Goal: Information Seeking & Learning: Learn about a topic

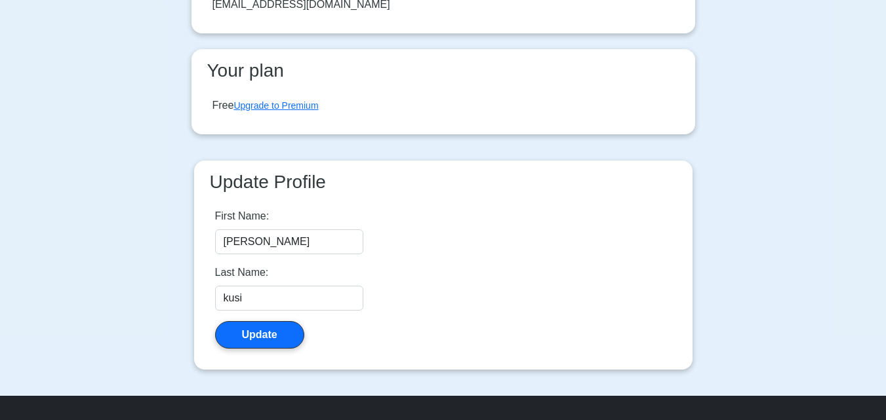
scroll to position [167, 0]
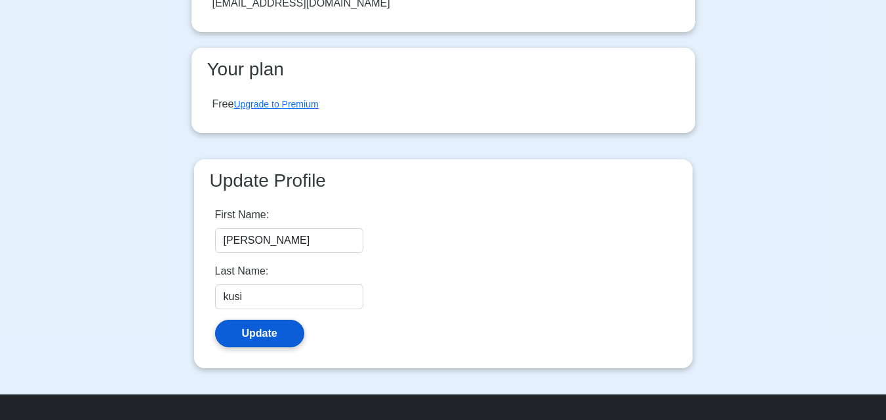
click at [267, 343] on button "Update" at bounding box center [259, 334] width 89 height 28
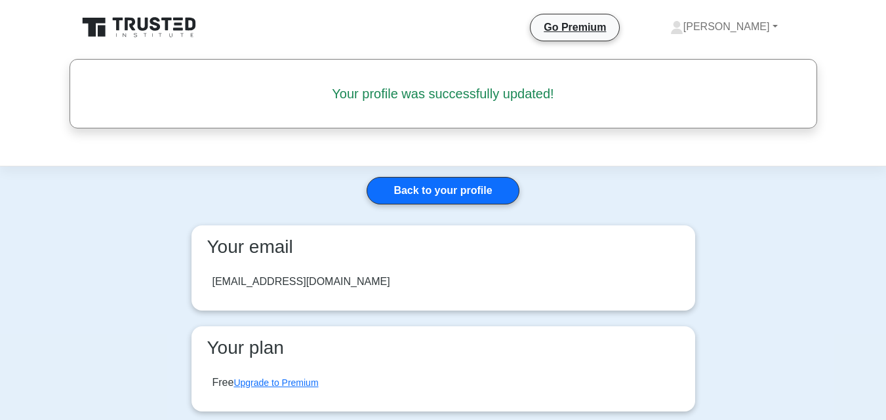
click at [171, 26] on icon at bounding box center [140, 27] width 126 height 25
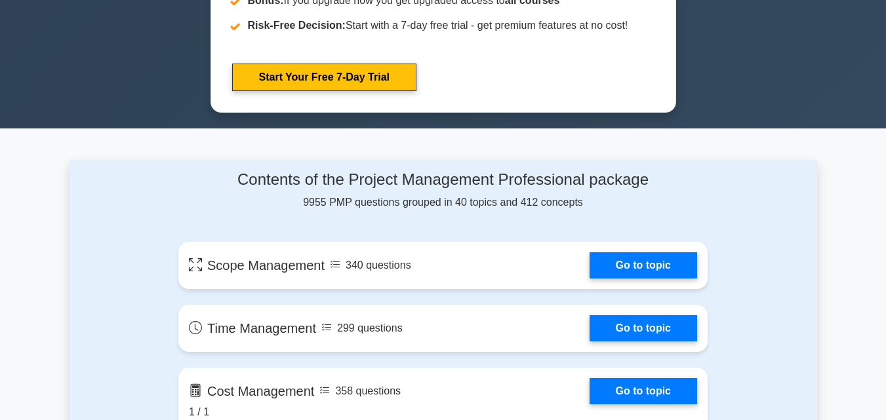
scroll to position [783, 0]
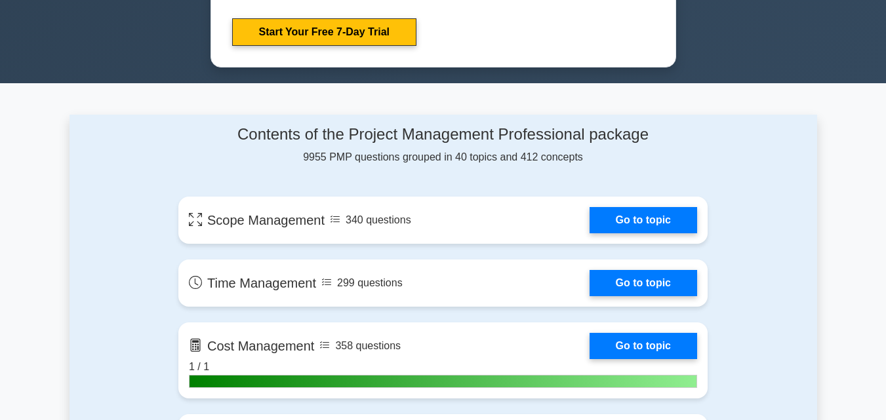
drag, startPoint x: 894, startPoint y: 35, endPoint x: 837, endPoint y: 92, distance: 80.2
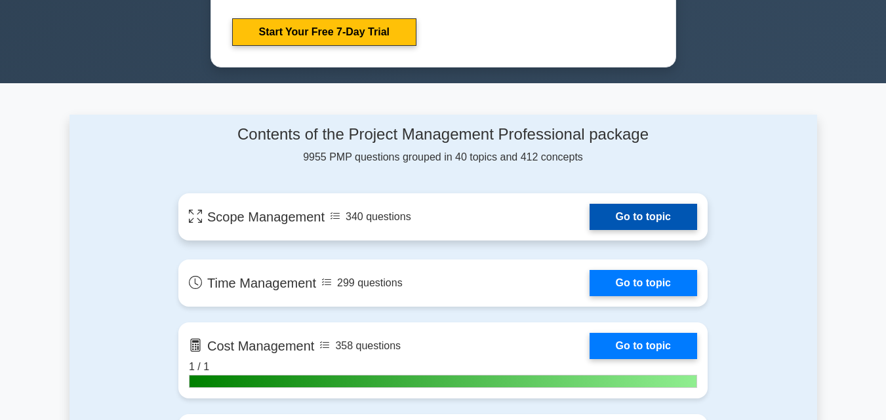
click at [677, 216] on link "Go to topic" at bounding box center [643, 217] width 108 height 26
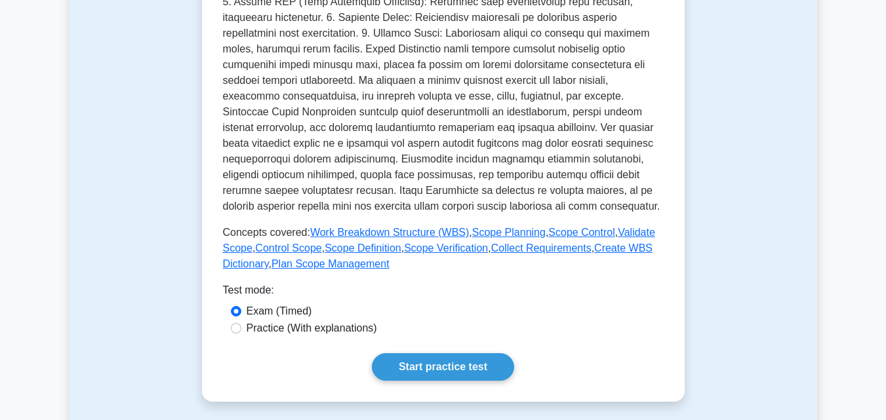
scroll to position [418, 0]
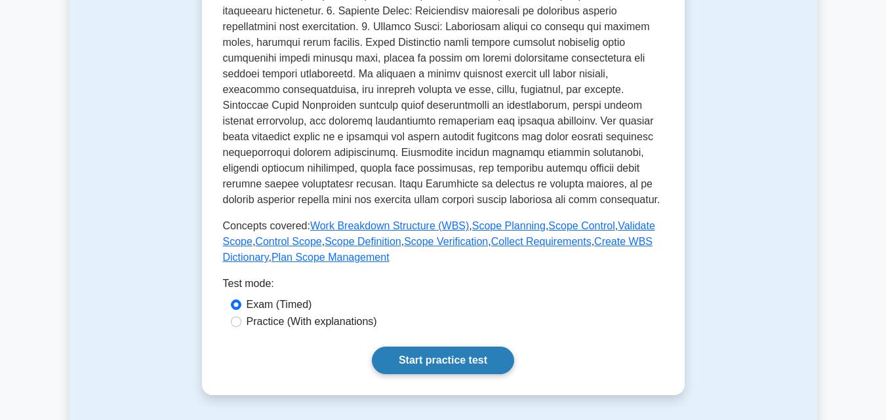
click at [460, 360] on link "Start practice test" at bounding box center [443, 361] width 142 height 28
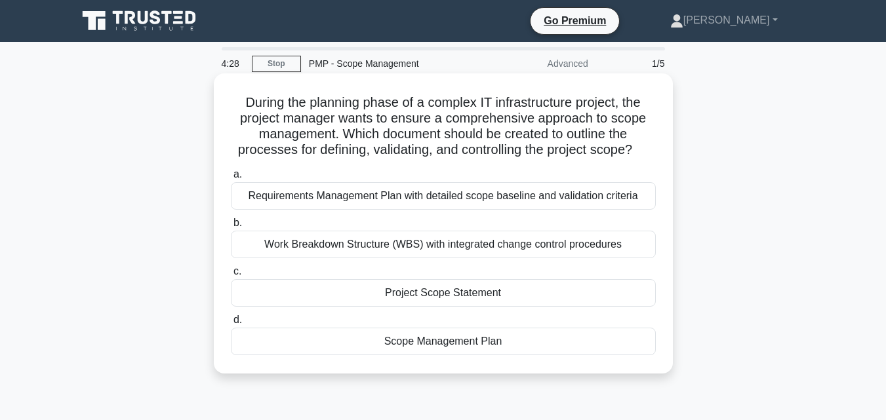
click at [462, 344] on div "Scope Management Plan" at bounding box center [443, 342] width 425 height 28
click at [231, 325] on input "d. Scope Management Plan" at bounding box center [231, 320] width 0 height 9
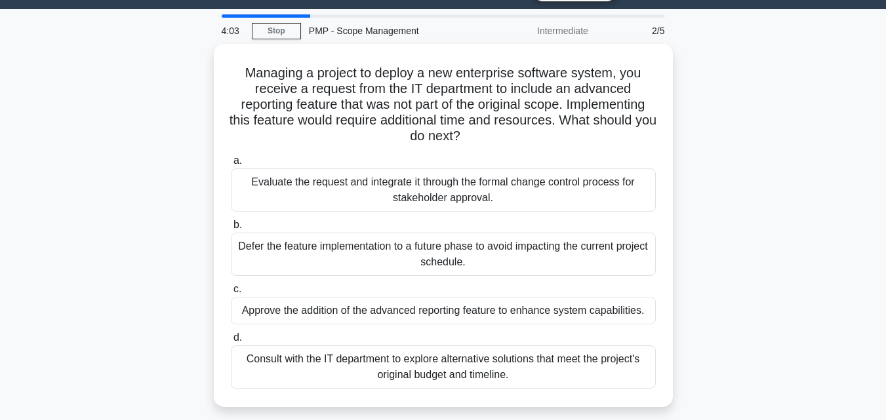
scroll to position [35, 0]
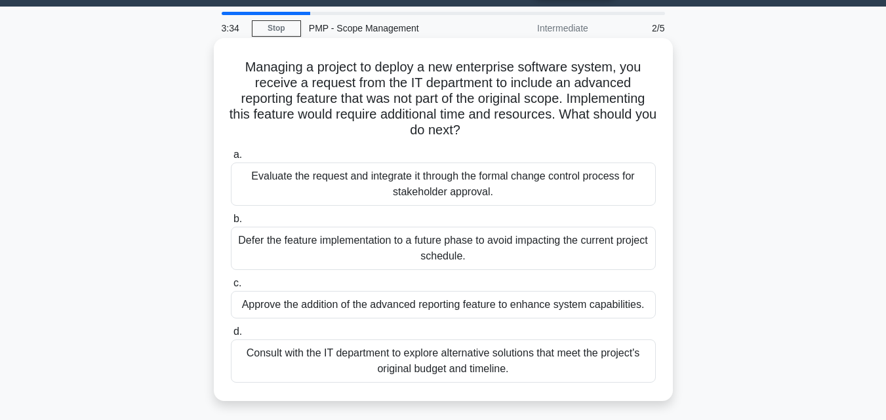
click at [581, 182] on div "Evaluate the request and integrate it through the formal change control process…" at bounding box center [443, 184] width 425 height 43
click at [231, 159] on input "a. Evaluate the request and integrate it through the formal change control proc…" at bounding box center [231, 155] width 0 height 9
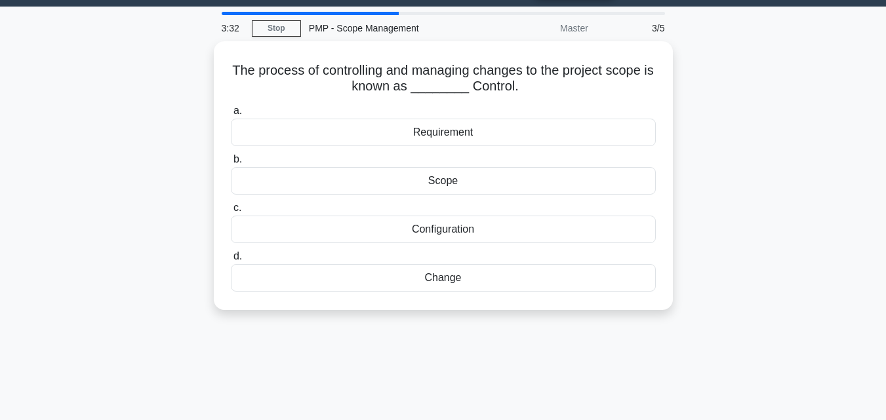
scroll to position [0, 0]
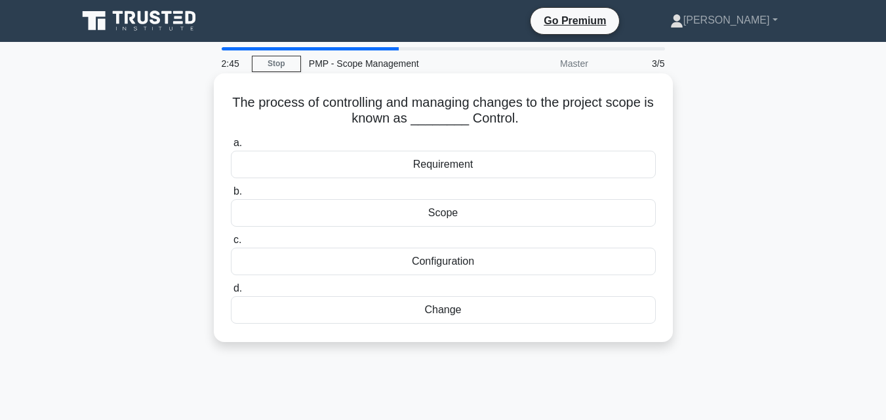
click at [486, 316] on div "Change" at bounding box center [443, 310] width 425 height 28
click at [231, 293] on input "d. Change" at bounding box center [231, 289] width 0 height 9
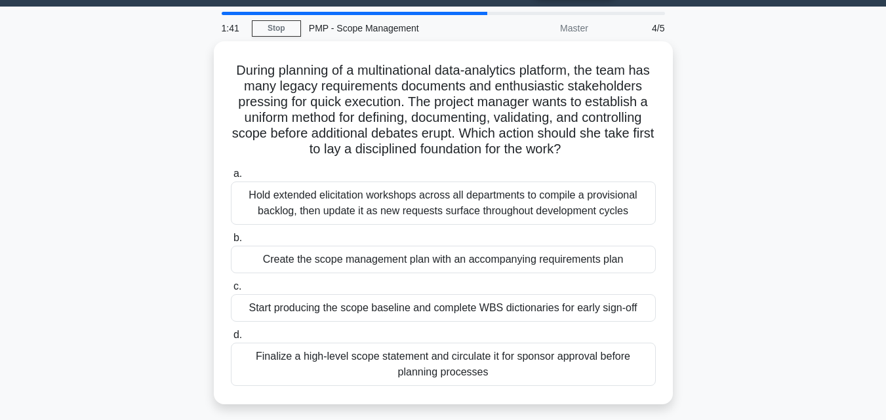
scroll to position [36, 0]
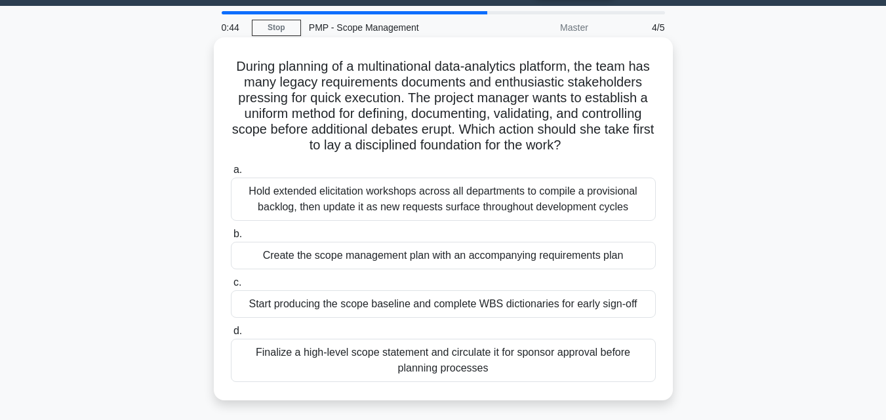
click at [508, 207] on div "Hold extended elicitation workshops across all departments to compile a provisi…" at bounding box center [443, 199] width 425 height 43
click at [231, 174] on input "a. Hold extended elicitation workshops across all departments to compile a prov…" at bounding box center [231, 170] width 0 height 9
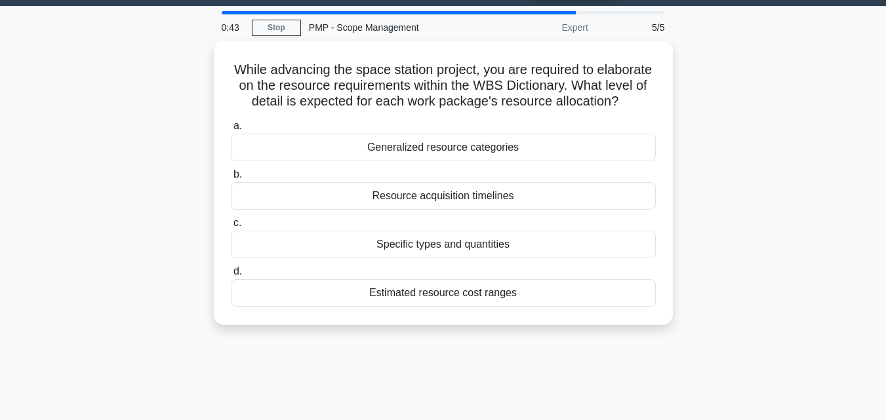
scroll to position [0, 0]
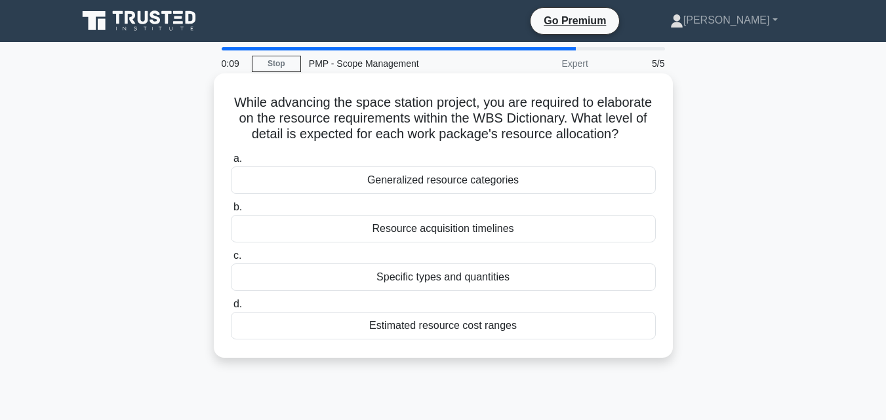
click at [452, 340] on div "Estimated resource cost ranges" at bounding box center [443, 326] width 425 height 28
click at [231, 309] on input "d. Estimated resource cost ranges" at bounding box center [231, 304] width 0 height 9
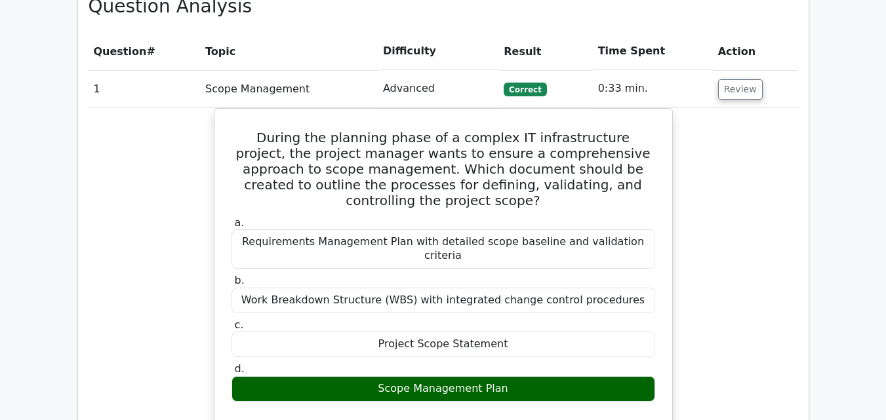
scroll to position [996, 0]
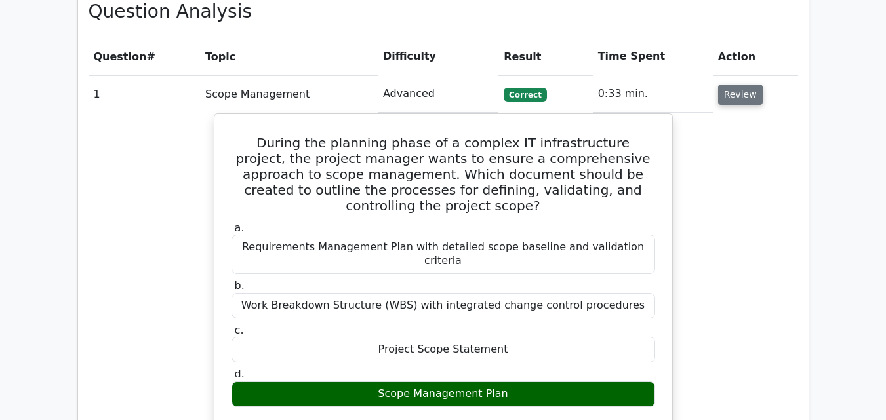
click at [725, 85] on button "Review" at bounding box center [740, 95] width 45 height 20
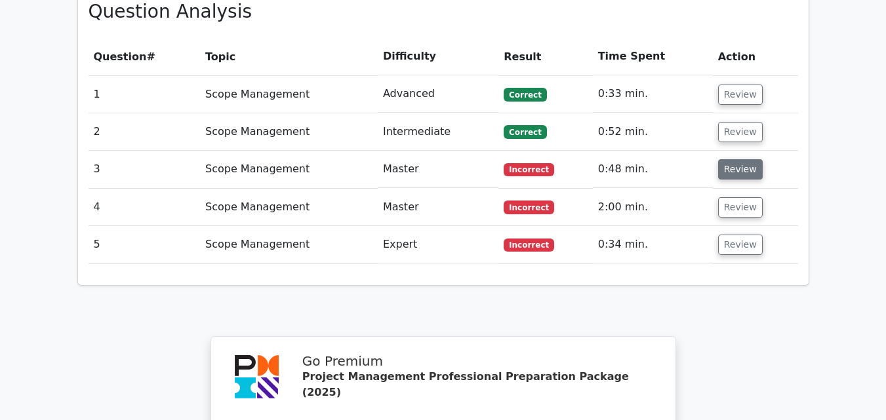
click at [734, 159] on button "Review" at bounding box center [740, 169] width 45 height 20
click at [747, 197] on button "Review" at bounding box center [740, 207] width 45 height 20
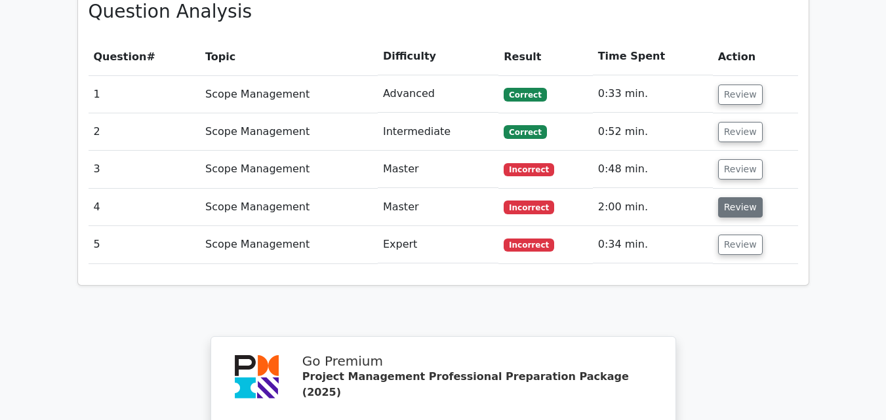
click at [747, 197] on button "Review" at bounding box center [740, 207] width 45 height 20
click at [738, 122] on button "Review" at bounding box center [740, 132] width 45 height 20
click at [741, 235] on button "Review" at bounding box center [740, 245] width 45 height 20
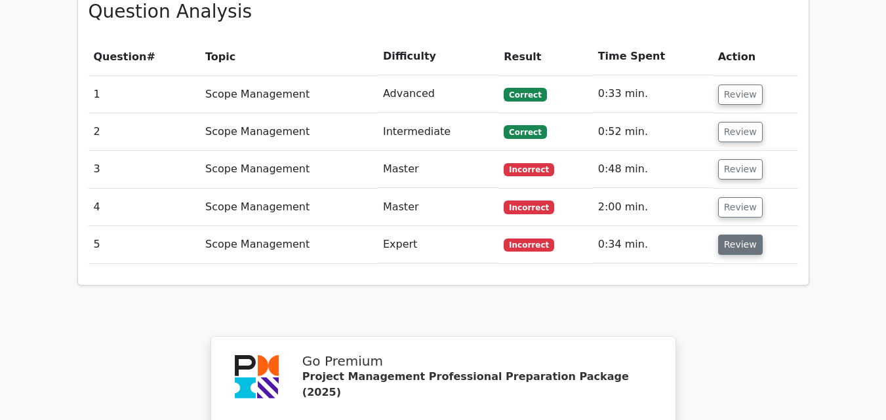
click at [741, 235] on button "Review" at bounding box center [740, 245] width 45 height 20
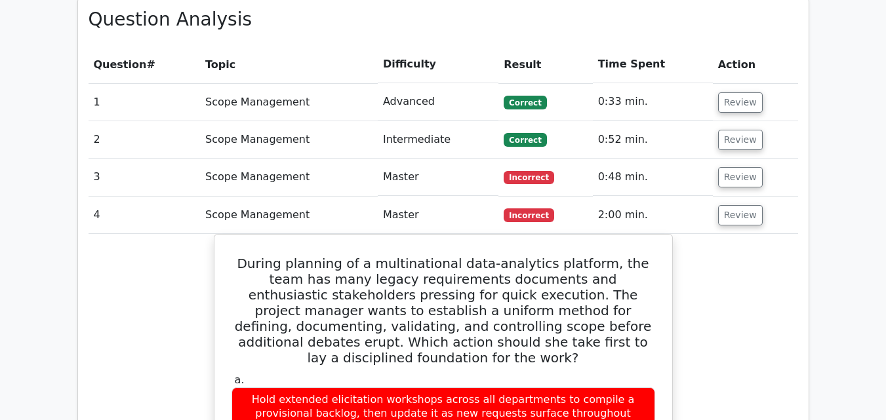
scroll to position [987, 0]
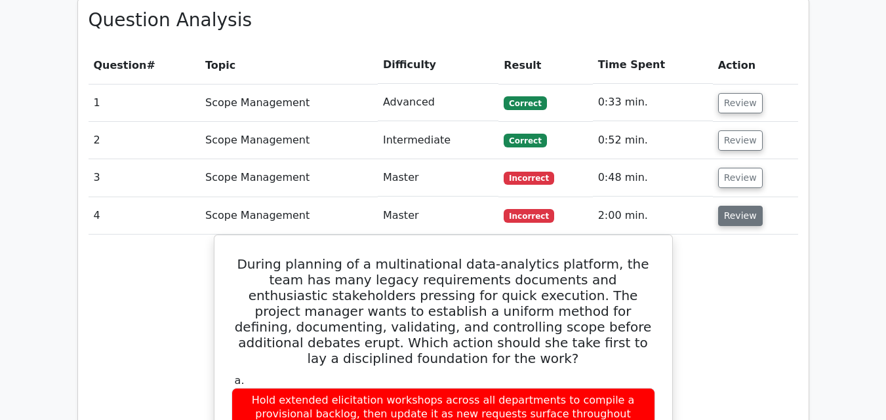
click at [719, 206] on button "Review" at bounding box center [740, 216] width 45 height 20
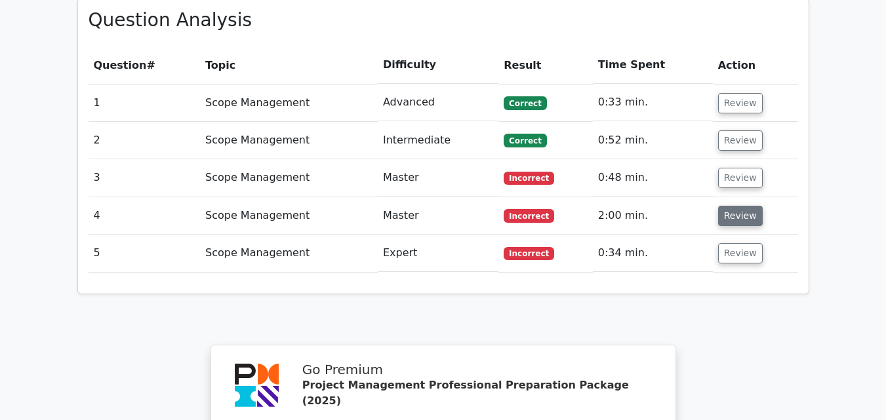
click at [728, 206] on button "Review" at bounding box center [740, 216] width 45 height 20
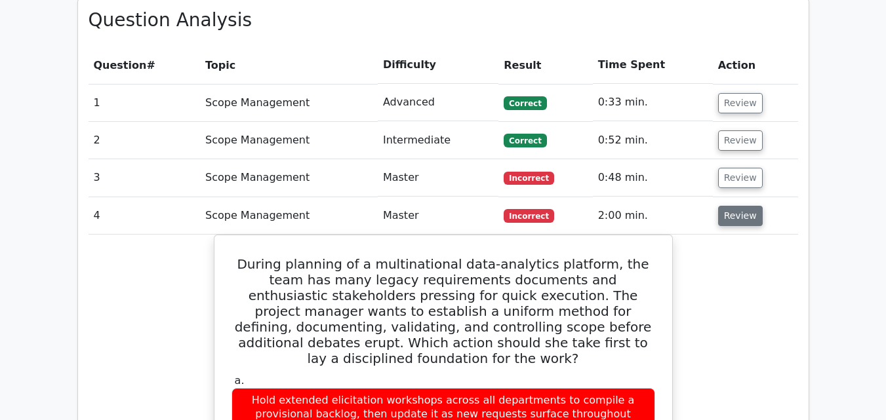
click at [728, 206] on button "Review" at bounding box center [740, 216] width 45 height 20
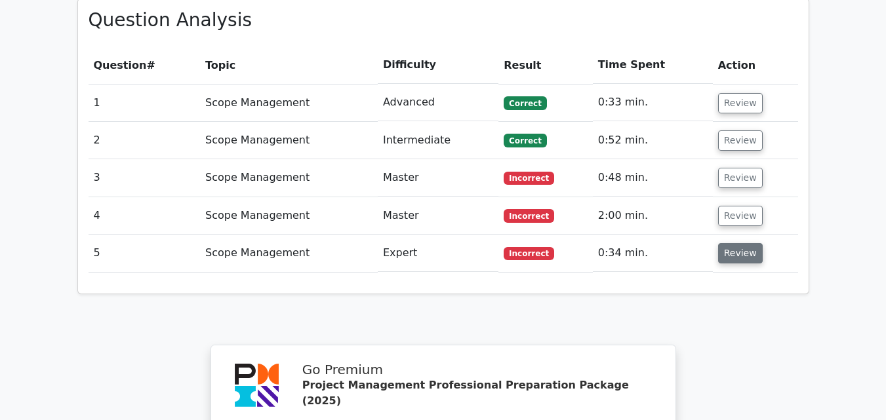
click at [736, 243] on button "Review" at bounding box center [740, 253] width 45 height 20
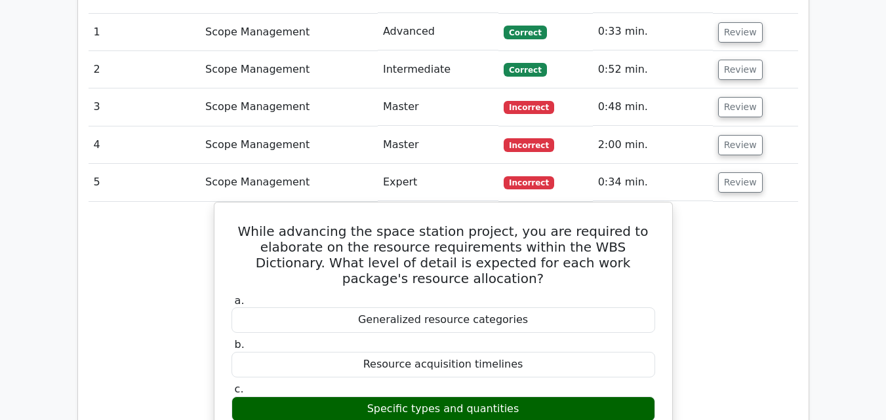
scroll to position [1041, 0]
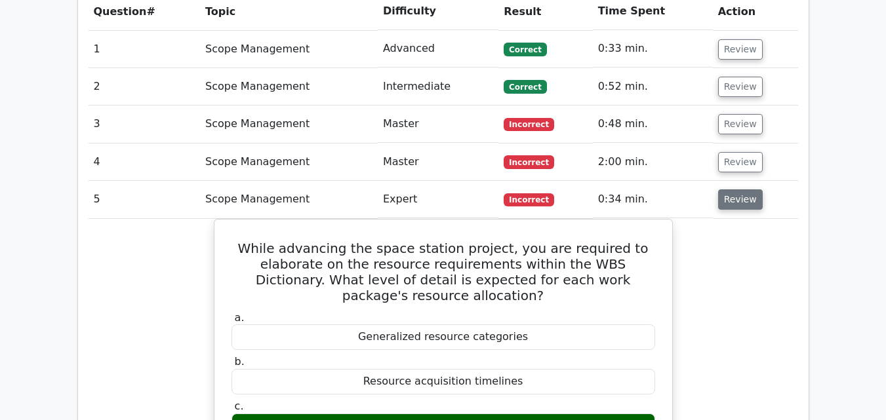
click at [732, 189] on button "Review" at bounding box center [740, 199] width 45 height 20
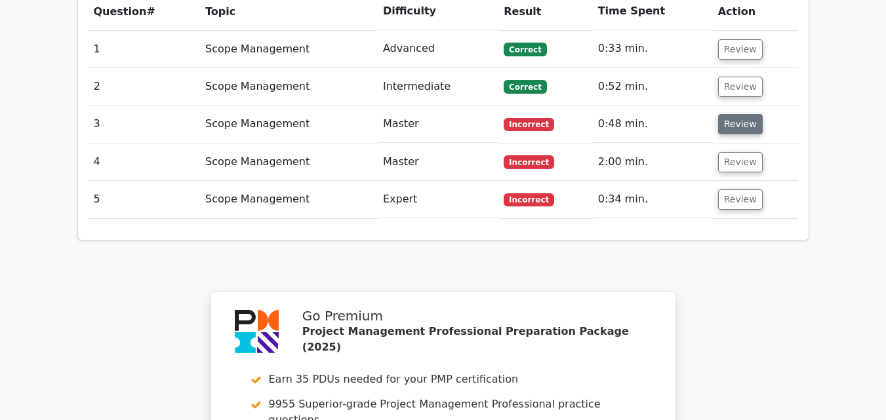
click at [723, 114] on button "Review" at bounding box center [740, 124] width 45 height 20
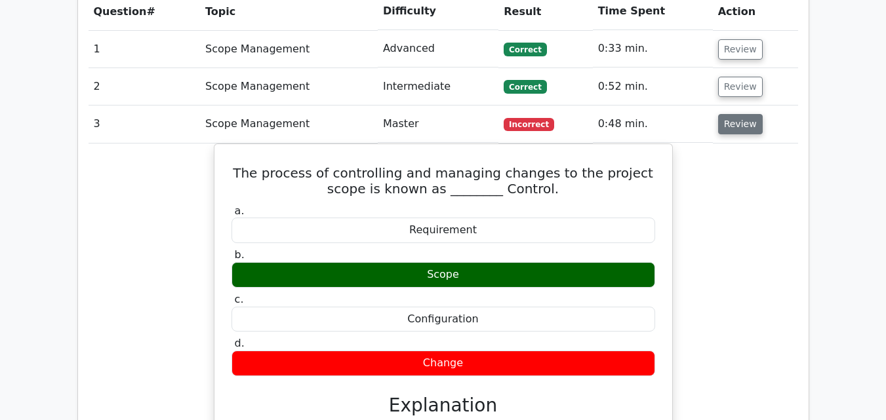
click at [751, 114] on button "Review" at bounding box center [740, 124] width 45 height 20
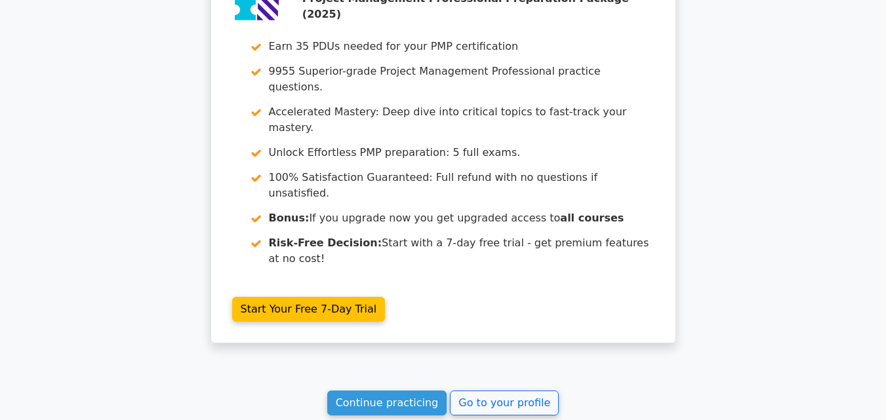
scroll to position [1368, 0]
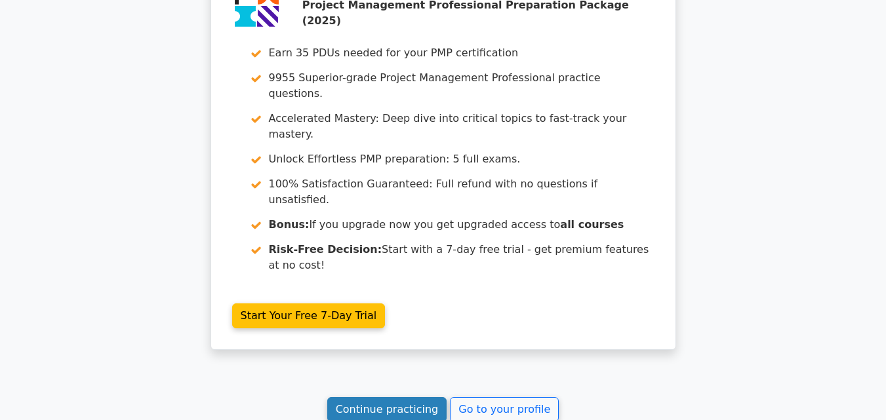
click at [412, 397] on link "Continue practicing" at bounding box center [387, 409] width 120 height 25
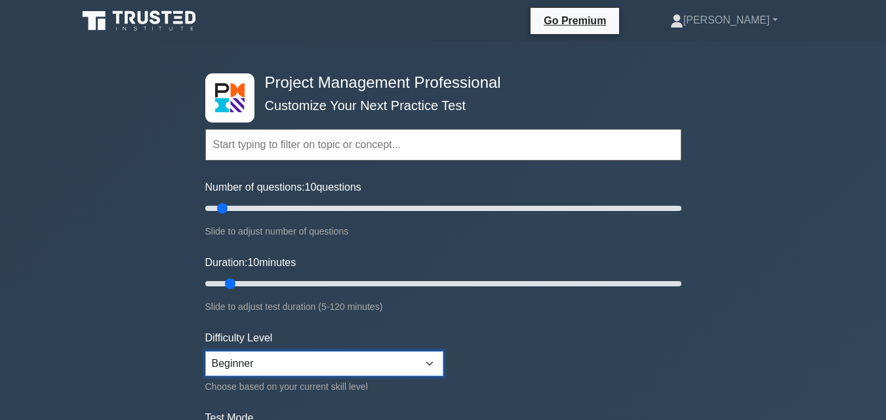
click at [436, 372] on select "Beginner Intermediate Expert" at bounding box center [324, 363] width 238 height 25
select select "expert"
click at [205, 351] on select "Beginner Intermediate Expert" at bounding box center [324, 363] width 238 height 25
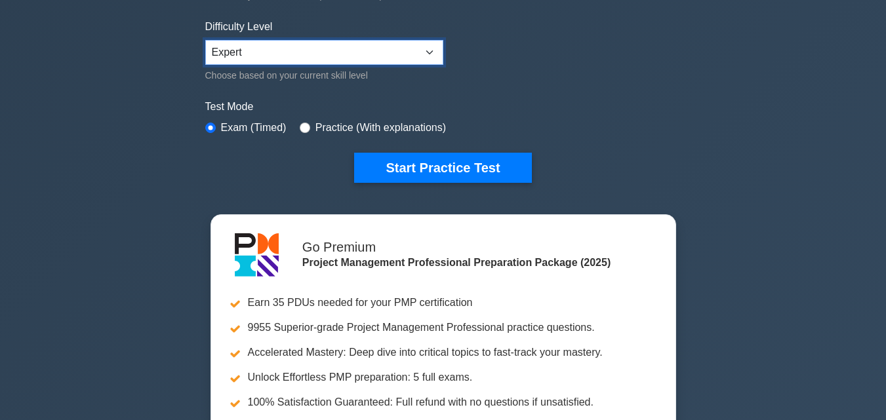
scroll to position [330, 0]
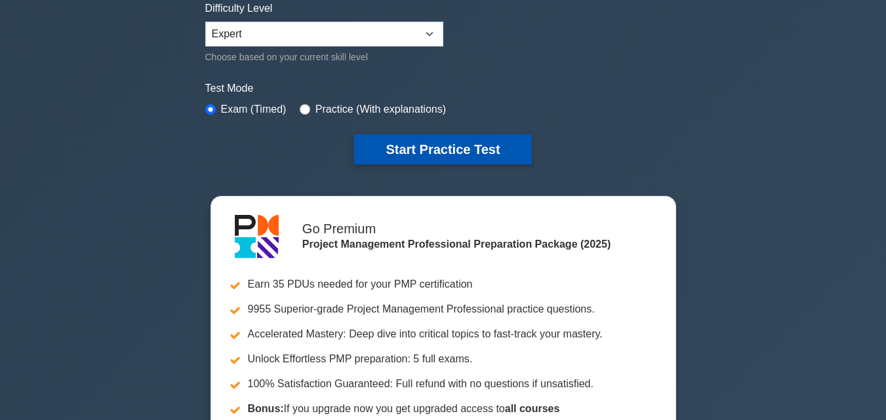
click at [473, 138] on button "Start Practice Test" at bounding box center [442, 149] width 177 height 30
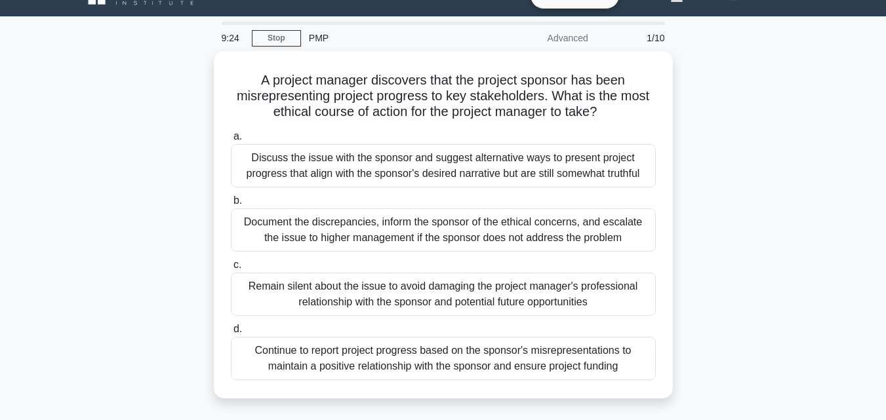
scroll to position [27, 0]
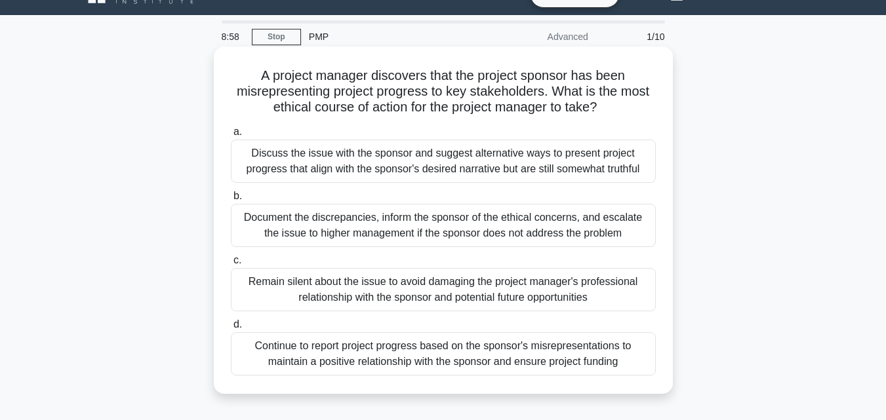
click at [471, 224] on div "Document the discrepancies, inform the sponsor of the ethical concerns, and esc…" at bounding box center [443, 225] width 425 height 43
click at [231, 201] on input "b. Document the discrepancies, inform the sponsor of the ethical concerns, and …" at bounding box center [231, 196] width 0 height 9
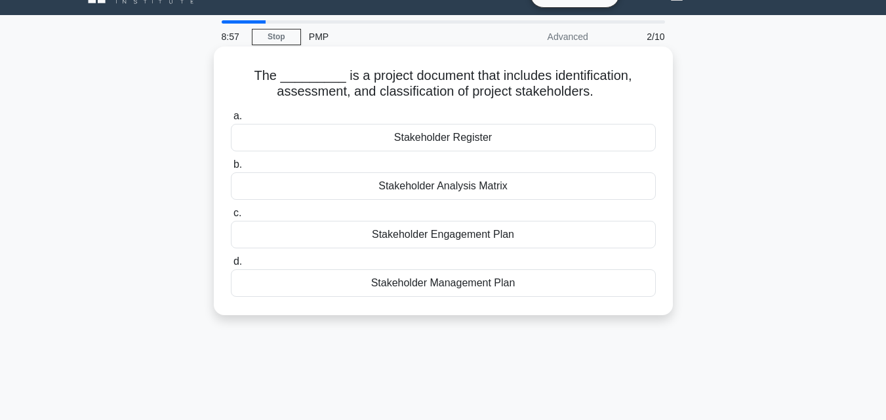
scroll to position [0, 0]
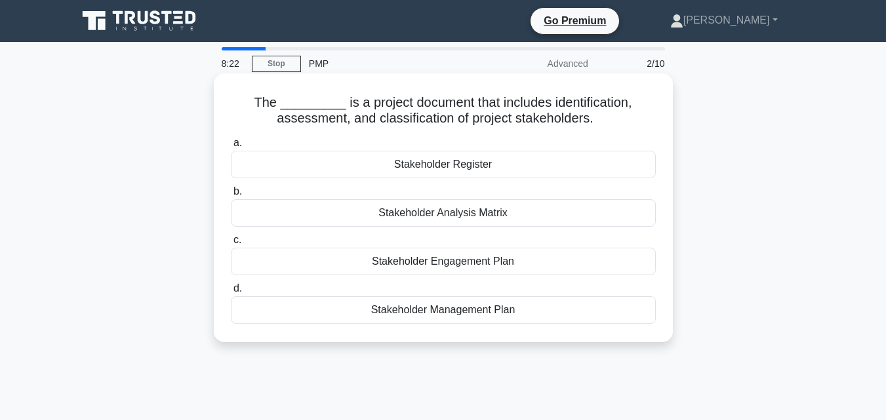
click at [420, 167] on div "Stakeholder Register" at bounding box center [443, 165] width 425 height 28
click at [231, 148] on input "a. Stakeholder Register" at bounding box center [231, 143] width 0 height 9
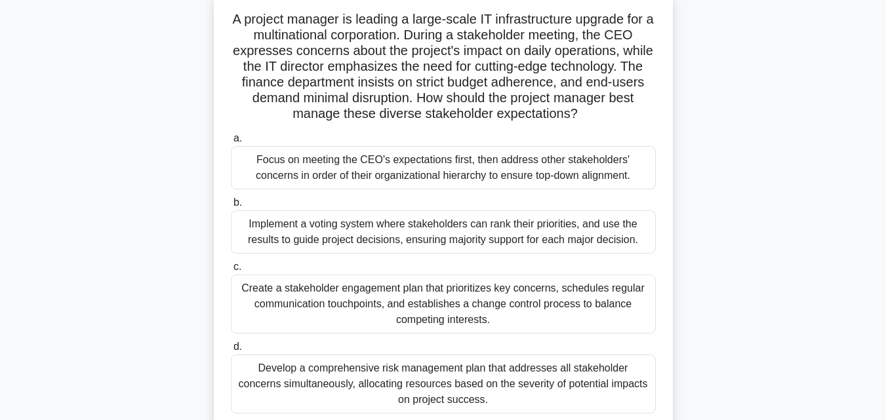
scroll to position [88, 0]
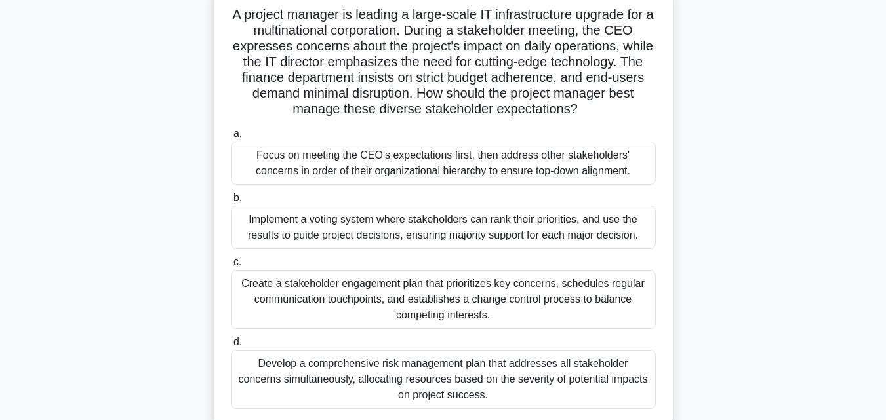
click at [513, 227] on div "Implement a voting system where stakeholders can rank their priorities, and use…" at bounding box center [443, 227] width 425 height 43
click at [231, 203] on input "b. Implement a voting system where stakeholders can rank their priorities, and …" at bounding box center [231, 198] width 0 height 9
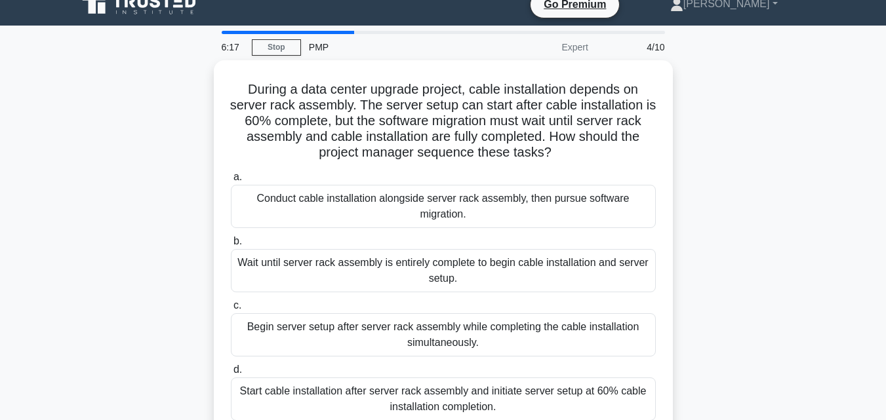
scroll to position [24, 0]
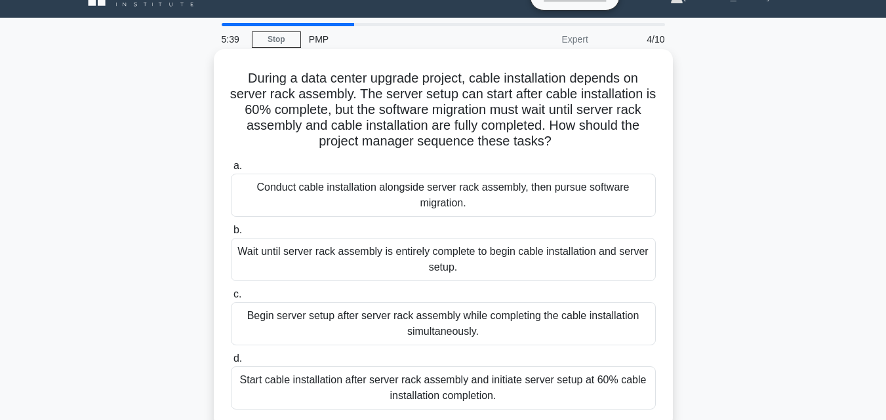
click at [509, 208] on div "Conduct cable installation alongside server rack assembly, then pursue software…" at bounding box center [443, 195] width 425 height 43
click at [231, 170] on input "a. Conduct cable installation alongside server rack assembly, then pursue softw…" at bounding box center [231, 166] width 0 height 9
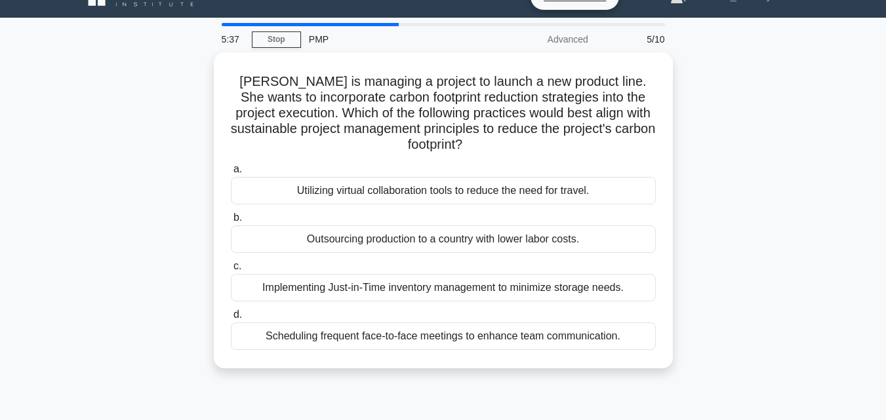
scroll to position [0, 0]
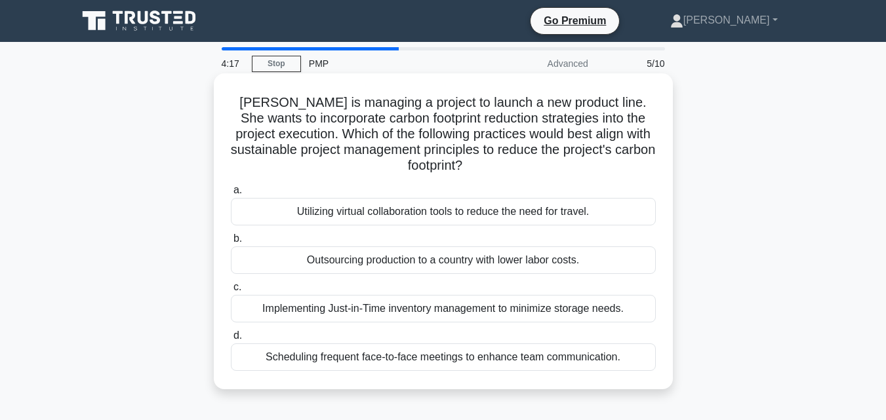
click at [555, 220] on div "Utilizing virtual collaboration tools to reduce the need for travel." at bounding box center [443, 212] width 425 height 28
click at [231, 195] on input "a. Utilizing virtual collaboration tools to reduce the need for travel." at bounding box center [231, 190] width 0 height 9
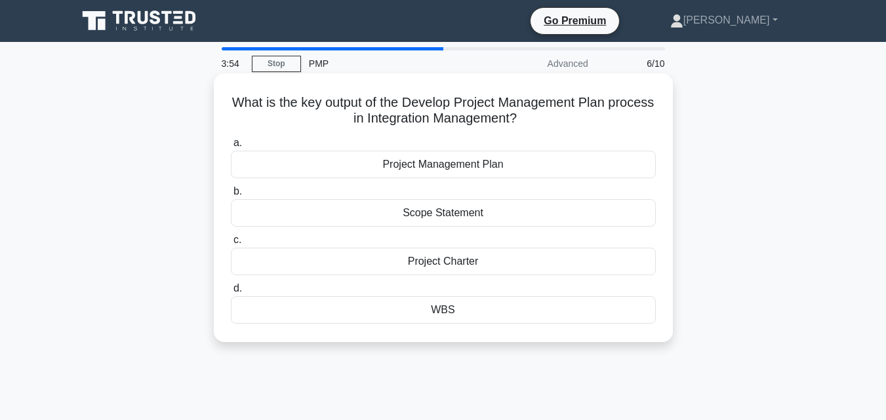
click at [533, 161] on div "Project Management Plan" at bounding box center [443, 165] width 425 height 28
click at [231, 148] on input "a. Project Management Plan" at bounding box center [231, 143] width 0 height 9
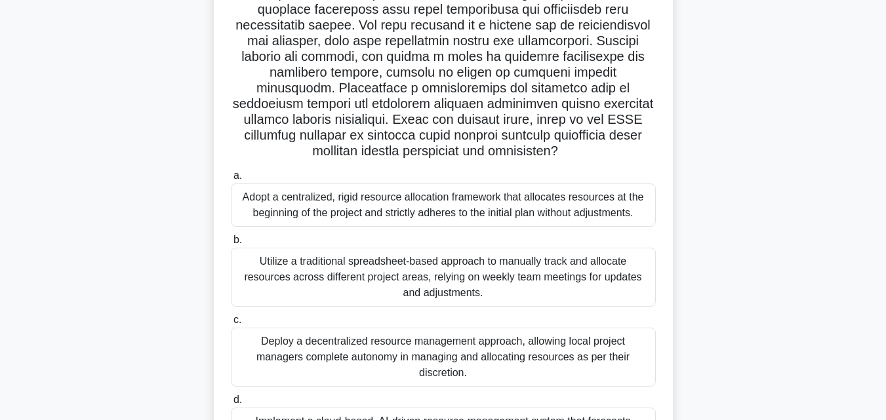
scroll to position [293, 0]
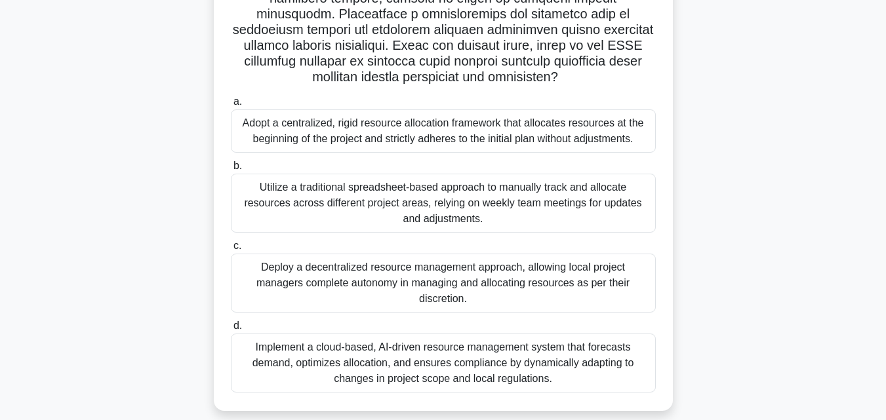
click at [529, 361] on div "Implement a cloud-based, AI-driven resource management system that forecasts de…" at bounding box center [443, 363] width 425 height 59
click at [231, 330] on input "d. Implement a cloud-based, AI-driven resource management system that forecasts…" at bounding box center [231, 326] width 0 height 9
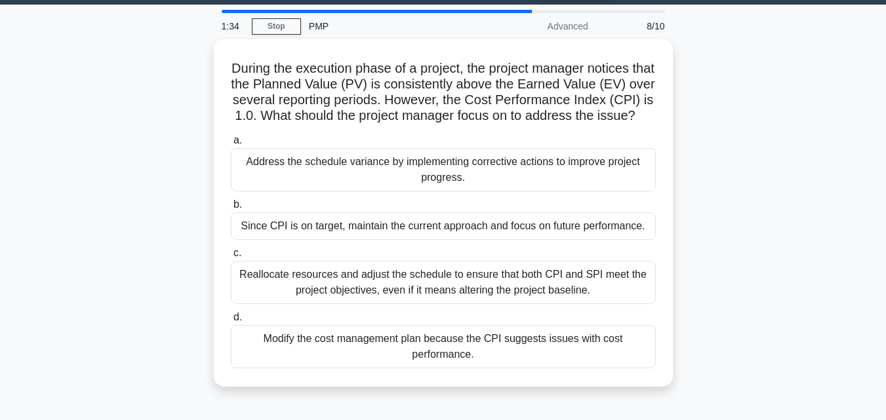
scroll to position [39, 0]
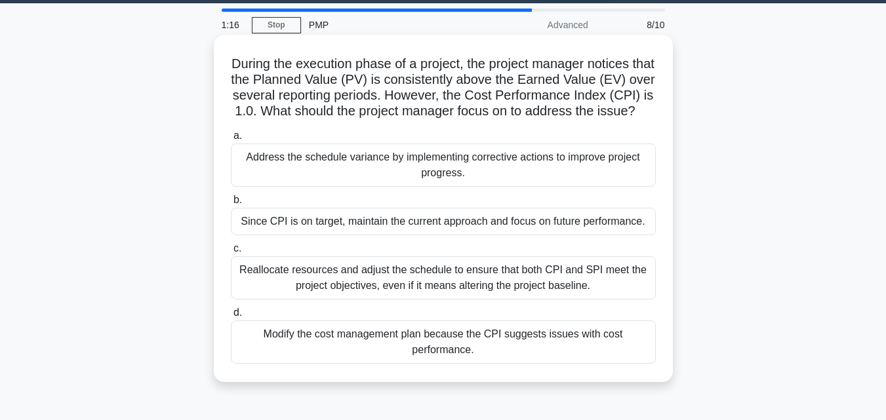
click at [536, 174] on div "Address the schedule variance by implementing corrective actions to improve pro…" at bounding box center [443, 165] width 425 height 43
click at [231, 140] on input "a. Address the schedule variance by implementing corrective actions to improve …" at bounding box center [231, 136] width 0 height 9
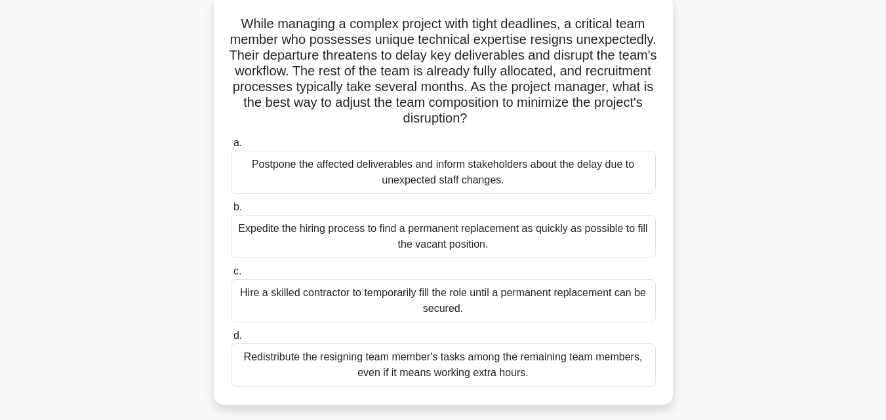
scroll to position [87, 0]
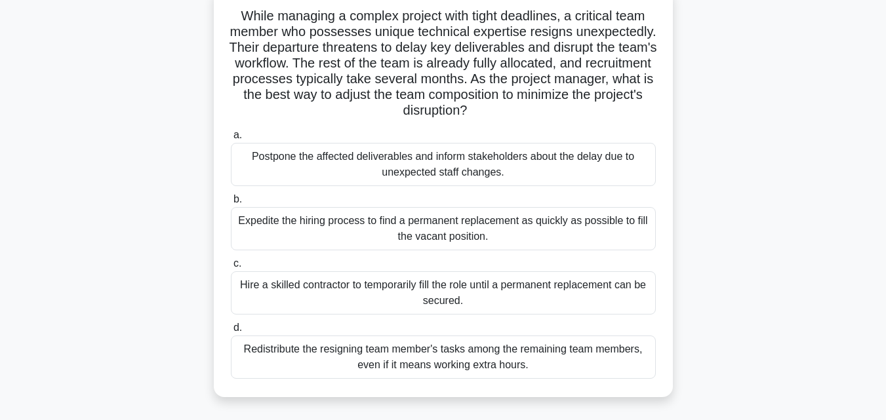
click at [610, 290] on div "Hire a skilled contractor to temporarily fill the role until a permanent replac…" at bounding box center [443, 292] width 425 height 43
click at [231, 268] on input "c. Hire a skilled contractor to temporarily fill the role until a permanent rep…" at bounding box center [231, 264] width 0 height 9
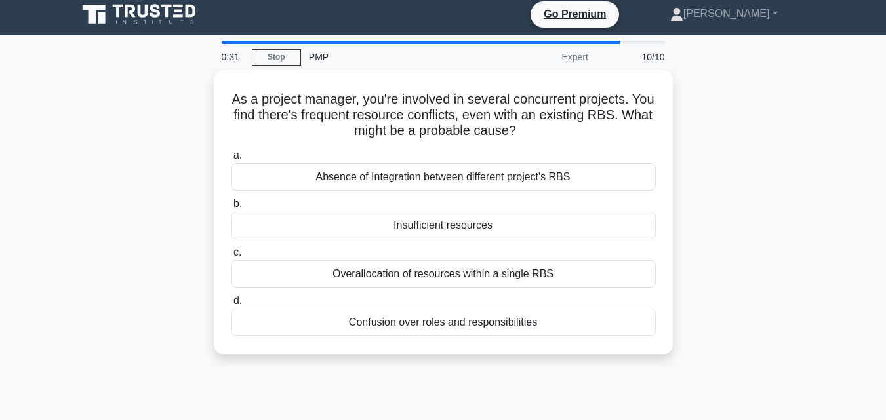
scroll to position [0, 0]
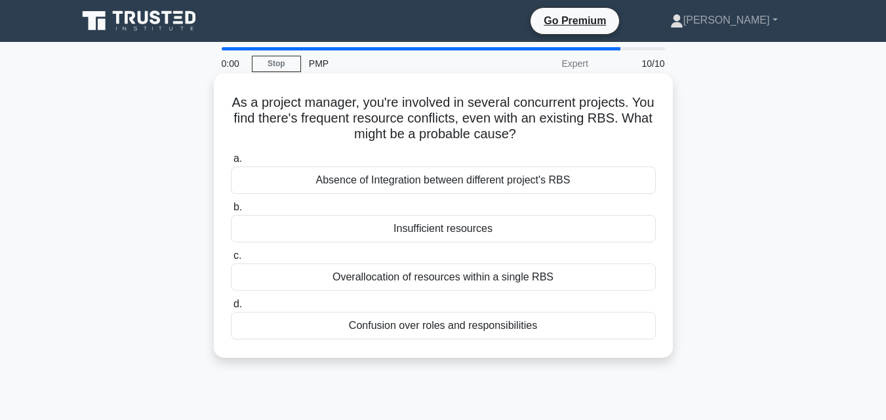
click at [581, 275] on div "Overallocation of resources within a single RBS" at bounding box center [443, 278] width 425 height 28
click at [231, 260] on input "c. Overallocation of resources within a single RBS" at bounding box center [231, 256] width 0 height 9
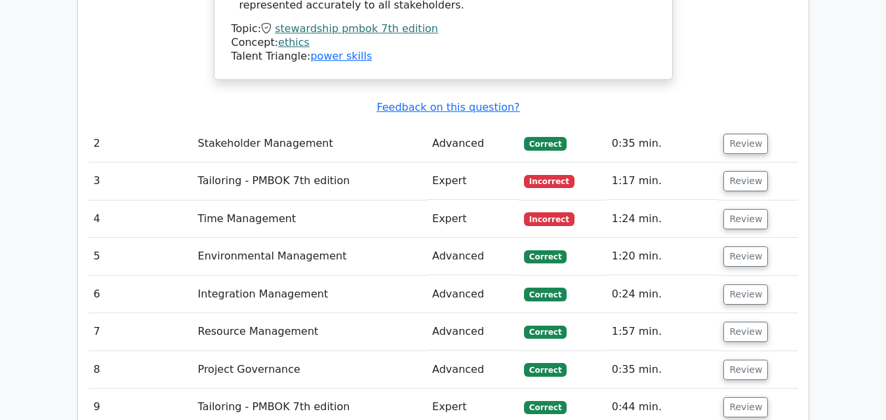
scroll to position [1916, 0]
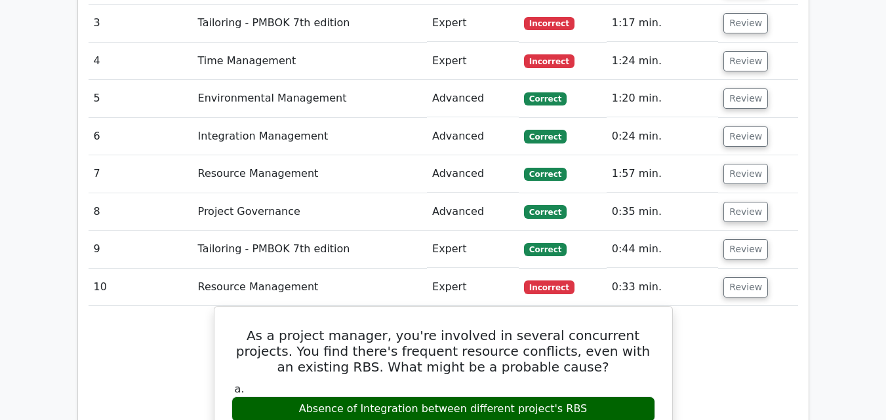
scroll to position [2053, 0]
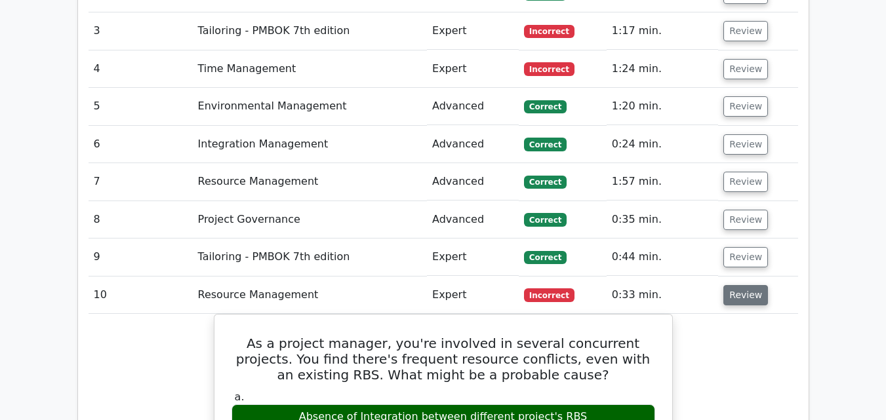
click at [746, 285] on button "Review" at bounding box center [745, 295] width 45 height 20
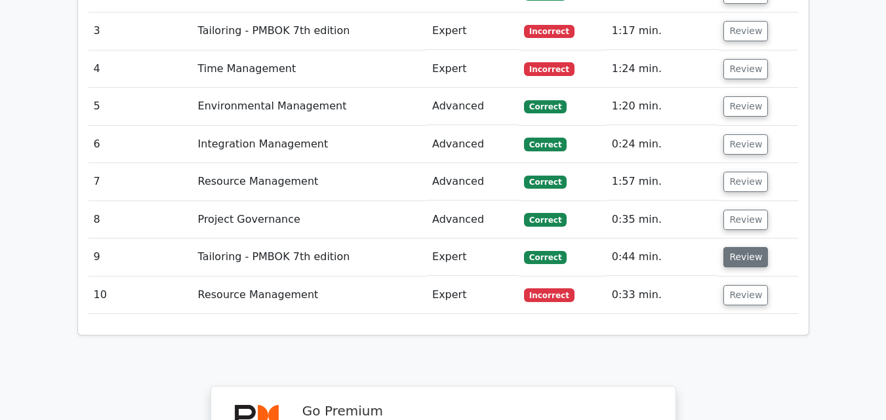
click at [743, 247] on button "Review" at bounding box center [745, 257] width 45 height 20
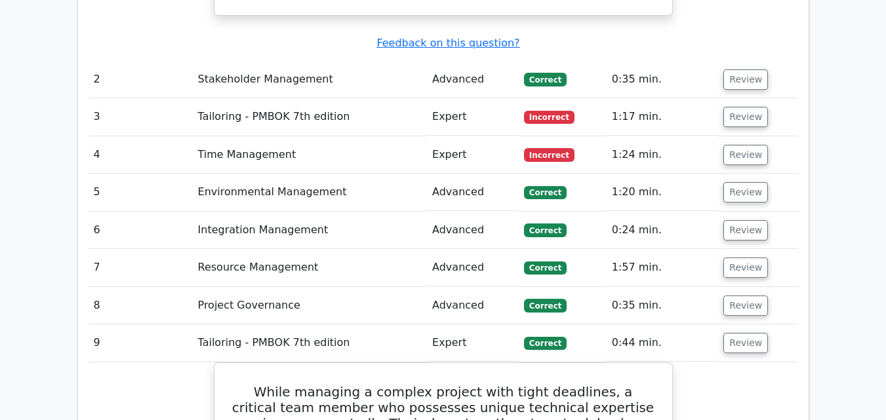
scroll to position [1935, 0]
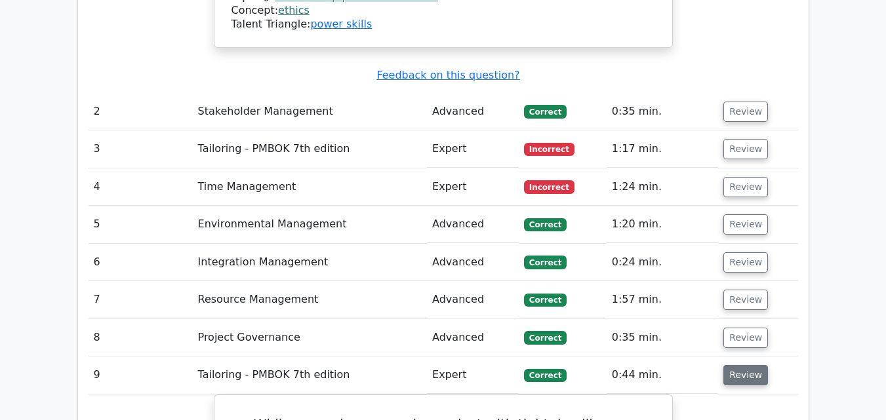
click at [760, 365] on button "Review" at bounding box center [745, 375] width 45 height 20
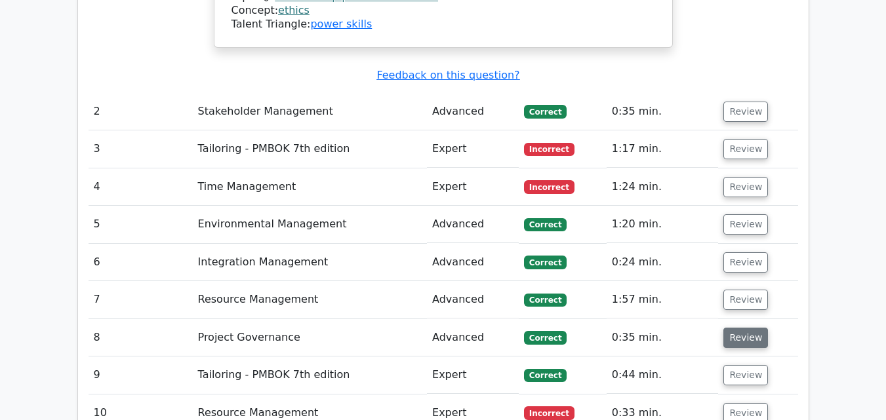
click at [745, 328] on button "Review" at bounding box center [745, 338] width 45 height 20
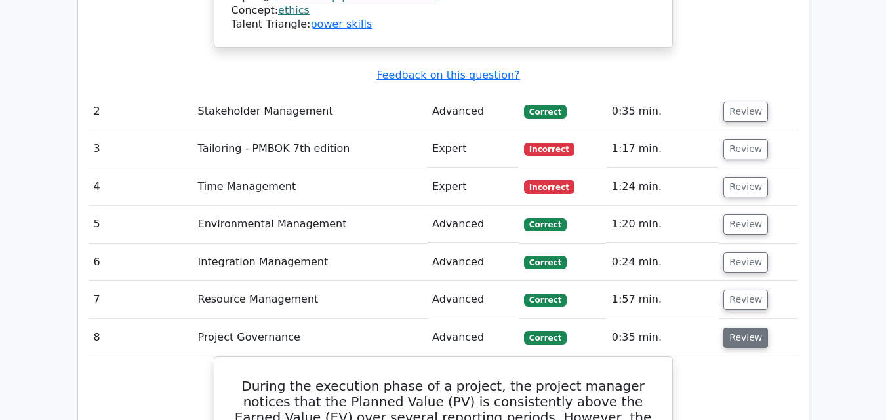
click at [745, 328] on button "Review" at bounding box center [745, 338] width 45 height 20
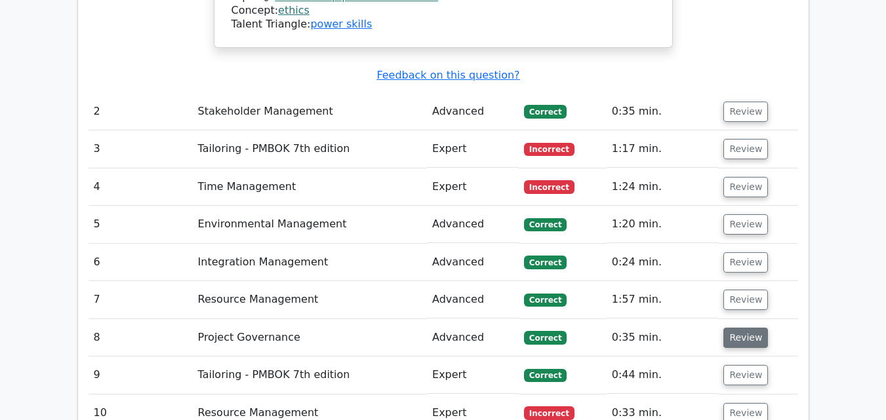
click at [745, 328] on button "Review" at bounding box center [745, 338] width 45 height 20
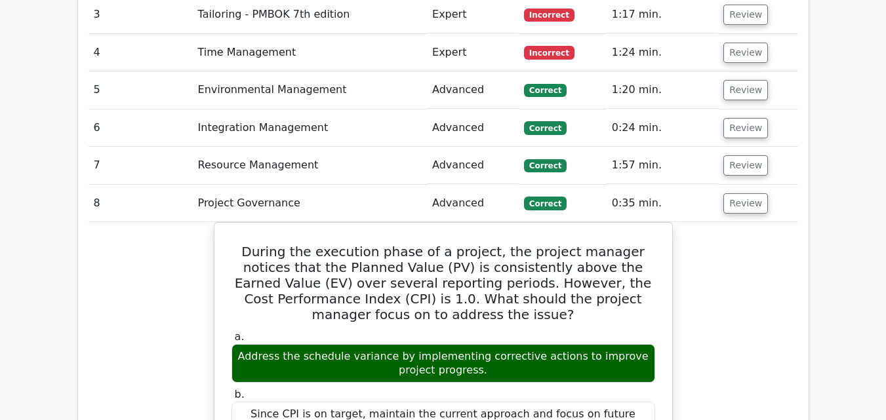
scroll to position [2079, 0]
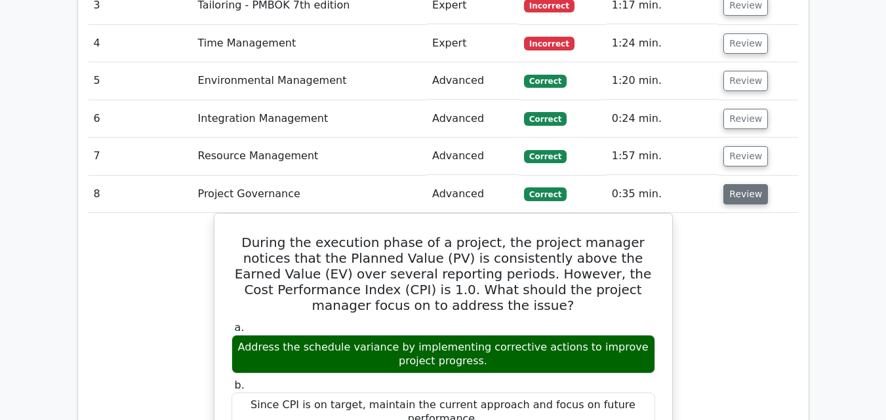
click at [736, 184] on button "Review" at bounding box center [745, 194] width 45 height 20
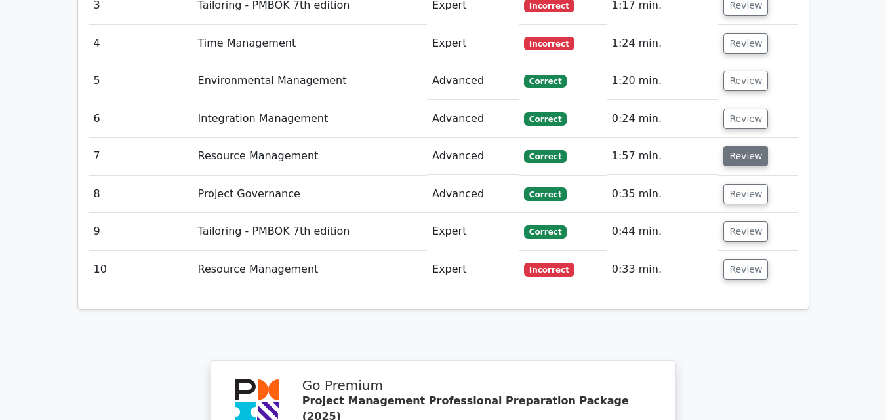
click at [732, 146] on button "Review" at bounding box center [745, 156] width 45 height 20
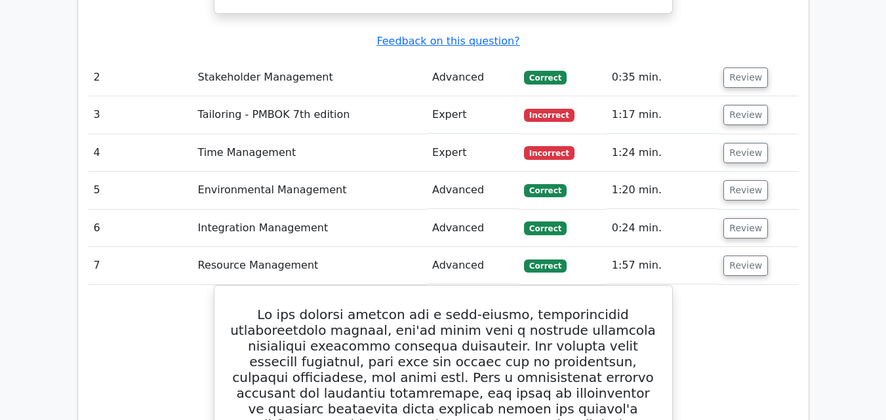
scroll to position [1953, 0]
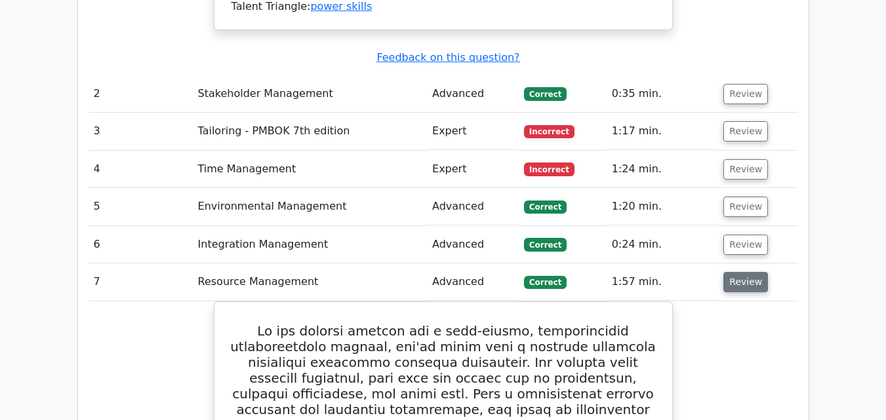
click at [750, 272] on button "Review" at bounding box center [745, 282] width 45 height 20
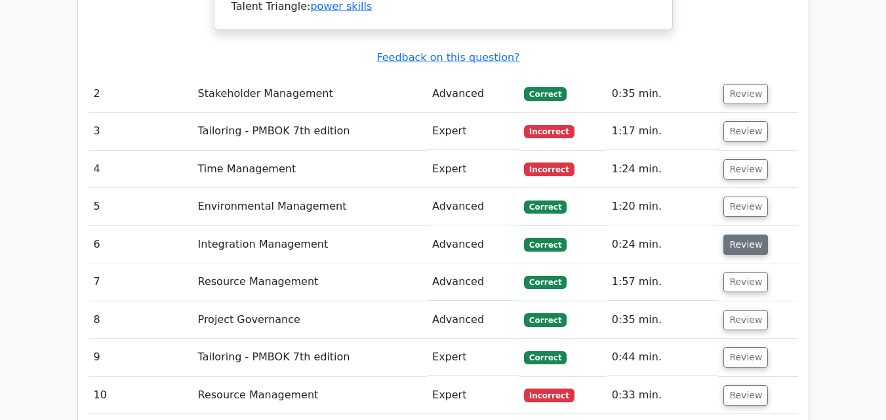
click at [743, 235] on button "Review" at bounding box center [745, 245] width 45 height 20
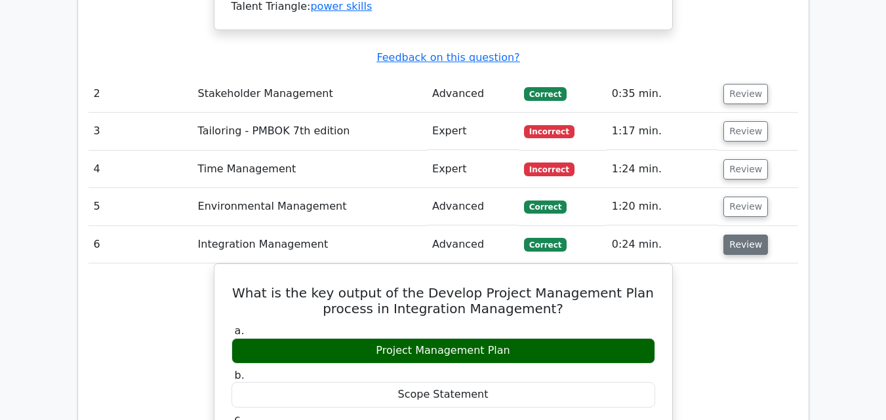
click at [743, 235] on button "Review" at bounding box center [745, 245] width 45 height 20
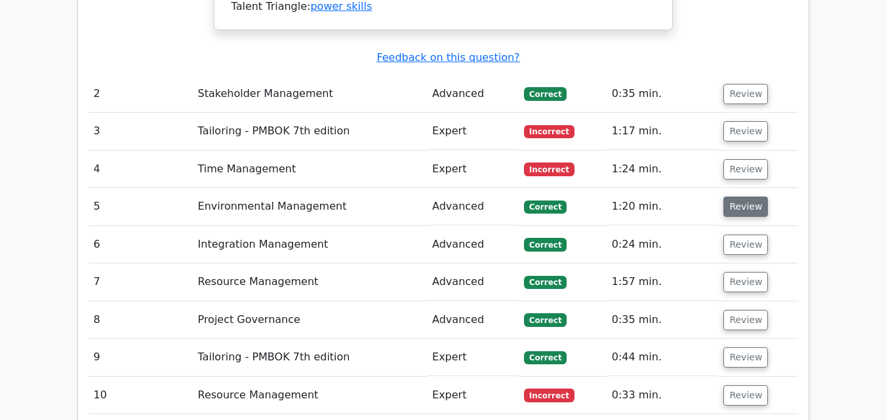
click at [743, 197] on button "Review" at bounding box center [745, 207] width 45 height 20
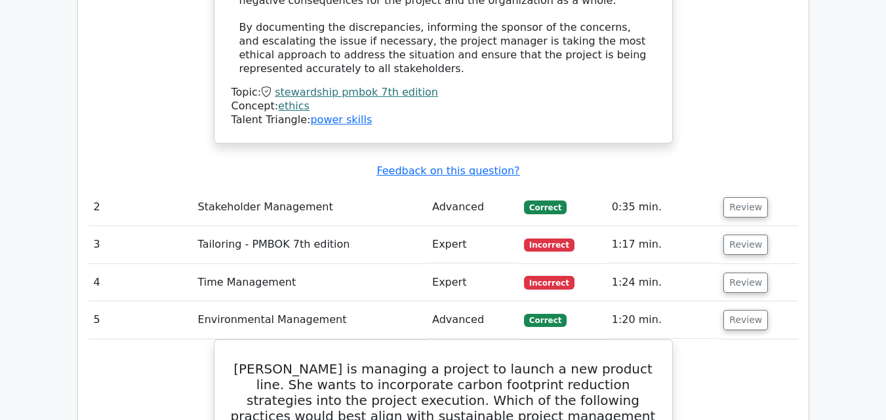
scroll to position [1848, 0]
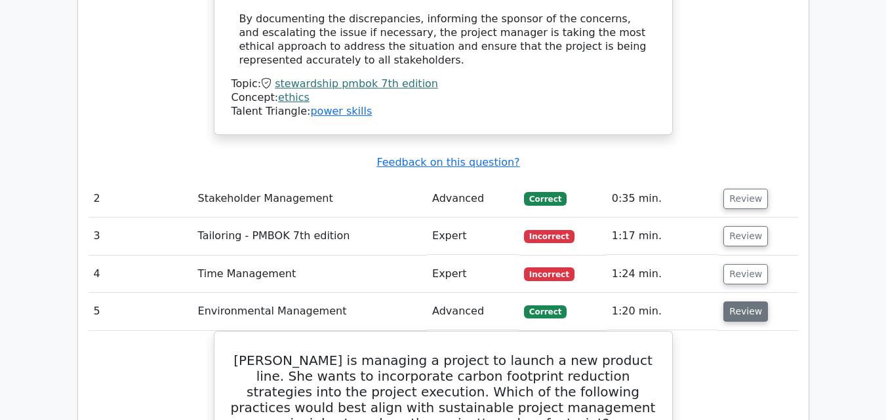
click at [743, 302] on button "Review" at bounding box center [745, 312] width 45 height 20
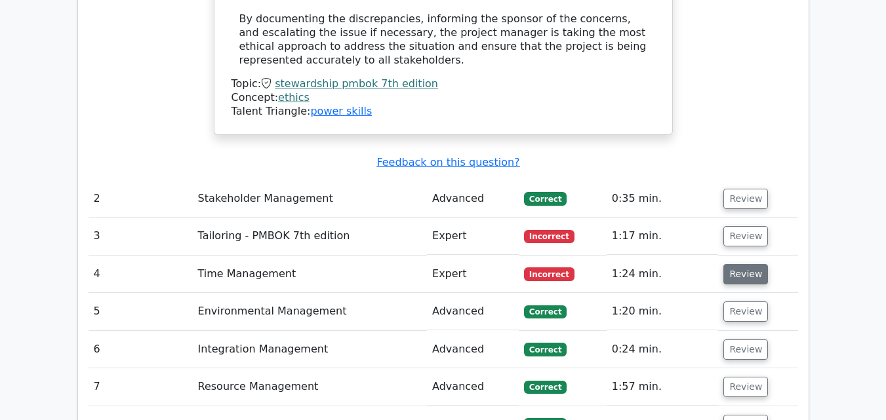
click at [738, 264] on button "Review" at bounding box center [745, 274] width 45 height 20
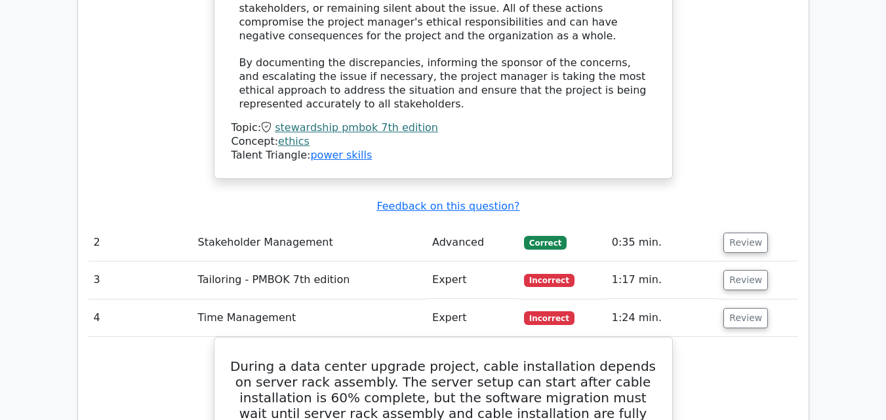
scroll to position [1802, 0]
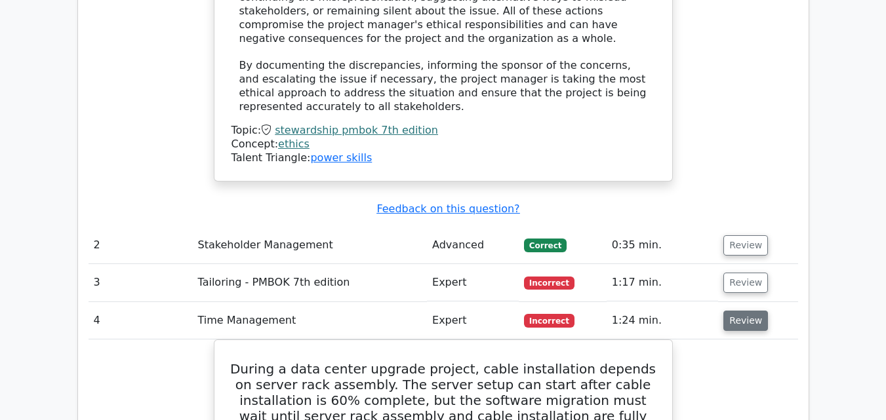
click at [741, 311] on button "Review" at bounding box center [745, 321] width 45 height 20
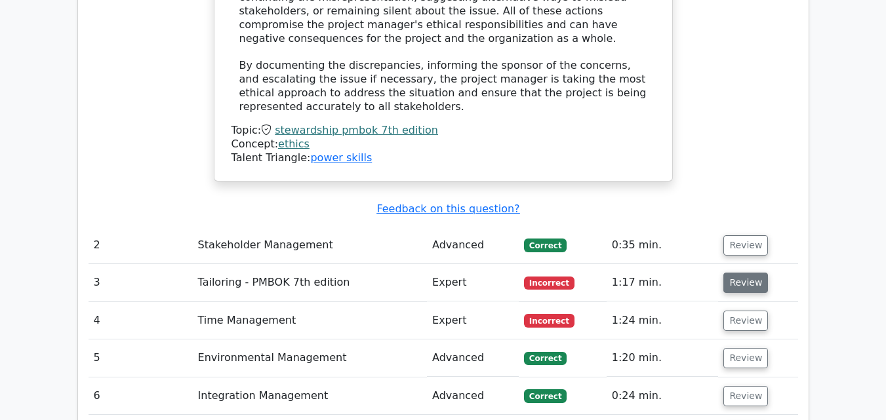
click at [725, 273] on button "Review" at bounding box center [745, 283] width 45 height 20
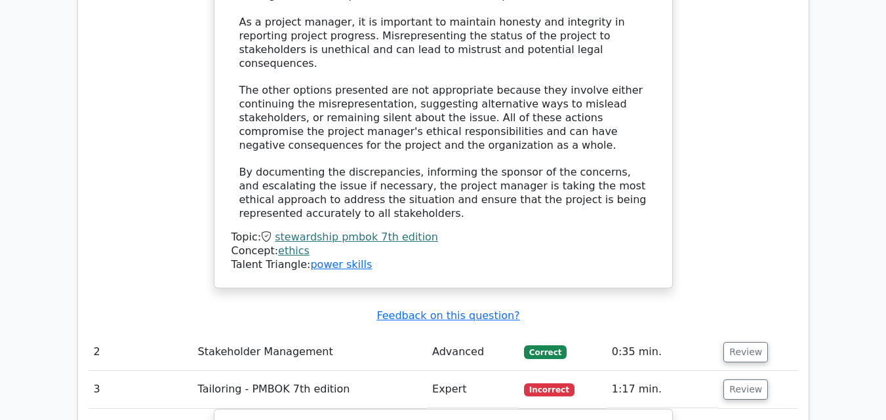
scroll to position [1652, 0]
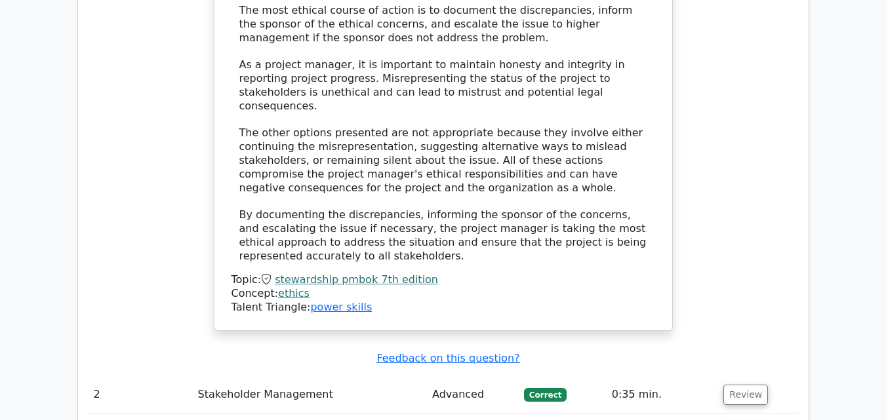
click at [750, 385] on button "Review" at bounding box center [745, 395] width 45 height 20
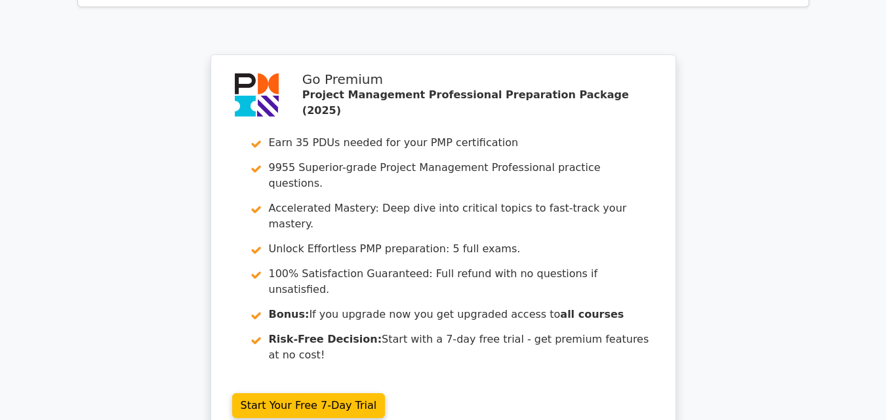
scroll to position [3256, 0]
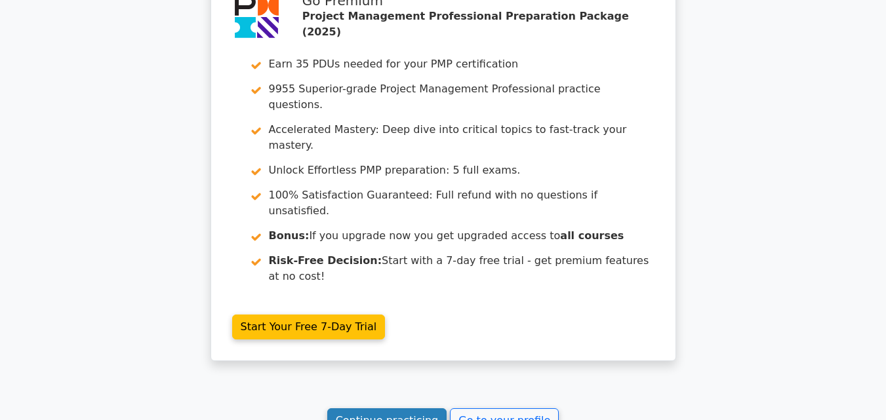
click at [412, 408] on link "Continue practicing" at bounding box center [387, 420] width 120 height 25
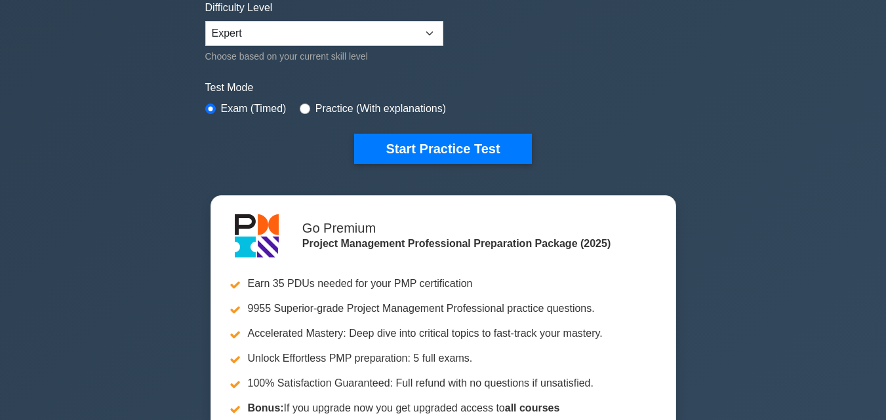
scroll to position [302, 0]
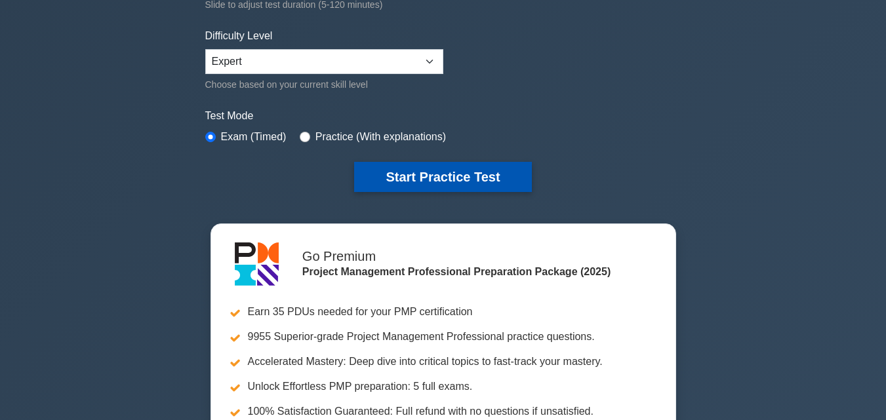
click at [439, 168] on button "Start Practice Test" at bounding box center [442, 177] width 177 height 30
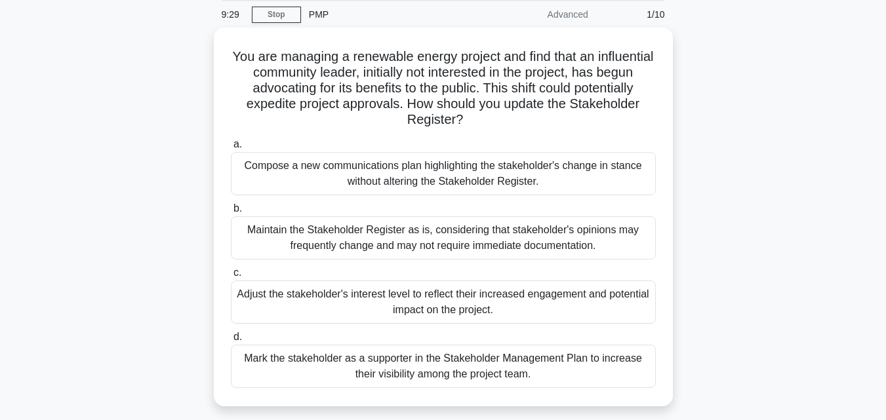
scroll to position [52, 0]
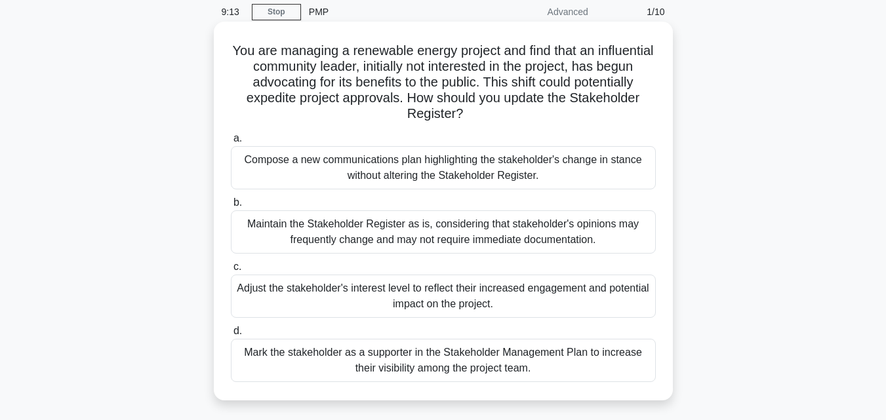
click at [431, 292] on div "Adjust the stakeholder's interest level to reflect their increased engagement a…" at bounding box center [443, 296] width 425 height 43
click at [231, 271] on input "c. Adjust the stakeholder's interest level to reflect their increased engagemen…" at bounding box center [231, 267] width 0 height 9
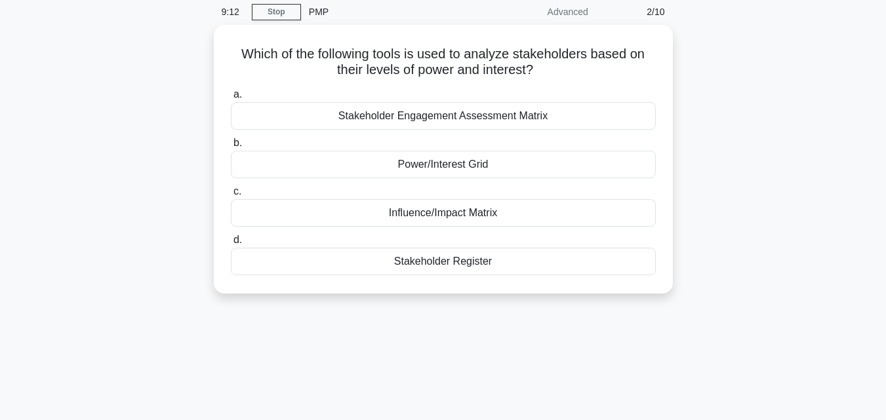
scroll to position [0, 0]
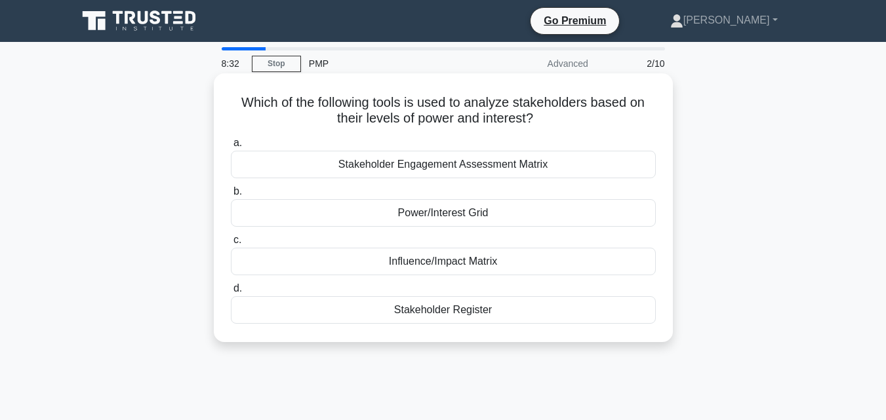
click at [445, 217] on div "Power/Interest Grid" at bounding box center [443, 213] width 425 height 28
click at [231, 196] on input "b. Power/Interest Grid" at bounding box center [231, 191] width 0 height 9
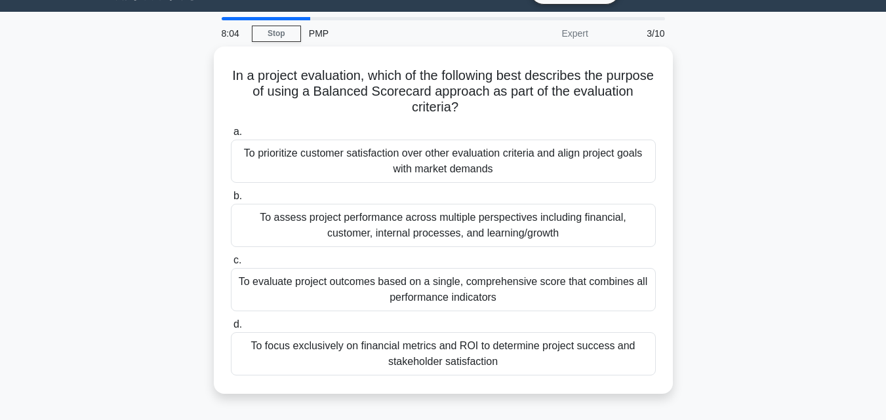
scroll to position [34, 0]
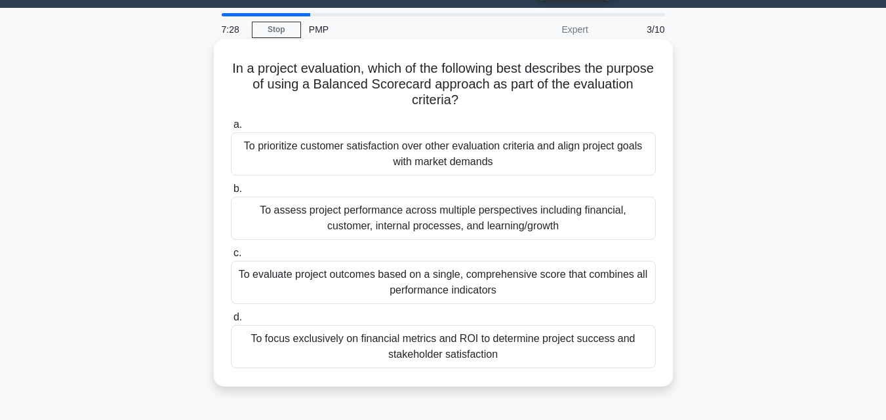
click at [505, 285] on div "To evaluate project outcomes based on a single, comprehensive score that combin…" at bounding box center [443, 282] width 425 height 43
click at [231, 258] on input "c. To evaluate project outcomes based on a single, comprehensive score that com…" at bounding box center [231, 253] width 0 height 9
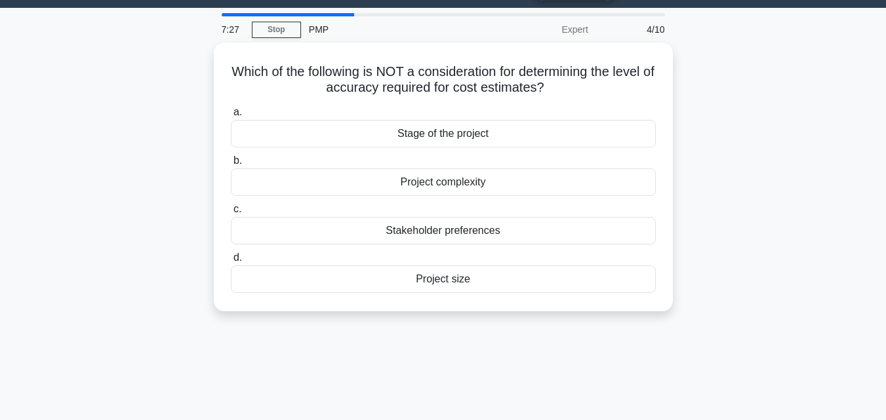
scroll to position [0, 0]
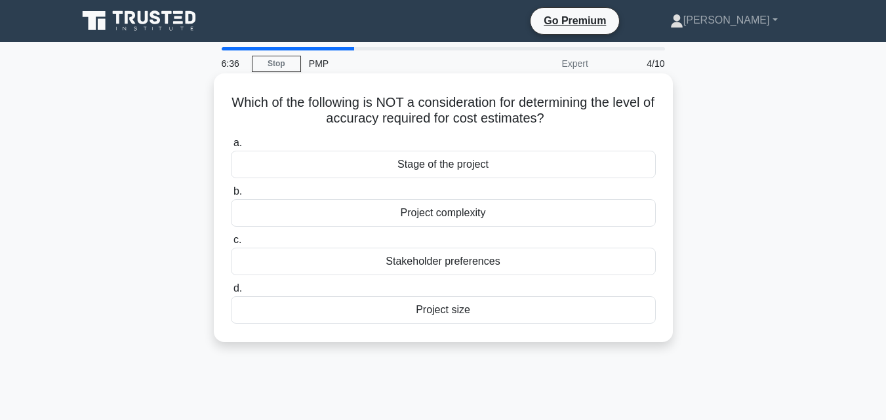
click at [498, 256] on div "Stakeholder preferences" at bounding box center [443, 262] width 425 height 28
click at [231, 245] on input "c. Stakeholder preferences" at bounding box center [231, 240] width 0 height 9
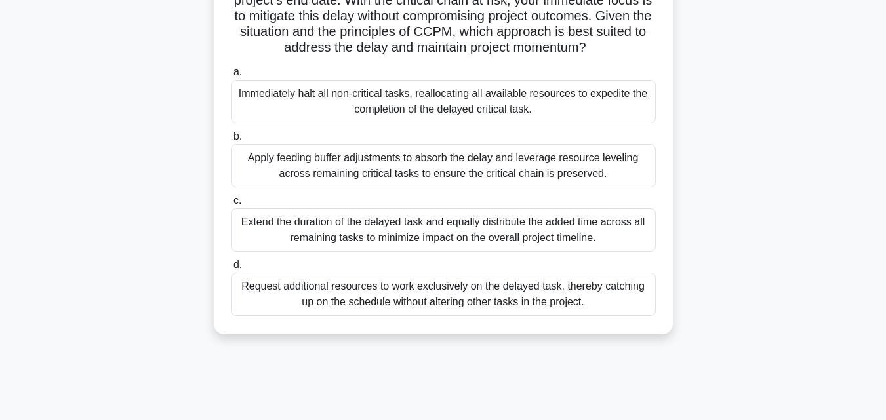
scroll to position [201, 0]
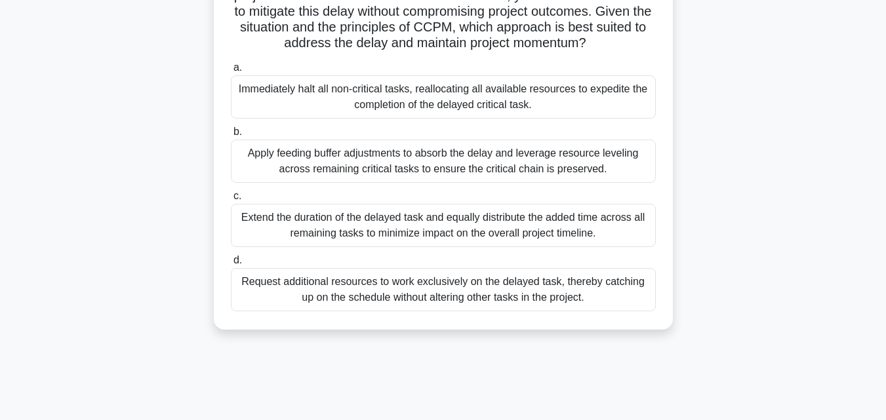
click at [498, 183] on div "Apply feeding buffer adjustments to absorb the delay and leverage resource leve…" at bounding box center [443, 161] width 425 height 43
click at [231, 136] on input "b. Apply feeding buffer adjustments to absorb the delay and leverage resource l…" at bounding box center [231, 132] width 0 height 9
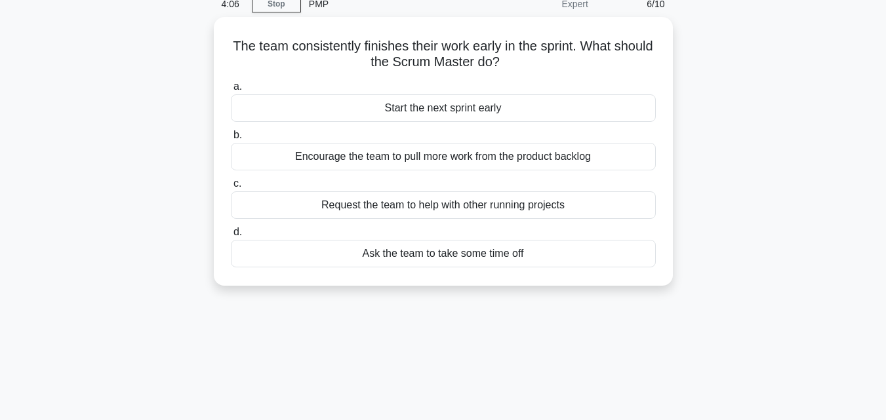
scroll to position [0, 0]
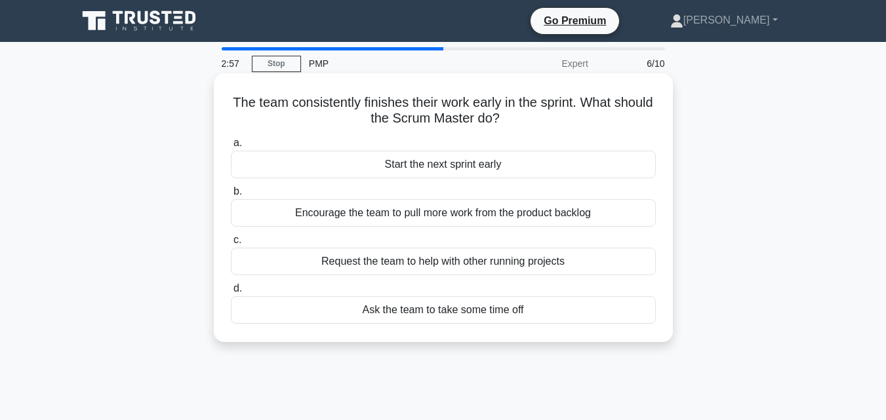
click at [527, 318] on div "Ask the team to take some time off" at bounding box center [443, 310] width 425 height 28
click at [231, 293] on input "d. Ask the team to take some time off" at bounding box center [231, 289] width 0 height 9
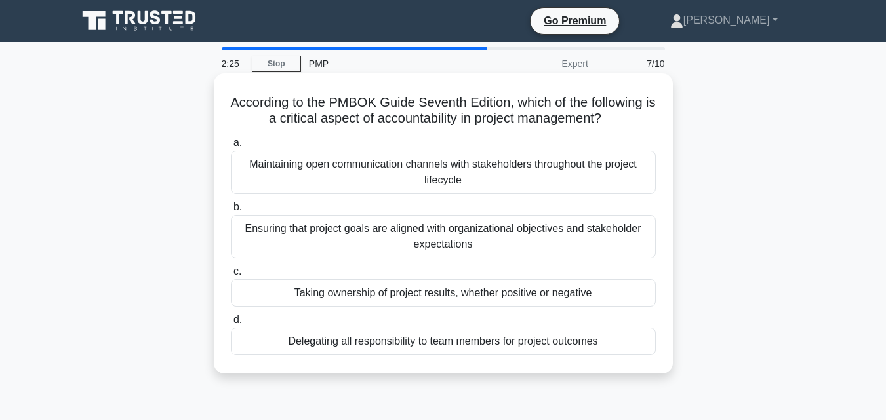
click at [523, 292] on div "Taking ownership of project results, whether positive or negative" at bounding box center [443, 293] width 425 height 28
click at [231, 276] on input "c. Taking ownership of project results, whether positive or negative" at bounding box center [231, 271] width 0 height 9
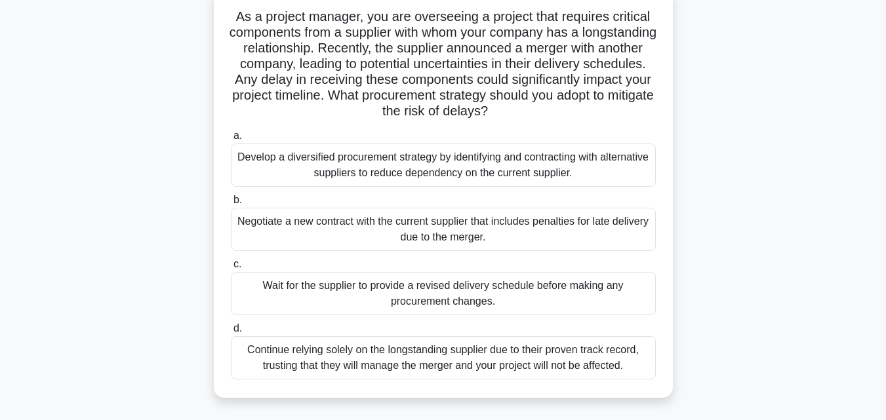
scroll to position [100, 0]
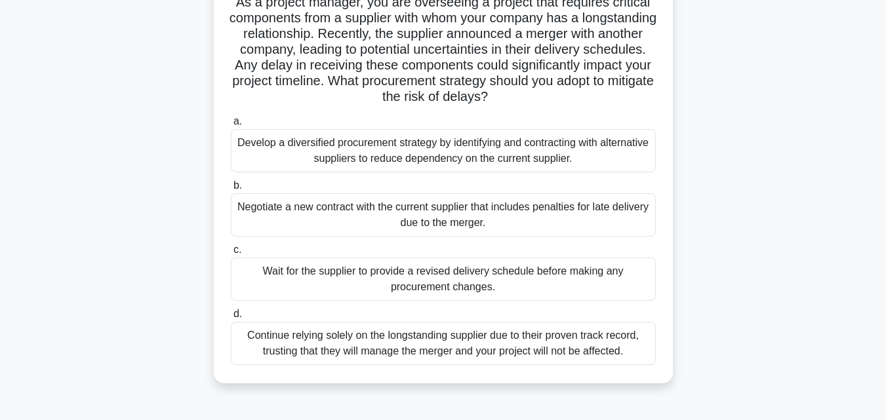
click at [590, 151] on div "Develop a diversified procurement strategy by identifying and contracting with …" at bounding box center [443, 150] width 425 height 43
click at [231, 126] on input "a. Develop a diversified procurement strategy by identifying and contracting wi…" at bounding box center [231, 121] width 0 height 9
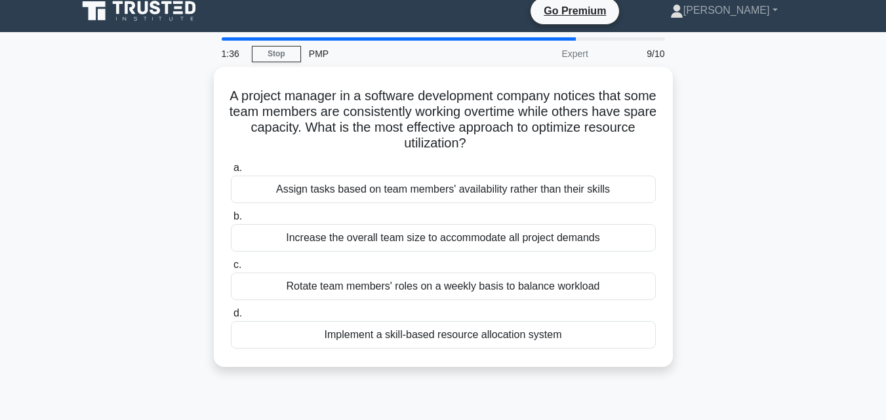
scroll to position [0, 0]
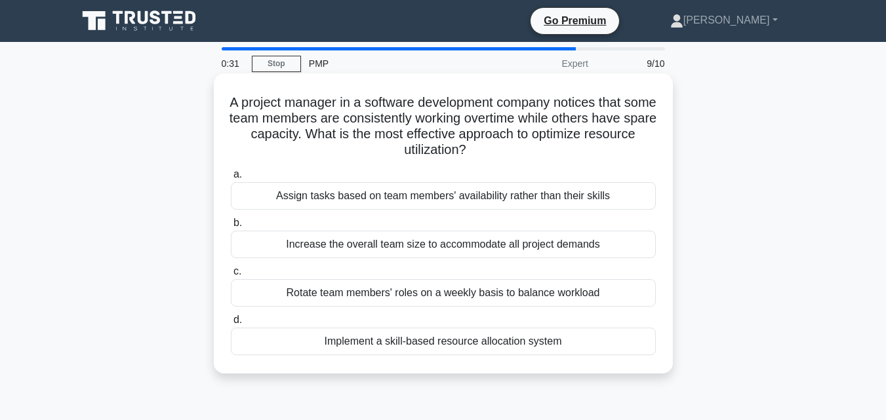
click at [429, 342] on div "Implement a skill-based resource allocation system" at bounding box center [443, 342] width 425 height 28
click at [231, 325] on input "d. Implement a skill-based resource allocation system" at bounding box center [231, 320] width 0 height 9
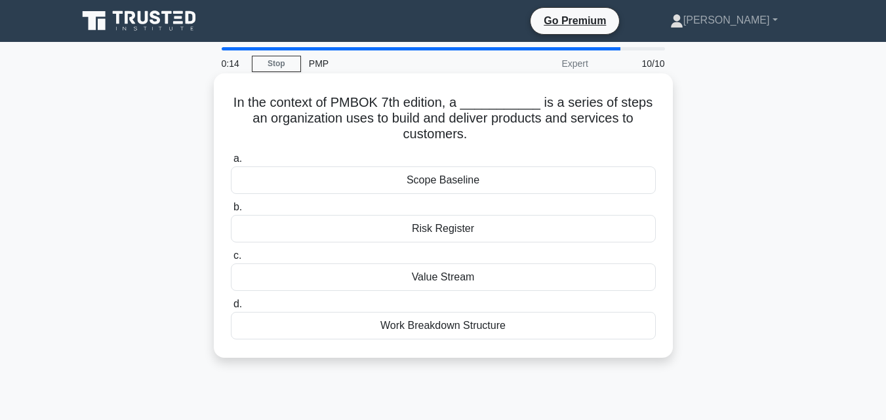
click at [421, 280] on div "Value Stream" at bounding box center [443, 278] width 425 height 28
click at [231, 260] on input "c. Value Stream" at bounding box center [231, 256] width 0 height 9
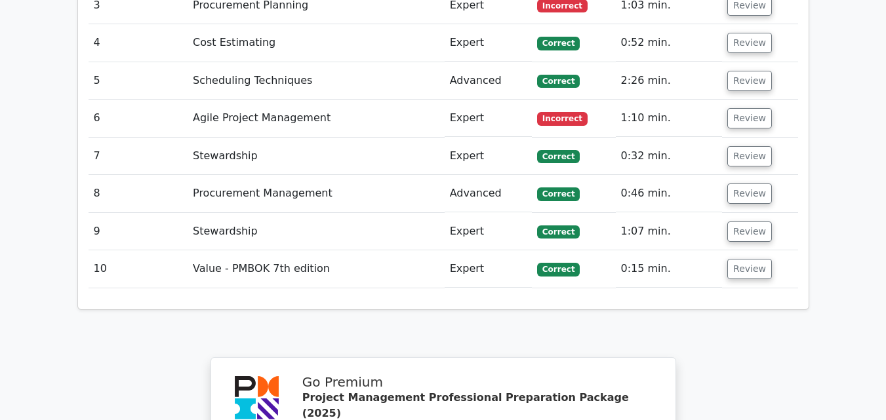
scroll to position [2161, 0]
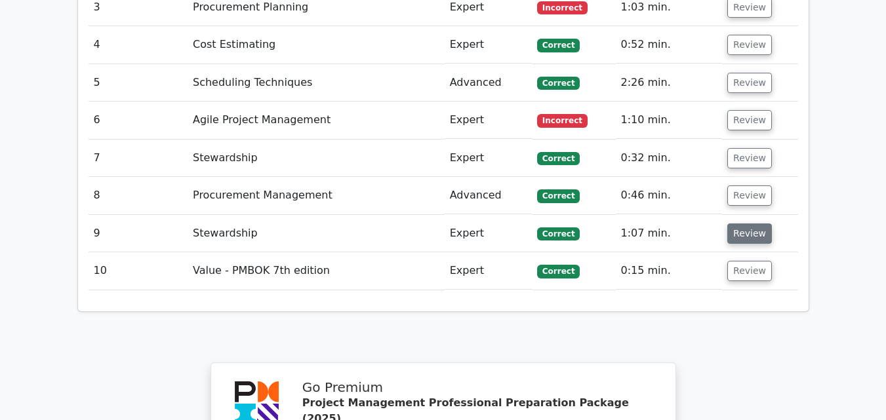
click at [756, 224] on button "Review" at bounding box center [749, 234] width 45 height 20
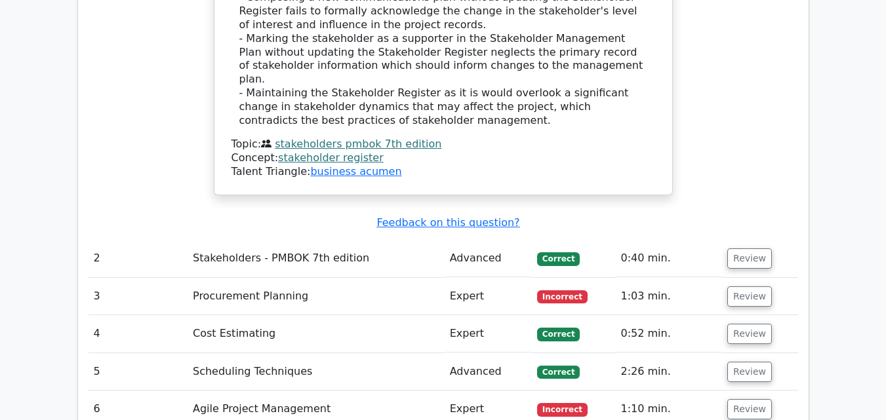
scroll to position [1862, 0]
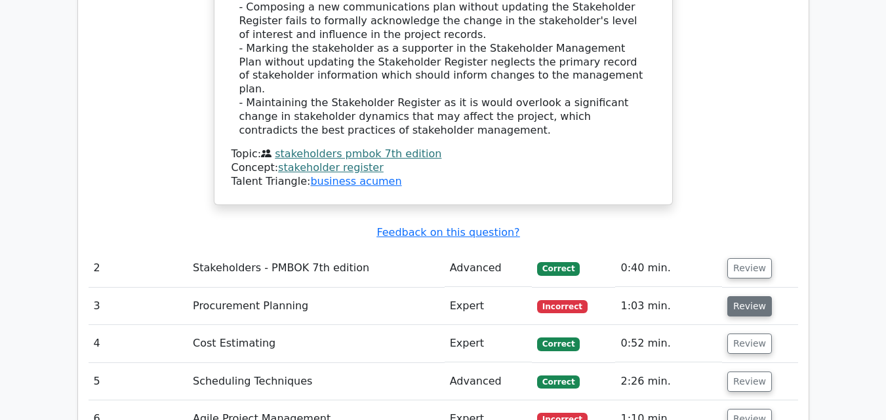
click at [734, 296] on button "Review" at bounding box center [749, 306] width 45 height 20
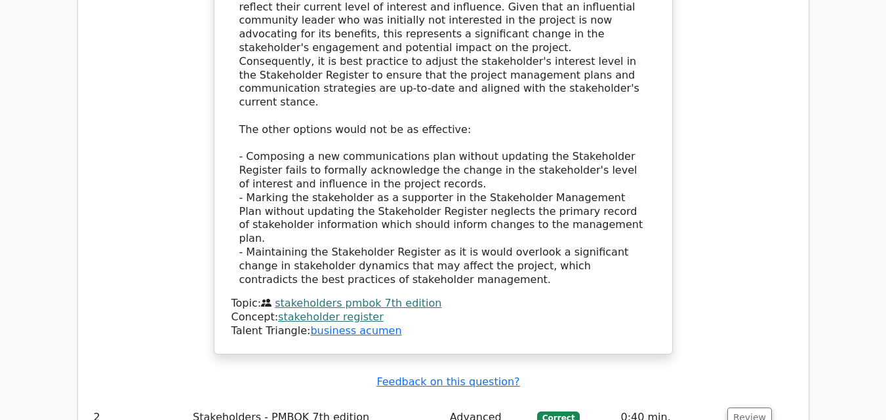
scroll to position [1870, 0]
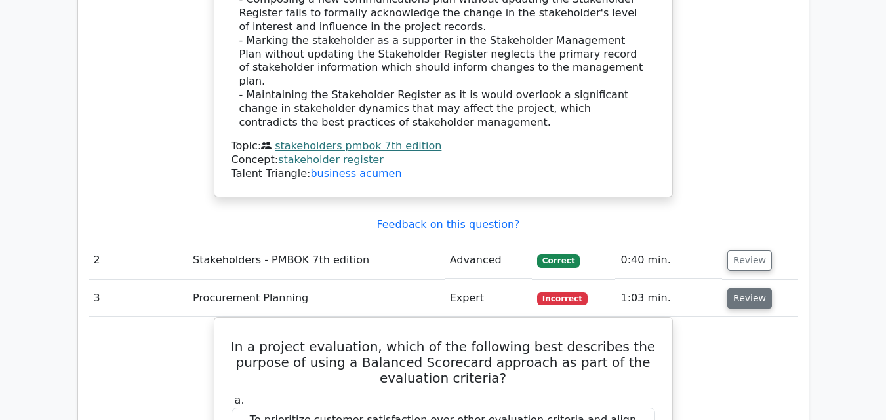
click at [750, 288] on button "Review" at bounding box center [749, 298] width 45 height 20
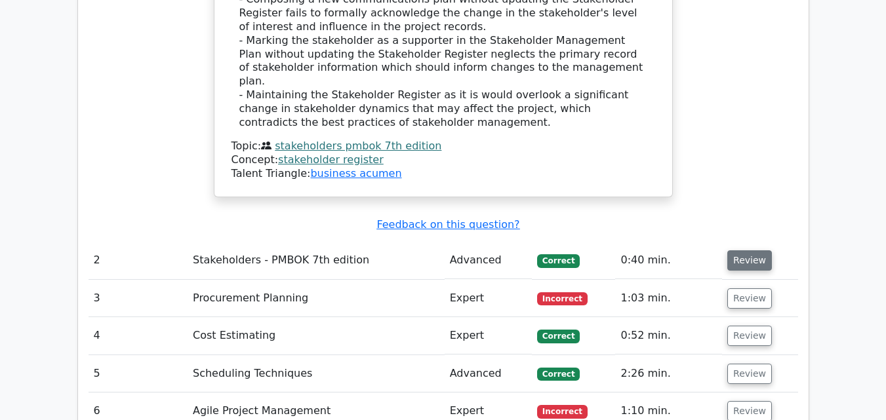
click at [751, 250] on button "Review" at bounding box center [749, 260] width 45 height 20
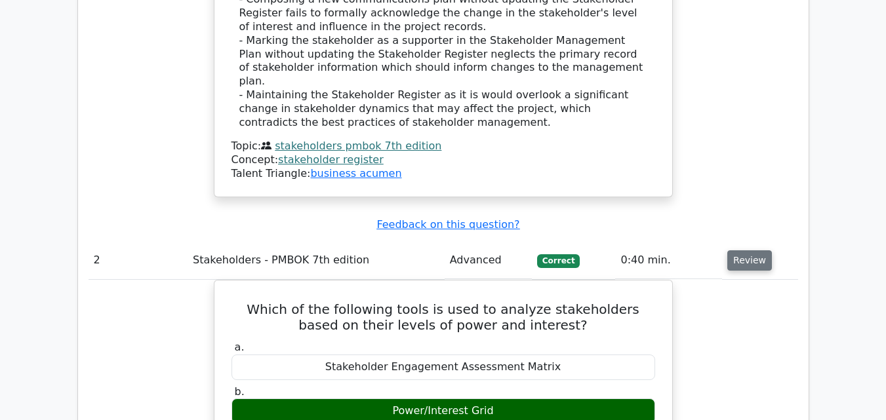
click at [751, 250] on button "Review" at bounding box center [749, 260] width 45 height 20
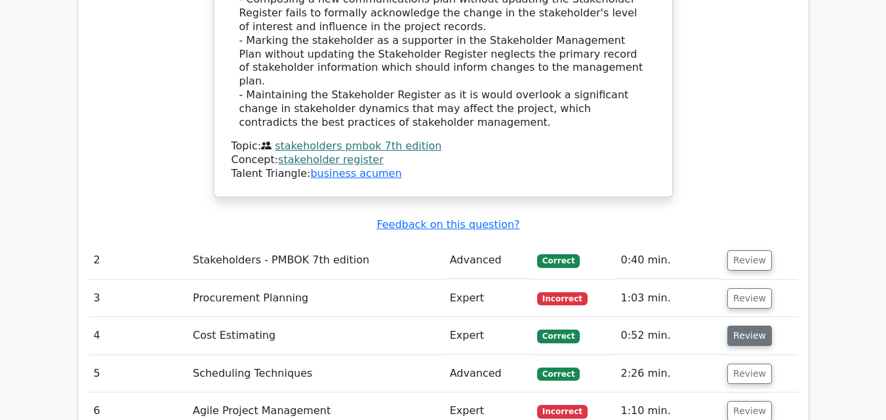
click at [755, 326] on button "Review" at bounding box center [749, 336] width 45 height 20
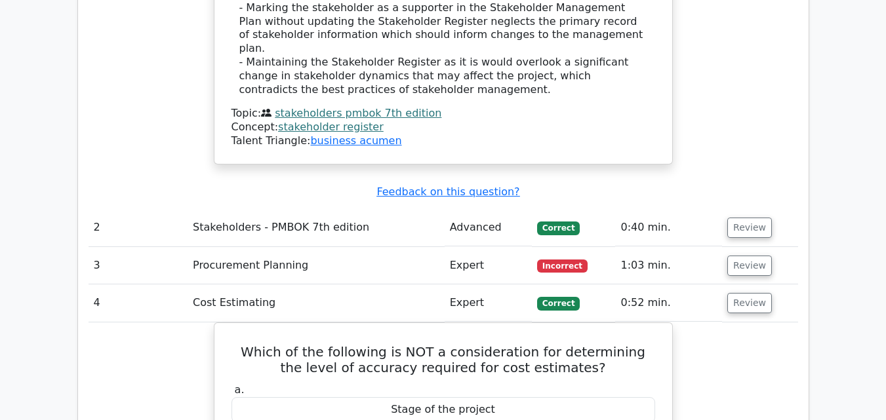
scroll to position [1935, 0]
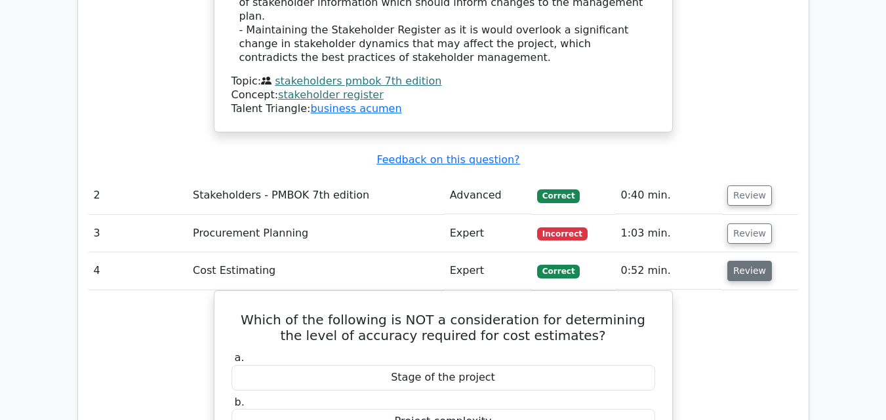
click at [758, 261] on button "Review" at bounding box center [749, 271] width 45 height 20
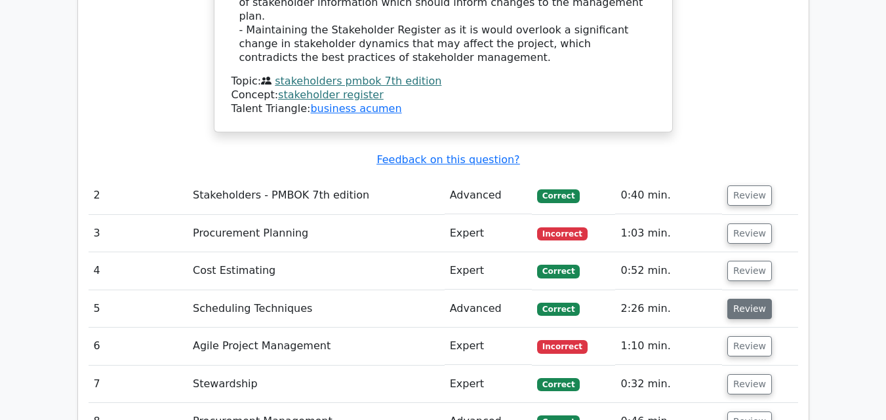
click at [751, 299] on button "Review" at bounding box center [749, 309] width 45 height 20
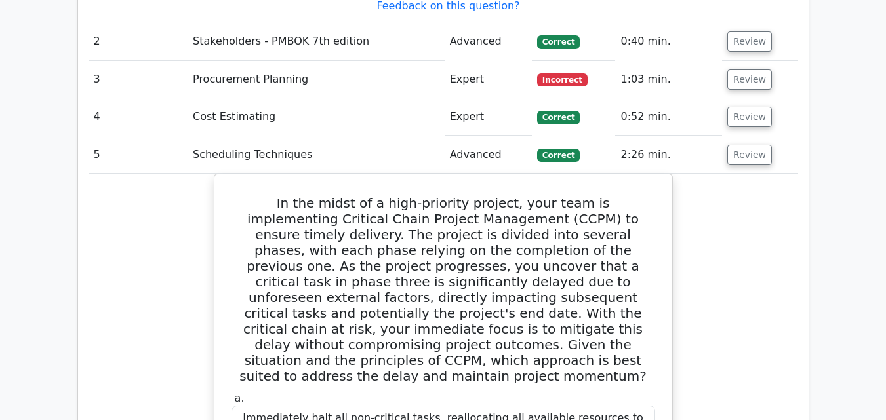
scroll to position [2084, 0]
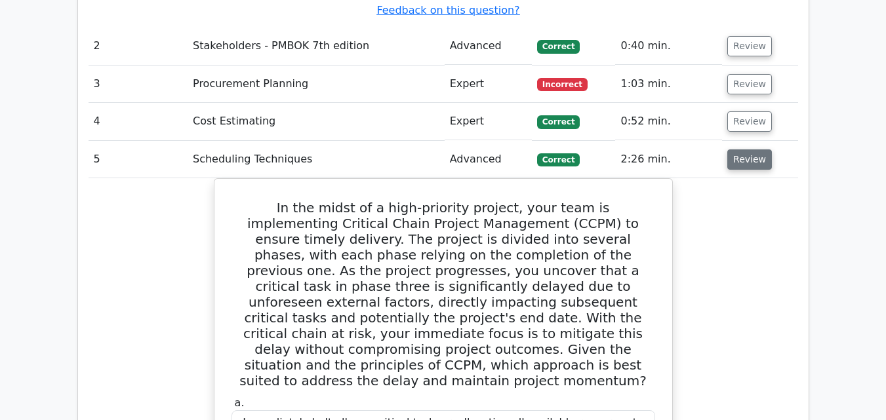
click at [740, 149] on button "Review" at bounding box center [749, 159] width 45 height 20
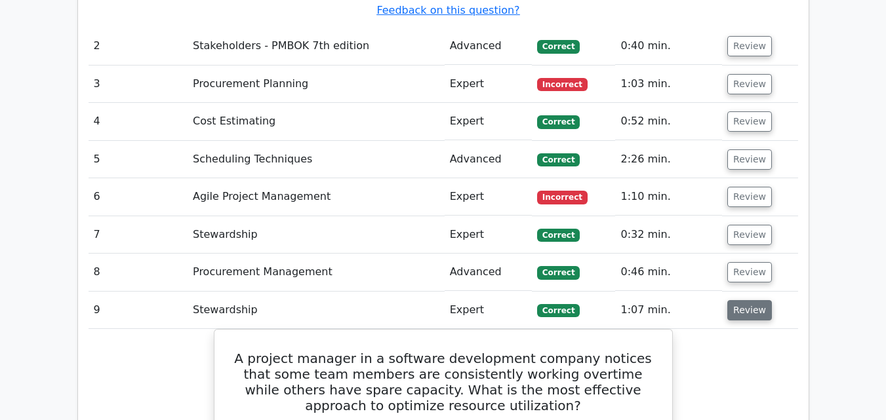
click at [753, 300] on button "Review" at bounding box center [749, 310] width 45 height 20
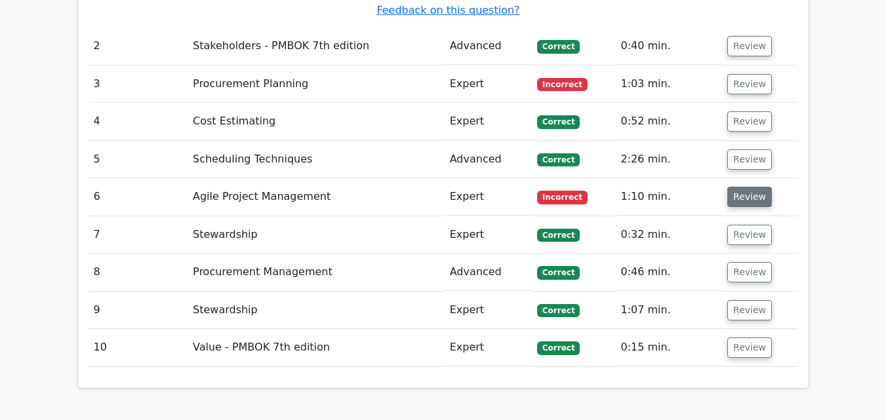
click at [729, 187] on button "Review" at bounding box center [749, 197] width 45 height 20
click at [762, 187] on button "Review" at bounding box center [749, 197] width 45 height 20
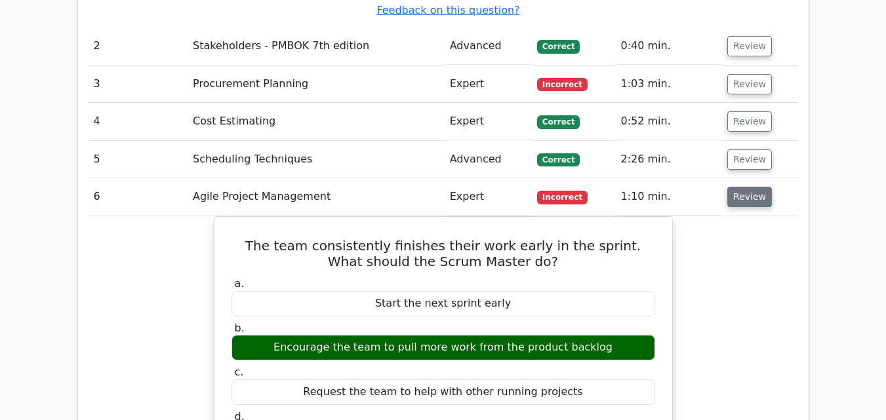
click at [762, 187] on button "Review" at bounding box center [749, 197] width 45 height 20
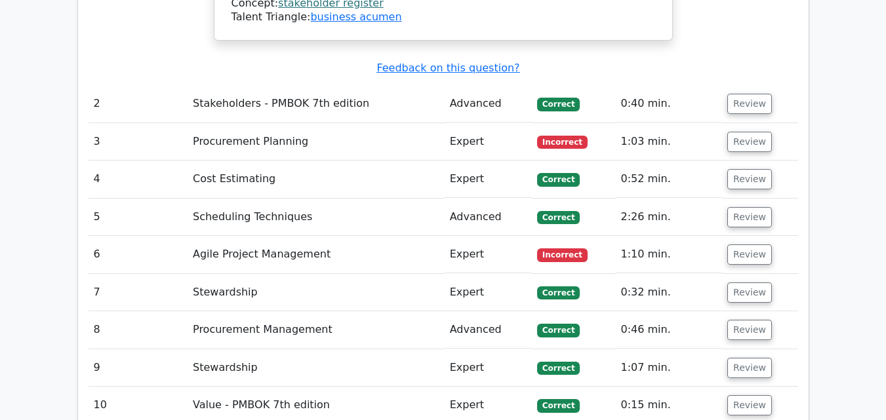
scroll to position [1995, 0]
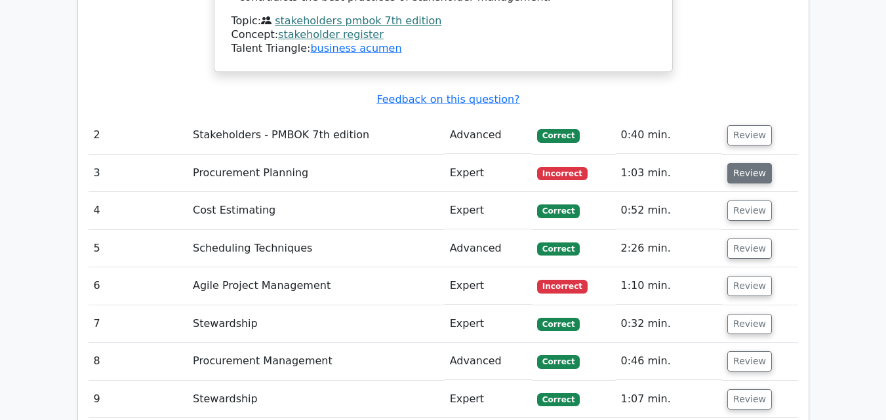
click at [746, 163] on button "Review" at bounding box center [749, 173] width 45 height 20
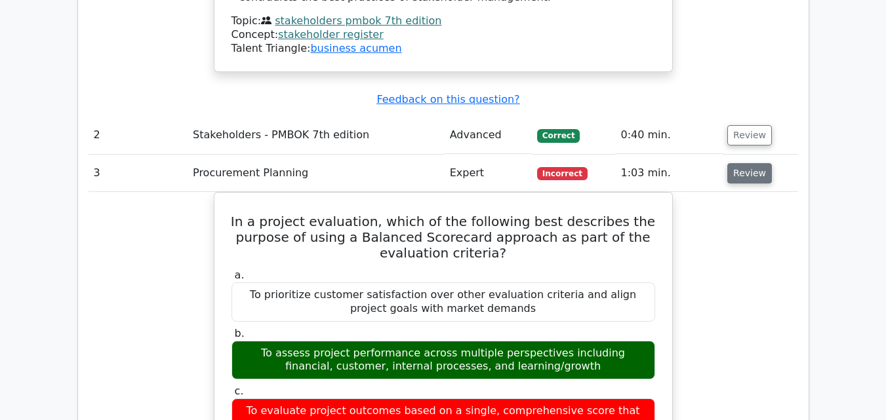
click at [746, 163] on button "Review" at bounding box center [749, 173] width 45 height 20
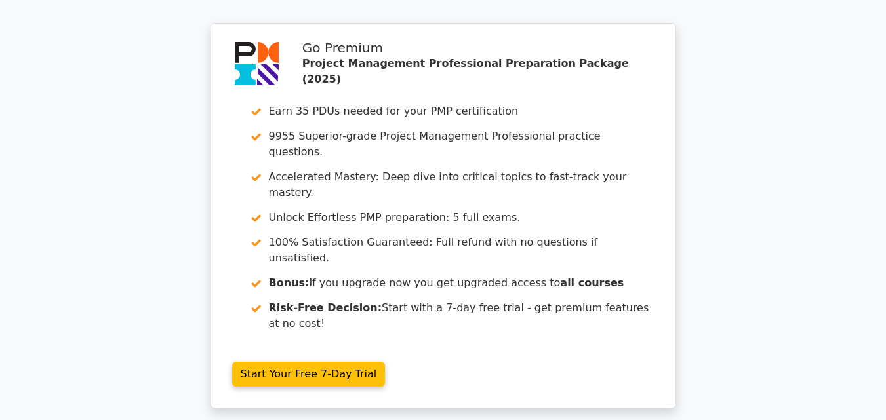
scroll to position [2577, 0]
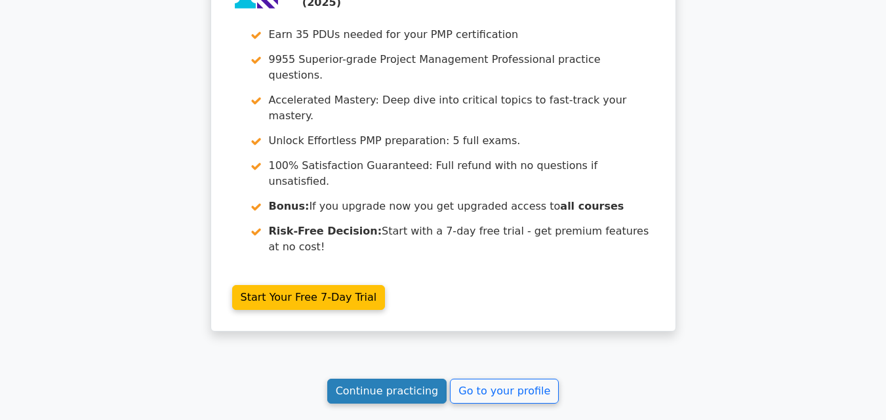
click at [416, 379] on link "Continue practicing" at bounding box center [387, 391] width 120 height 25
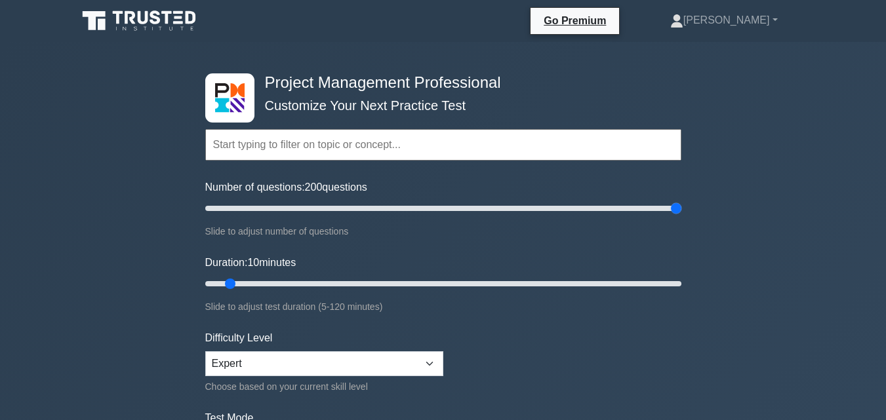
drag, startPoint x: 218, startPoint y: 208, endPoint x: 696, endPoint y: 195, distance: 478.8
click at [681, 201] on input "Number of questions: 200 questions" at bounding box center [443, 209] width 476 height 16
type input "200"
drag, startPoint x: 676, startPoint y: 210, endPoint x: 710, endPoint y: 207, distance: 34.2
click at [681, 207] on input "Number of questions: 200 questions" at bounding box center [443, 209] width 476 height 16
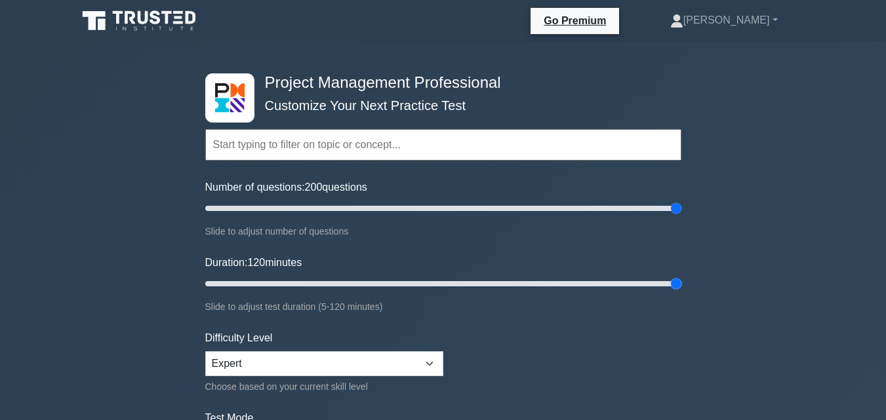
drag, startPoint x: 227, startPoint y: 281, endPoint x: 697, endPoint y: 267, distance: 469.6
type input "120"
click at [681, 276] on input "Duration: 120 minutes" at bounding box center [443, 284] width 476 height 16
drag, startPoint x: 677, startPoint y: 205, endPoint x: 489, endPoint y: 213, distance: 187.7
type input "120"
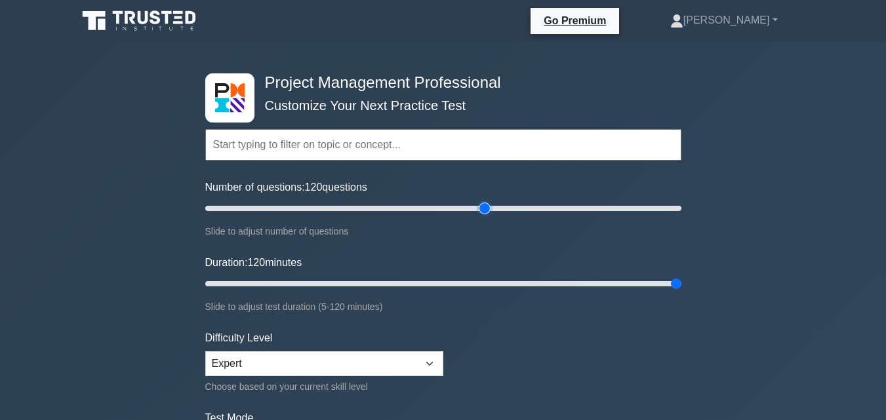
click at [489, 213] on input "Number of questions: 120 questions" at bounding box center [443, 209] width 476 height 16
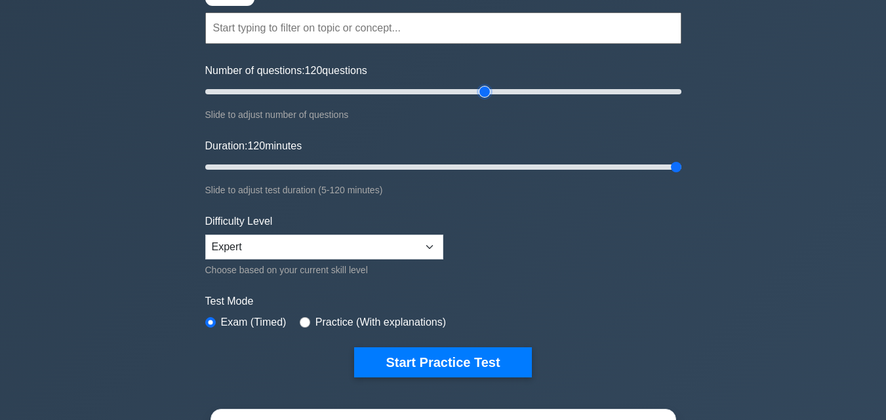
scroll to position [127, 0]
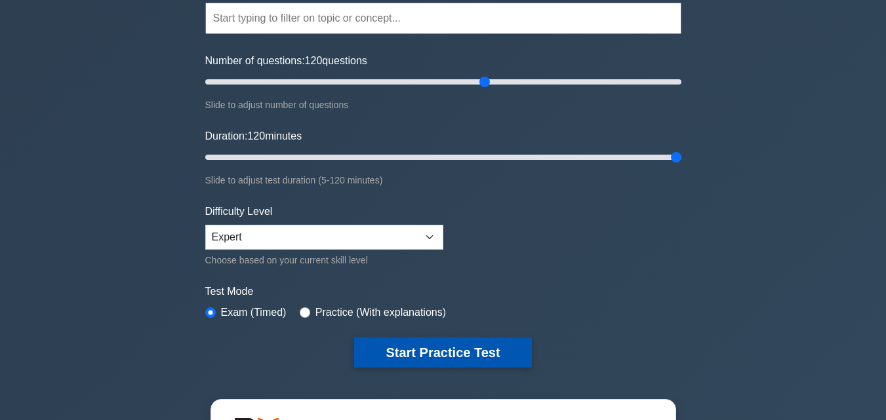
click at [426, 349] on button "Start Practice Test" at bounding box center [442, 353] width 177 height 30
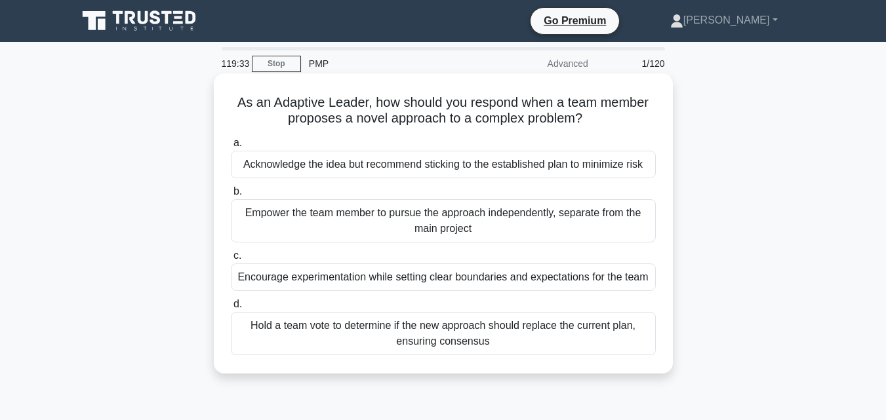
click at [399, 270] on div "Encourage experimentation while setting clear boundaries and expectations for t…" at bounding box center [443, 278] width 425 height 28
click at [231, 260] on input "c. Encourage experimentation while setting clear boundaries and expectations fo…" at bounding box center [231, 256] width 0 height 9
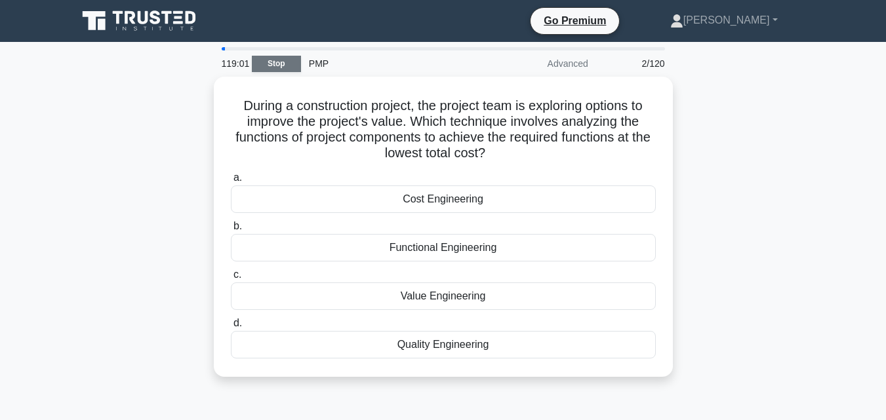
click at [289, 69] on link "Stop" at bounding box center [276, 64] width 49 height 16
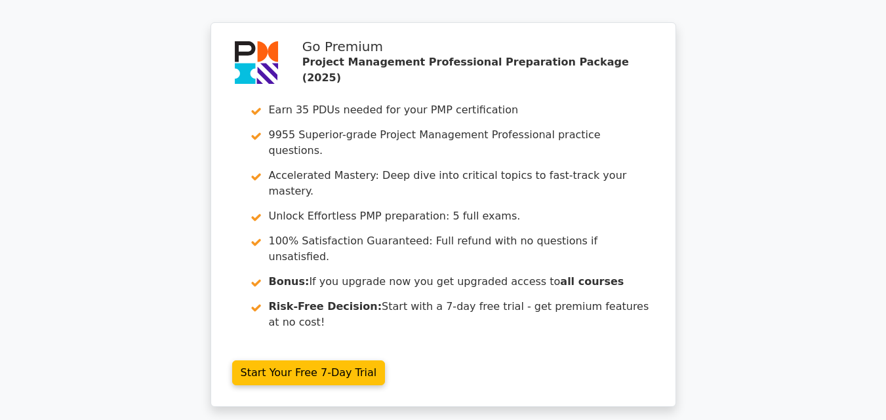
scroll to position [1822, 0]
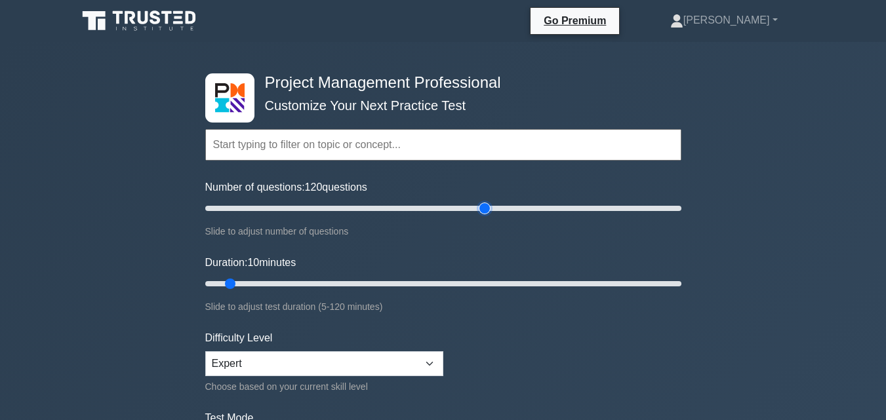
drag, startPoint x: 220, startPoint y: 205, endPoint x: 482, endPoint y: 219, distance: 261.9
type input "120"
click at [482, 216] on input "Number of questions: 120 questions" at bounding box center [443, 209] width 476 height 16
drag, startPoint x: 231, startPoint y: 280, endPoint x: 856, endPoint y: 325, distance: 626.3
type input "120"
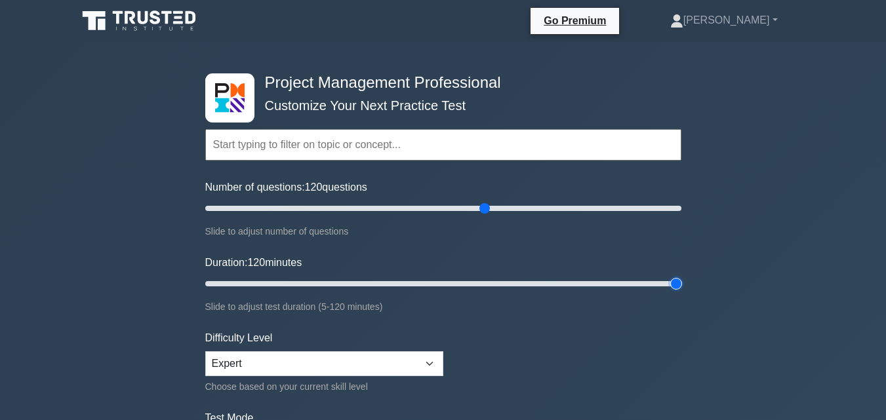
click at [681, 292] on input "Duration: 120 minutes" at bounding box center [443, 284] width 476 height 16
click at [431, 362] on select "Beginner Intermediate Expert" at bounding box center [324, 363] width 238 height 25
click at [205, 351] on select "Beginner Intermediate Expert" at bounding box center [324, 363] width 238 height 25
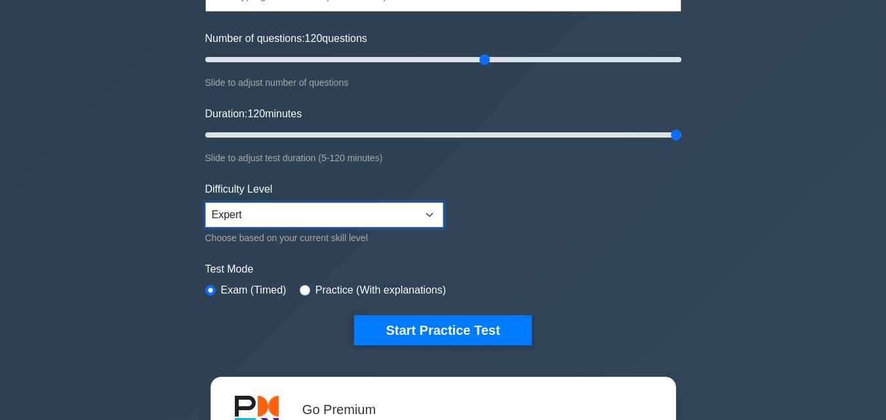
scroll to position [184, 0]
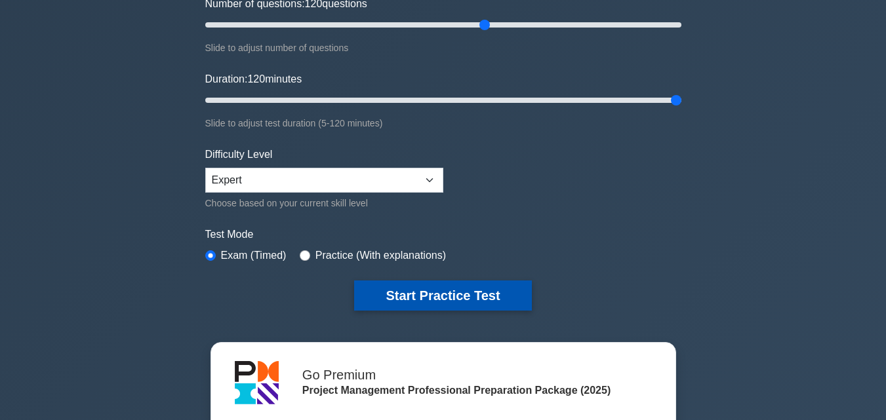
click at [508, 292] on button "Start Practice Test" at bounding box center [442, 296] width 177 height 30
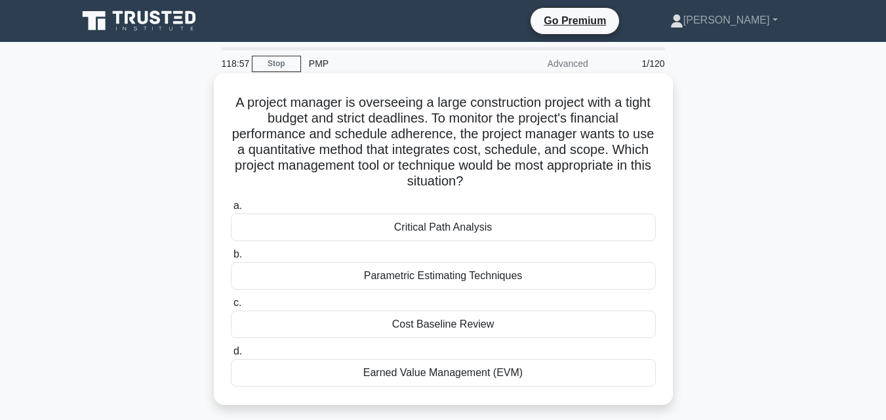
click at [450, 373] on div "Earned Value Management (EVM)" at bounding box center [443, 373] width 425 height 28
click at [231, 356] on input "d. Earned Value Management (EVM)" at bounding box center [231, 351] width 0 height 9
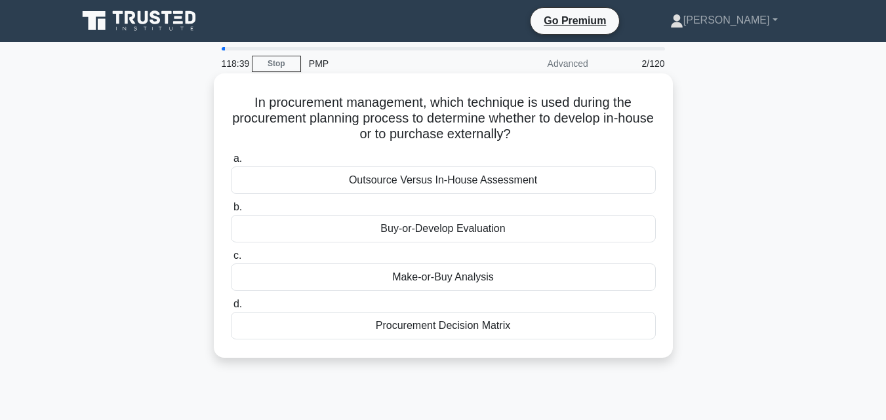
click at [447, 282] on div "Make-or-Buy Analysis" at bounding box center [443, 278] width 425 height 28
click at [231, 260] on input "c. Make-or-Buy Analysis" at bounding box center [231, 256] width 0 height 9
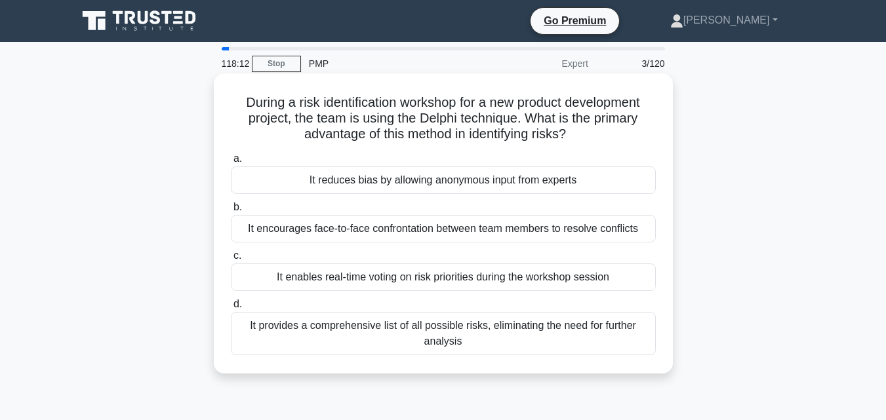
click at [446, 182] on div "It reduces bias by allowing anonymous input from experts" at bounding box center [443, 181] width 425 height 28
click at [231, 163] on input "a. It reduces bias by allowing anonymous input from experts" at bounding box center [231, 159] width 0 height 9
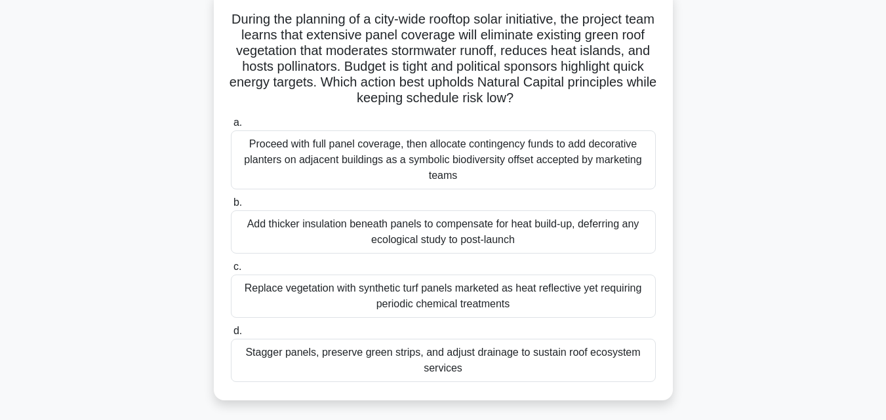
scroll to position [88, 0]
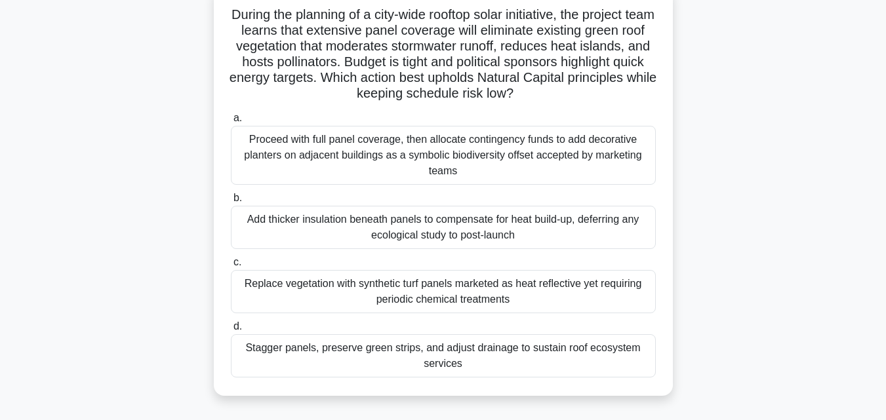
click at [572, 347] on div "Stagger panels, preserve green strips, and adjust drainage to sustain roof ecos…" at bounding box center [443, 355] width 425 height 43
click at [231, 331] on input "d. Stagger panels, preserve green strips, and adjust drainage to sustain roof e…" at bounding box center [231, 327] width 0 height 9
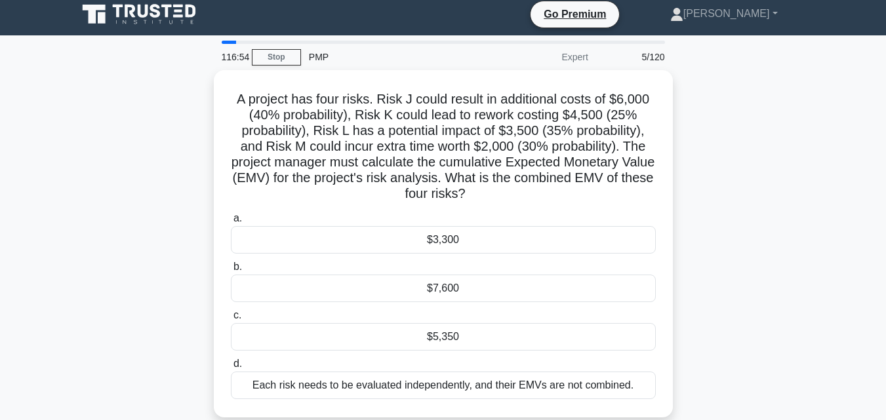
scroll to position [0, 0]
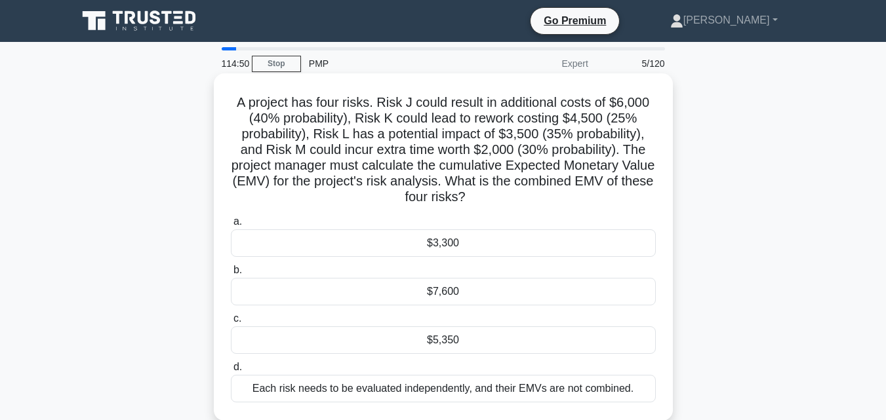
click at [557, 342] on div "$5,350" at bounding box center [443, 340] width 425 height 28
click at [231, 323] on input "c. $5,350" at bounding box center [231, 319] width 0 height 9
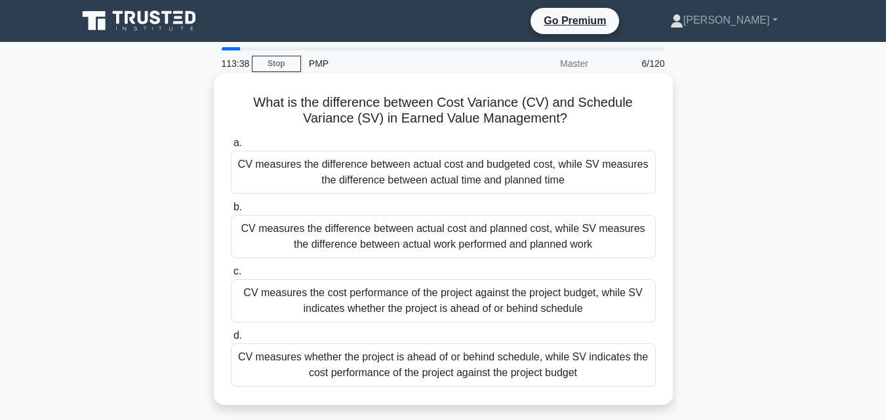
click at [394, 245] on div "CV measures the difference between actual cost and planned cost, while SV measu…" at bounding box center [443, 236] width 425 height 43
click at [231, 212] on input "b. CV measures the difference between actual cost and planned cost, while SV me…" at bounding box center [231, 207] width 0 height 9
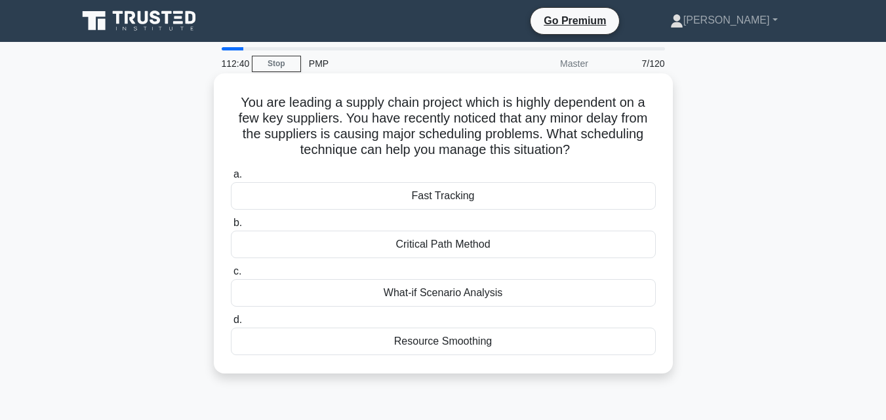
click at [469, 248] on div "Critical Path Method" at bounding box center [443, 245] width 425 height 28
click at [231, 227] on input "b. Critical Path Method" at bounding box center [231, 223] width 0 height 9
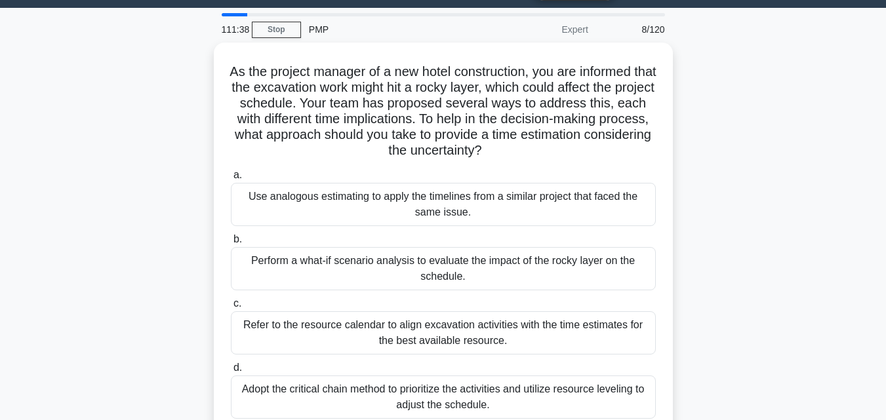
scroll to position [36, 0]
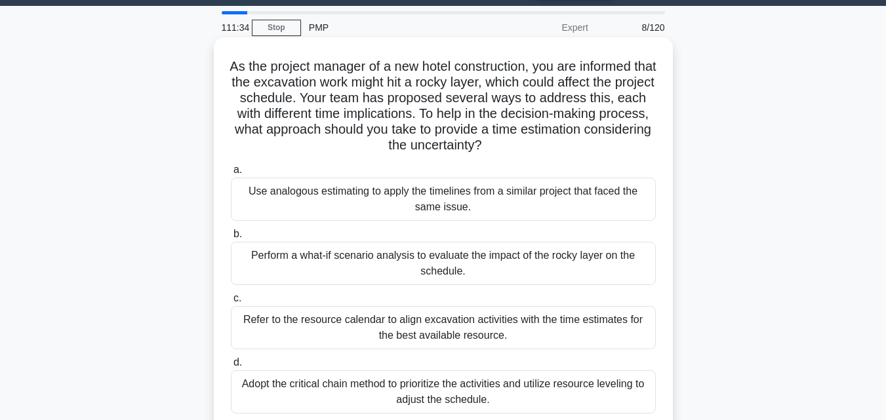
click at [467, 397] on div "Adopt the critical chain method to prioritize the activities and utilize resour…" at bounding box center [443, 391] width 425 height 43
click at [231, 367] on input "d. Adopt the critical chain method to prioritize the activities and utilize res…" at bounding box center [231, 363] width 0 height 9
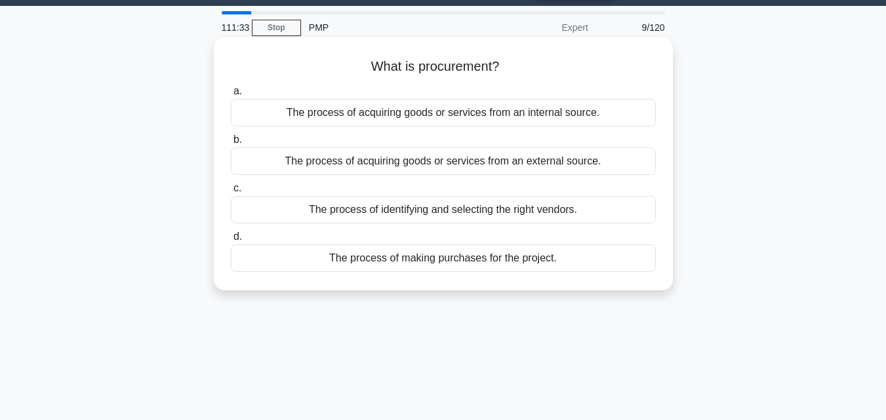
scroll to position [0, 0]
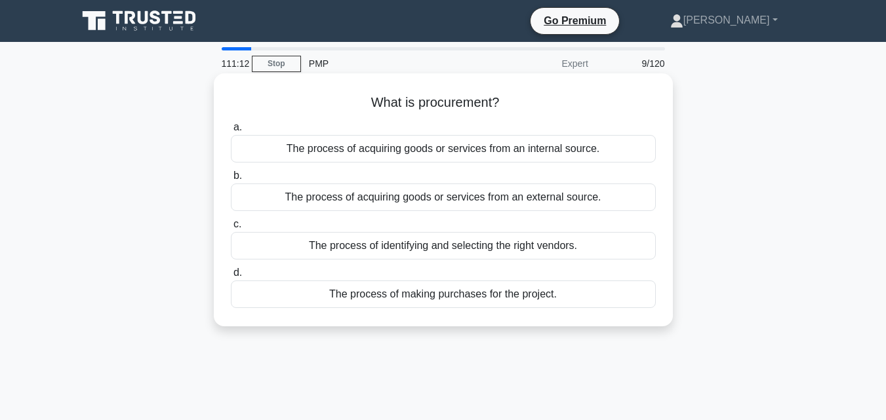
click at [457, 198] on div "The process of acquiring goods or services from an external source." at bounding box center [443, 198] width 425 height 28
click at [231, 180] on input "b. The process of acquiring goods or services from an external source." at bounding box center [231, 176] width 0 height 9
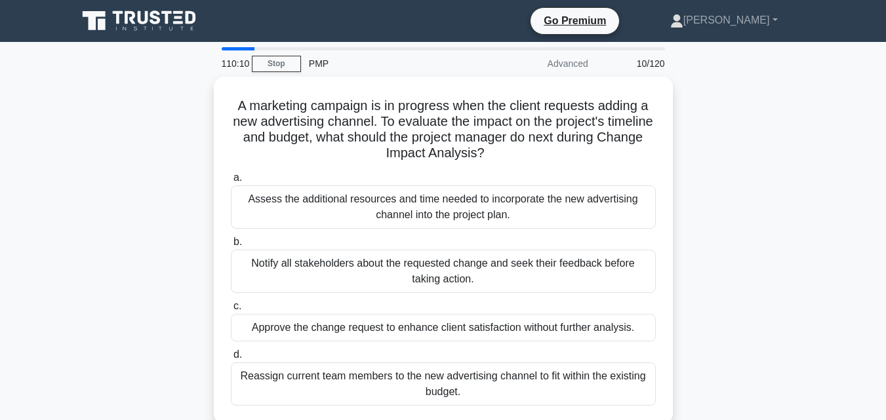
click at [457, 198] on div "Assess the additional resources and time needed to incorporate the new advertis…" at bounding box center [443, 207] width 425 height 43
click at [231, 182] on input "a. Assess the additional resources and time needed to incorporate the new adver…" at bounding box center [231, 178] width 0 height 9
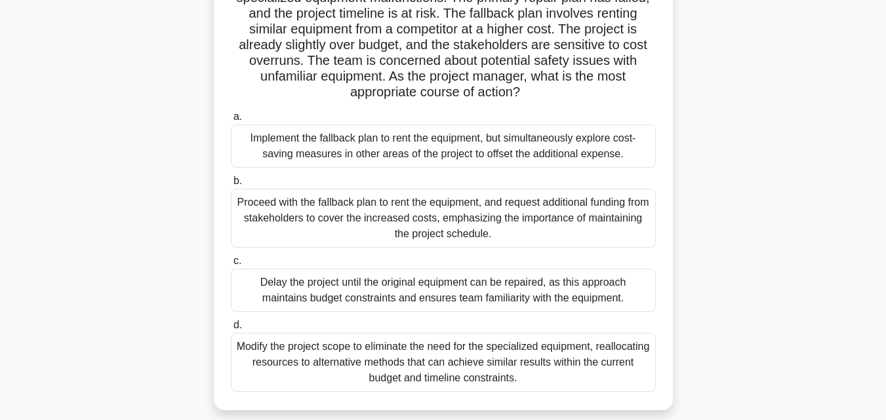
scroll to position [130, 0]
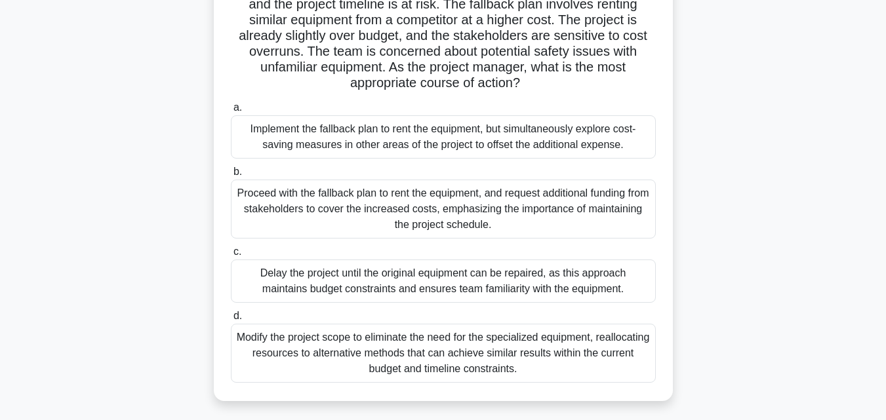
click at [591, 132] on div "Implement the fallback plan to rent the equipment, but simultaneously explore c…" at bounding box center [443, 136] width 425 height 43
click at [231, 112] on input "a. Implement the fallback plan to rent the equipment, but simultaneously explor…" at bounding box center [231, 108] width 0 height 9
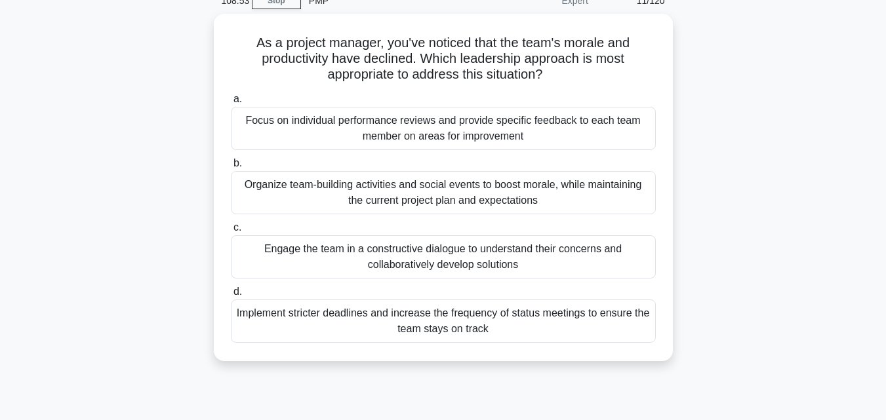
scroll to position [0, 0]
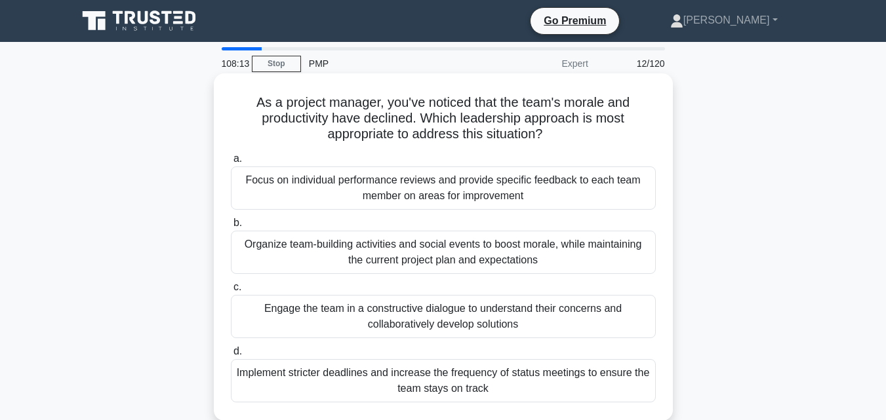
click at [509, 260] on div "Organize team-building activities and social events to boost morale, while main…" at bounding box center [443, 252] width 425 height 43
click at [231, 227] on input "b. Organize team-building activities and social events to boost morale, while m…" at bounding box center [231, 223] width 0 height 9
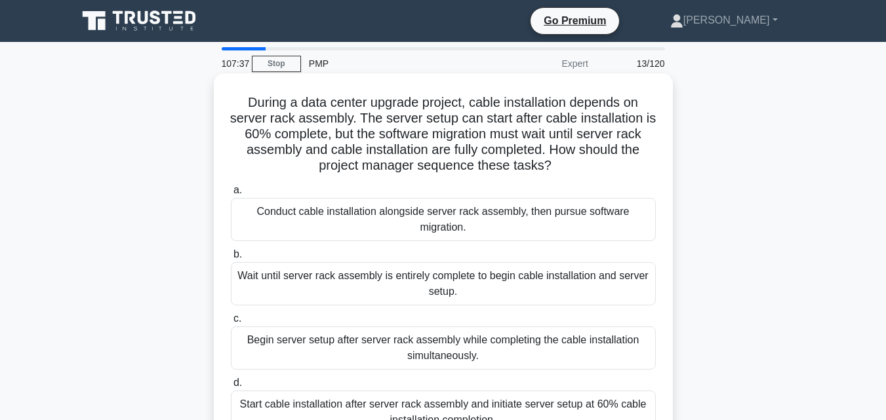
click at [476, 408] on div "Start cable installation after server rack assembly and initiate server setup a…" at bounding box center [443, 412] width 425 height 43
click at [231, 387] on input "d. Start cable installation after server rack assembly and initiate server setu…" at bounding box center [231, 383] width 0 height 9
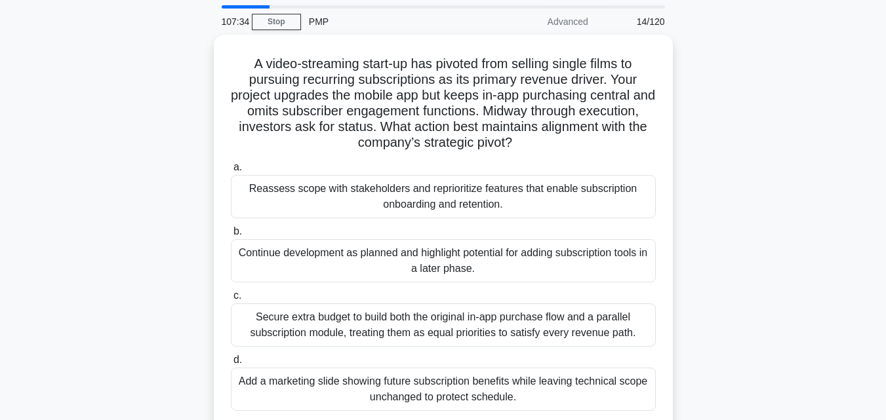
scroll to position [50, 0]
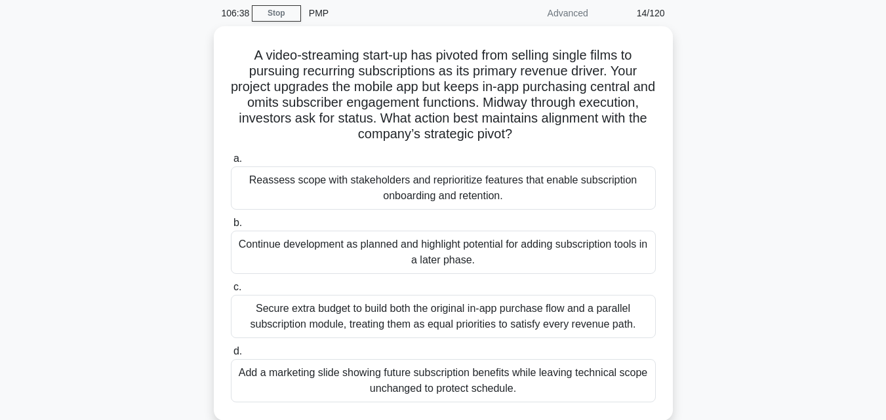
click at [712, 201] on div "A video-streaming start-up has pivoted from selling single films to pursuing re…" at bounding box center [442, 231] width 747 height 410
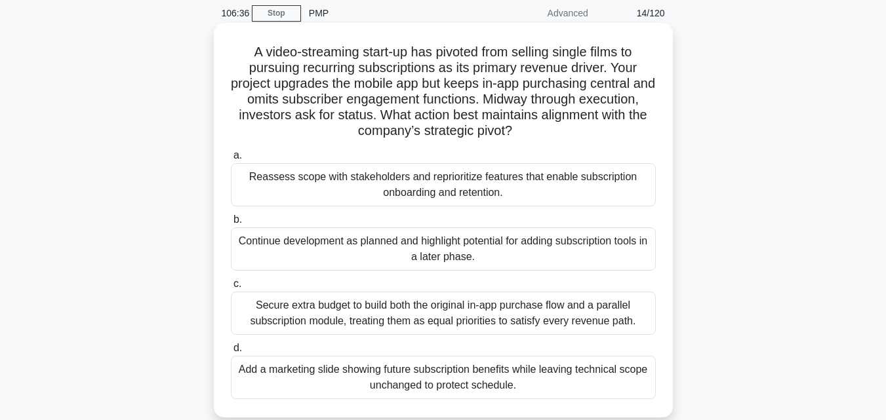
click at [602, 197] on div "Reassess scope with stakeholders and reprioritize features that enable subscrip…" at bounding box center [443, 184] width 425 height 43
click at [231, 160] on input "a. Reassess scope with stakeholders and reprioritize features that enable subsc…" at bounding box center [231, 155] width 0 height 9
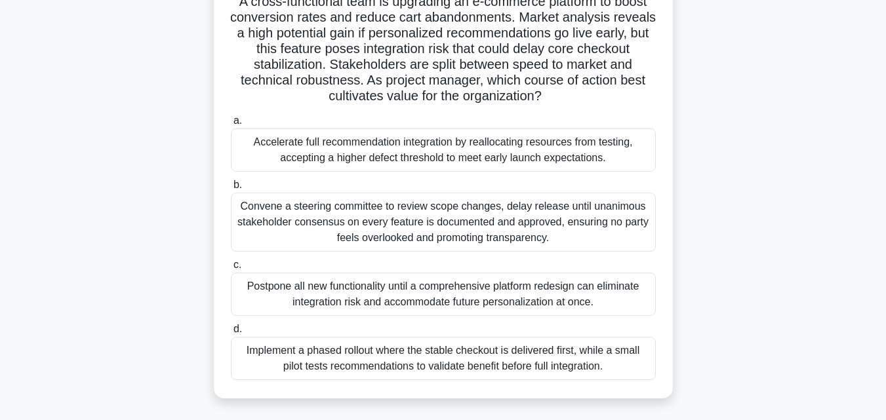
scroll to position [106, 0]
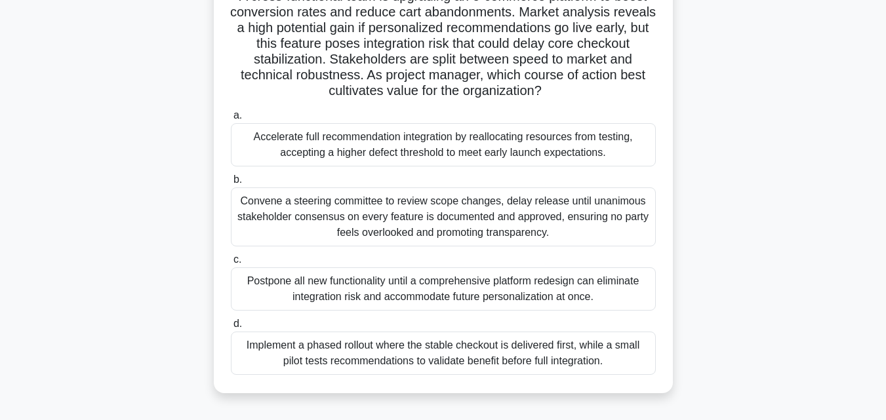
click at [550, 348] on div "Implement a phased rollout where the stable checkout is delivered first, while …" at bounding box center [443, 353] width 425 height 43
click at [231, 328] on input "d. Implement a phased rollout where the stable checkout is delivered first, whi…" at bounding box center [231, 324] width 0 height 9
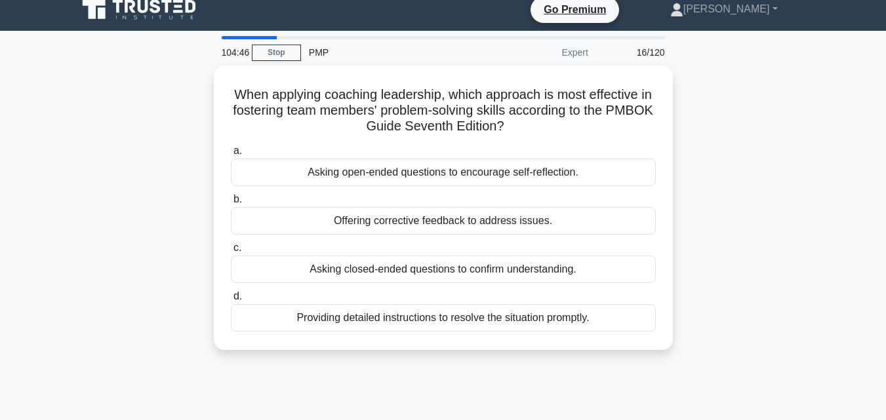
scroll to position [0, 0]
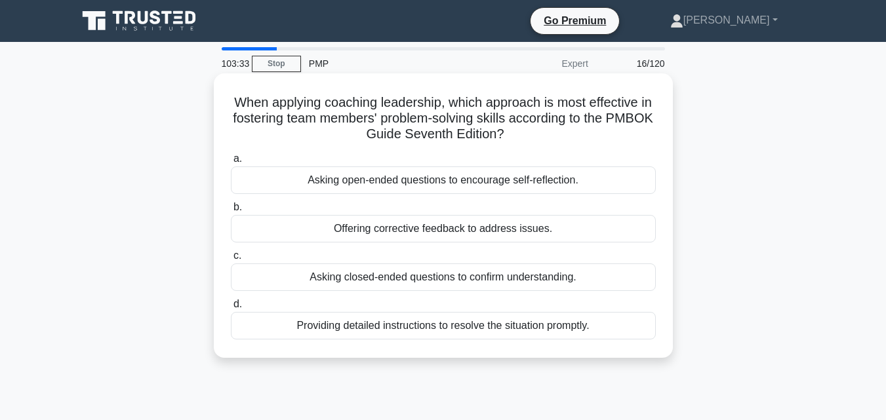
click at [494, 183] on div "Asking open-ended questions to encourage self-reflection." at bounding box center [443, 181] width 425 height 28
click at [231, 163] on input "a. Asking open-ended questions to encourage self-reflection." at bounding box center [231, 159] width 0 height 9
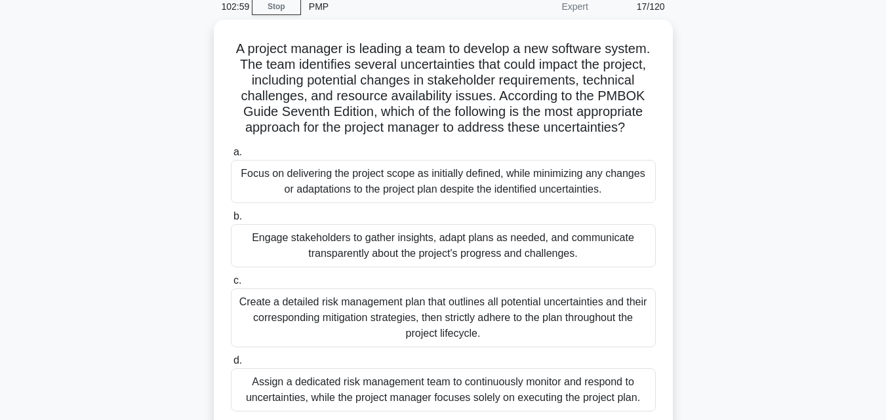
scroll to position [79, 0]
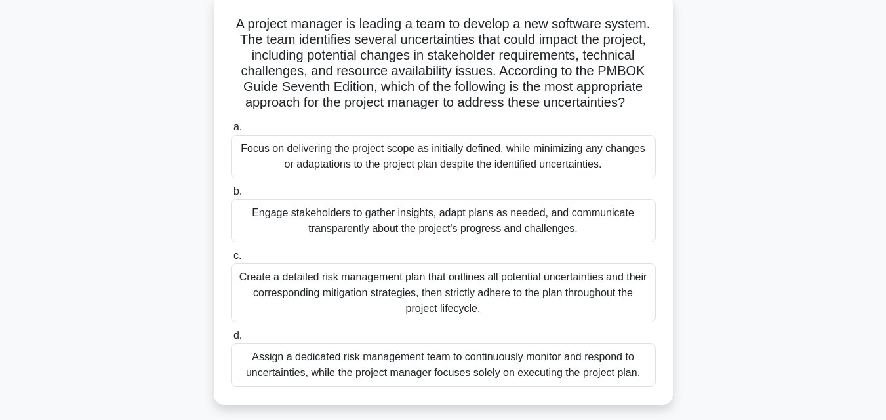
click at [593, 222] on div "Engage stakeholders to gather insights, adapt plans as needed, and communicate …" at bounding box center [443, 220] width 425 height 43
click at [231, 196] on input "b. Engage stakeholders to gather insights, adapt plans as needed, and communica…" at bounding box center [231, 191] width 0 height 9
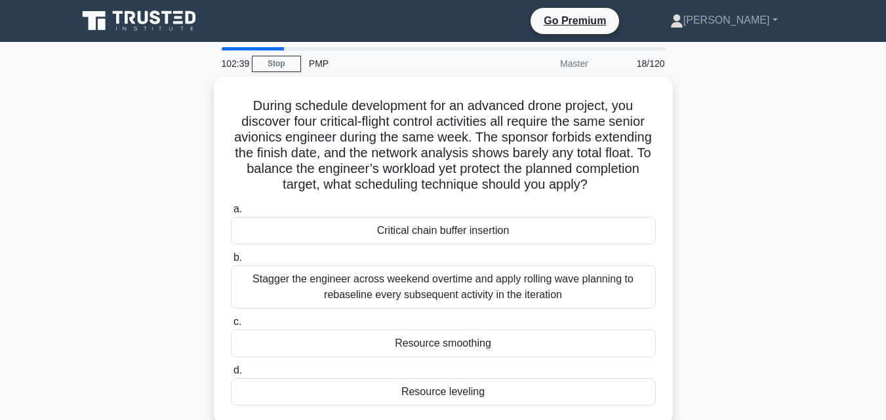
scroll to position [14, 0]
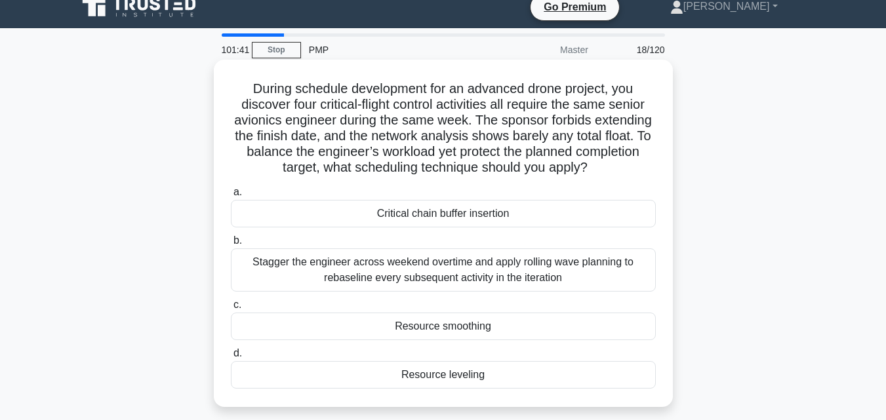
click at [485, 374] on div "Resource leveling" at bounding box center [443, 375] width 425 height 28
click at [231, 358] on input "d. Resource leveling" at bounding box center [231, 353] width 0 height 9
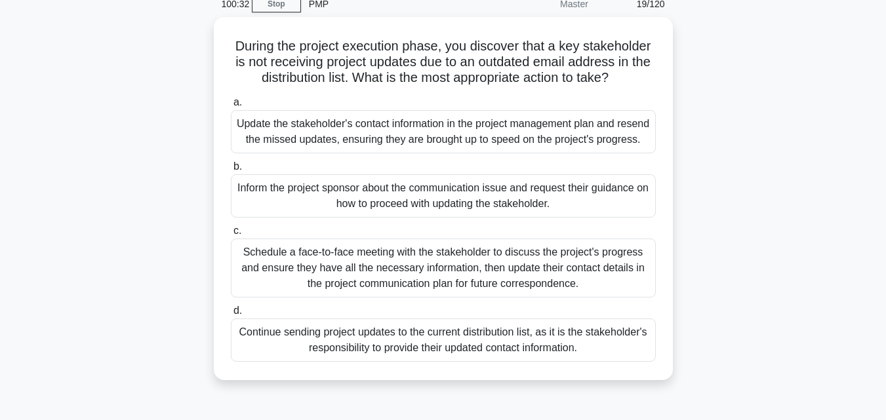
scroll to position [62, 0]
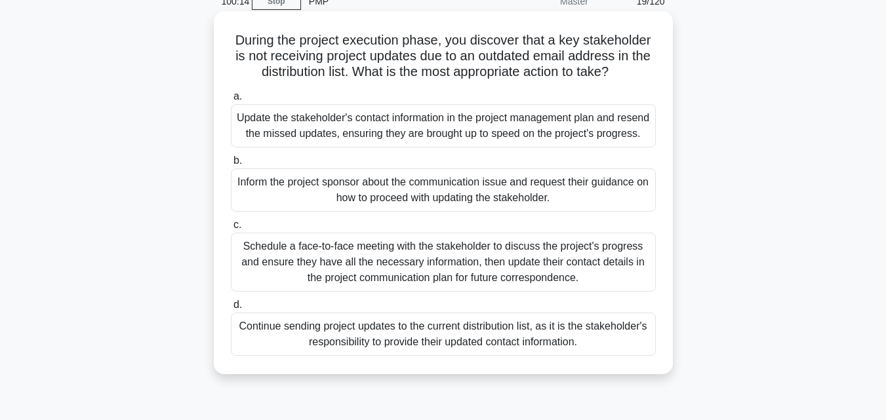
click at [448, 279] on div "Schedule a face-to-face meeting with the stakeholder to discuss the project's p…" at bounding box center [443, 262] width 425 height 59
click at [231, 229] on input "c. Schedule a face-to-face meeting with the stakeholder to discuss the project'…" at bounding box center [231, 225] width 0 height 9
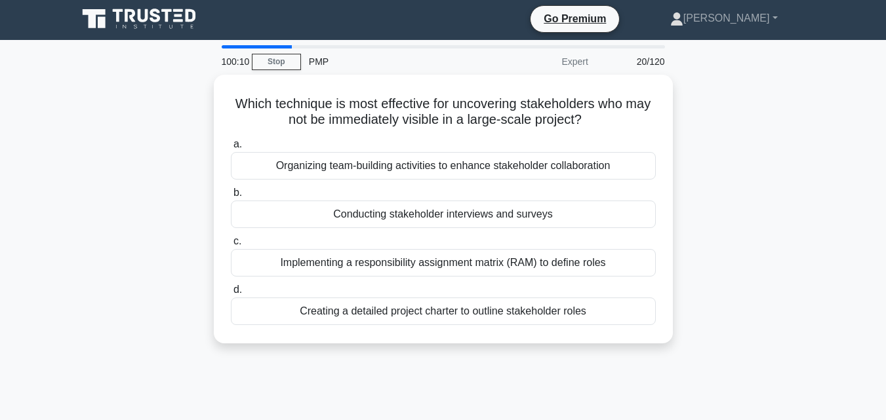
scroll to position [0, 0]
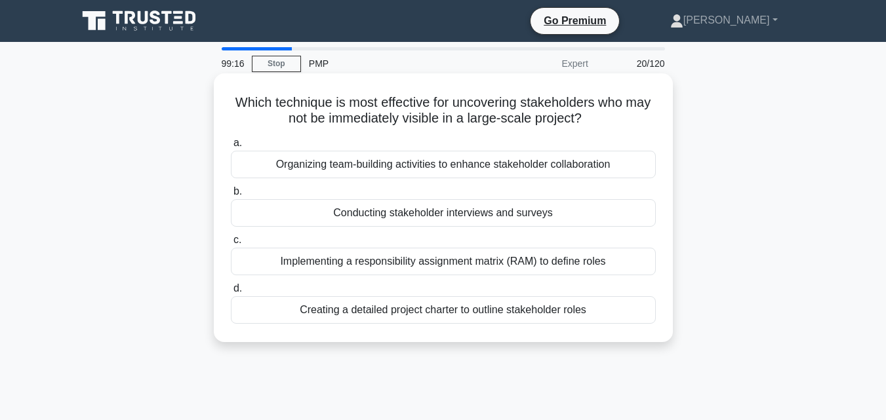
click at [462, 214] on div "Conducting stakeholder interviews and surveys" at bounding box center [443, 213] width 425 height 28
click at [231, 196] on input "b. Conducting stakeholder interviews and surveys" at bounding box center [231, 191] width 0 height 9
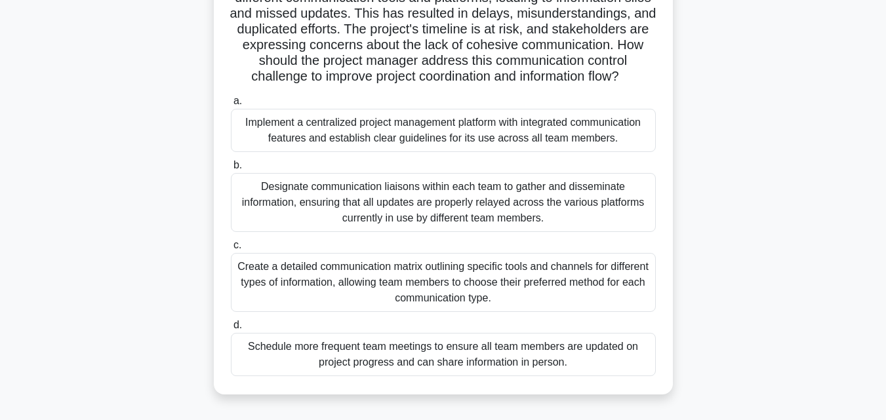
scroll to position [157, 0]
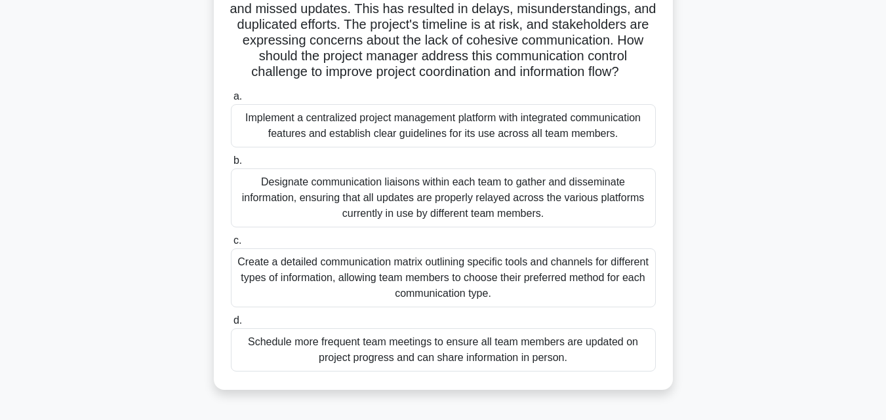
click at [590, 133] on div "Implement a centralized project management platform with integrated communicati…" at bounding box center [443, 125] width 425 height 43
click at [231, 101] on input "a. Implement a centralized project management platform with integrated communic…" at bounding box center [231, 96] width 0 height 9
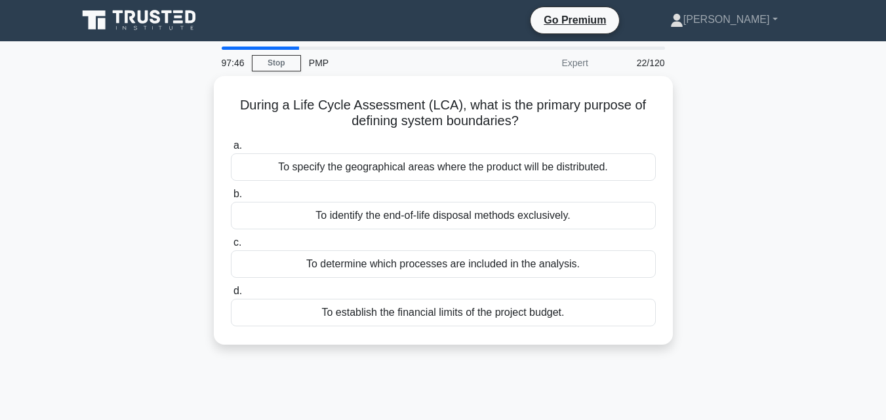
scroll to position [0, 0]
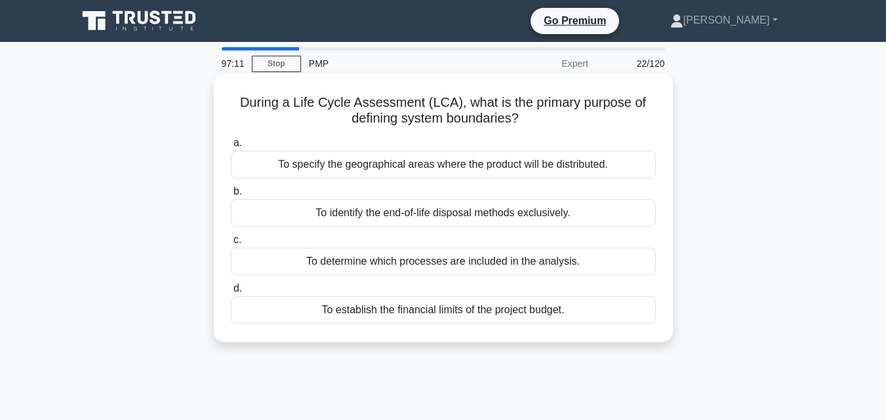
click at [560, 258] on div "To determine which processes are included in the analysis." at bounding box center [443, 262] width 425 height 28
click at [231, 245] on input "c. To determine which processes are included in the analysis." at bounding box center [231, 240] width 0 height 9
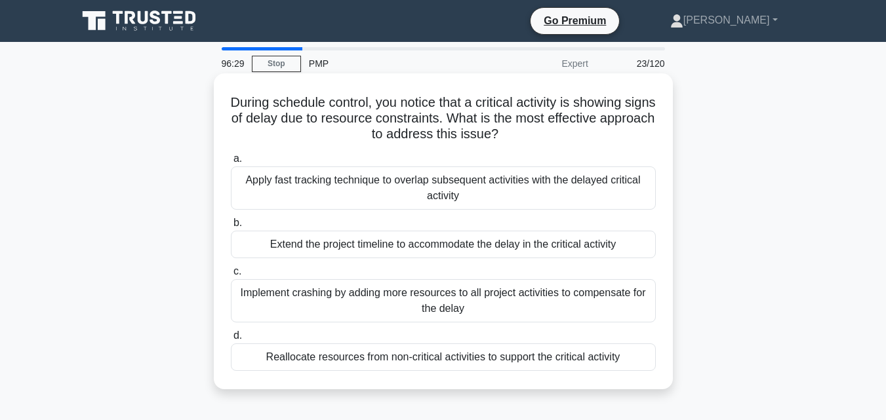
click at [307, 189] on div "Apply fast tracking technique to overlap subsequent activities with the delayed…" at bounding box center [443, 188] width 425 height 43
click at [231, 163] on input "a. Apply fast tracking technique to overlap subsequent activities with the dela…" at bounding box center [231, 159] width 0 height 9
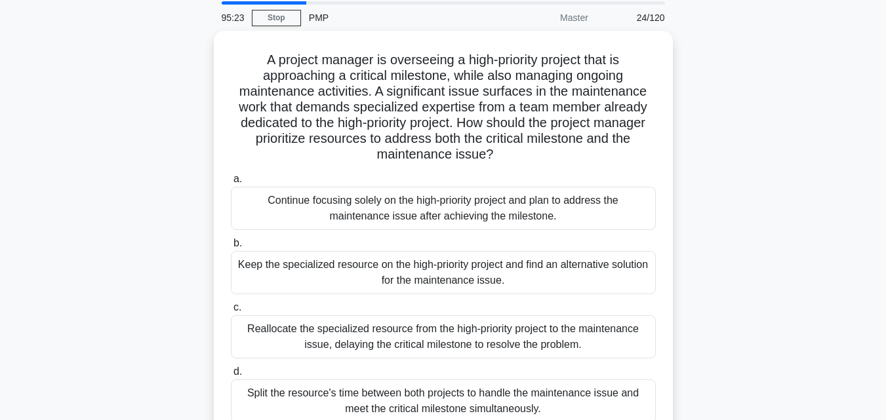
scroll to position [42, 0]
click at [569, 260] on div "Keep the specialized resource on the high-priority project and find an alternat…" at bounding box center [443, 273] width 425 height 43
click at [231, 248] on input "b. Keep the specialized resource on the high-priority project and find an alter…" at bounding box center [231, 244] width 0 height 9
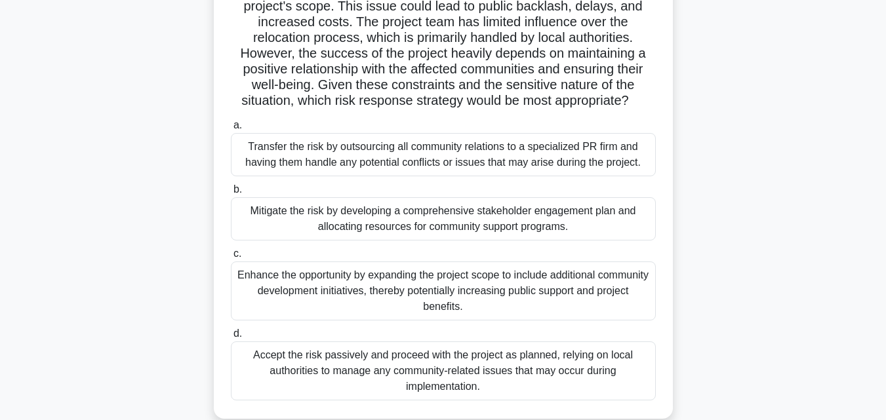
scroll to position [134, 0]
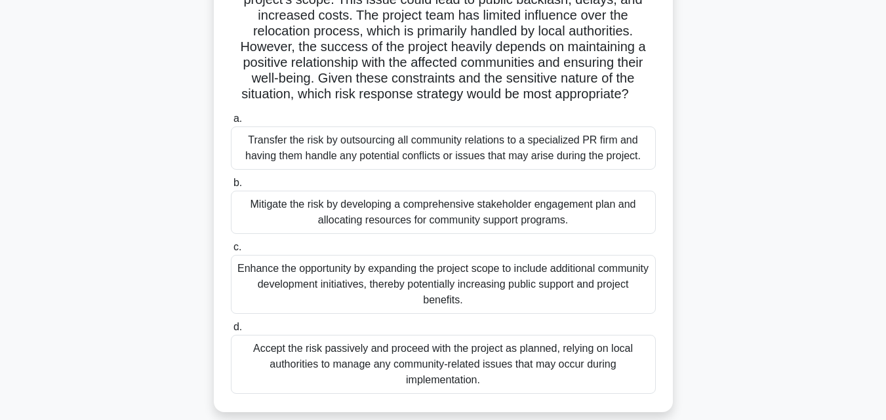
click at [510, 208] on div "Mitigate the risk by developing a comprehensive stakeholder engagement plan and…" at bounding box center [443, 212] width 425 height 43
click at [231, 187] on input "b. Mitigate the risk by developing a comprehensive stakeholder engagement plan …" at bounding box center [231, 183] width 0 height 9
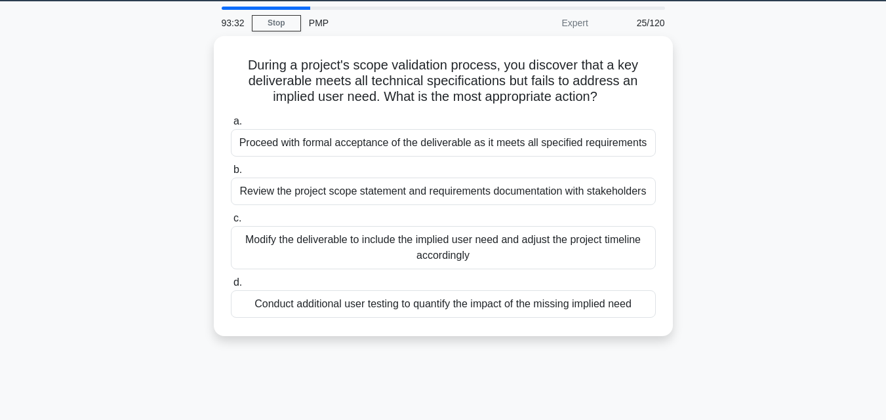
scroll to position [0, 0]
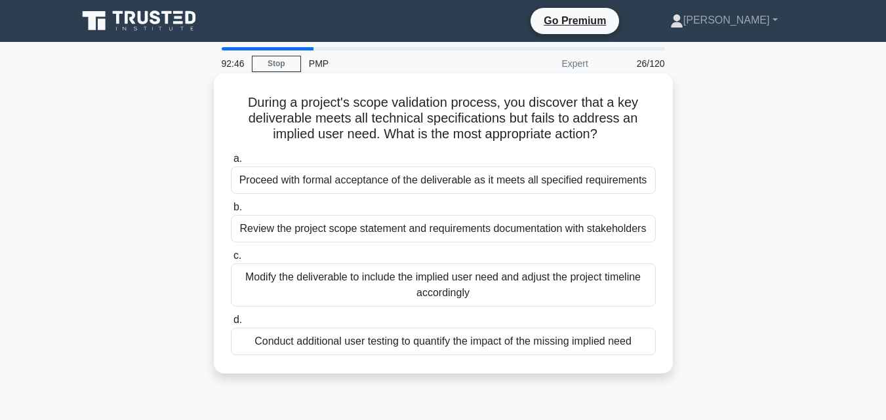
click at [630, 233] on div "Review the project scope statement and requirements documentation with stakehol…" at bounding box center [443, 229] width 425 height 28
click at [231, 212] on input "b. Review the project scope statement and requirements documentation with stake…" at bounding box center [231, 207] width 0 height 9
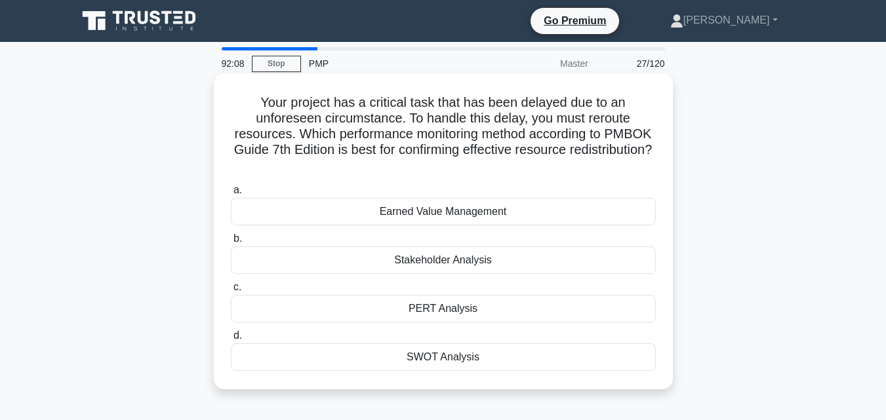
click at [481, 210] on div "Earned Value Management" at bounding box center [443, 212] width 425 height 28
click at [231, 195] on input "a. Earned Value Management" at bounding box center [231, 190] width 0 height 9
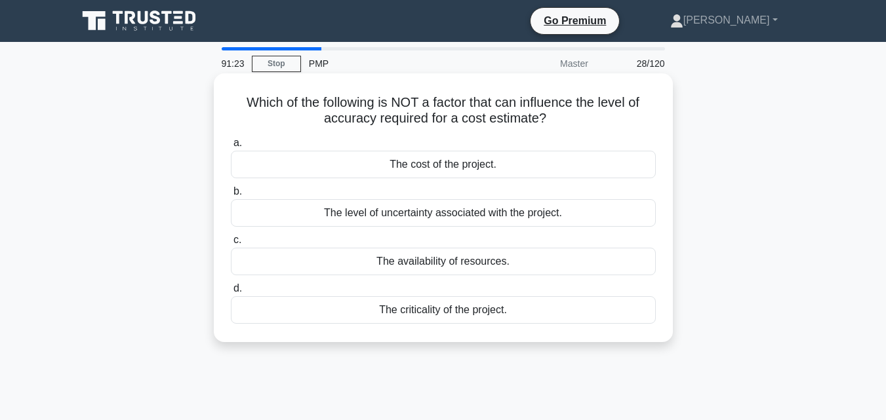
click at [435, 314] on div "The criticality of the project." at bounding box center [443, 310] width 425 height 28
click at [231, 293] on input "d. The criticality of the project." at bounding box center [231, 289] width 0 height 9
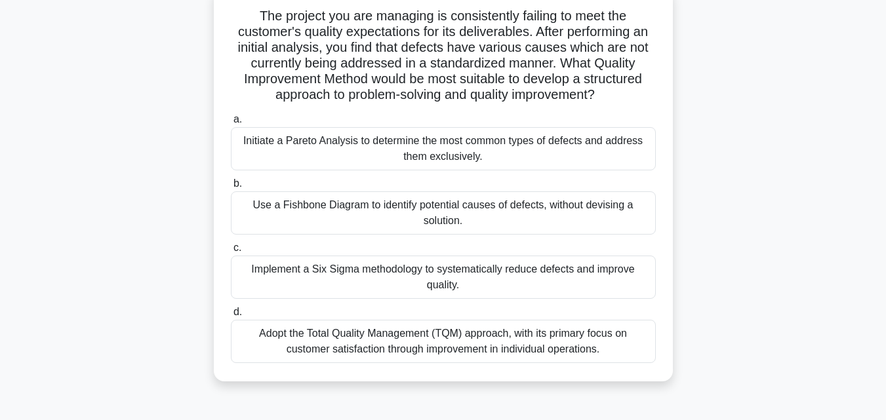
scroll to position [91, 0]
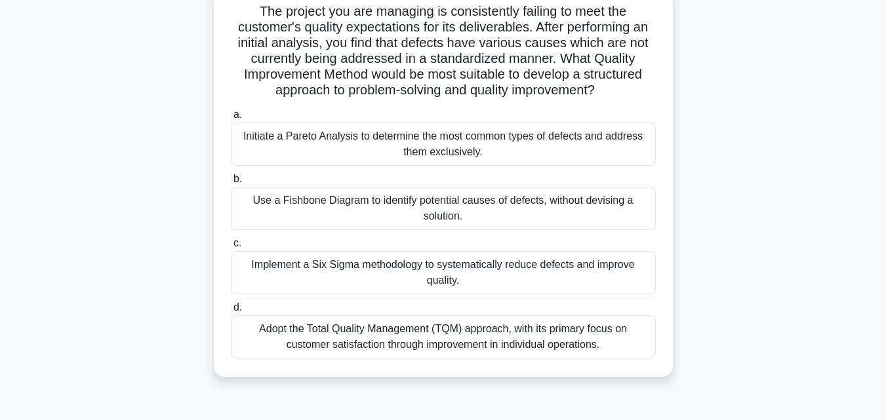
click at [532, 267] on div "Implement a Six Sigma methodology to systematically reduce defects and improve …" at bounding box center [443, 272] width 425 height 43
click at [231, 248] on input "c. Implement a Six Sigma methodology to systematically reduce defects and impro…" at bounding box center [231, 243] width 0 height 9
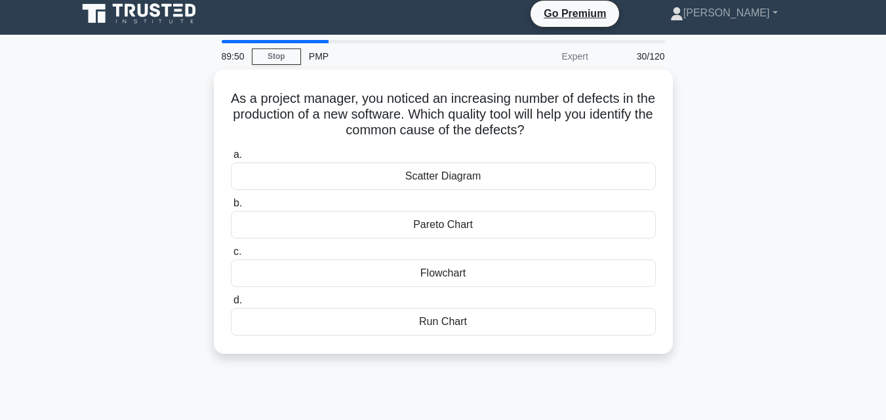
scroll to position [0, 0]
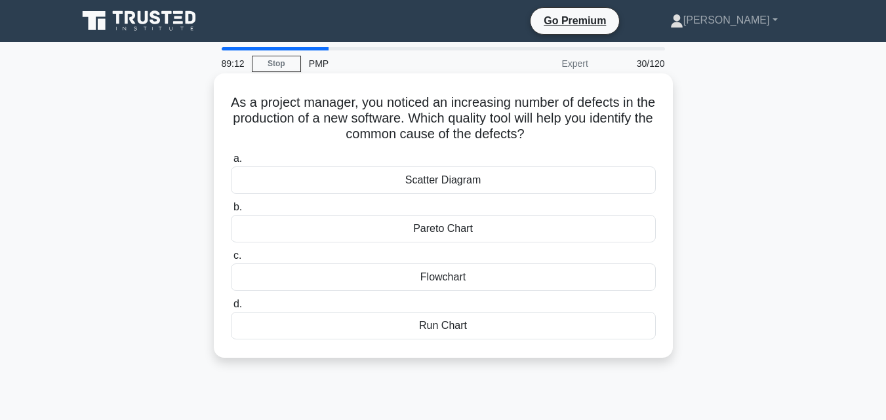
click at [612, 182] on div "Scatter Diagram" at bounding box center [443, 181] width 425 height 28
click at [231, 163] on input "a. Scatter Diagram" at bounding box center [231, 159] width 0 height 9
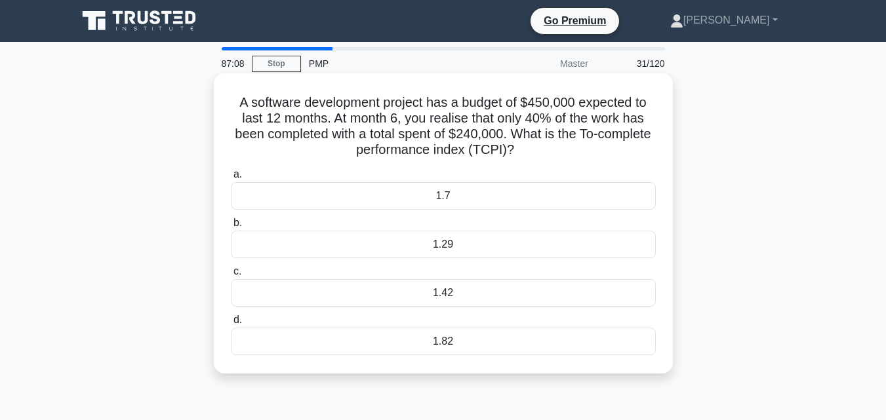
click at [462, 190] on div "1.7" at bounding box center [443, 196] width 425 height 28
click at [231, 179] on input "a. 1.7" at bounding box center [231, 174] width 0 height 9
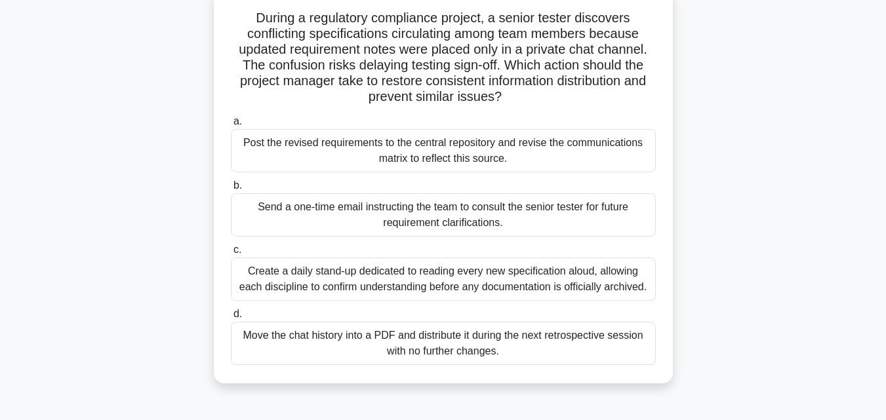
scroll to position [90, 0]
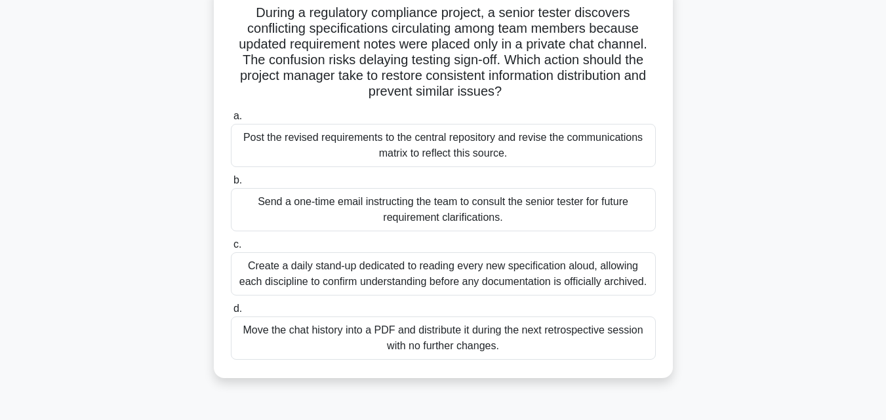
click at [611, 146] on div "Post the revised requirements to the central repository and revise the communic…" at bounding box center [443, 145] width 425 height 43
click at [231, 121] on input "a. Post the revised requirements to the central repository and revise the commu…" at bounding box center [231, 116] width 0 height 9
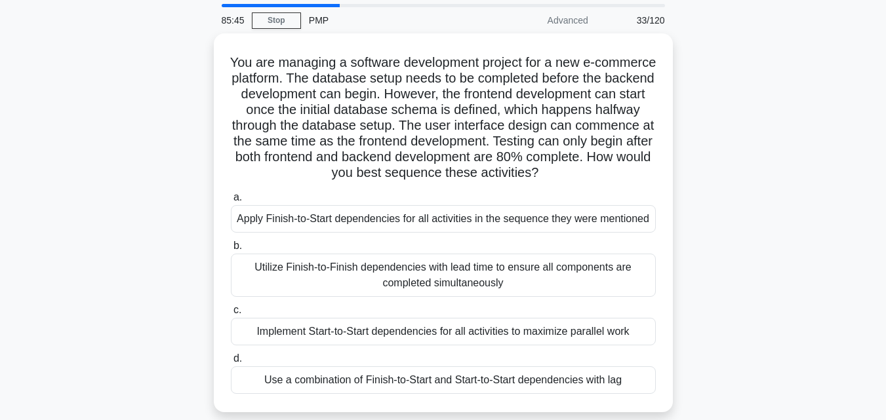
scroll to position [42, 0]
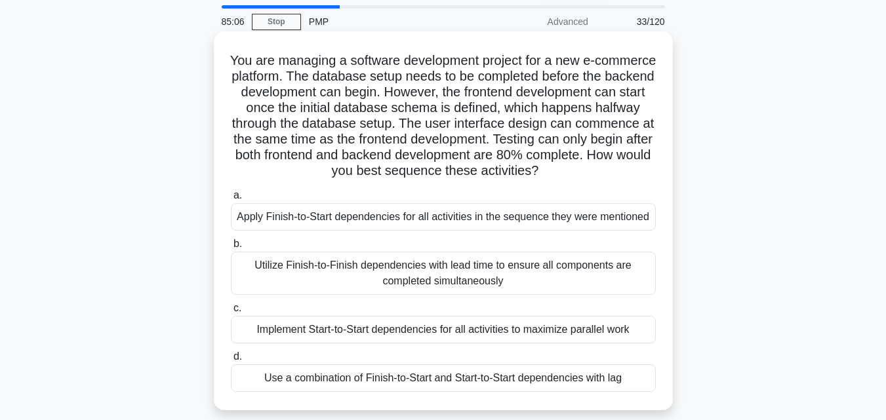
click at [444, 336] on div "Implement Start-to-Start dependencies for all activities to maximize parallel w…" at bounding box center [443, 330] width 425 height 28
click at [231, 313] on input "c. Implement Start-to-Start dependencies for all activities to maximize paralle…" at bounding box center [231, 308] width 0 height 9
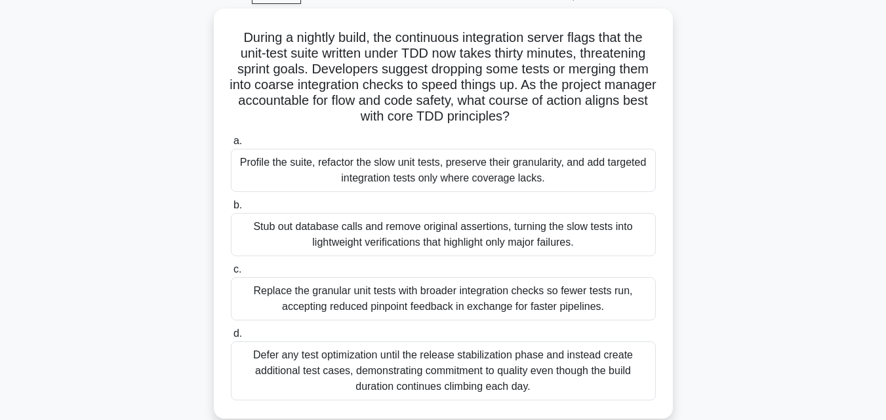
scroll to position [71, 0]
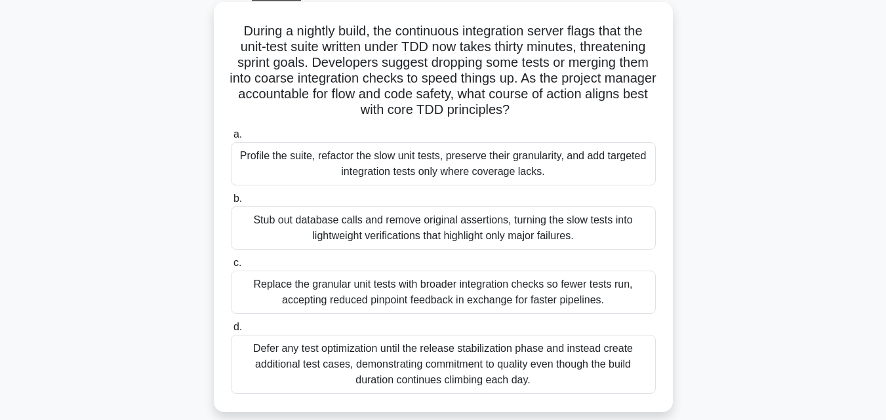
click at [524, 229] on div "Stub out database calls and remove original assertions, turning the slow tests …" at bounding box center [443, 228] width 425 height 43
click at [231, 203] on input "b. Stub out database calls and remove original assertions, turning the slow tes…" at bounding box center [231, 199] width 0 height 9
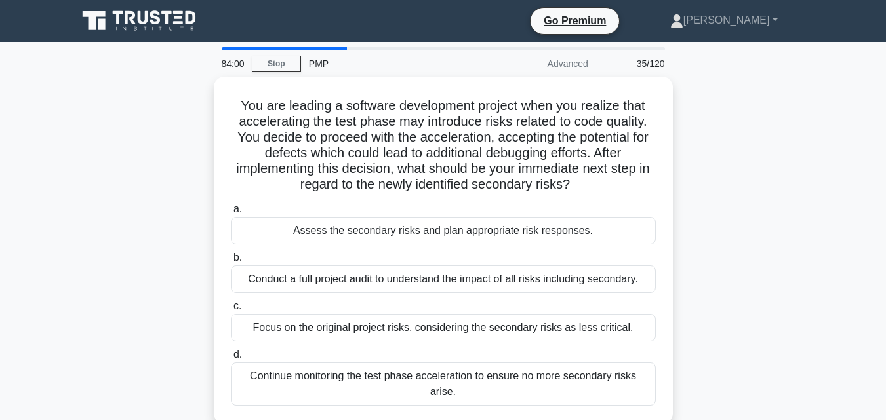
scroll to position [10, 0]
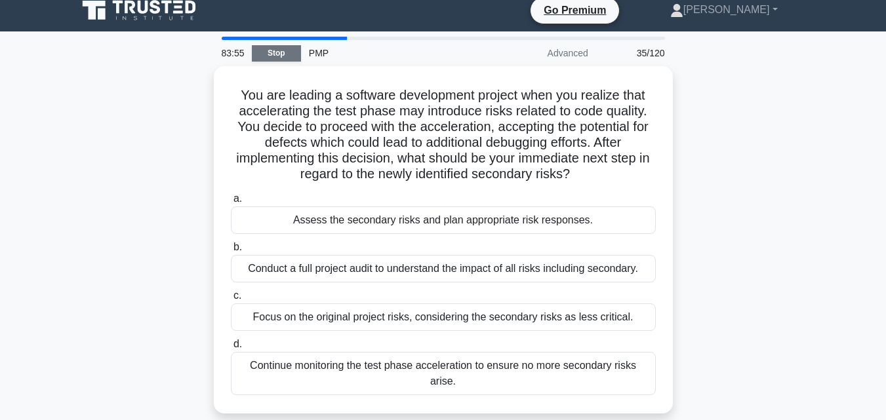
click at [254, 52] on link "Stop" at bounding box center [276, 53] width 49 height 16
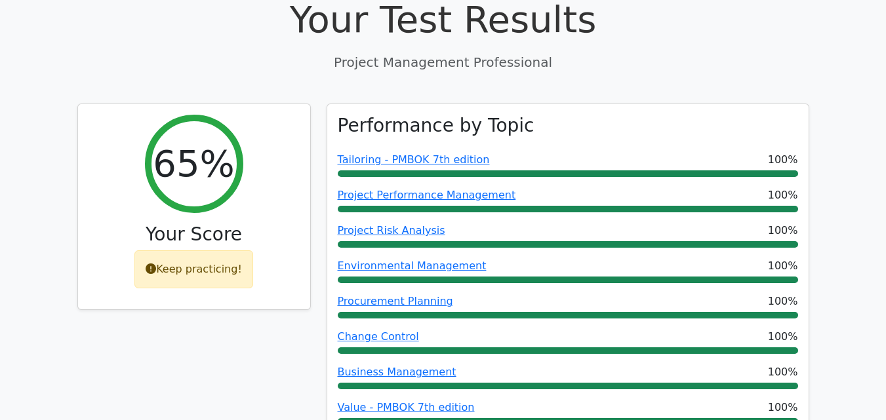
scroll to position [444, 0]
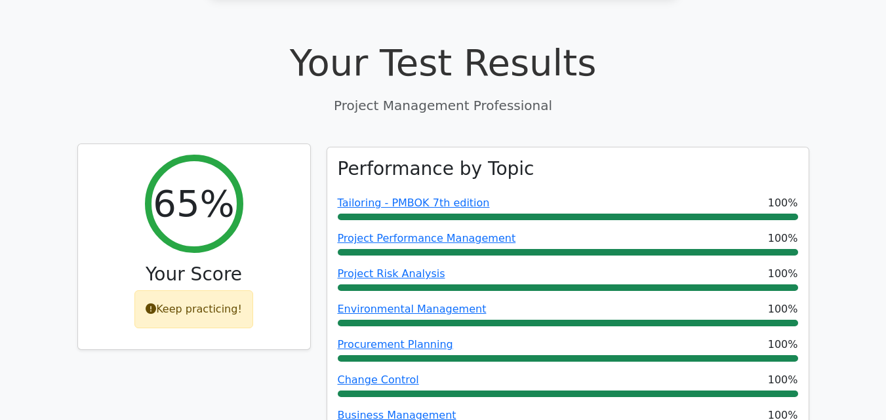
click at [194, 290] on div "Keep practicing!" at bounding box center [193, 309] width 119 height 38
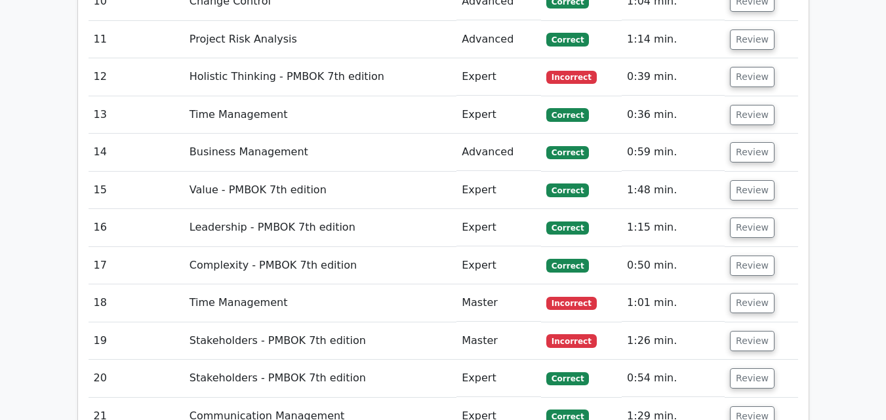
scroll to position [2824, 0]
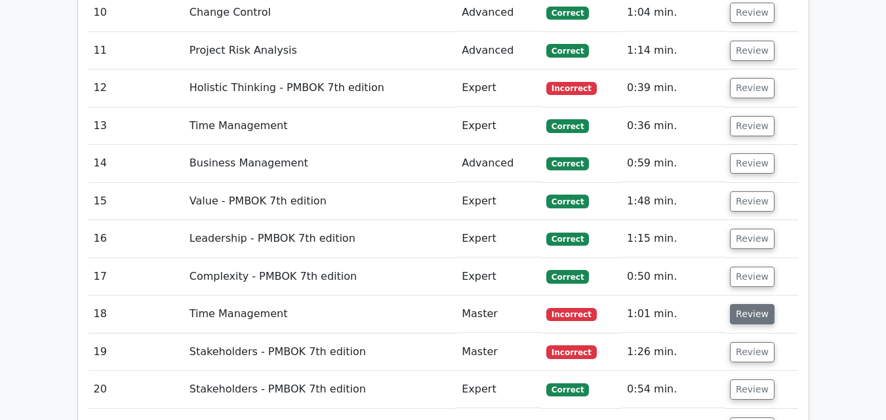
click at [742, 304] on button "Review" at bounding box center [752, 314] width 45 height 20
click at [756, 304] on button "Review" at bounding box center [752, 314] width 45 height 20
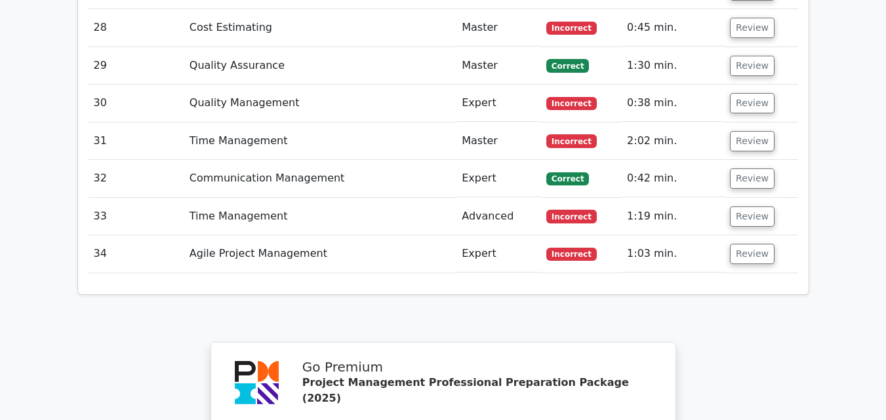
scroll to position [3513, 0]
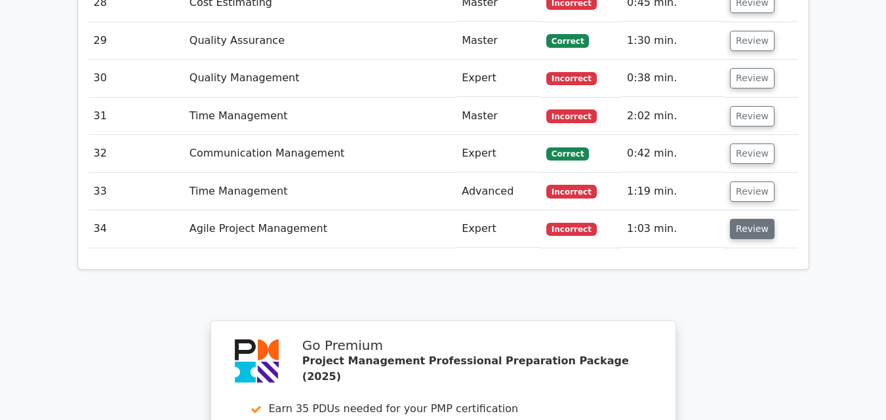
click at [736, 219] on button "Review" at bounding box center [752, 229] width 45 height 20
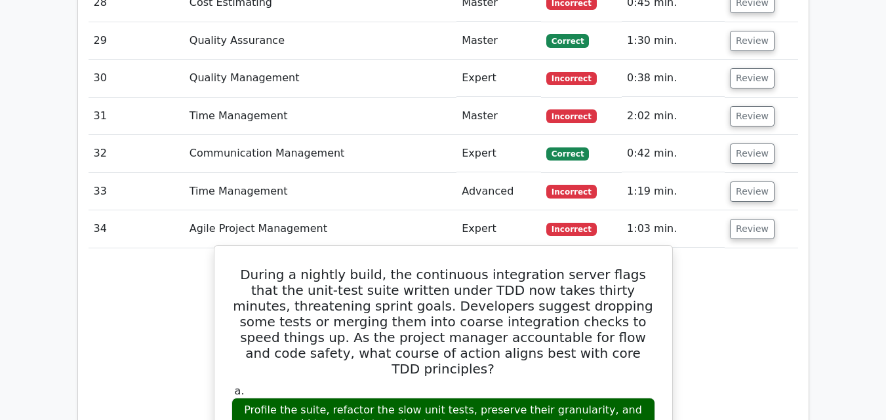
click at [410, 398] on div "Profile the suite, refactor the slow unit tests, preserve their granularity, an…" at bounding box center [442, 417] width 423 height 39
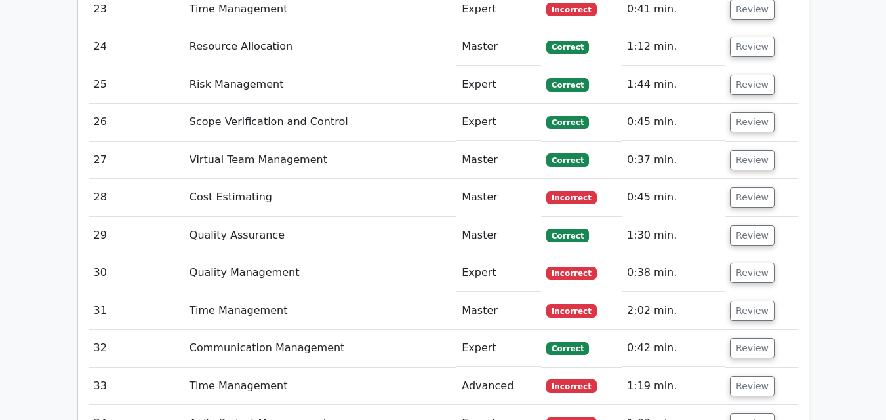
scroll to position [3313, 0]
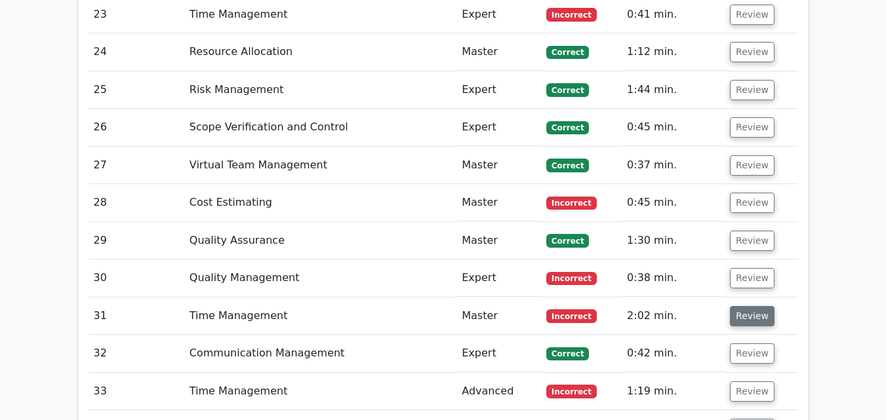
click at [743, 306] on button "Review" at bounding box center [752, 316] width 45 height 20
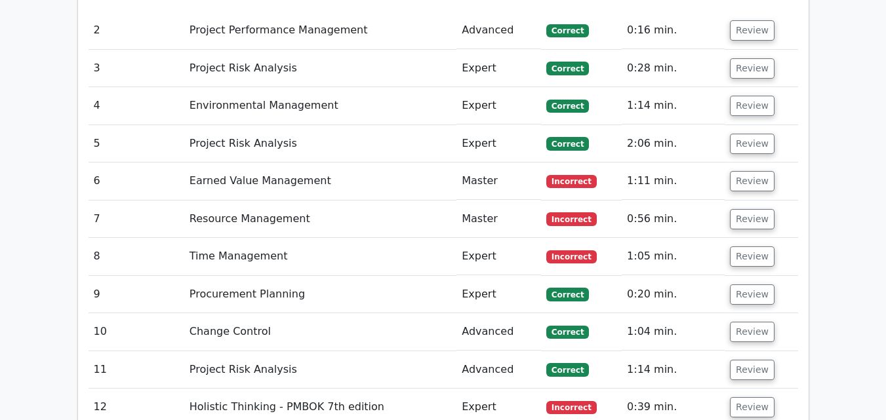
scroll to position [2499, 0]
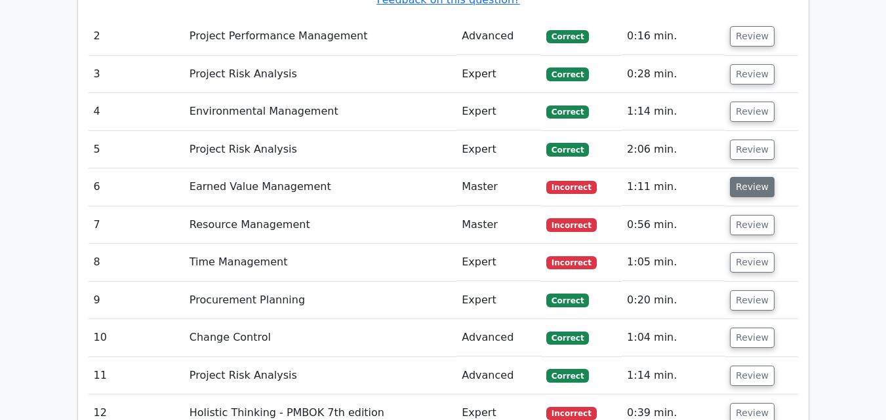
click at [752, 177] on button "Review" at bounding box center [752, 187] width 45 height 20
click at [750, 177] on button "Review" at bounding box center [752, 187] width 45 height 20
click at [760, 215] on button "Review" at bounding box center [752, 225] width 45 height 20
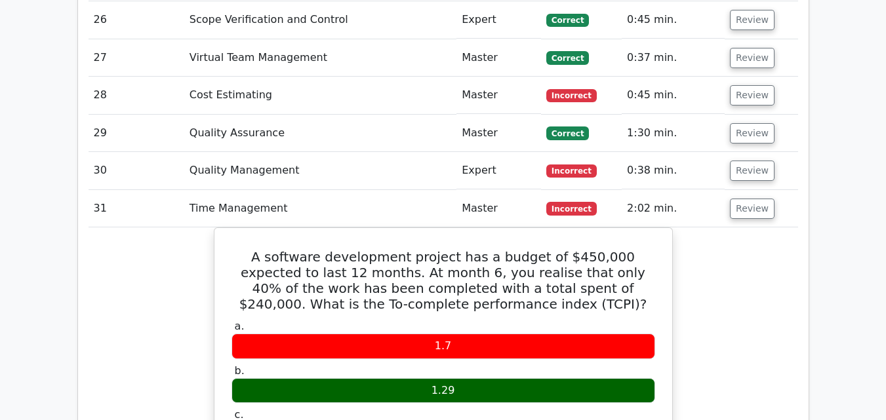
scroll to position [3442, 0]
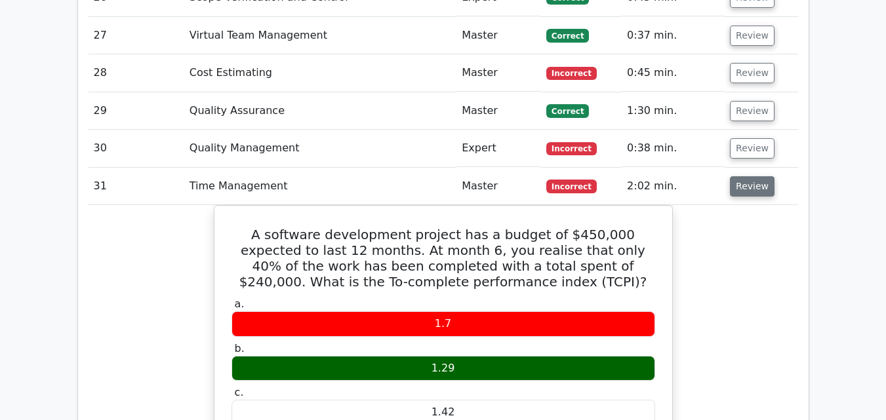
click at [748, 176] on button "Review" at bounding box center [752, 186] width 45 height 20
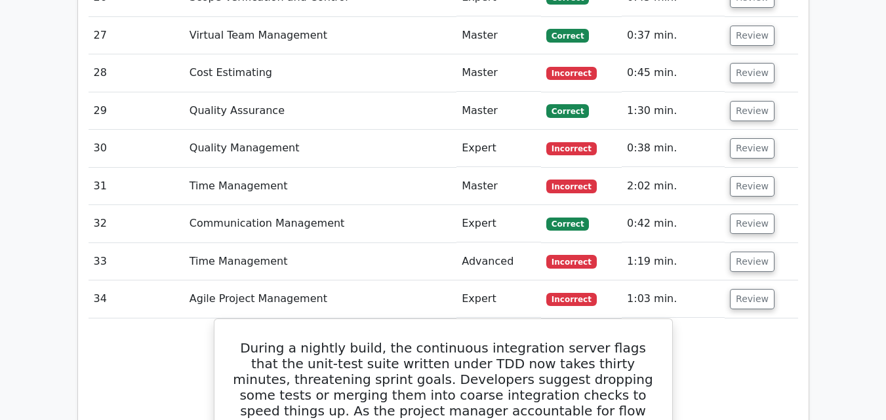
click at [743, 243] on td "Review" at bounding box center [760, 261] width 73 height 37
click at [745, 289] on button "Review" at bounding box center [752, 299] width 45 height 20
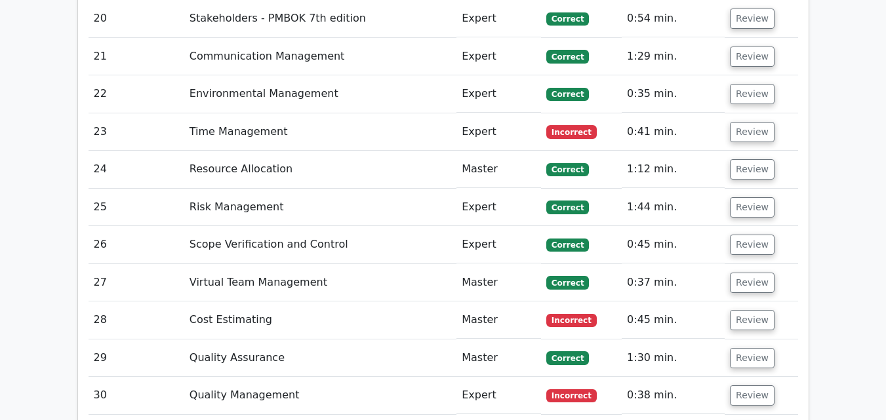
scroll to position [3191, 0]
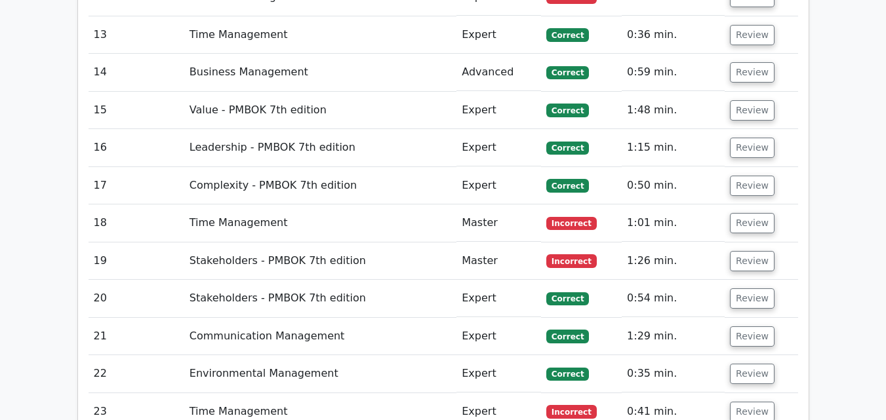
scroll to position [2904, 0]
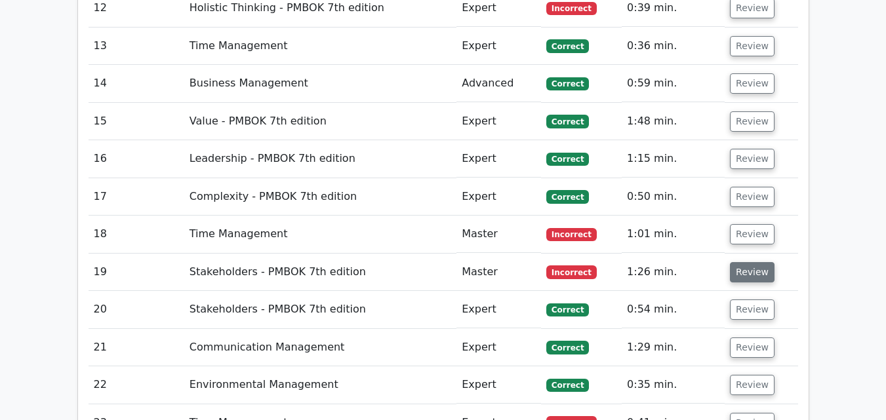
click at [736, 262] on button "Review" at bounding box center [752, 272] width 45 height 20
click at [749, 262] on button "Review" at bounding box center [752, 272] width 45 height 20
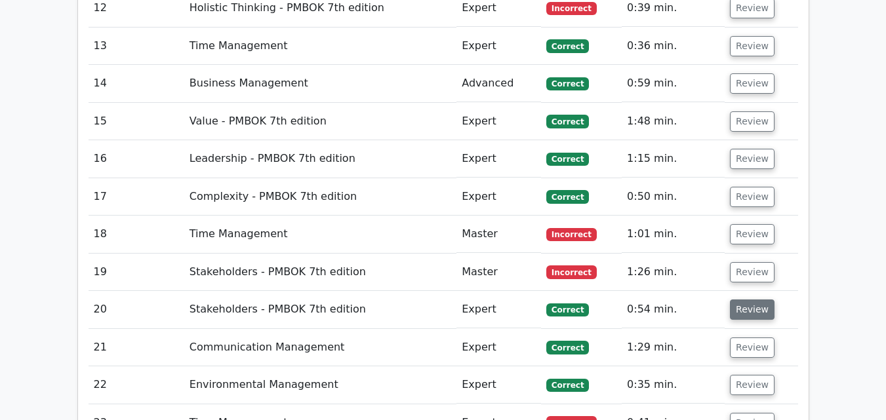
click at [755, 300] on button "Review" at bounding box center [752, 310] width 45 height 20
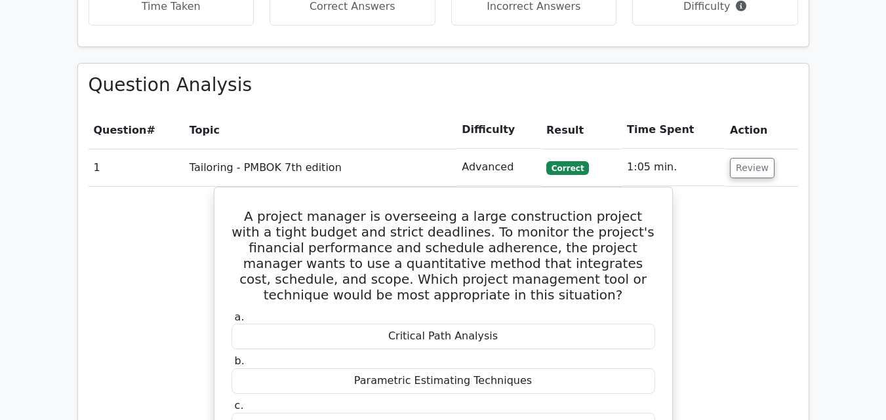
scroll to position [1621, 0]
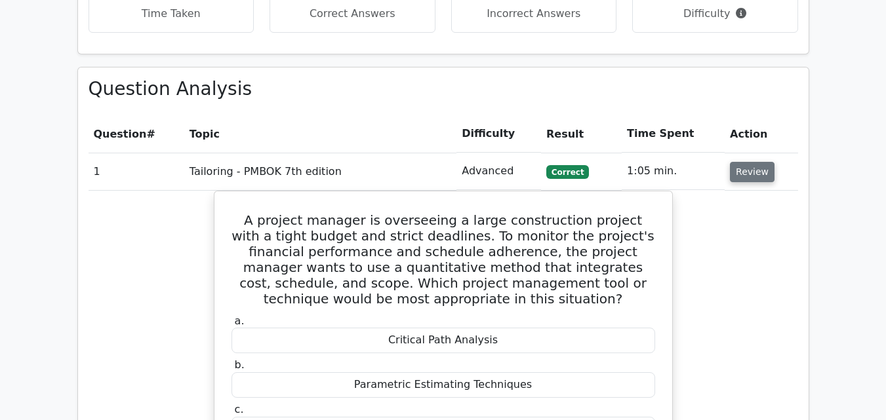
click at [755, 162] on button "Review" at bounding box center [752, 172] width 45 height 20
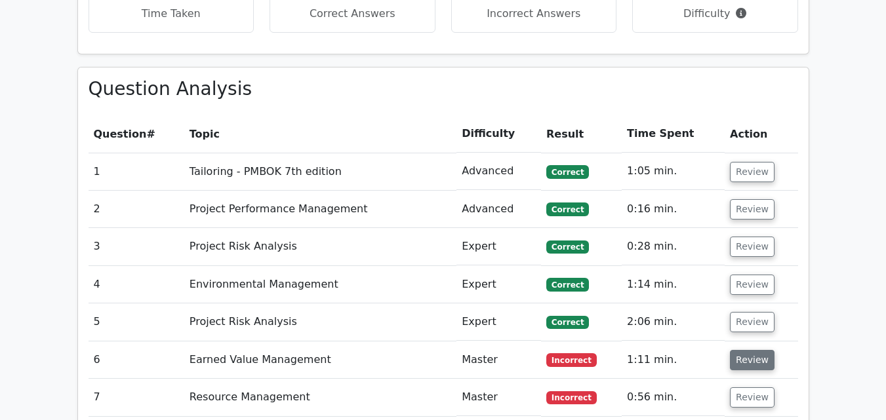
click at [751, 350] on button "Review" at bounding box center [752, 360] width 45 height 20
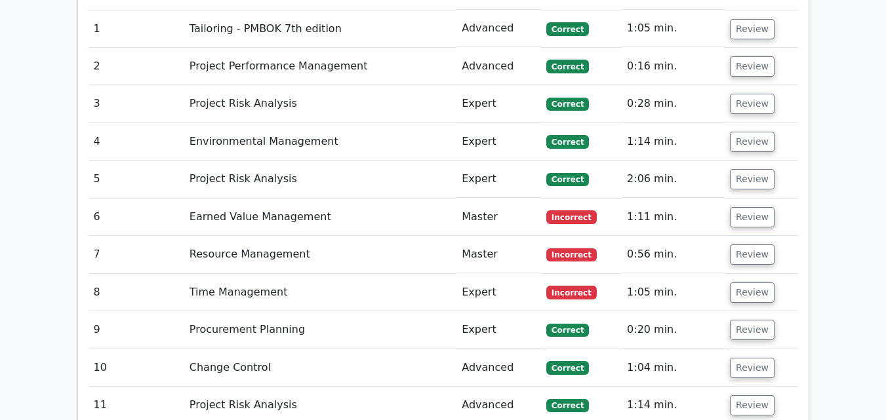
scroll to position [1774, 0]
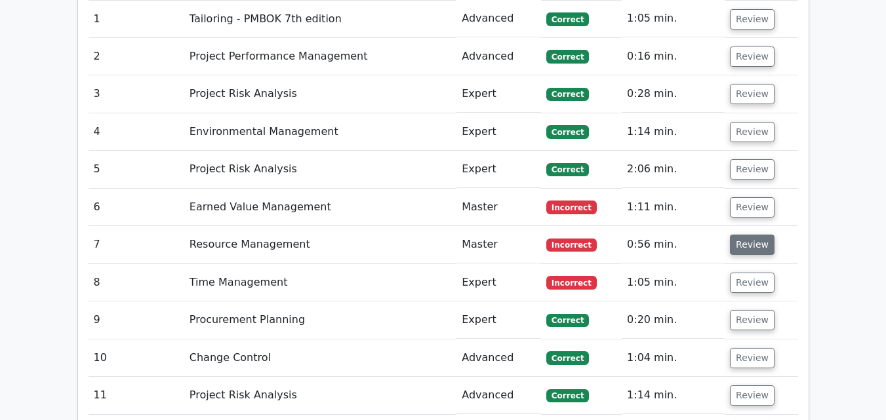
click at [741, 235] on button "Review" at bounding box center [752, 245] width 45 height 20
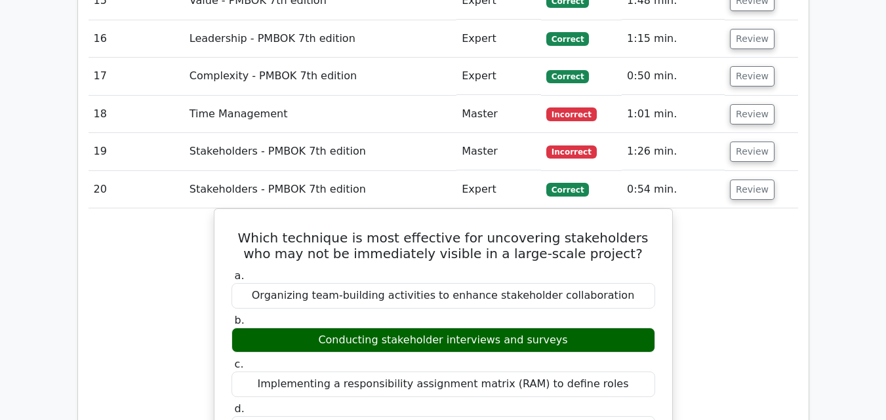
scroll to position [2315, 0]
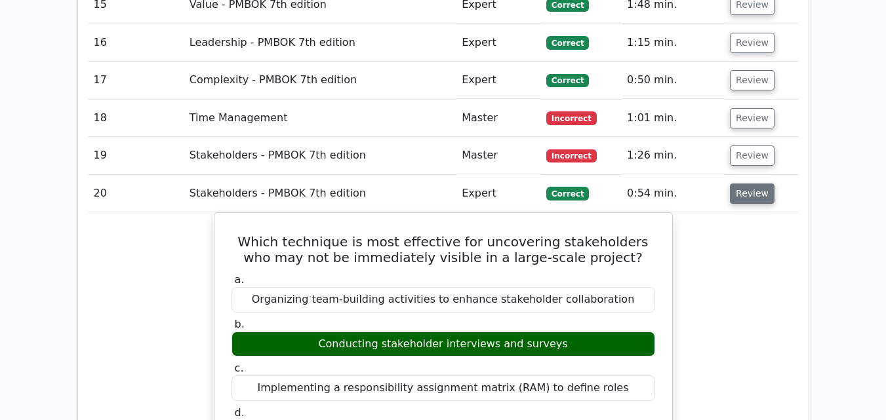
click at [738, 184] on button "Review" at bounding box center [752, 194] width 45 height 20
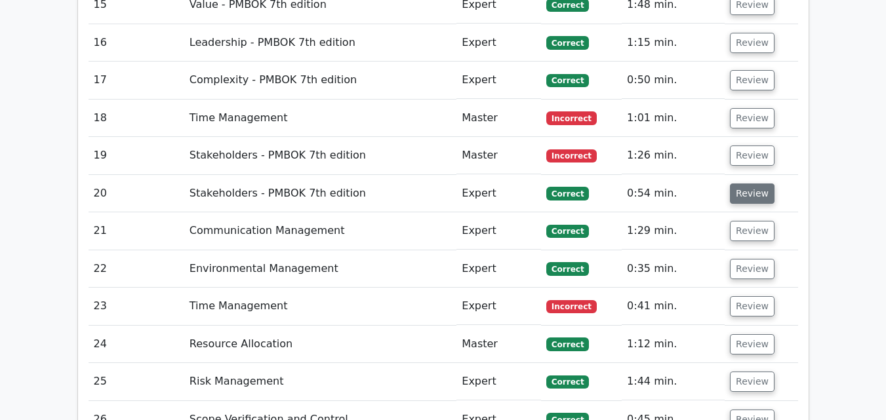
click at [738, 184] on button "Review" at bounding box center [752, 194] width 45 height 20
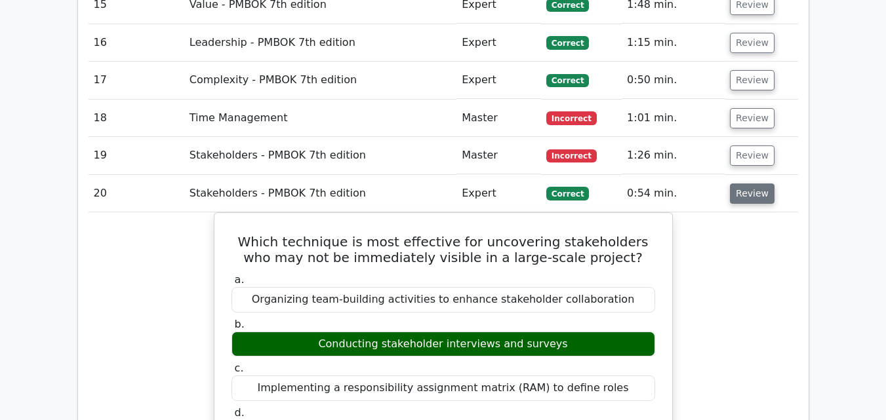
click at [738, 184] on button "Review" at bounding box center [752, 194] width 45 height 20
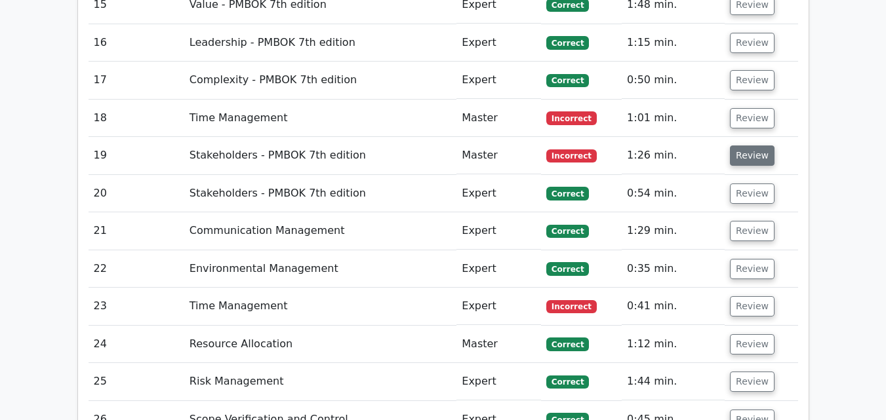
click at [738, 146] on button "Review" at bounding box center [752, 156] width 45 height 20
click at [741, 184] on button "Review" at bounding box center [752, 194] width 45 height 20
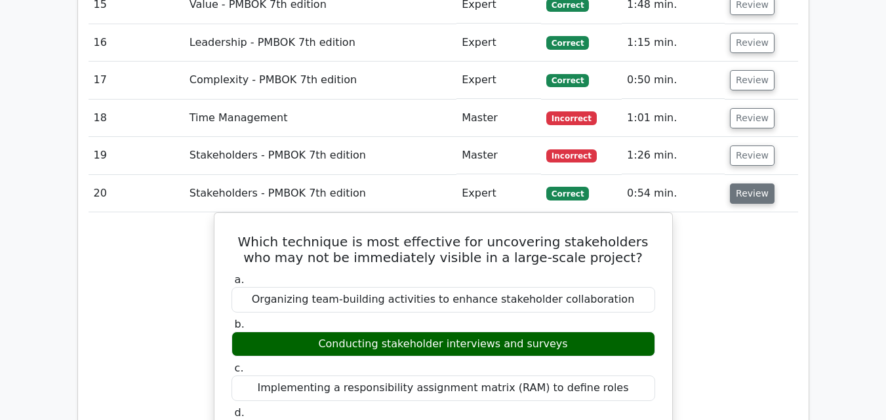
click at [741, 184] on button "Review" at bounding box center [752, 194] width 45 height 20
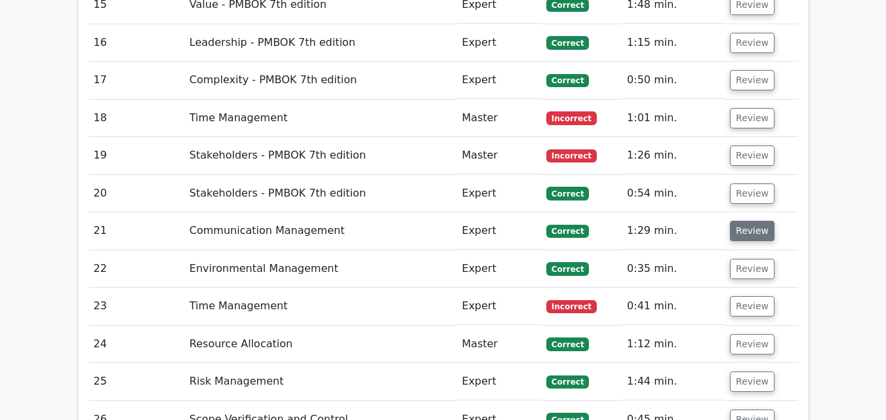
click at [745, 221] on button "Review" at bounding box center [752, 231] width 45 height 20
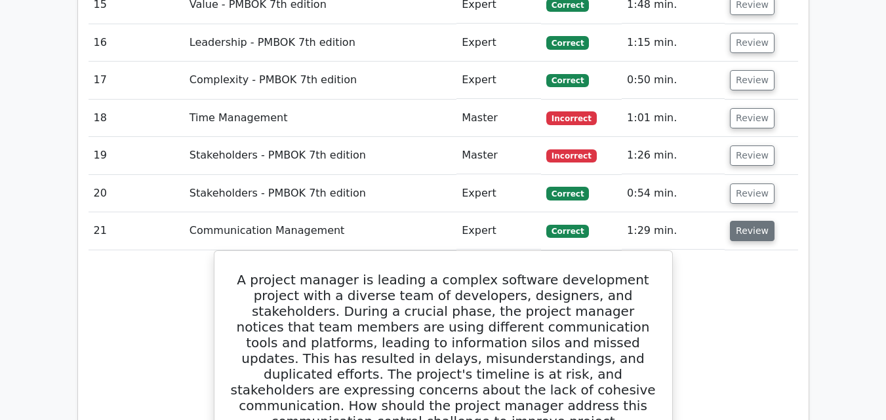
click at [745, 221] on button "Review" at bounding box center [752, 231] width 45 height 20
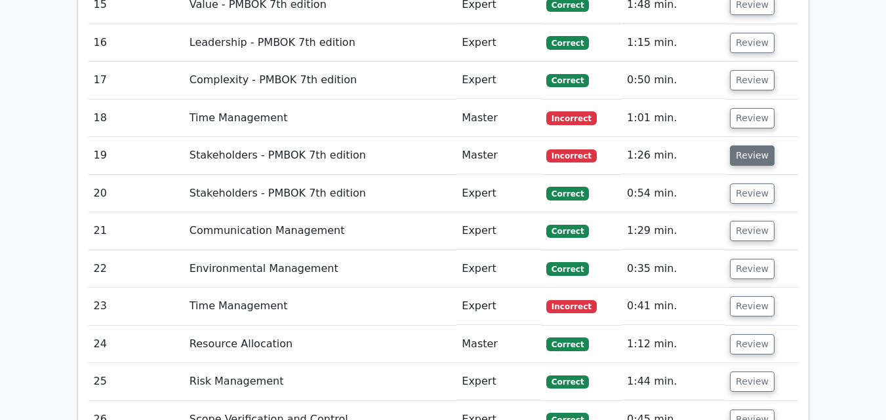
click at [755, 146] on button "Review" at bounding box center [752, 156] width 45 height 20
click at [761, 296] on button "Review" at bounding box center [752, 306] width 45 height 20
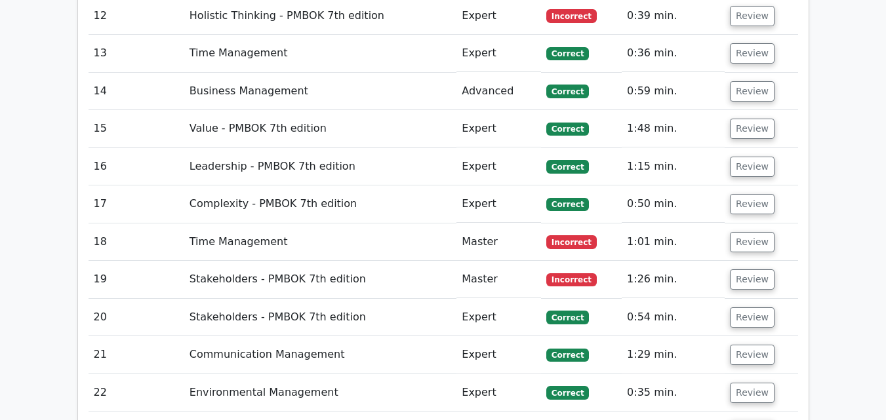
scroll to position [2189, 0]
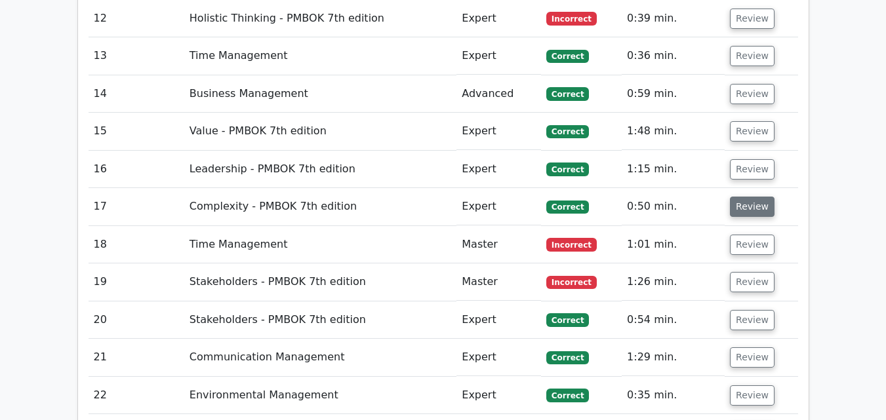
click at [751, 197] on button "Review" at bounding box center [752, 207] width 45 height 20
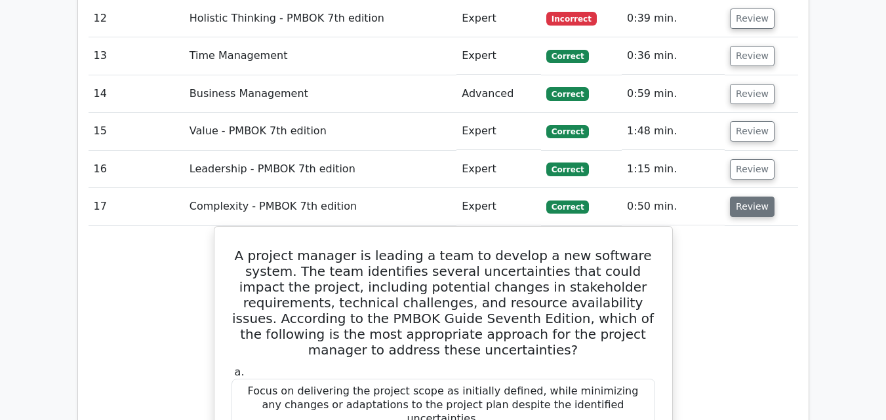
click at [751, 197] on button "Review" at bounding box center [752, 207] width 45 height 20
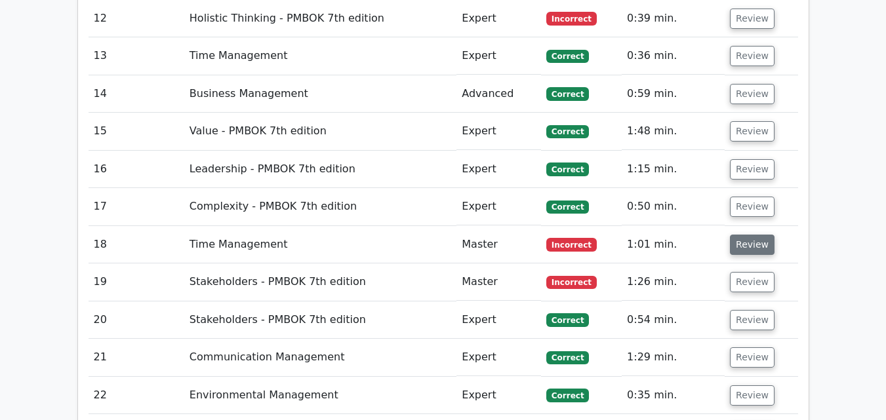
click at [749, 235] on button "Review" at bounding box center [752, 245] width 45 height 20
click at [750, 272] on button "Review" at bounding box center [752, 282] width 45 height 20
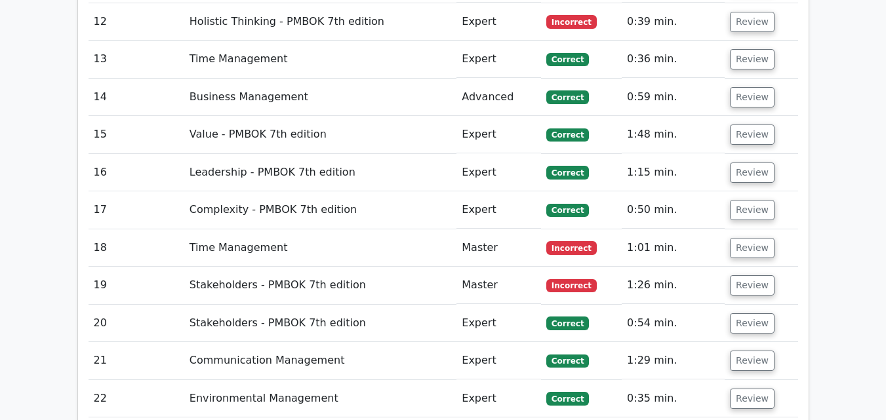
drag, startPoint x: 750, startPoint y: 220, endPoint x: 482, endPoint y: 446, distance: 350.3
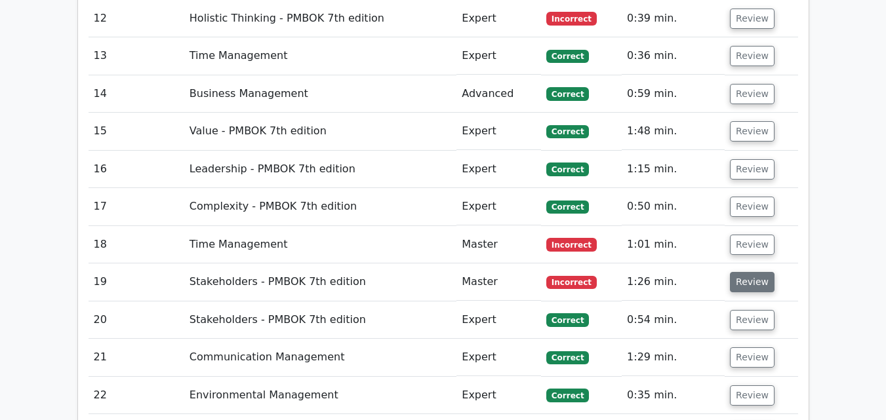
click at [741, 272] on button "Review" at bounding box center [752, 282] width 45 height 20
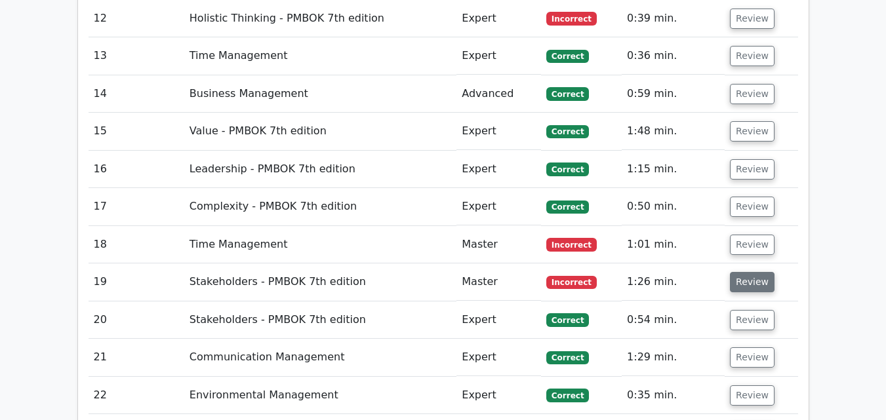
click at [741, 272] on button "Review" at bounding box center [752, 282] width 45 height 20
click at [757, 272] on button "Review" at bounding box center [752, 282] width 45 height 20
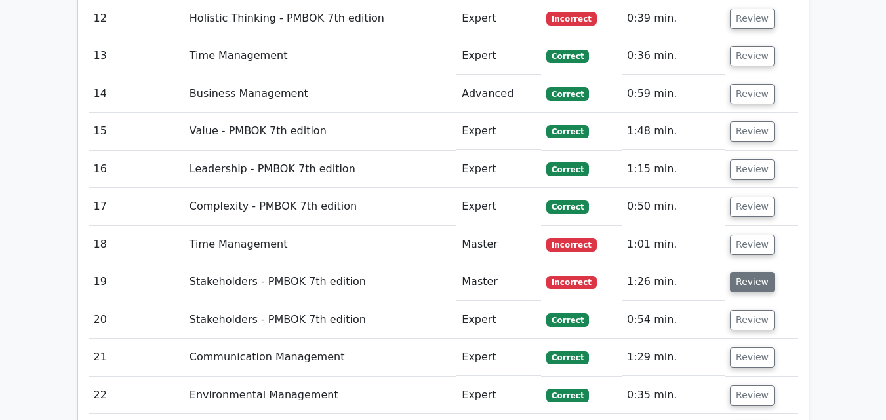
click at [757, 272] on button "Review" at bounding box center [752, 282] width 45 height 20
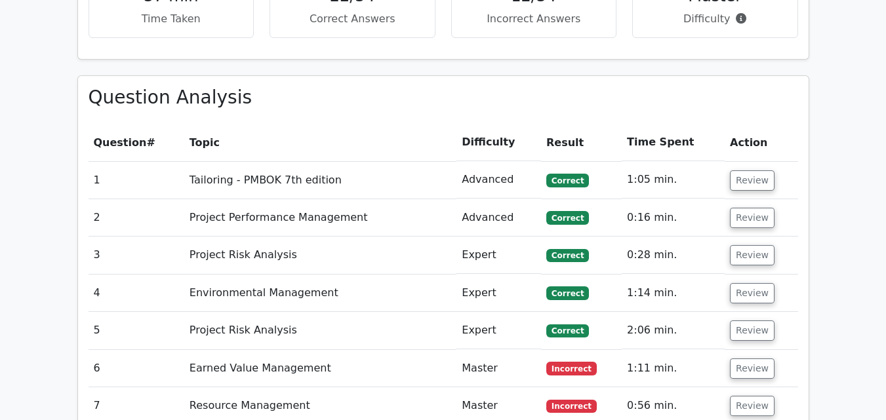
scroll to position [1622, 0]
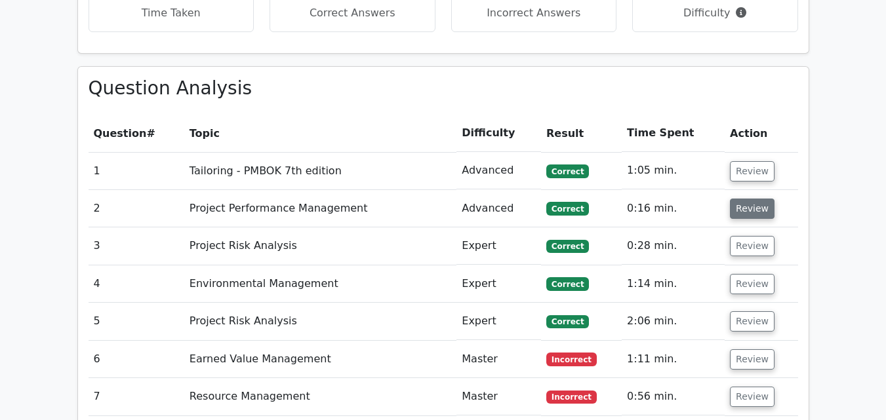
click at [755, 199] on button "Review" at bounding box center [752, 209] width 45 height 20
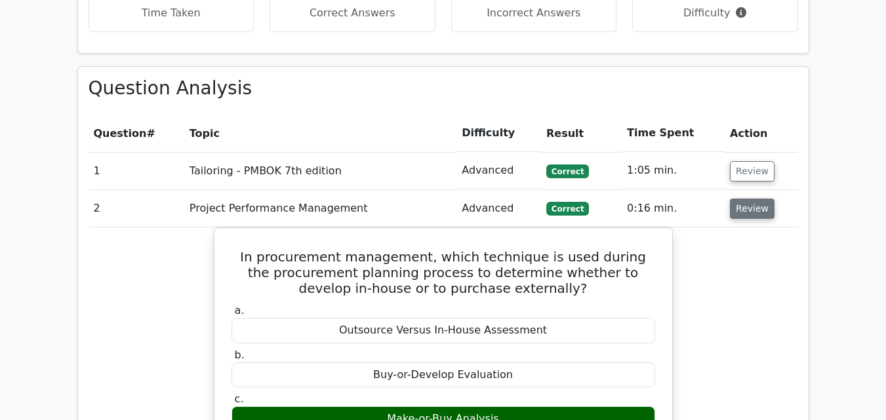
click at [755, 199] on button "Review" at bounding box center [752, 209] width 45 height 20
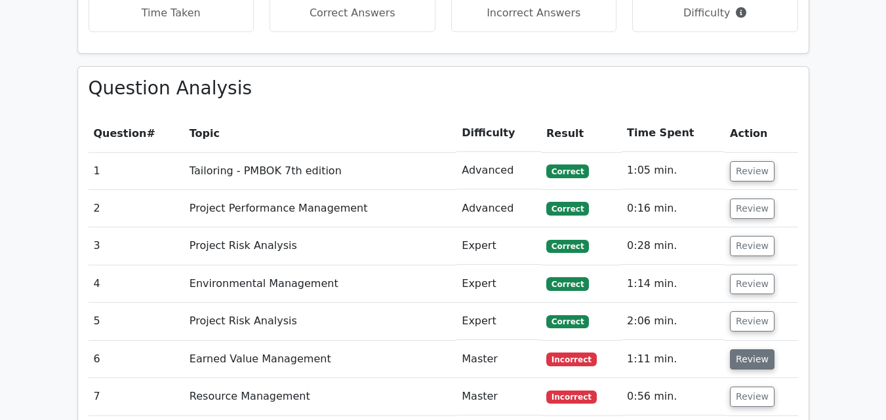
click at [752, 349] on button "Review" at bounding box center [752, 359] width 45 height 20
click at [749, 387] on button "Review" at bounding box center [752, 397] width 45 height 20
click at [747, 387] on button "Review" at bounding box center [752, 397] width 45 height 20
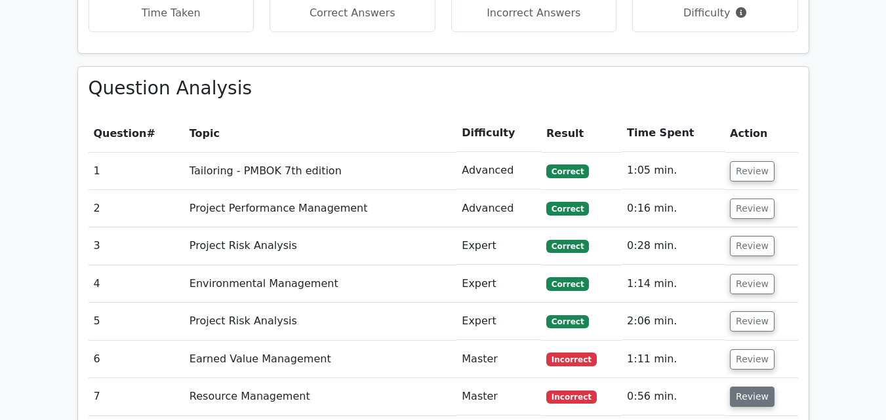
click at [747, 387] on button "Review" at bounding box center [752, 397] width 45 height 20
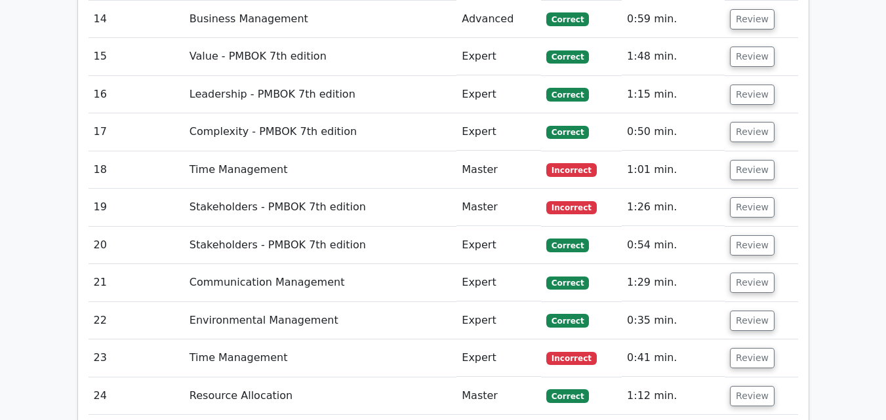
scroll to position [2327, 0]
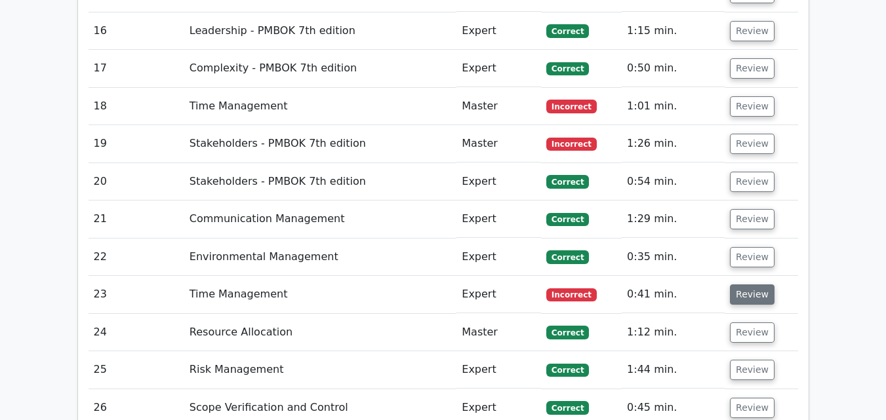
click at [760, 285] on button "Review" at bounding box center [752, 295] width 45 height 20
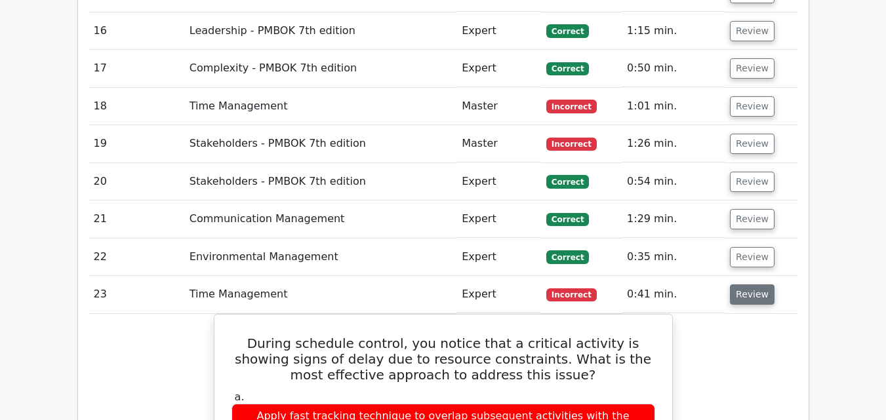
click at [760, 285] on button "Review" at bounding box center [752, 295] width 45 height 20
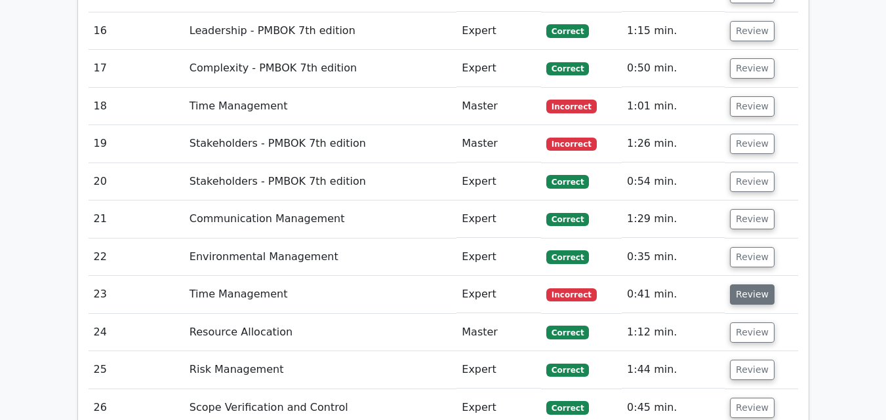
click at [760, 285] on button "Review" at bounding box center [752, 295] width 45 height 20
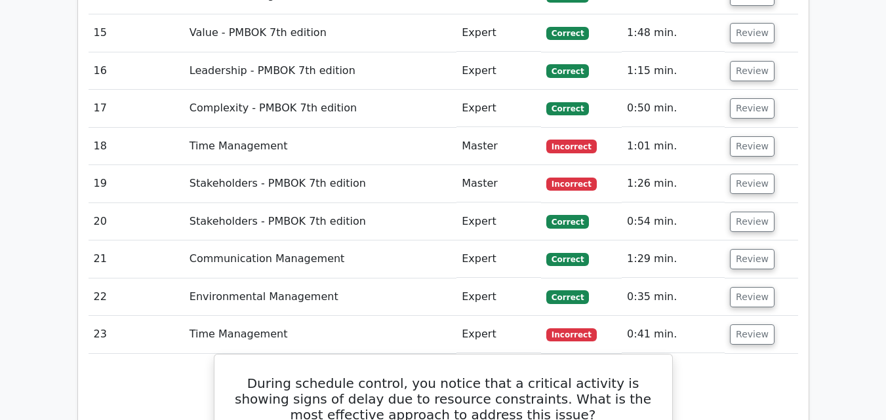
scroll to position [2276, 0]
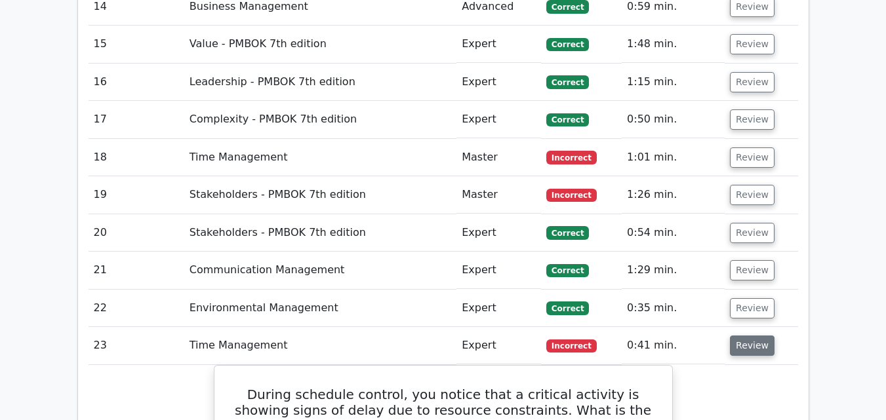
click at [749, 336] on button "Review" at bounding box center [752, 346] width 45 height 20
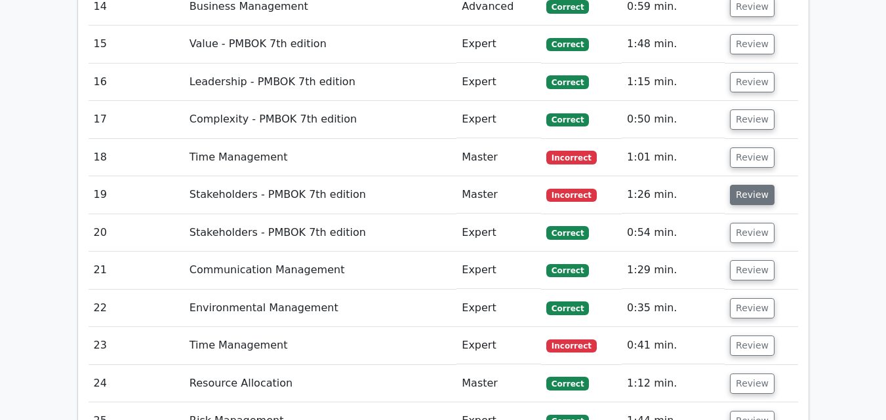
click at [743, 185] on button "Review" at bounding box center [752, 195] width 45 height 20
click at [758, 336] on button "Review" at bounding box center [752, 346] width 45 height 20
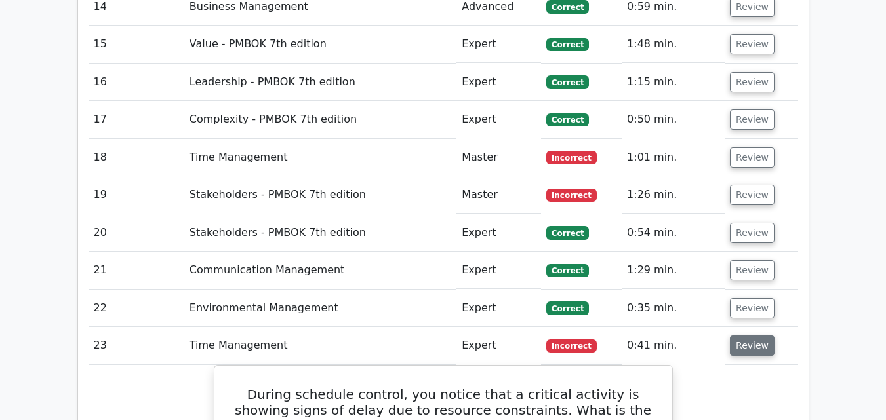
click at [758, 336] on button "Review" at bounding box center [752, 346] width 45 height 20
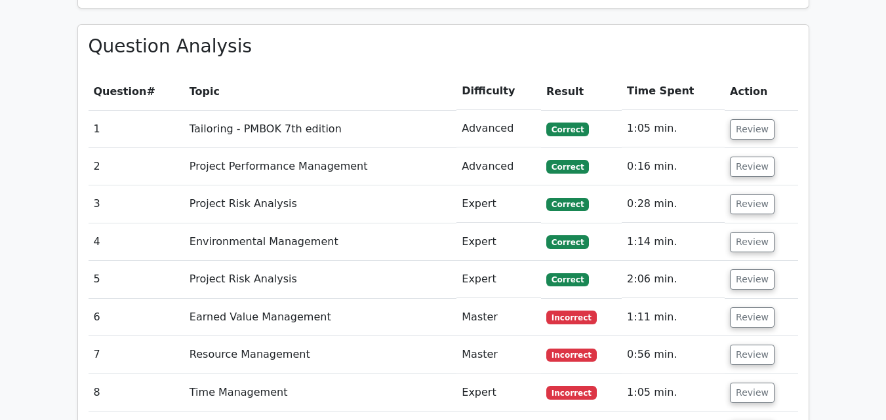
scroll to position [1661, 0]
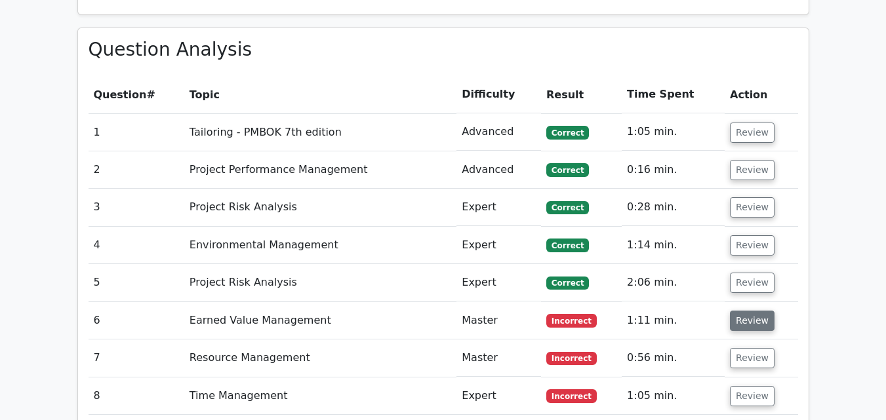
click at [743, 311] on button "Review" at bounding box center [752, 321] width 45 height 20
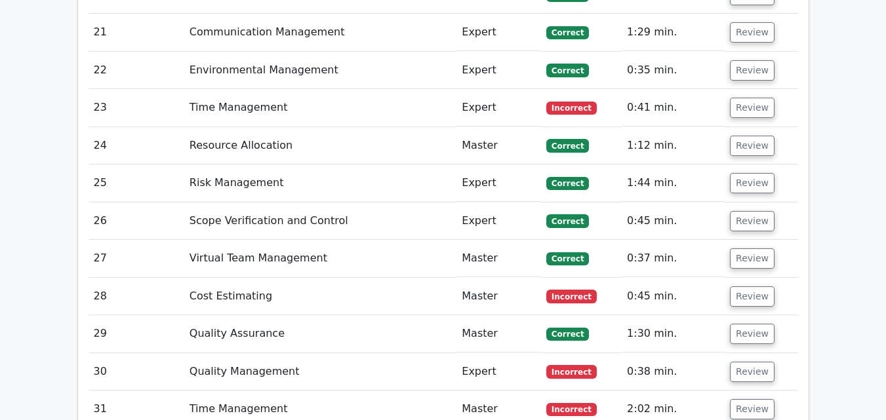
scroll to position [2529, 0]
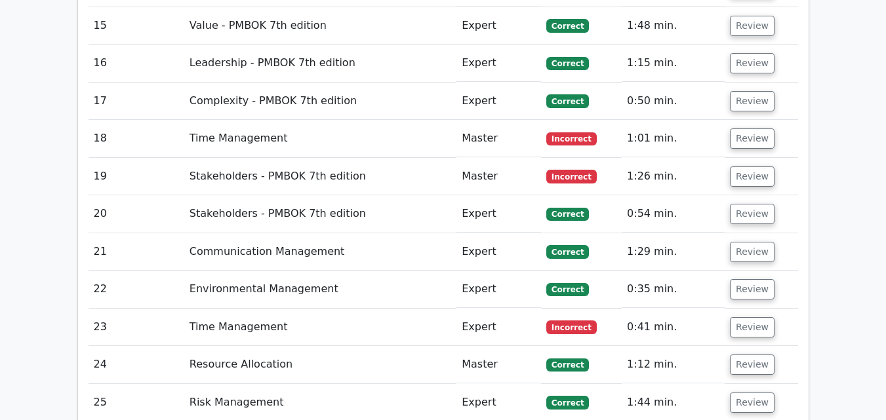
scroll to position [2996, 0]
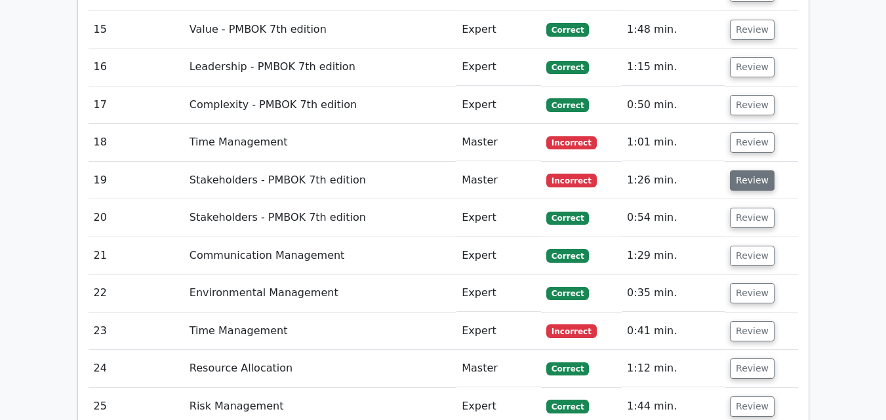
click at [741, 170] on button "Review" at bounding box center [752, 180] width 45 height 20
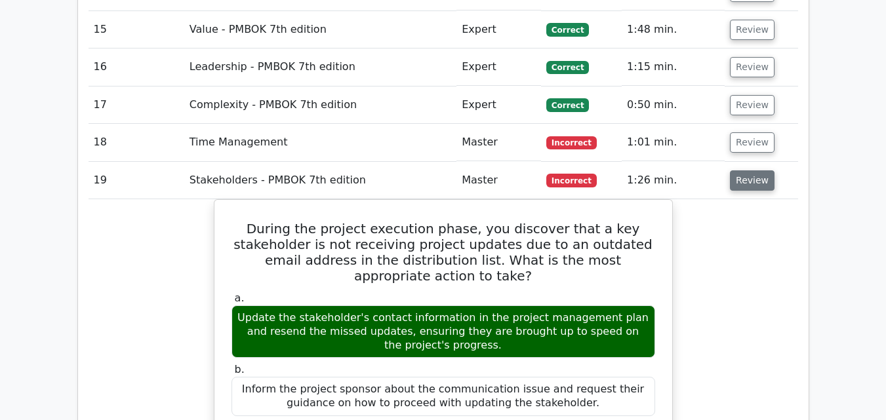
click at [741, 170] on button "Review" at bounding box center [752, 180] width 45 height 20
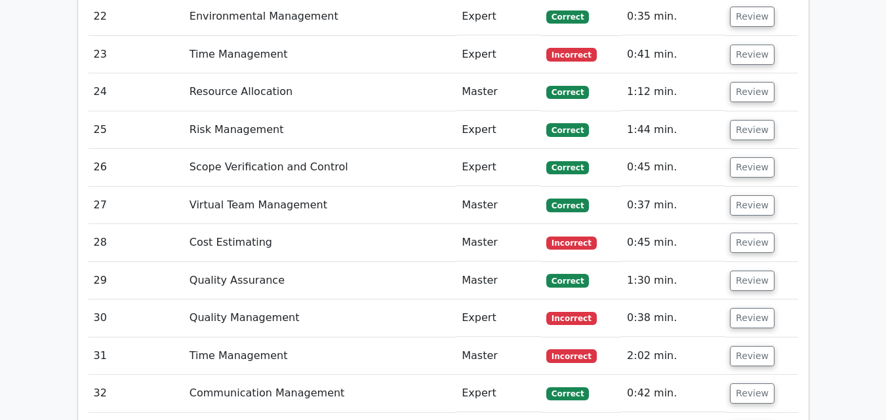
scroll to position [3290, 0]
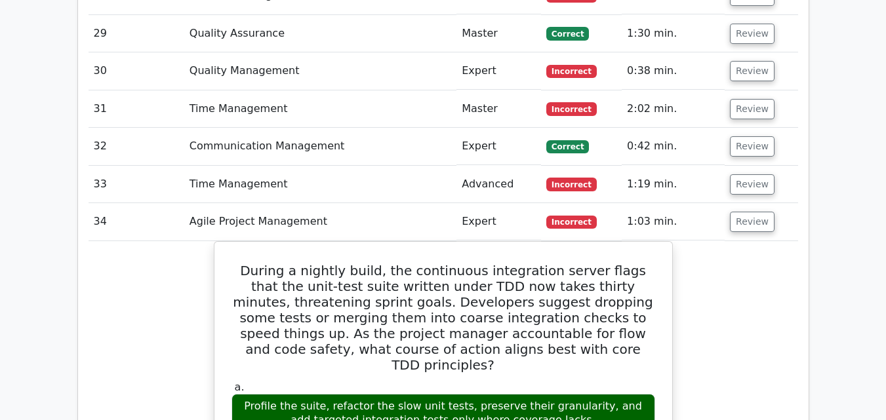
scroll to position [3532, 0]
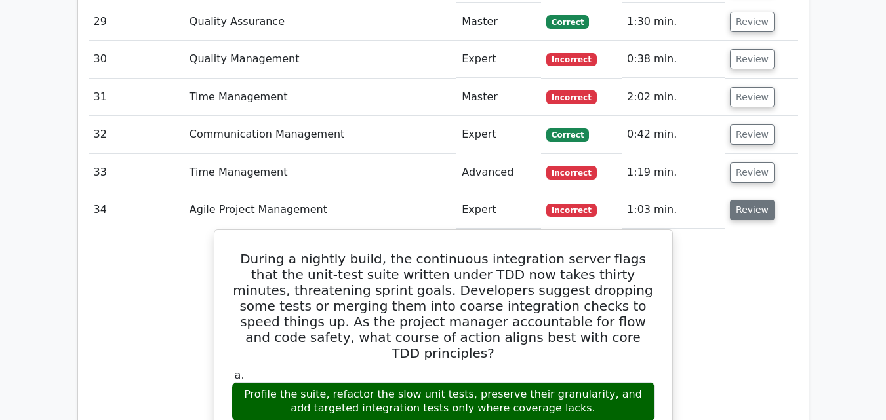
click at [743, 200] on button "Review" at bounding box center [752, 210] width 45 height 20
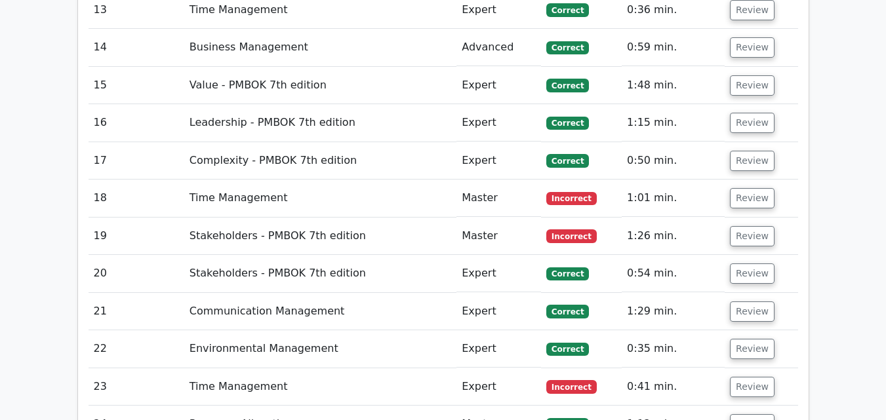
scroll to position [2936, 0]
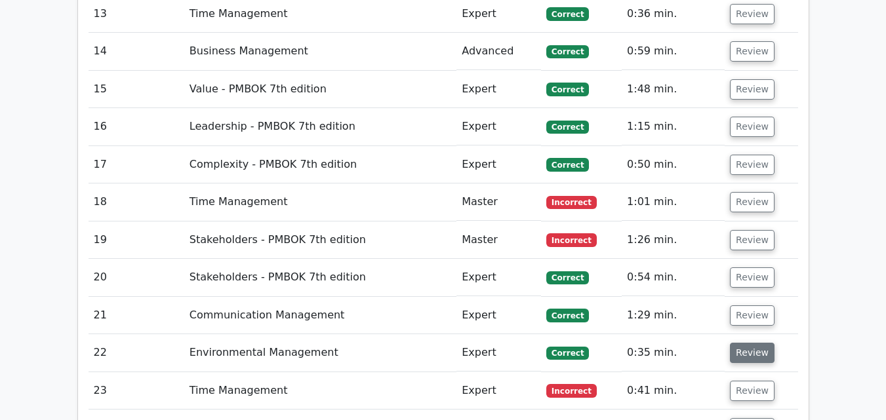
click at [746, 343] on button "Review" at bounding box center [752, 353] width 45 height 20
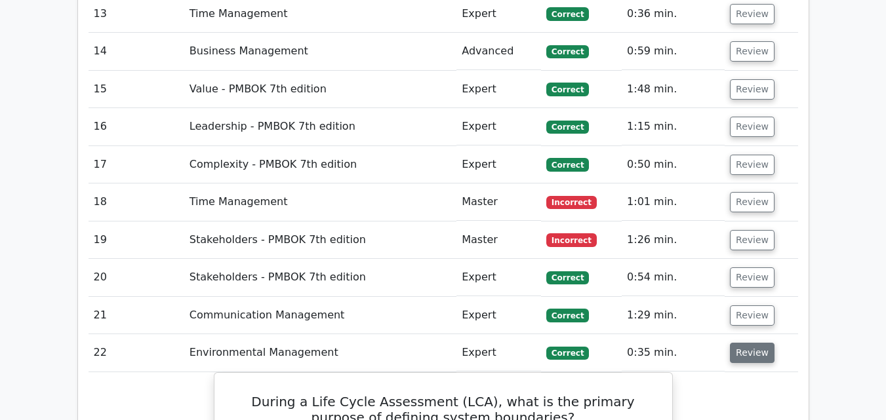
click at [751, 343] on button "Review" at bounding box center [752, 353] width 45 height 20
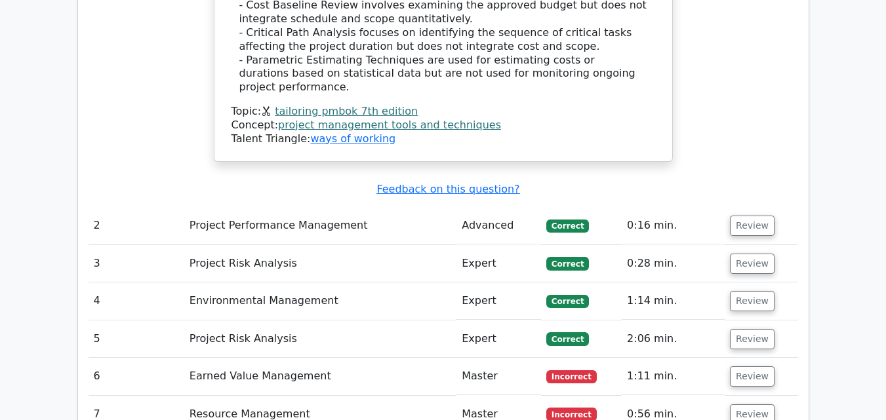
scroll to position [2306, 0]
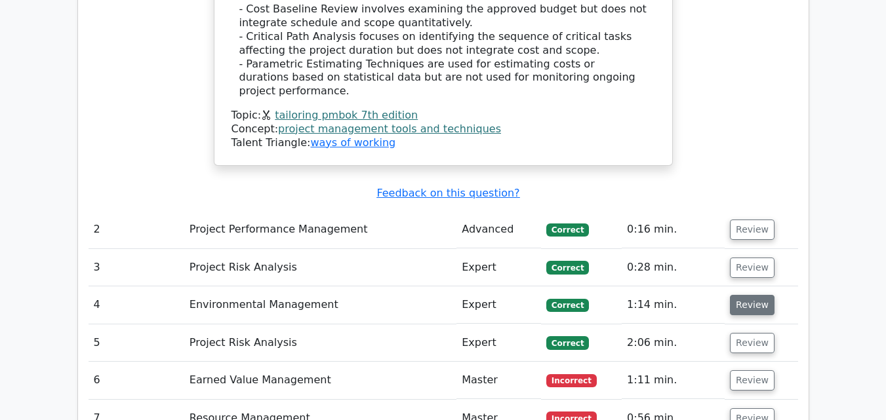
click at [758, 295] on button "Review" at bounding box center [752, 305] width 45 height 20
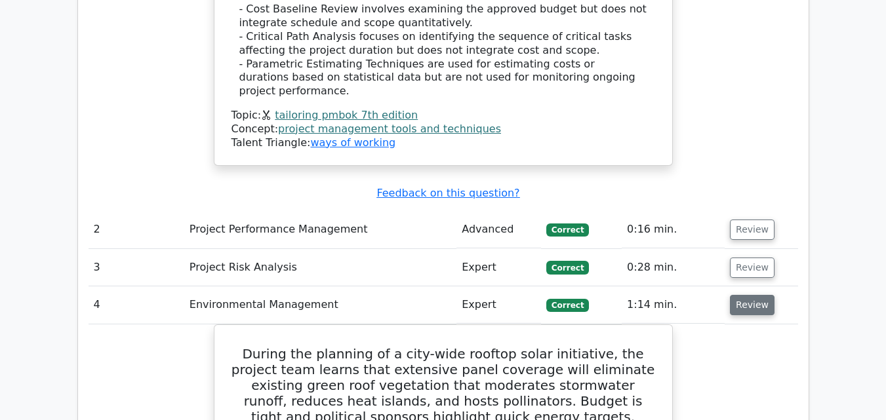
click at [758, 295] on button "Review" at bounding box center [752, 305] width 45 height 20
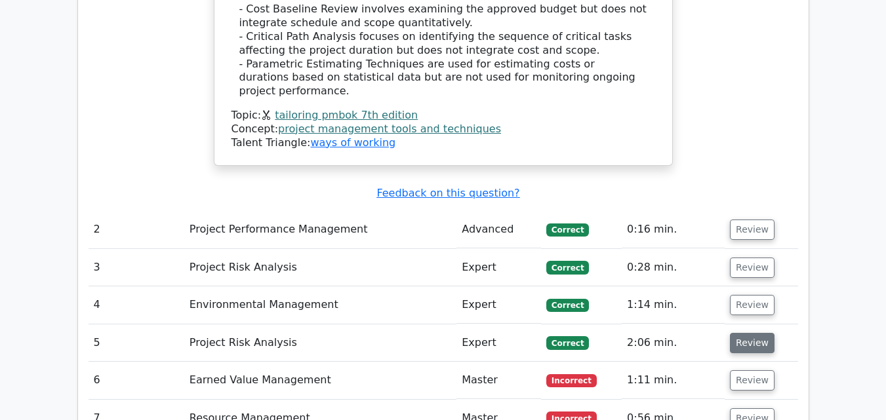
click at [754, 333] on button "Review" at bounding box center [752, 343] width 45 height 20
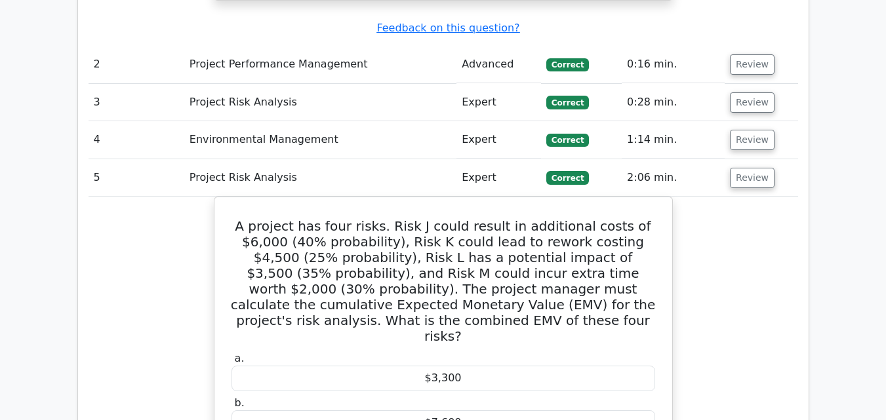
scroll to position [2450, 0]
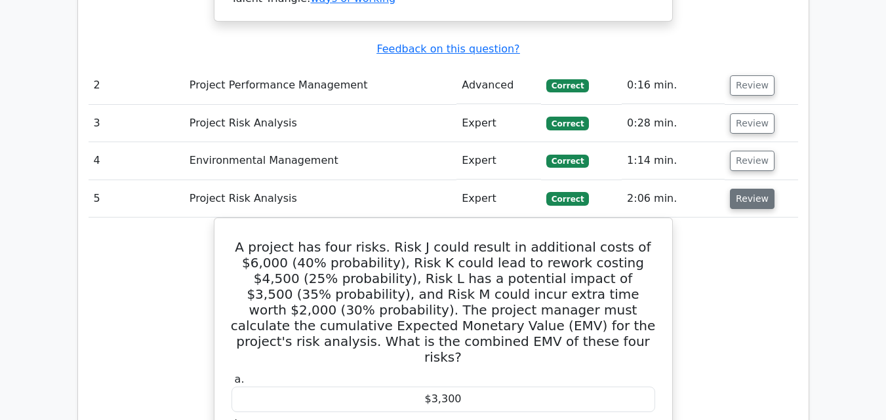
click at [747, 189] on button "Review" at bounding box center [752, 199] width 45 height 20
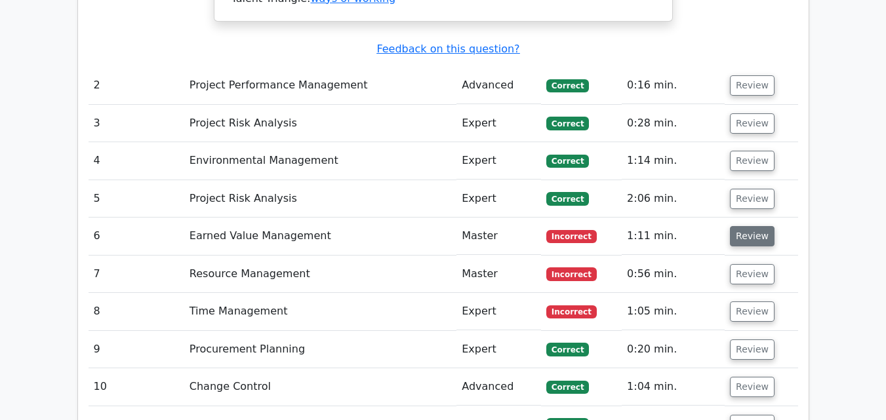
click at [755, 226] on button "Review" at bounding box center [752, 236] width 45 height 20
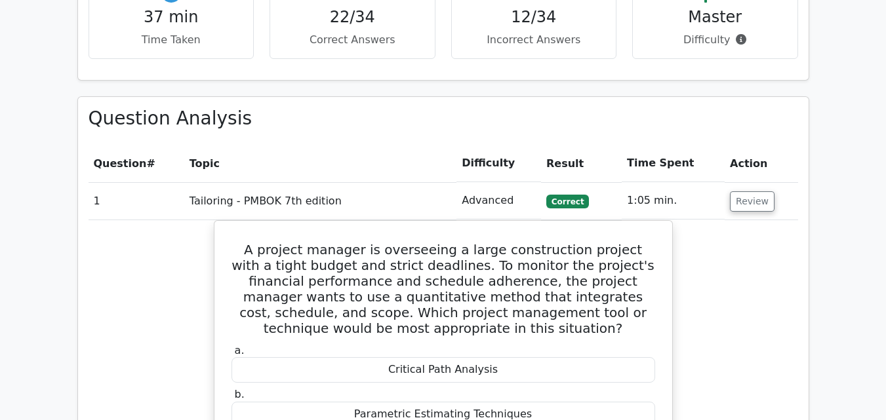
scroll to position [1578, 0]
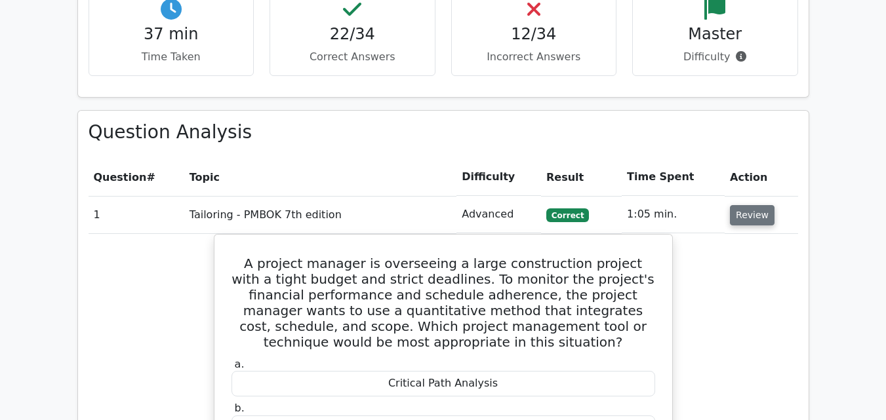
click at [735, 205] on button "Review" at bounding box center [752, 215] width 45 height 20
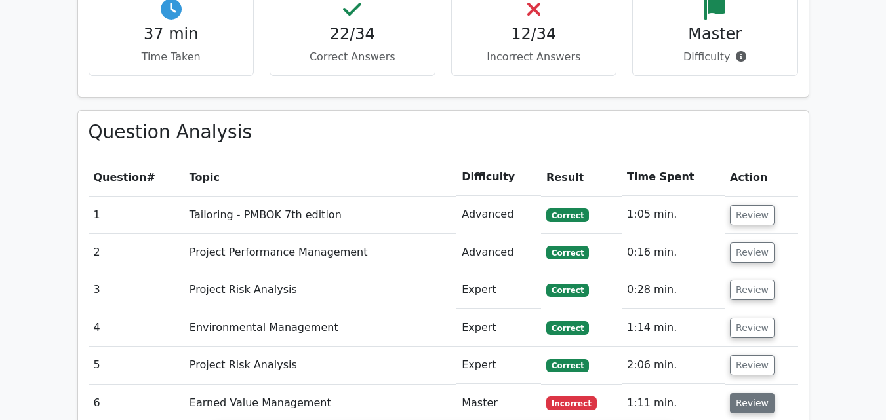
click at [745, 393] on button "Review" at bounding box center [752, 403] width 45 height 20
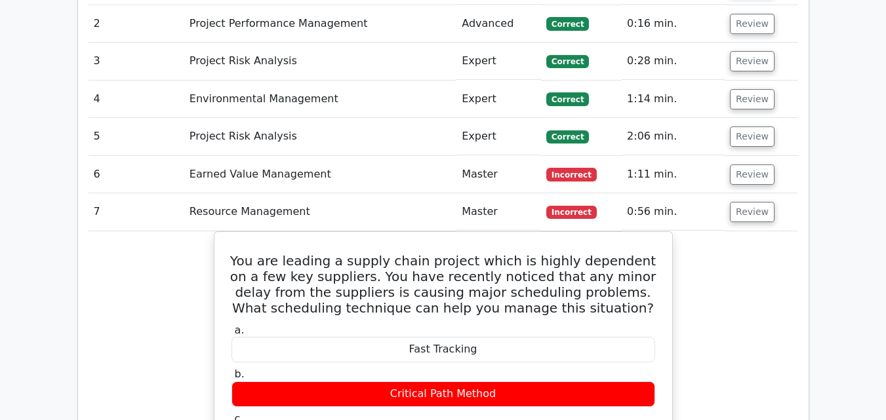
scroll to position [1712, 0]
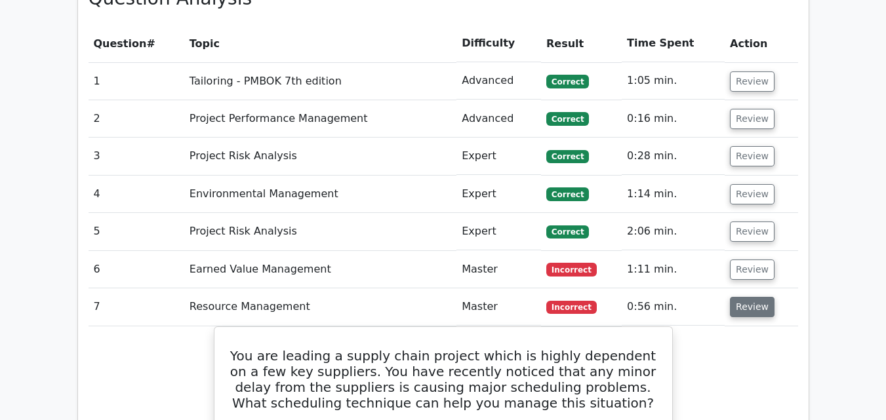
click at [762, 297] on button "Review" at bounding box center [752, 307] width 45 height 20
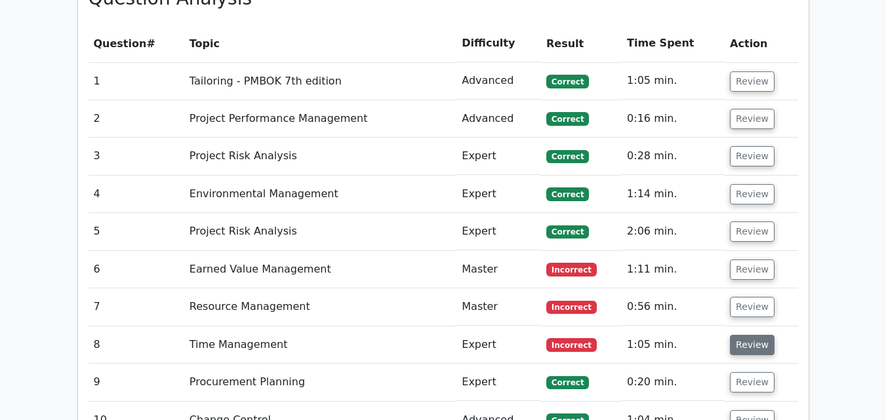
click at [743, 335] on button "Review" at bounding box center [752, 345] width 45 height 20
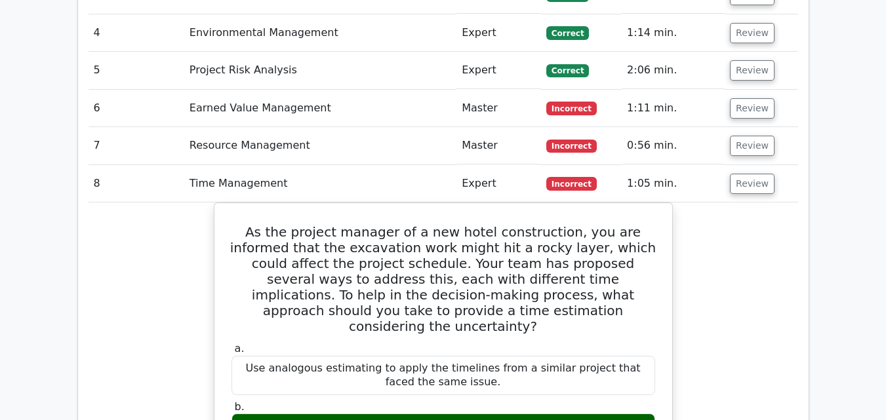
scroll to position [1854, 0]
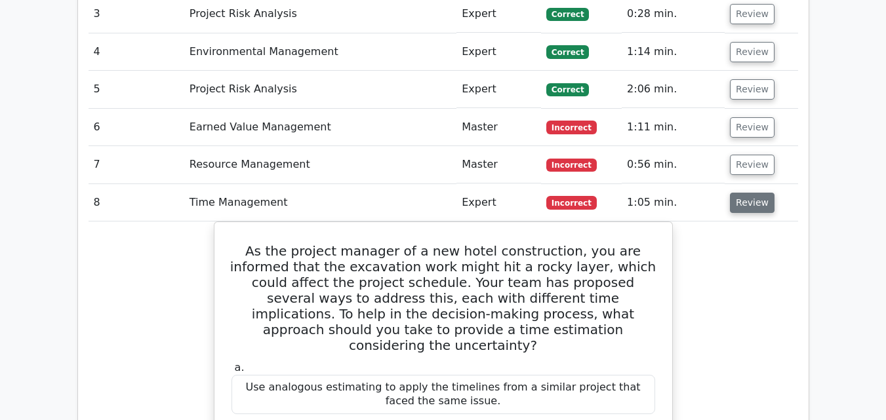
click at [734, 193] on button "Review" at bounding box center [752, 203] width 45 height 20
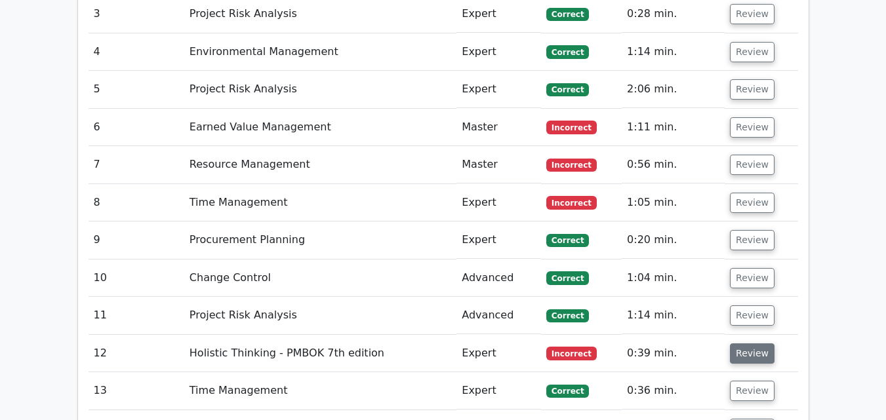
click at [736, 344] on button "Review" at bounding box center [752, 354] width 45 height 20
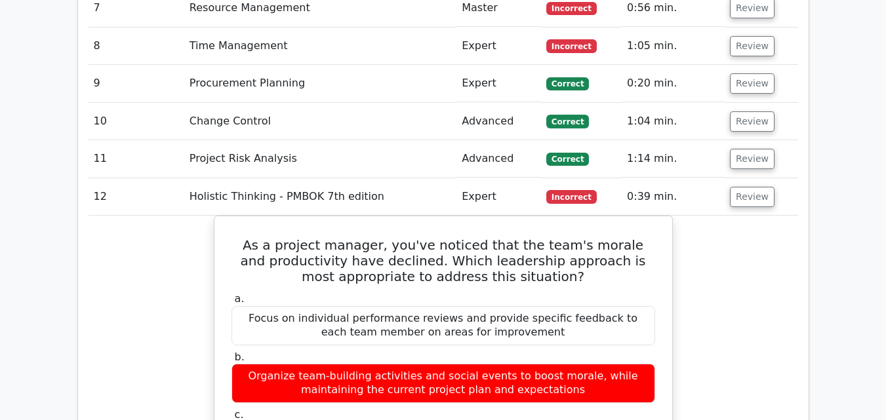
scroll to position [2051, 0]
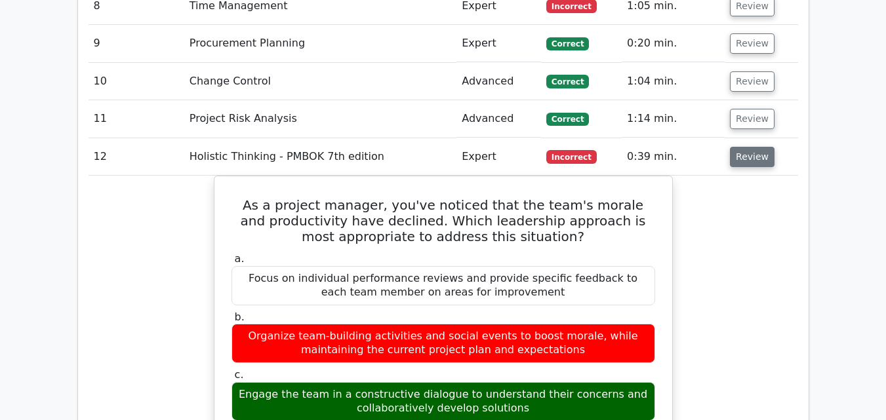
click at [746, 147] on button "Review" at bounding box center [752, 157] width 45 height 20
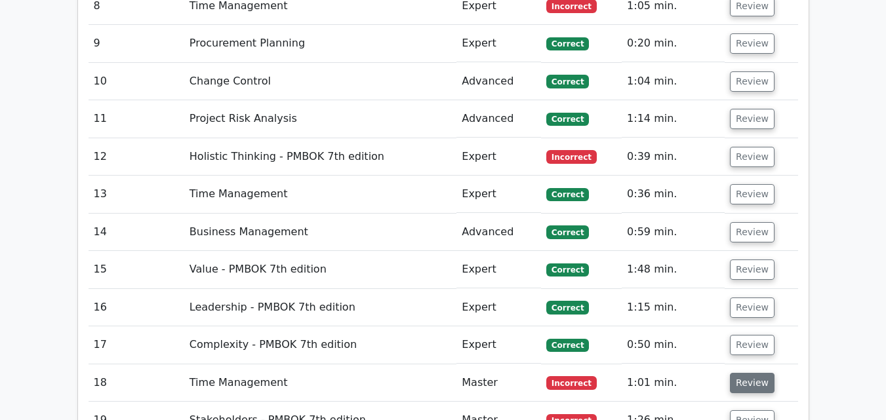
click at [746, 373] on button "Review" at bounding box center [752, 383] width 45 height 20
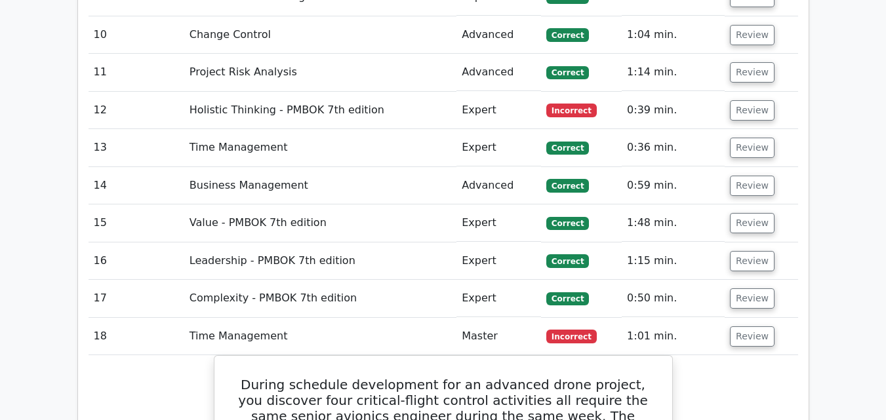
scroll to position [2093, 0]
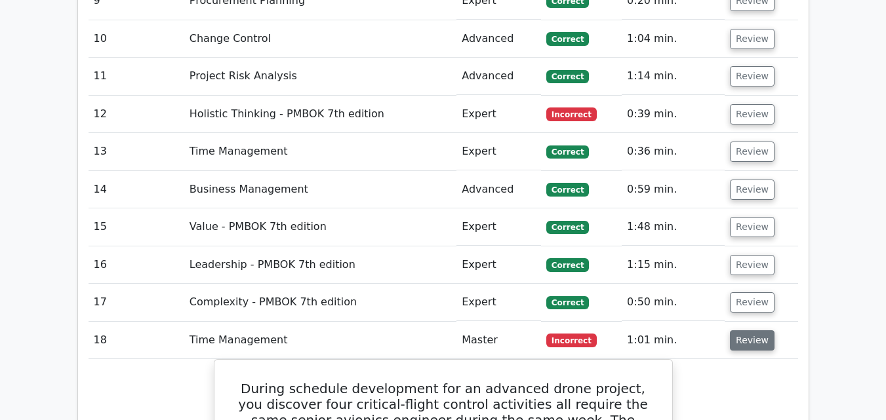
click at [735, 330] on button "Review" at bounding box center [752, 340] width 45 height 20
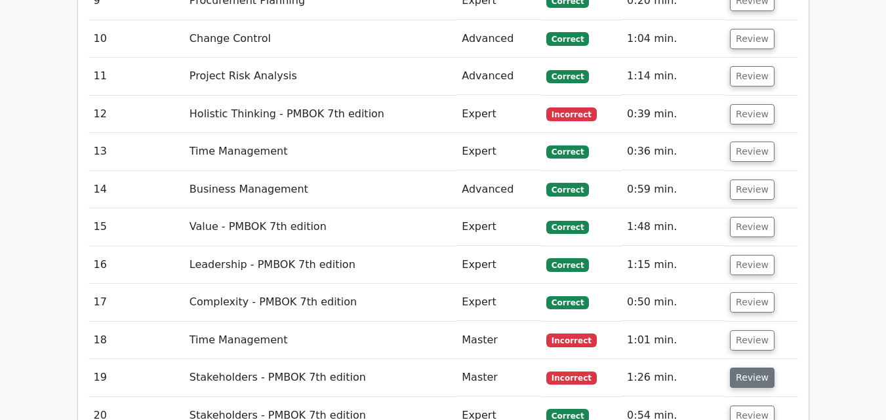
click at [747, 368] on button "Review" at bounding box center [752, 378] width 45 height 20
click at [760, 406] on button "Review" at bounding box center [752, 416] width 45 height 20
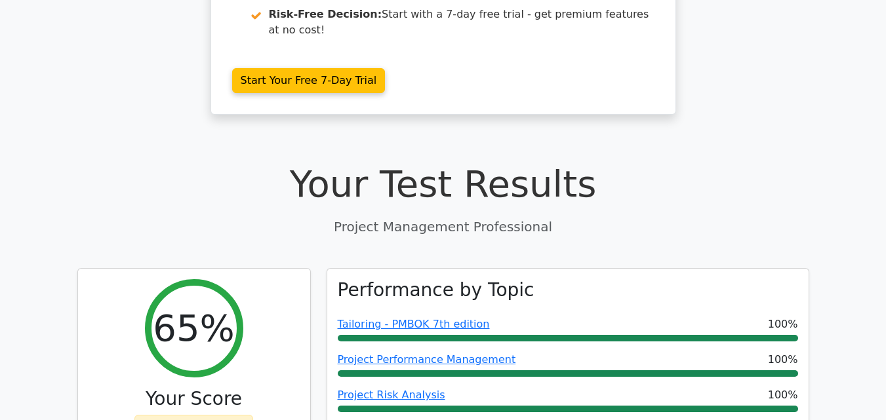
scroll to position [0, 0]
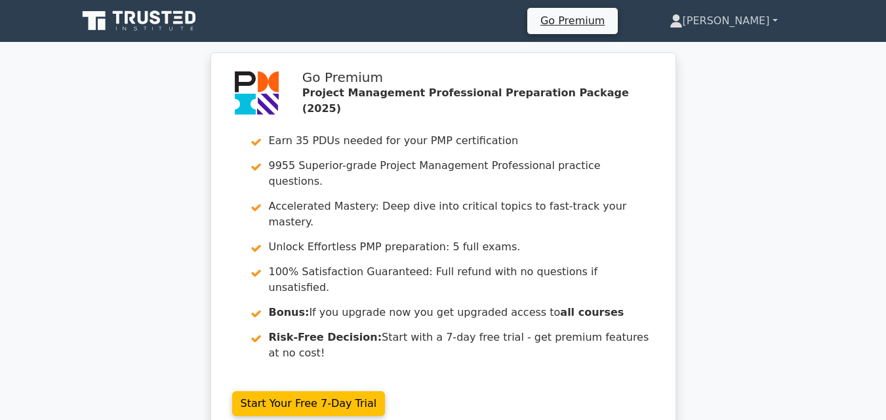
click at [764, 15] on link "[PERSON_NAME]" at bounding box center [723, 21] width 171 height 26
click at [742, 52] on link "Profile" at bounding box center [691, 51] width 104 height 21
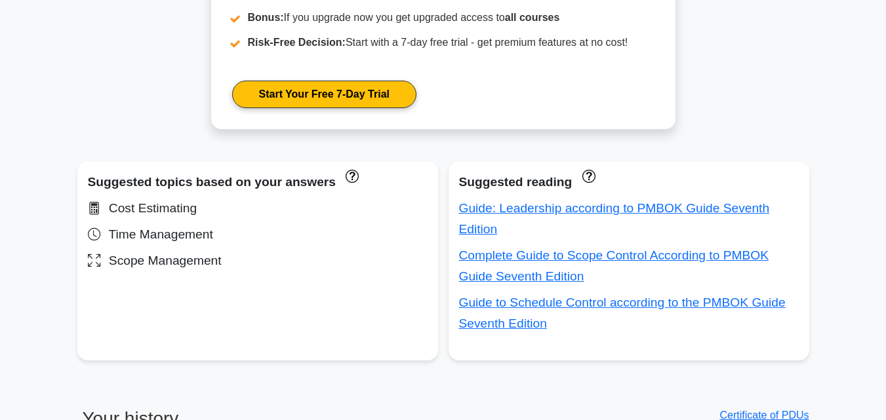
scroll to position [712, 0]
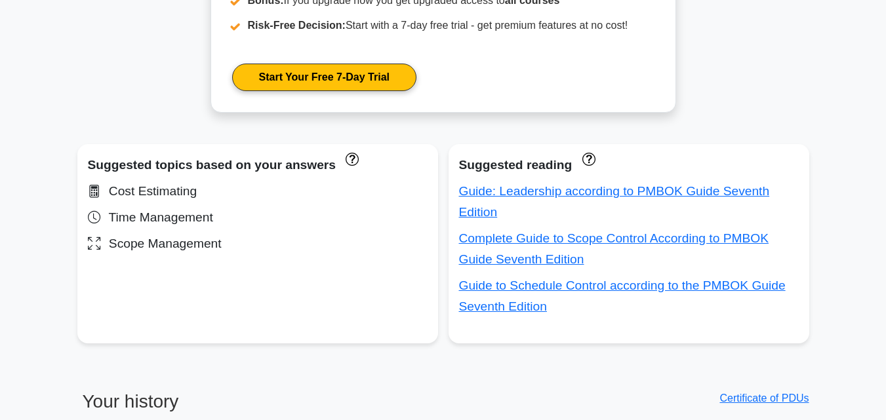
drag, startPoint x: 886, startPoint y: 66, endPoint x: 857, endPoint y: 172, distance: 110.7
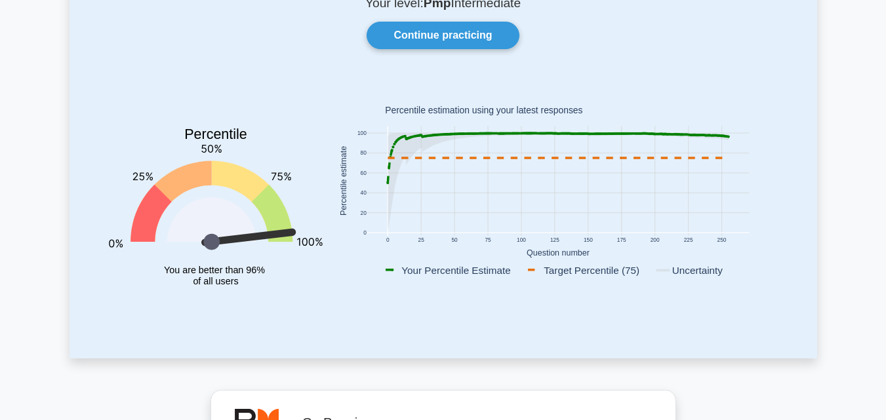
scroll to position [0, 0]
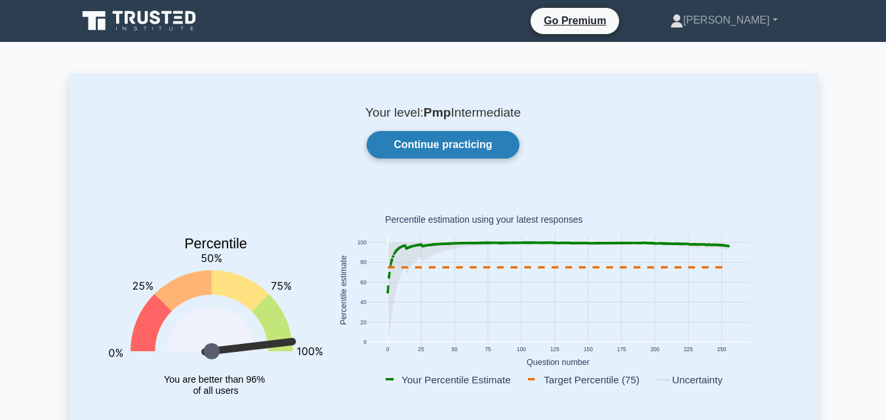
click at [433, 150] on link "Continue practicing" at bounding box center [442, 145] width 152 height 28
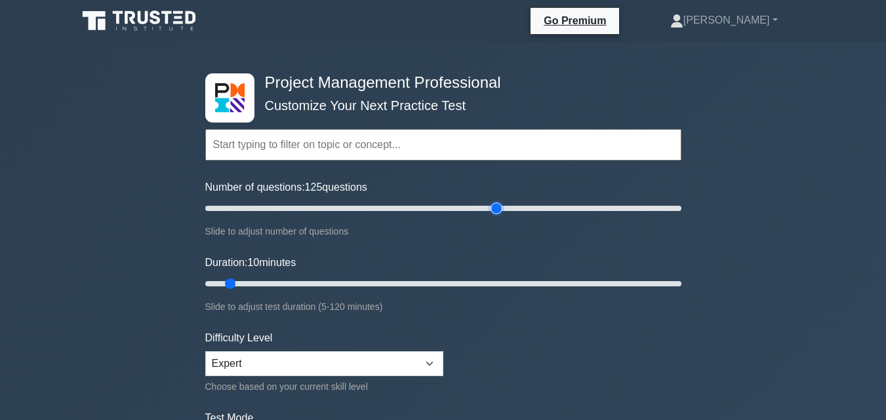
drag, startPoint x: 221, startPoint y: 210, endPoint x: 496, endPoint y: 227, distance: 275.8
type input "125"
click at [496, 216] on input "Number of questions: 125 questions" at bounding box center [443, 209] width 476 height 16
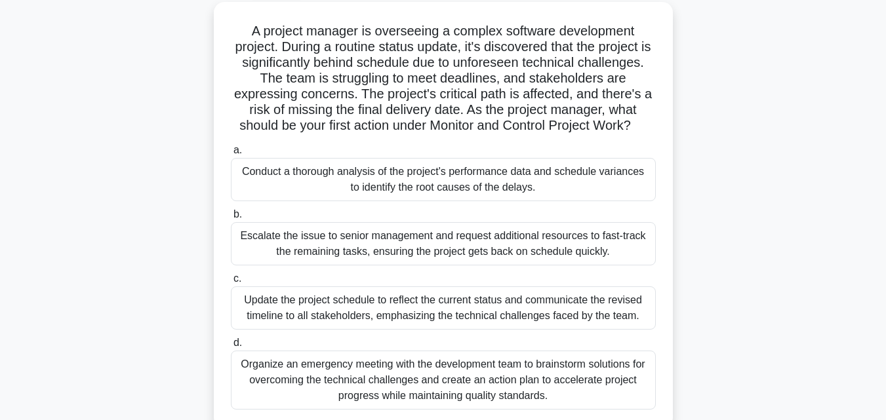
scroll to position [79, 0]
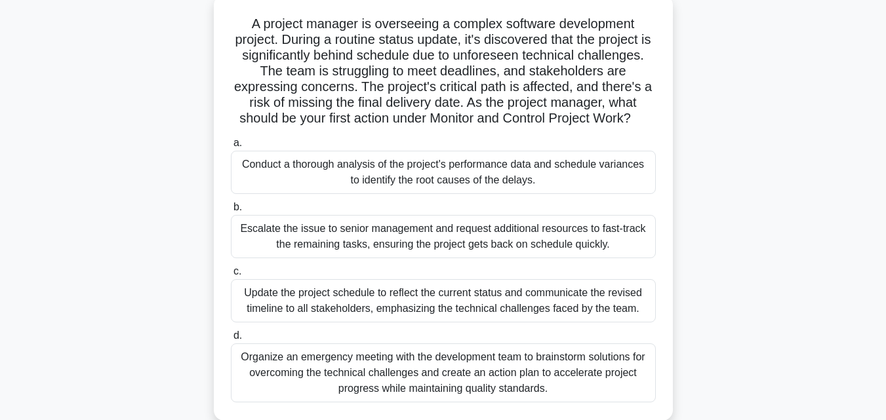
click at [593, 166] on div "Conduct a thorough analysis of the project's performance data and schedule vari…" at bounding box center [443, 172] width 425 height 43
click at [231, 148] on input "a. Conduct a thorough analysis of the project's performance data and schedule v…" at bounding box center [231, 143] width 0 height 9
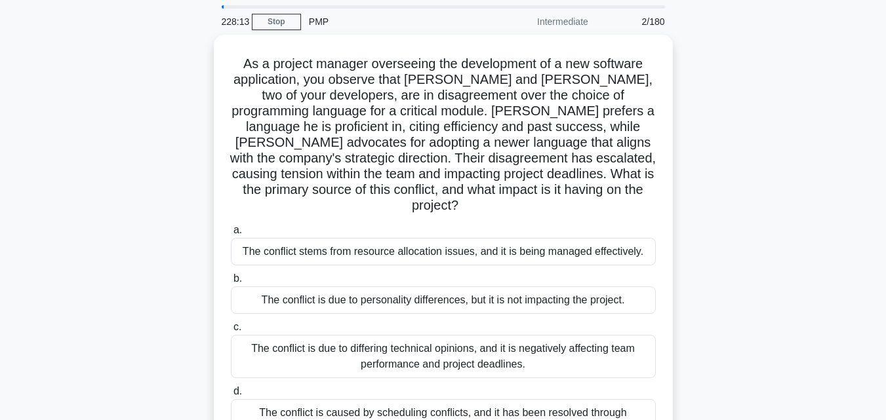
scroll to position [52, 0]
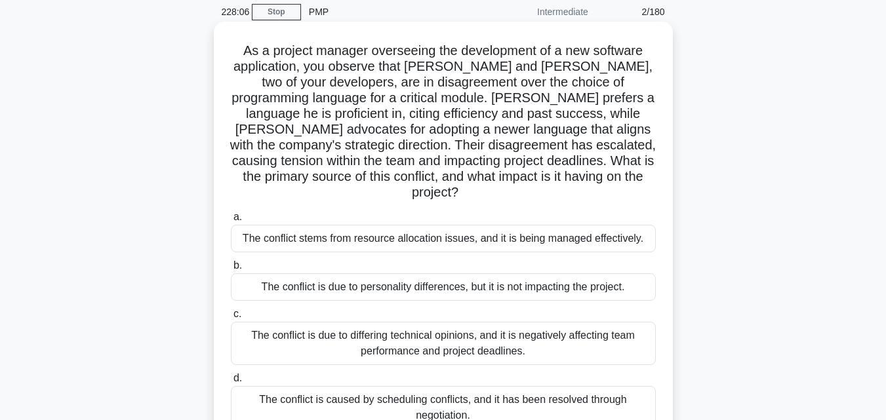
click at [396, 328] on div "The conflict is due to differing technical opinions, and it is negatively affec…" at bounding box center [443, 343] width 425 height 43
click at [231, 319] on input "c. The conflict is due to differing technical opinions, and it is negatively af…" at bounding box center [231, 314] width 0 height 9
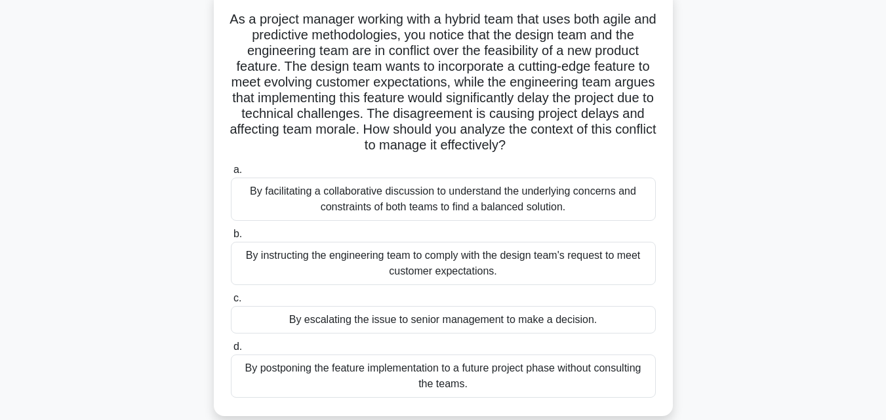
scroll to position [88, 0]
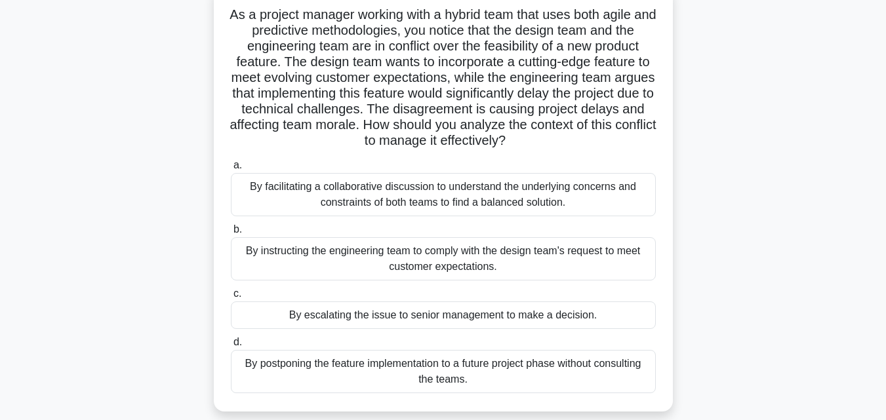
click at [482, 199] on div "By facilitating a collaborative discussion to understand the underlying concern…" at bounding box center [443, 194] width 425 height 43
click at [231, 170] on input "a. By facilitating a collaborative discussion to understand the underlying conc…" at bounding box center [231, 165] width 0 height 9
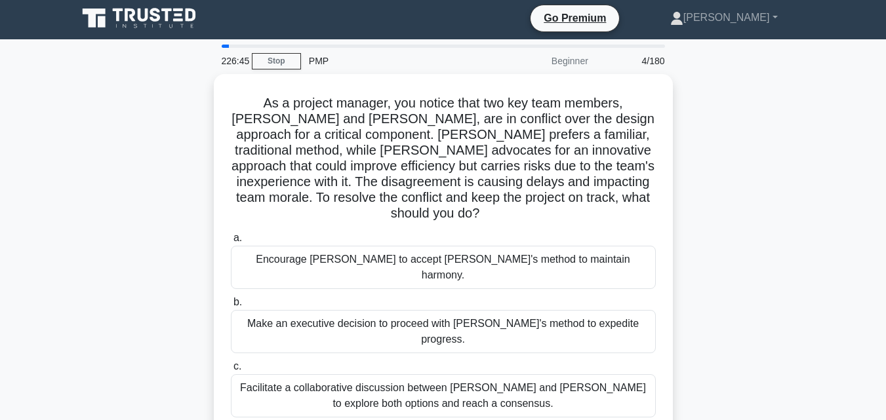
scroll to position [0, 0]
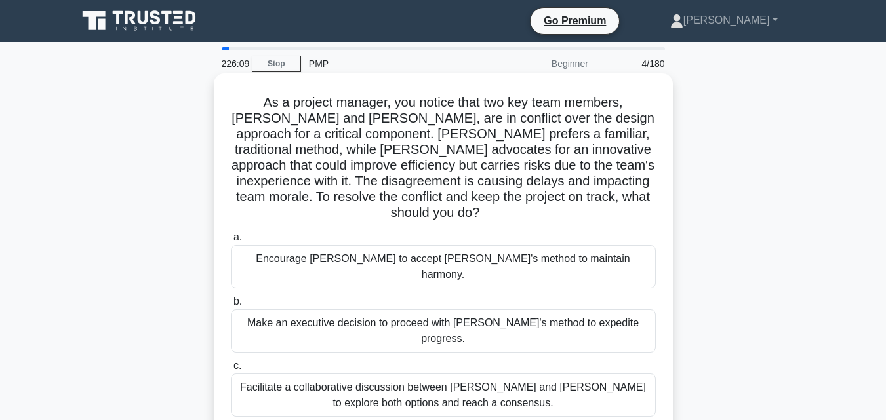
click at [379, 374] on div "Facilitate a collaborative discussion between [PERSON_NAME] and [PERSON_NAME] t…" at bounding box center [443, 395] width 425 height 43
click at [231, 362] on input "c. Facilitate a collaborative discussion between [PERSON_NAME] and [PERSON_NAME…" at bounding box center [231, 366] width 0 height 9
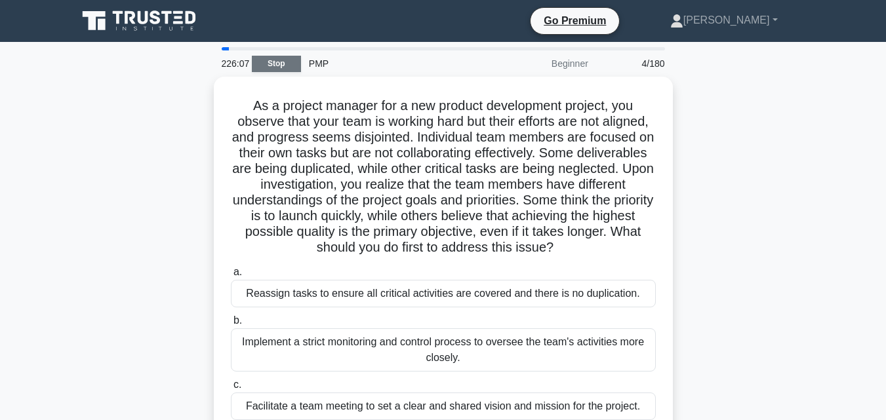
click at [281, 60] on link "Stop" at bounding box center [276, 64] width 49 height 16
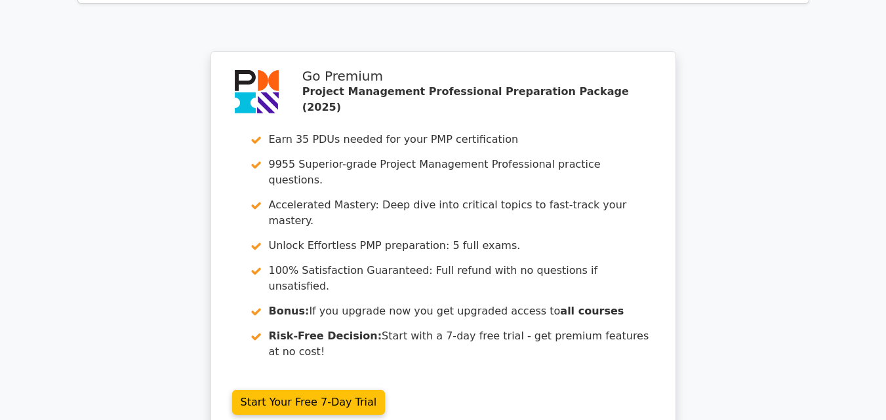
scroll to position [2373, 0]
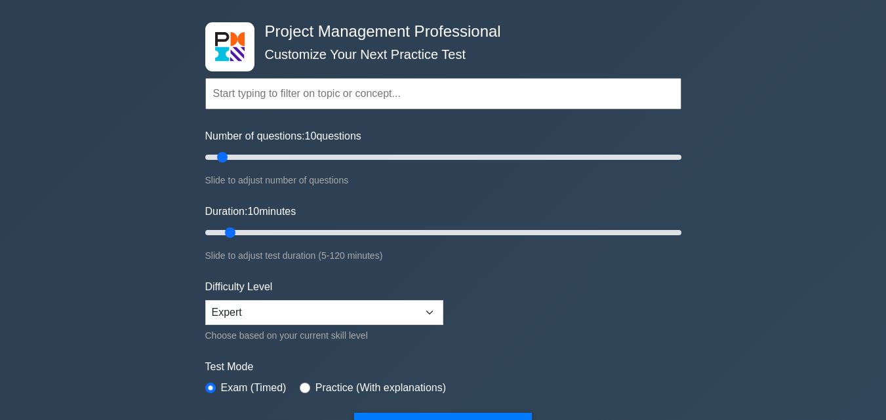
scroll to position [31, 0]
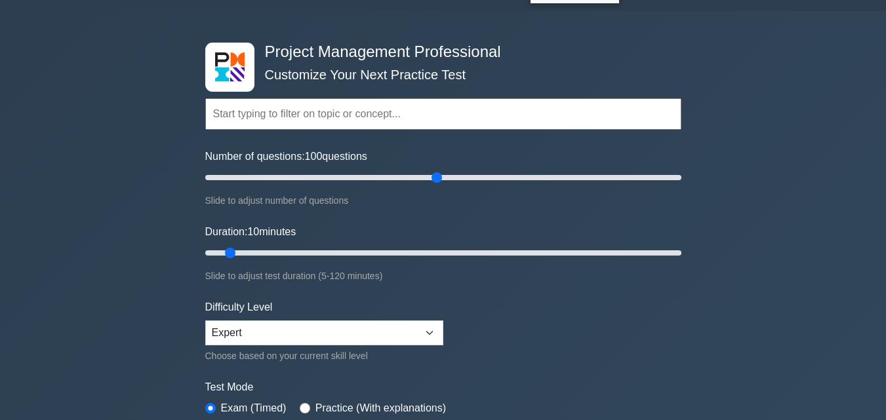
drag, startPoint x: 222, startPoint y: 178, endPoint x: 441, endPoint y: 203, distance: 220.4
type input "100"
click at [441, 186] on input "Number of questions: 100 questions" at bounding box center [443, 178] width 476 height 16
drag, startPoint x: 230, startPoint y: 255, endPoint x: 627, endPoint y: 250, distance: 397.3
type input "110"
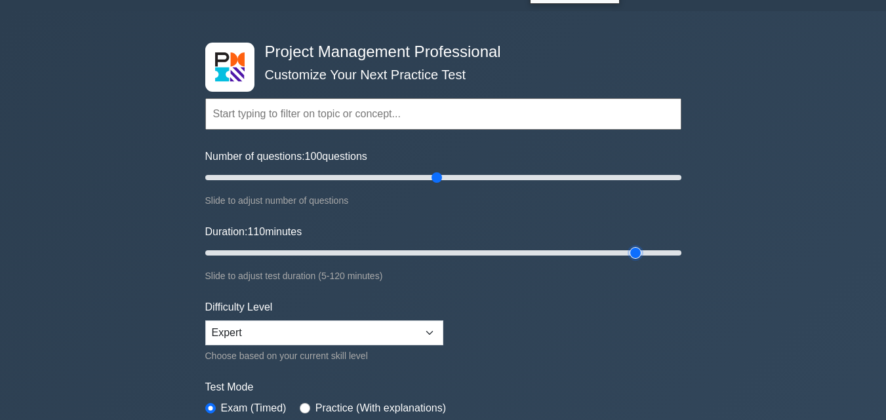
click at [627, 250] on input "Duration: 110 minutes" at bounding box center [443, 253] width 476 height 16
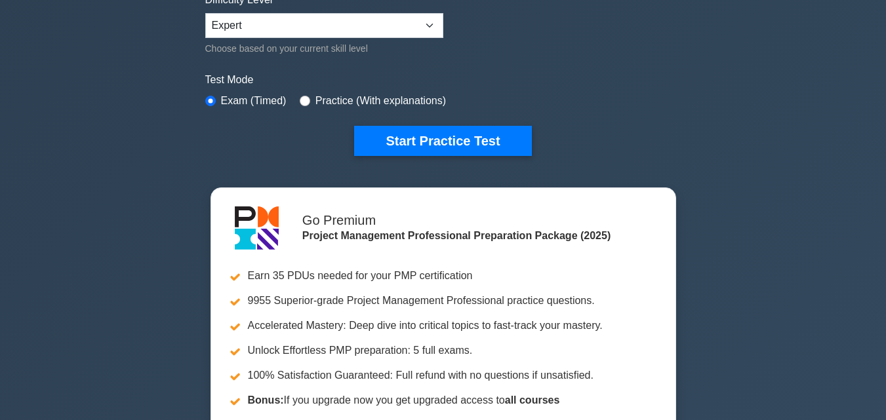
scroll to position [359, 0]
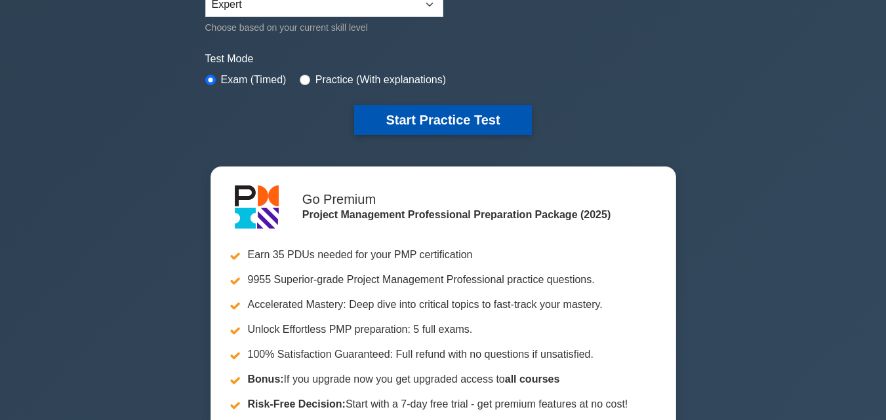
click at [498, 121] on button "Start Practice Test" at bounding box center [442, 120] width 177 height 30
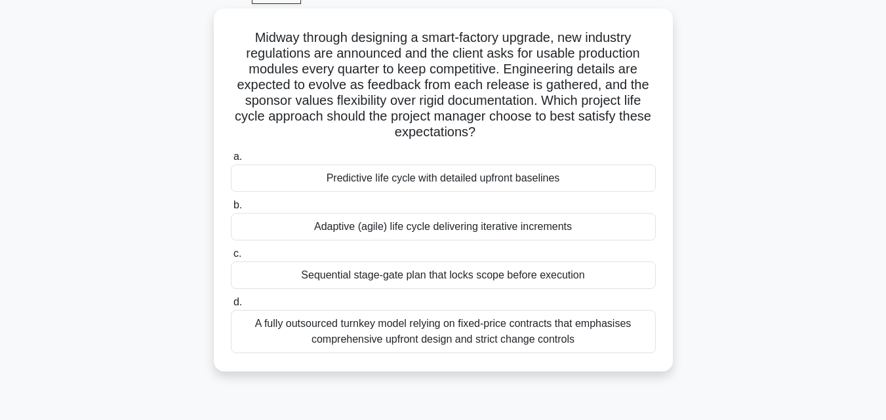
scroll to position [71, 0]
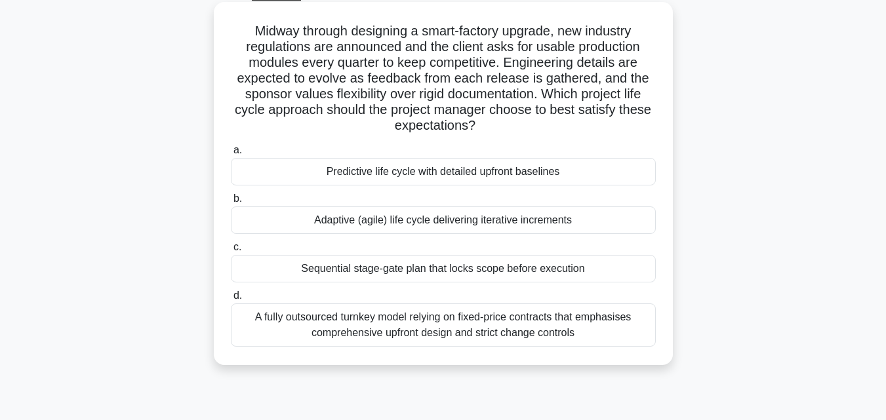
click at [511, 224] on div "Adaptive (agile) life cycle delivering iterative increments" at bounding box center [443, 221] width 425 height 28
click at [231, 203] on input "b. Adaptive (agile) life cycle delivering iterative increments" at bounding box center [231, 199] width 0 height 9
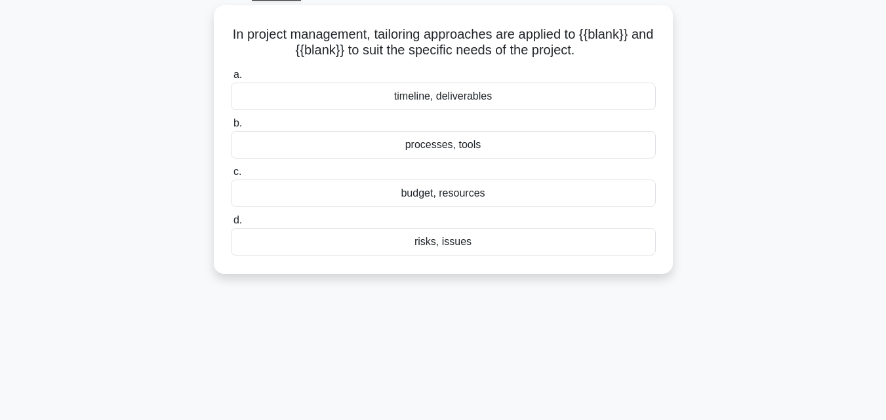
scroll to position [0, 0]
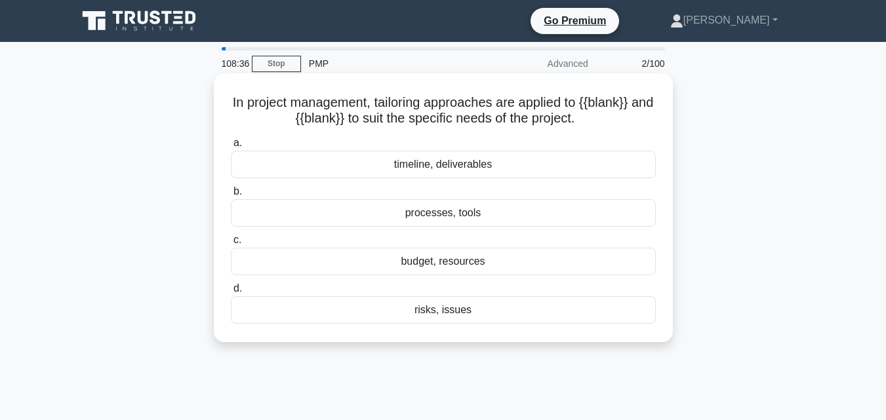
click at [574, 210] on div "processes, tools" at bounding box center [443, 213] width 425 height 28
click at [231, 196] on input "b. processes, tools" at bounding box center [231, 191] width 0 height 9
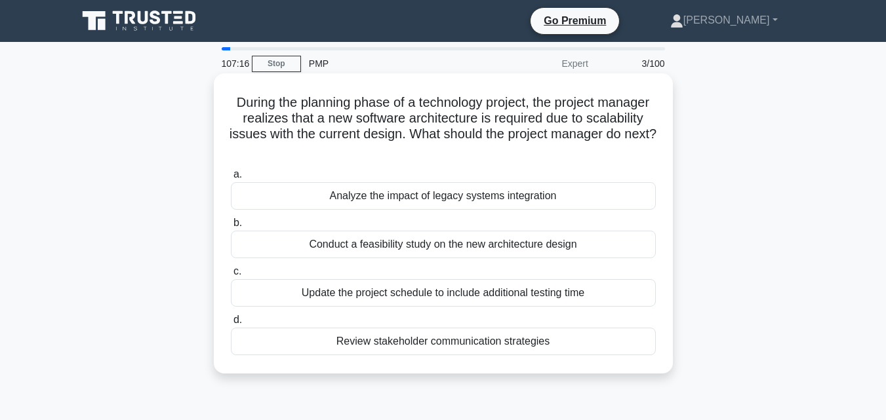
click at [484, 201] on div "Analyze the impact of legacy systems integration" at bounding box center [443, 196] width 425 height 28
click at [231, 179] on input "a. Analyze the impact of legacy systems integration" at bounding box center [231, 174] width 0 height 9
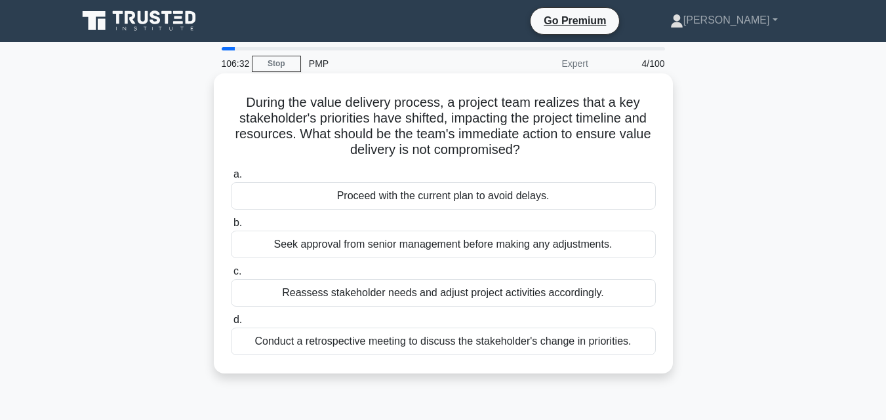
click at [475, 290] on div "Reassess stakeholder needs and adjust project activities accordingly." at bounding box center [443, 293] width 425 height 28
click at [231, 276] on input "c. Reassess stakeholder needs and adjust project activities accordingly." at bounding box center [231, 271] width 0 height 9
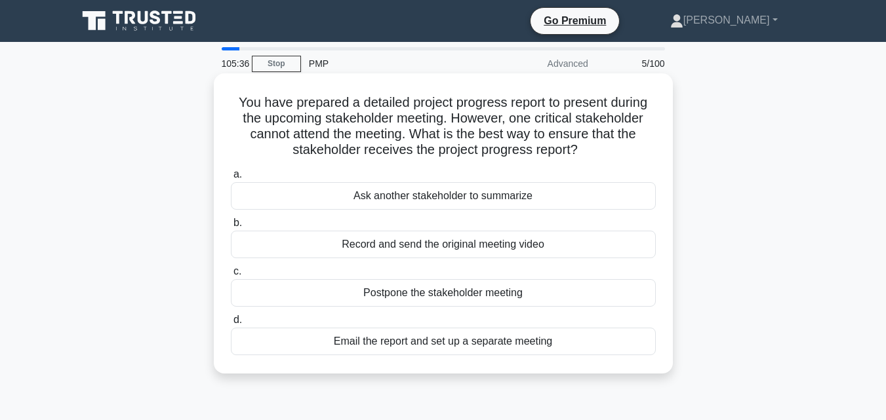
click at [454, 245] on div "Record and send the original meeting video" at bounding box center [443, 245] width 425 height 28
click at [231, 227] on input "b. Record and send the original meeting video" at bounding box center [231, 223] width 0 height 9
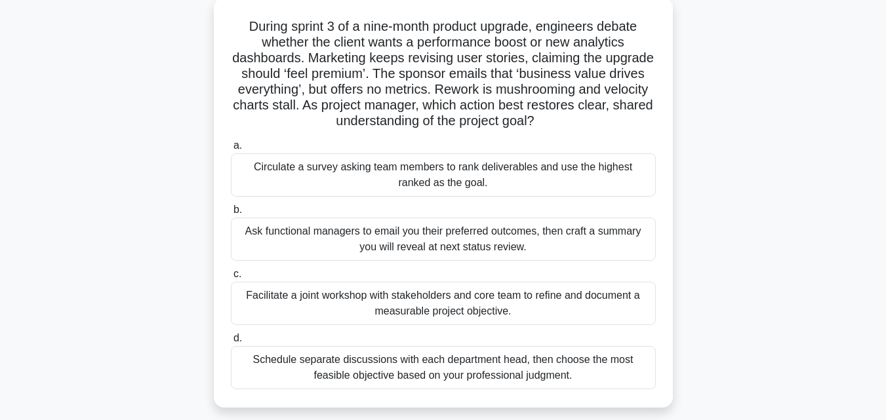
scroll to position [82, 0]
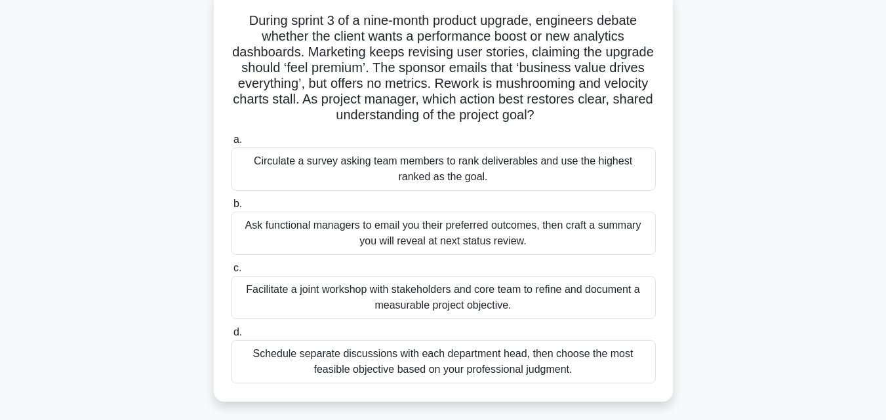
click at [574, 292] on div "Facilitate a joint workshop with stakeholders and core team to refine and docum…" at bounding box center [443, 297] width 425 height 43
click at [231, 273] on input "c. Facilitate a joint workshop with stakeholders and core team to refine and do…" at bounding box center [231, 268] width 0 height 9
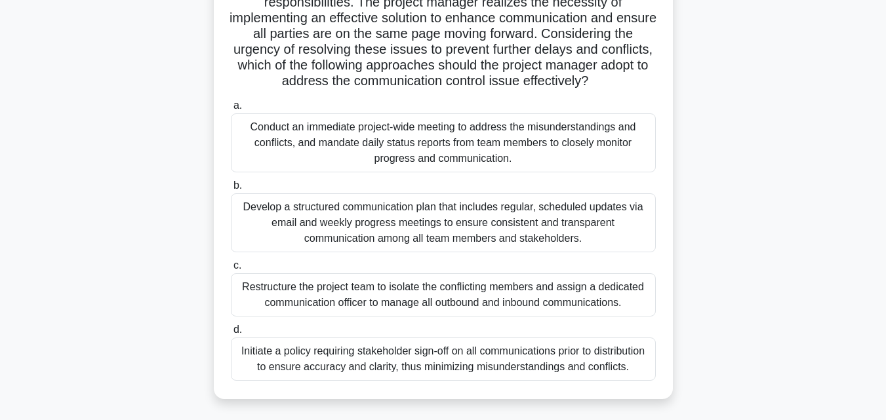
scroll to position [233, 0]
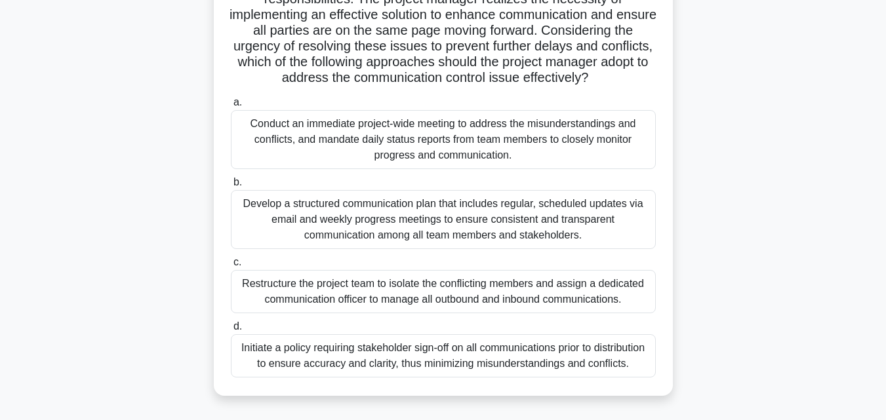
drag, startPoint x: 881, startPoint y: 241, endPoint x: 884, endPoint y: 170, distance: 70.9
click at [884, 170] on main "102:26 Stop PMP Advanced 7/100 .spinner_0XTQ{transform-origin:center;animation:…" at bounding box center [443, 142] width 886 height 666
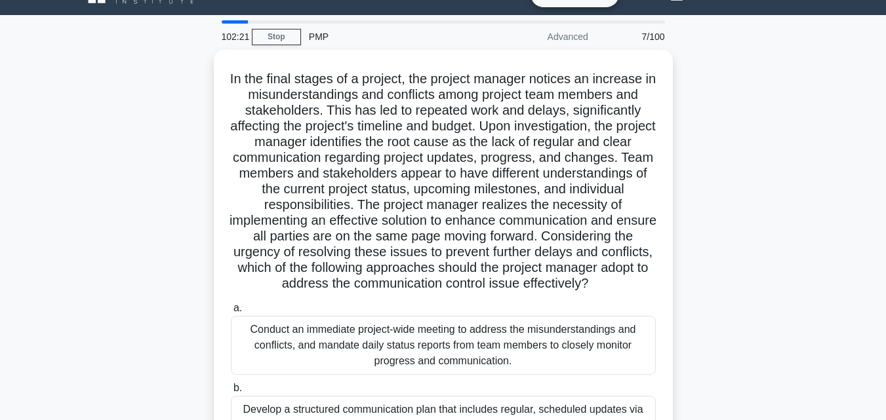
scroll to position [26, 0]
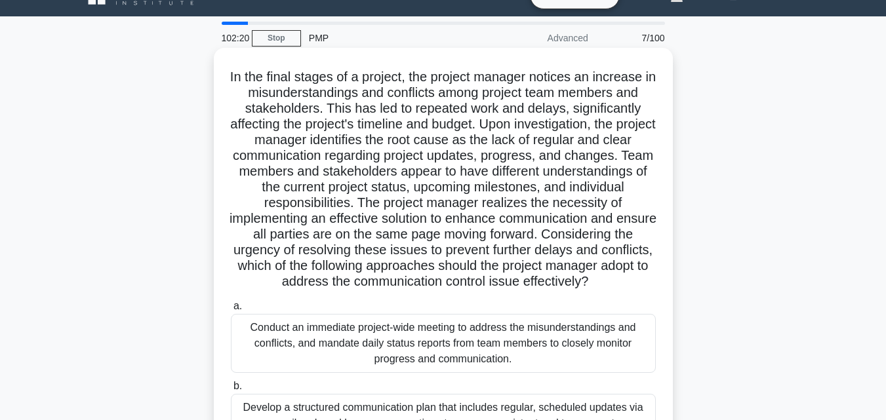
click at [435, 354] on div "Conduct an immediate project-wide meeting to address the misunderstandings and …" at bounding box center [443, 343] width 425 height 59
click at [231, 311] on input "a. Conduct an immediate project-wide meeting to address the misunderstandings a…" at bounding box center [231, 306] width 0 height 9
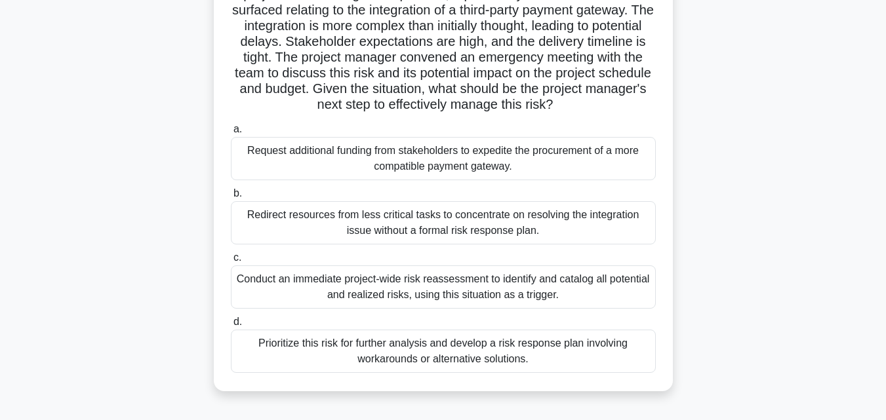
scroll to position [144, 0]
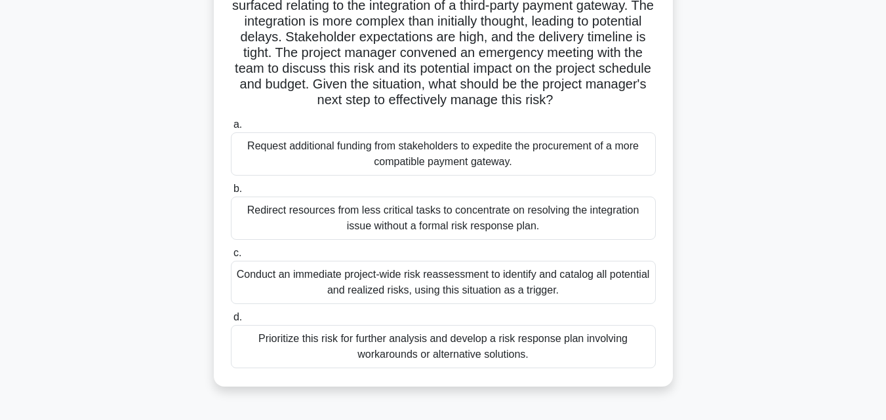
click at [527, 351] on div "Prioritize this risk for further analysis and develop a risk response plan invo…" at bounding box center [443, 346] width 425 height 43
click at [231, 322] on input "d. Prioritize this risk for further analysis and develop a risk response plan i…" at bounding box center [231, 317] width 0 height 9
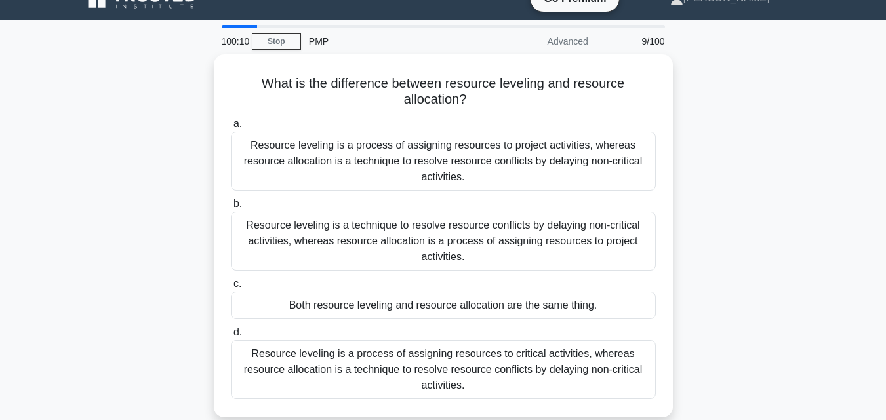
scroll to position [27, 0]
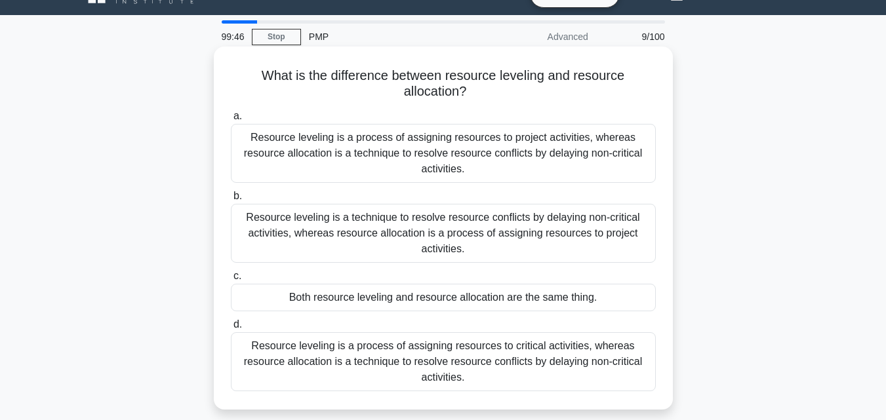
click at [513, 233] on div "Resource leveling is a technique to resolve resource conflicts by delaying non-…" at bounding box center [443, 233] width 425 height 59
click at [231, 201] on input "b. Resource leveling is a technique to resolve resource conflicts by delaying n…" at bounding box center [231, 196] width 0 height 9
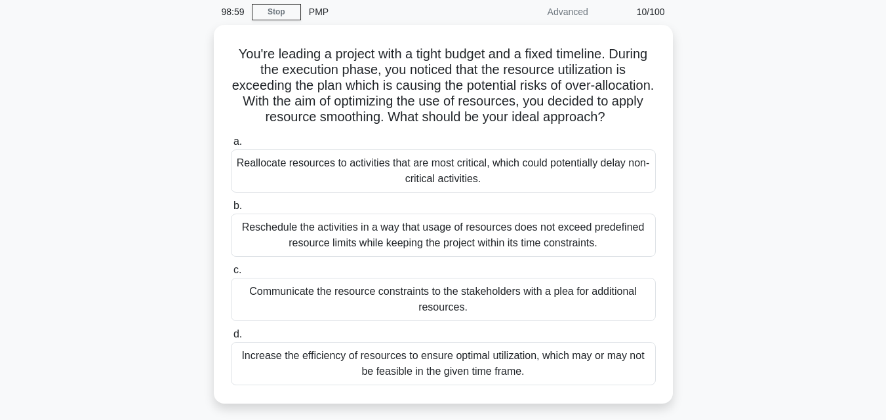
scroll to position [68, 0]
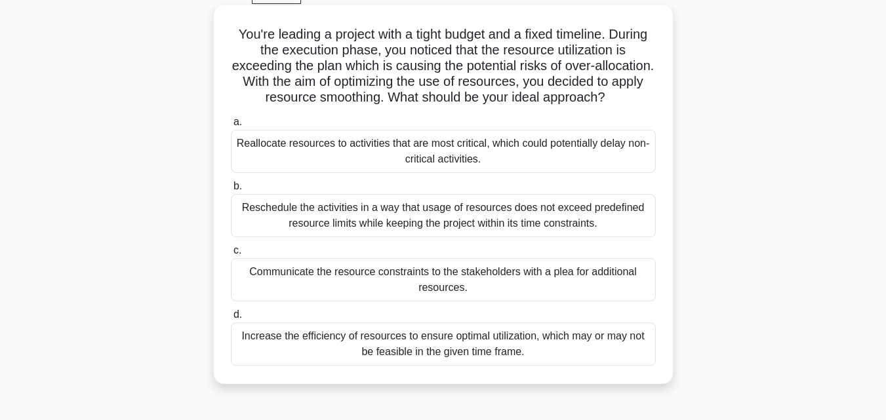
click at [511, 212] on div "Reschedule the activities in a way that usage of resources does not exceed pred…" at bounding box center [443, 215] width 425 height 43
click at [231, 191] on input "b. Reschedule the activities in a way that usage of resources does not exceed p…" at bounding box center [231, 186] width 0 height 9
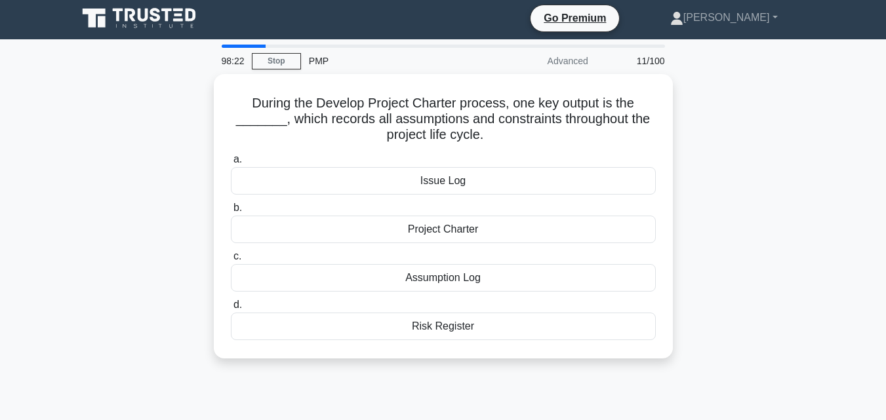
scroll to position [0, 0]
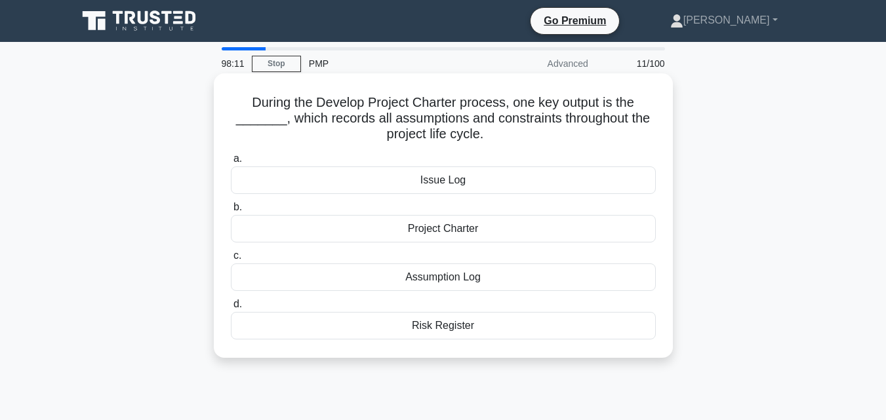
click at [494, 279] on div "Assumption Log" at bounding box center [443, 278] width 425 height 28
click at [231, 260] on input "c. Assumption Log" at bounding box center [231, 256] width 0 height 9
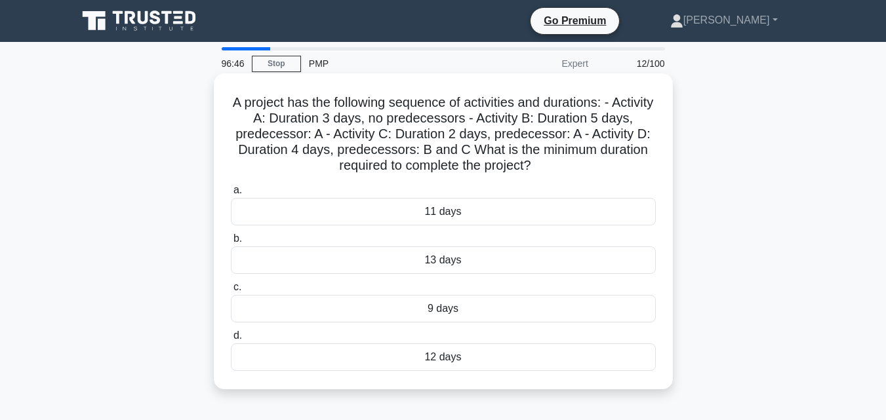
click at [444, 363] on div "12 days" at bounding box center [443, 358] width 425 height 28
click at [231, 340] on input "d. 12 days" at bounding box center [231, 336] width 0 height 9
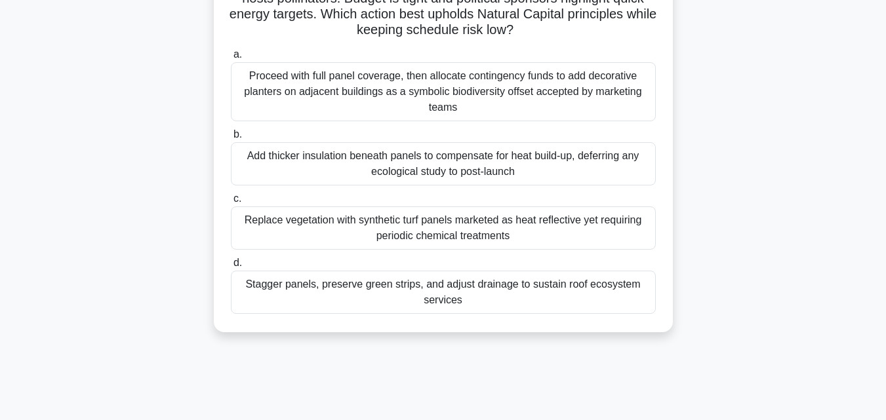
scroll to position [157, 0]
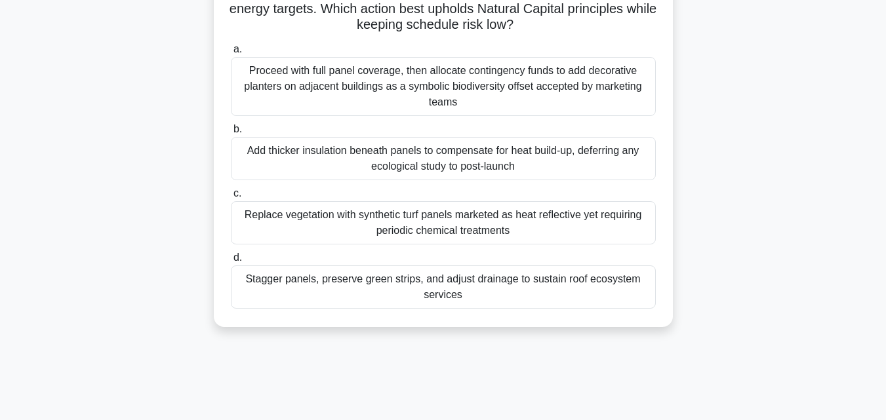
click at [594, 275] on div "Stagger panels, preserve green strips, and adjust drainage to sustain roof ecos…" at bounding box center [443, 287] width 425 height 43
click at [231, 262] on input "d. Stagger panels, preserve green strips, and adjust drainage to sustain roof e…" at bounding box center [231, 258] width 0 height 9
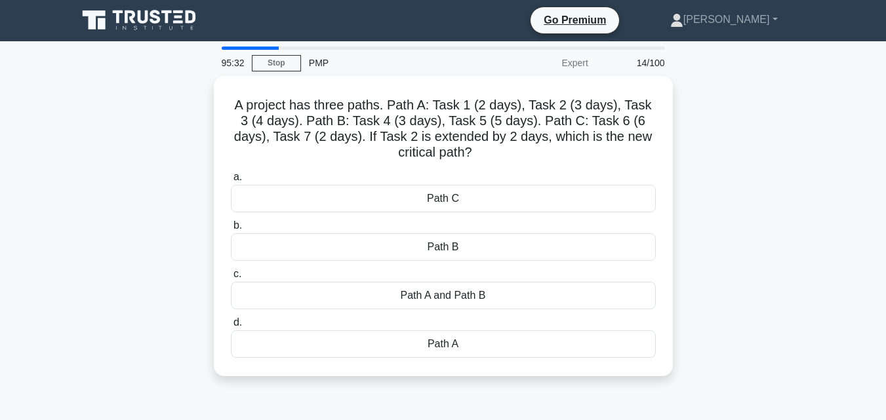
scroll to position [0, 0]
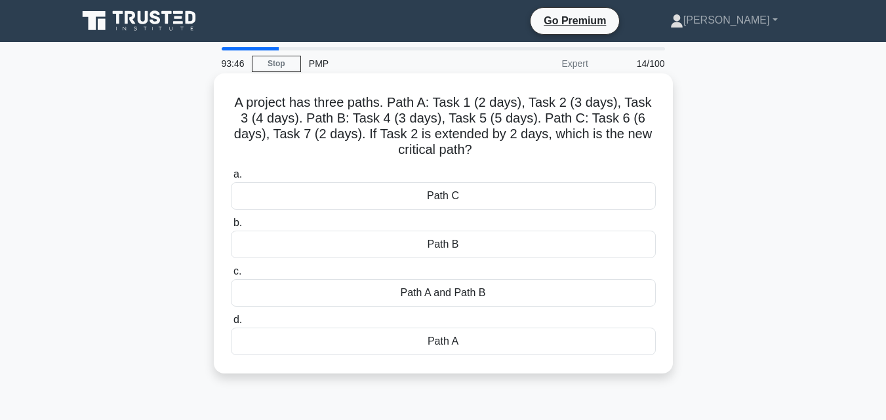
click at [452, 343] on div "Path A" at bounding box center [443, 342] width 425 height 28
click at [231, 325] on input "d. Path A" at bounding box center [231, 320] width 0 height 9
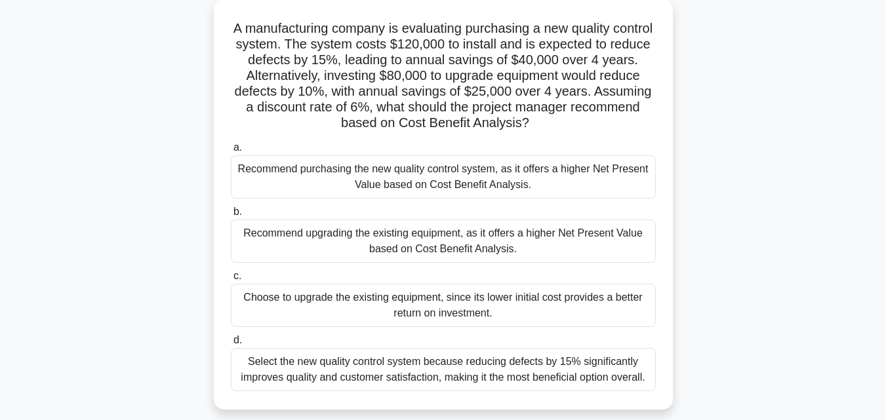
scroll to position [75, 0]
click at [566, 366] on div "Select the new quality control system because reducing defects by 15% significa…" at bounding box center [443, 368] width 425 height 43
click at [231, 344] on input "d. Select the new quality control system because reducing defects by 15% signif…" at bounding box center [231, 340] width 0 height 9
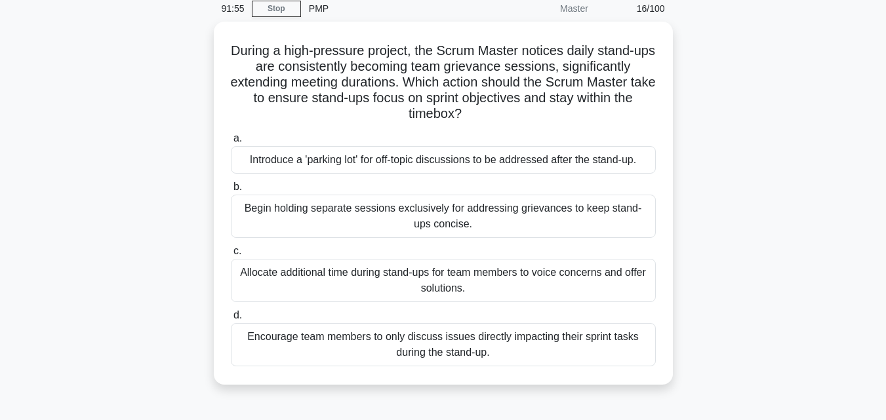
scroll to position [56, 0]
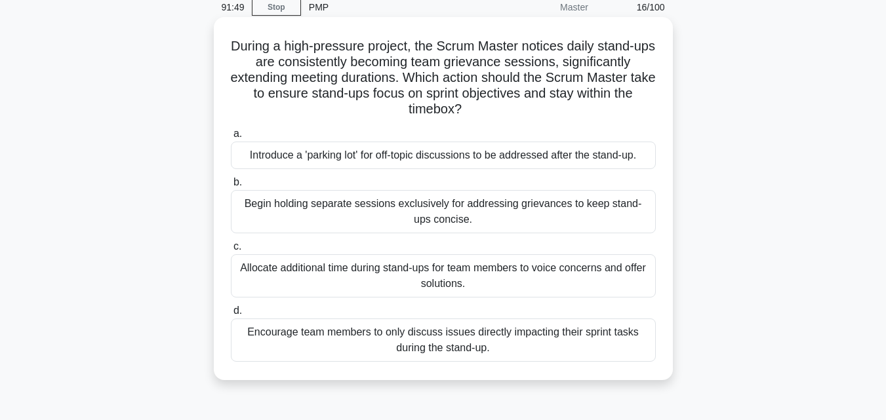
click at [593, 328] on div "Encourage team members to only discuss issues directly impacting their sprint t…" at bounding box center [443, 340] width 425 height 43
click at [231, 315] on input "d. Encourage team members to only discuss issues directly impacting their sprin…" at bounding box center [231, 311] width 0 height 9
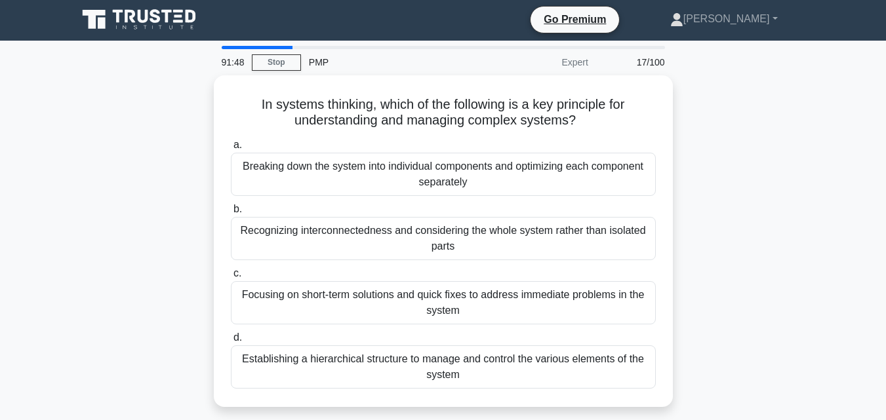
scroll to position [0, 0]
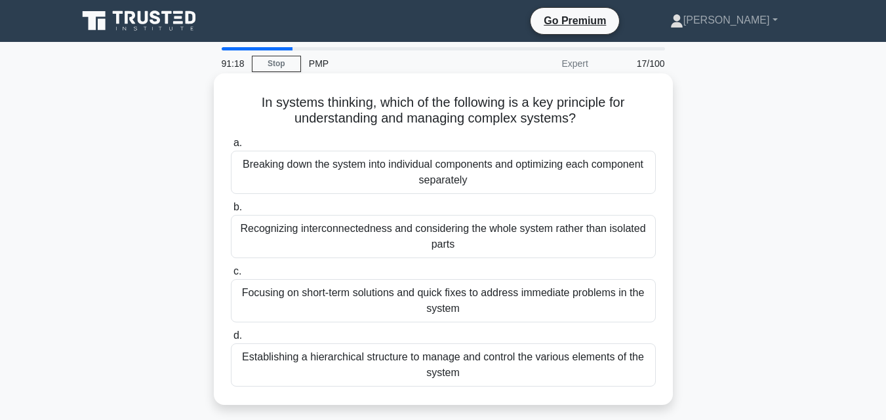
click at [443, 373] on div "Establishing a hierarchical structure to manage and control the various element…" at bounding box center [443, 365] width 425 height 43
click at [231, 340] on input "d. Establishing a hierarchical structure to manage and control the various elem…" at bounding box center [231, 336] width 0 height 9
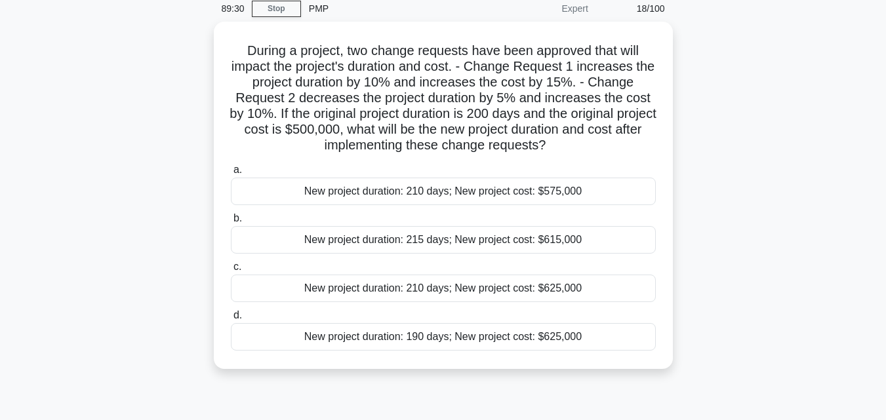
scroll to position [56, 0]
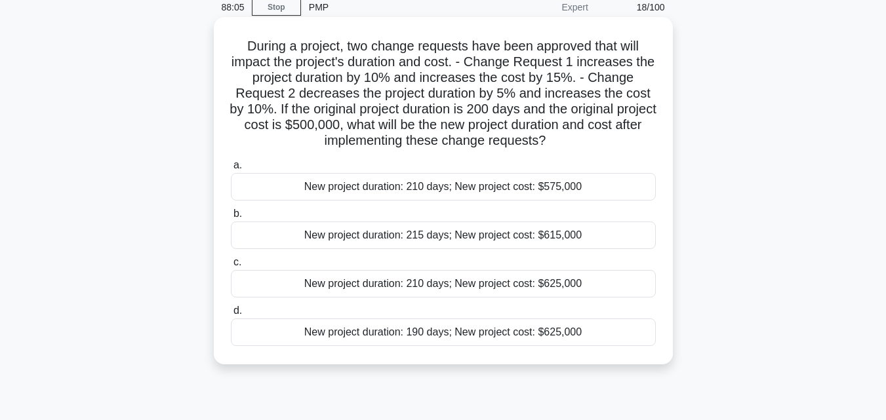
click at [508, 191] on div "New project duration: 210 days; New project cost: $575,000" at bounding box center [443, 187] width 425 height 28
click at [231, 170] on input "a. New project duration: 210 days; New project cost: $575,000" at bounding box center [231, 165] width 0 height 9
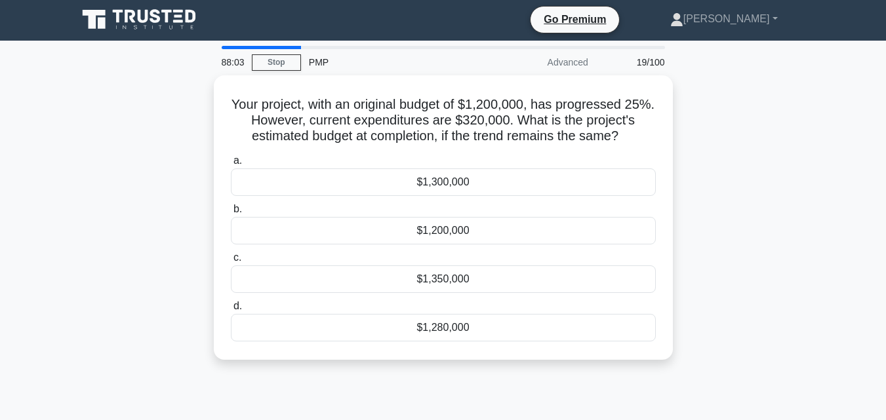
scroll to position [0, 0]
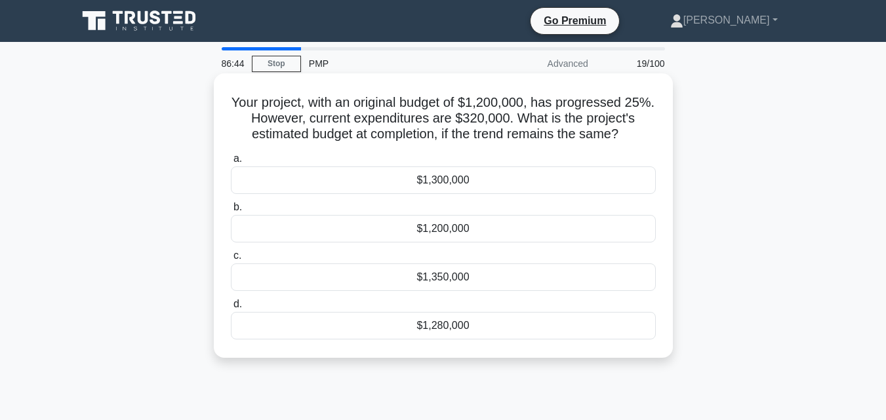
click at [449, 332] on div "$1,280,000" at bounding box center [443, 326] width 425 height 28
click at [231, 309] on input "d. $1,280,000" at bounding box center [231, 304] width 0 height 9
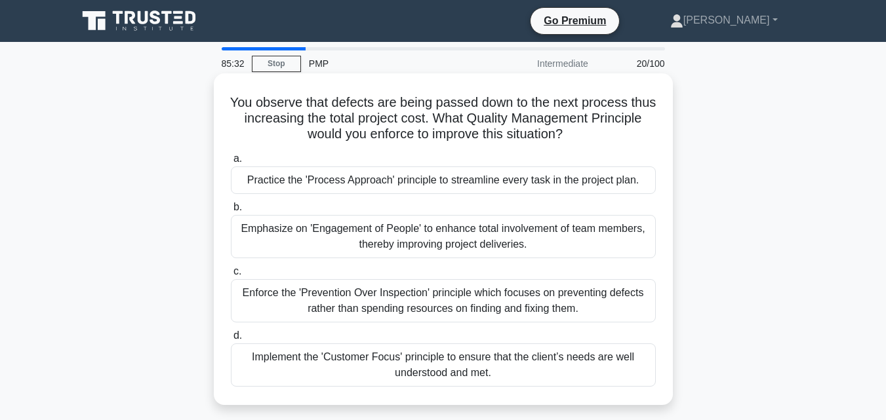
click at [465, 178] on div "Practice the 'Process Approach' principle to streamline every task in the proje…" at bounding box center [443, 181] width 425 height 28
click at [231, 163] on input "a. Practice the 'Process Approach' principle to streamline every task in the pr…" at bounding box center [231, 159] width 0 height 9
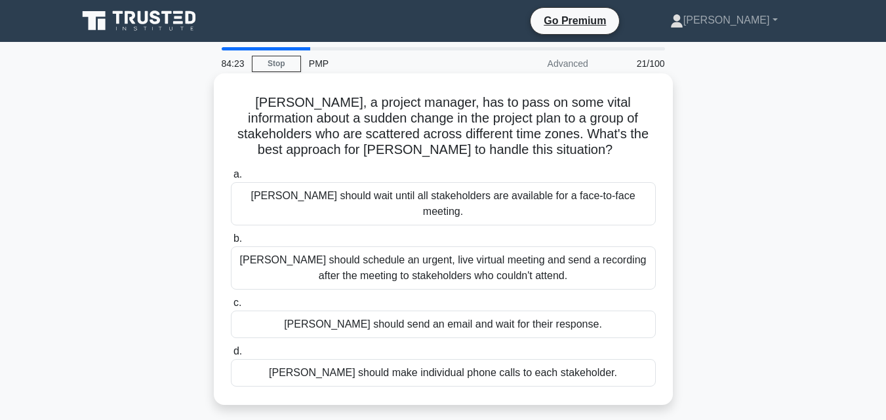
click at [431, 246] on div "David should schedule an urgent, live virtual meeting and send a recording afte…" at bounding box center [443, 267] width 425 height 43
click at [231, 243] on input "b. David should schedule an urgent, live virtual meeting and send a recording a…" at bounding box center [231, 239] width 0 height 9
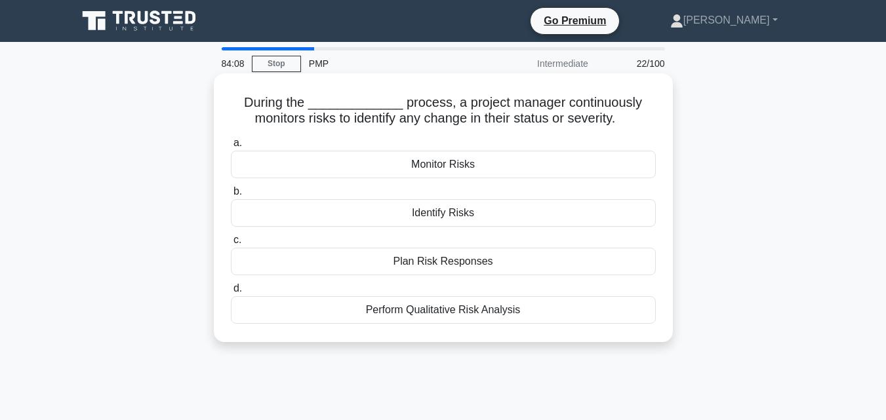
click at [442, 161] on div "Monitor Risks" at bounding box center [443, 165] width 425 height 28
click at [231, 148] on input "a. Monitor Risks" at bounding box center [231, 143] width 0 height 9
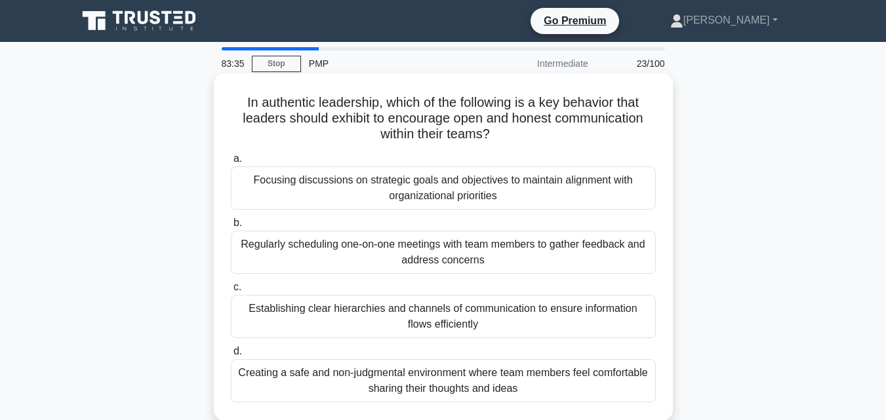
click at [458, 387] on div "Creating a safe and non-judgmental environment where team members feel comforta…" at bounding box center [443, 380] width 425 height 43
click at [231, 356] on input "d. Creating a safe and non-judgmental environment where team members feel comfo…" at bounding box center [231, 351] width 0 height 9
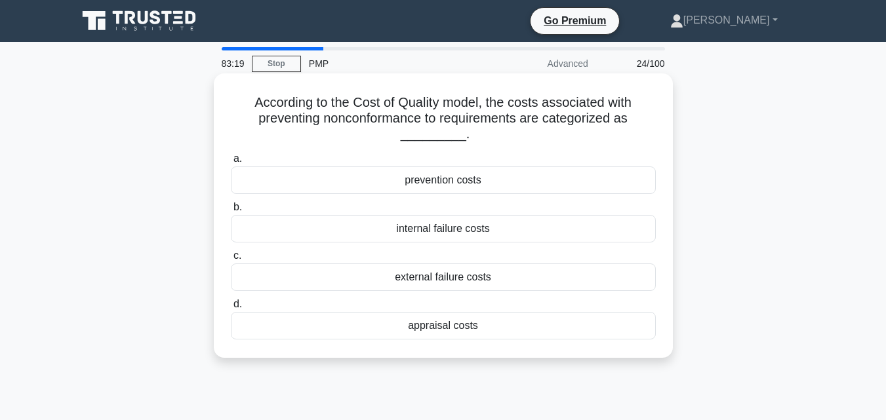
click at [429, 179] on div "prevention costs" at bounding box center [443, 181] width 425 height 28
click at [231, 163] on input "a. prevention costs" at bounding box center [231, 159] width 0 height 9
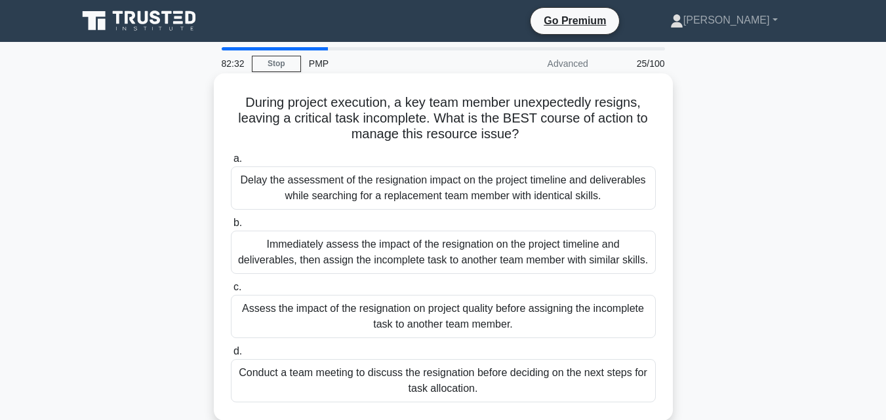
click at [441, 315] on div "Assess the impact of the resignation on project quality before assigning the in…" at bounding box center [443, 316] width 425 height 43
click at [231, 292] on input "c. Assess the impact of the resignation on project quality before assigning the…" at bounding box center [231, 287] width 0 height 9
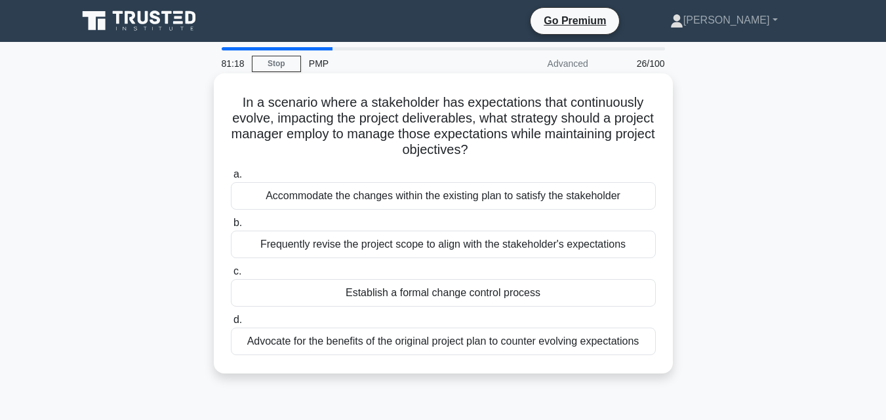
click at [448, 293] on div "Establish a formal change control process" at bounding box center [443, 293] width 425 height 28
click at [231, 276] on input "c. Establish a formal change control process" at bounding box center [231, 271] width 0 height 9
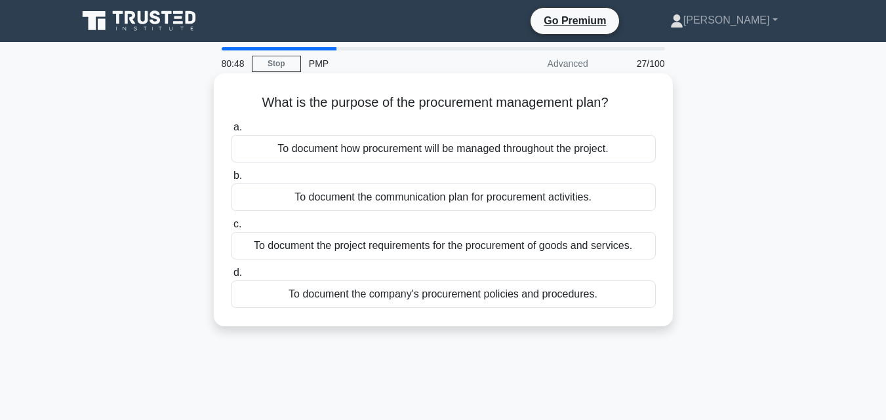
click at [427, 155] on div "To document how procurement will be managed throughout the project." at bounding box center [443, 149] width 425 height 28
click at [231, 132] on input "a. To document how procurement will be managed throughout the project." at bounding box center [231, 127] width 0 height 9
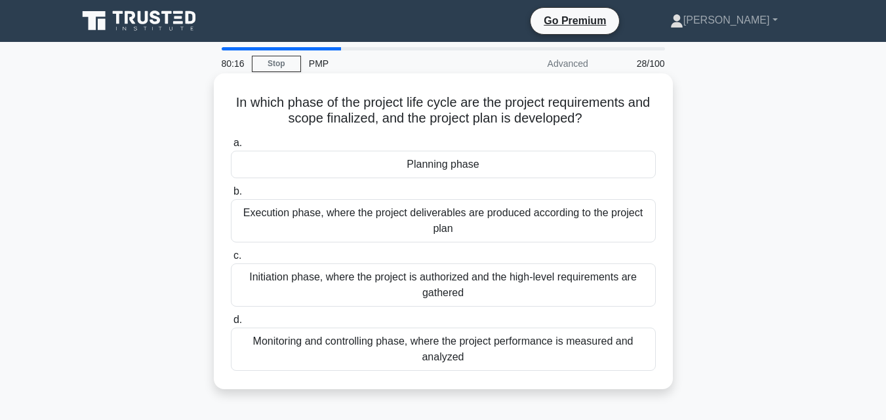
click at [452, 165] on div "Planning phase" at bounding box center [443, 165] width 425 height 28
click at [231, 148] on input "a. Planning phase" at bounding box center [231, 143] width 0 height 9
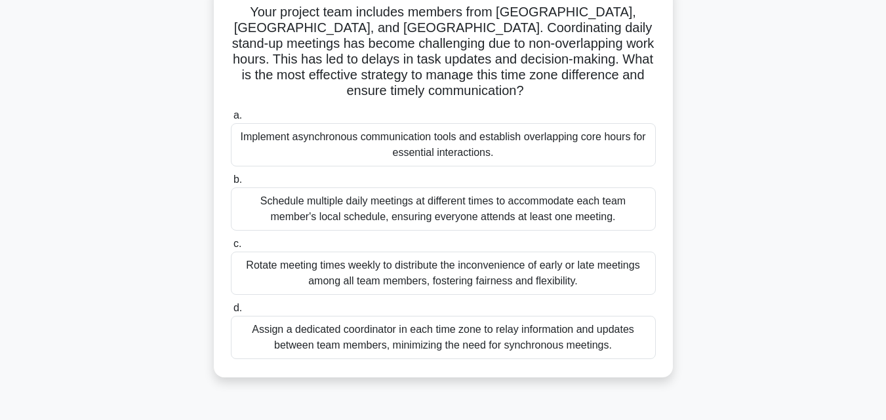
scroll to position [95, 0]
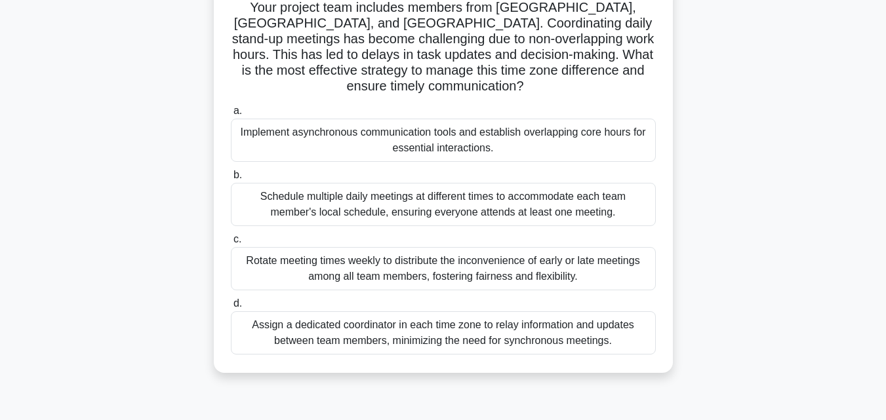
click at [507, 140] on div "Implement asynchronous communication tools and establish overlapping core hours…" at bounding box center [443, 140] width 425 height 43
click at [231, 115] on input "a. Implement asynchronous communication tools and establish overlapping core ho…" at bounding box center [231, 111] width 0 height 9
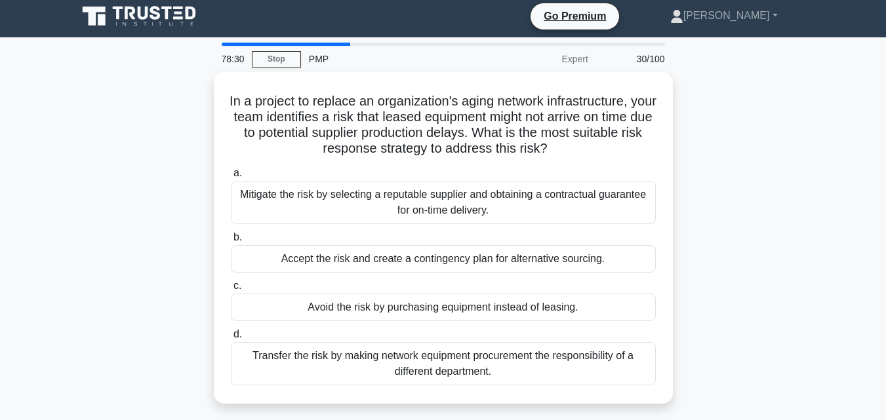
scroll to position [0, 0]
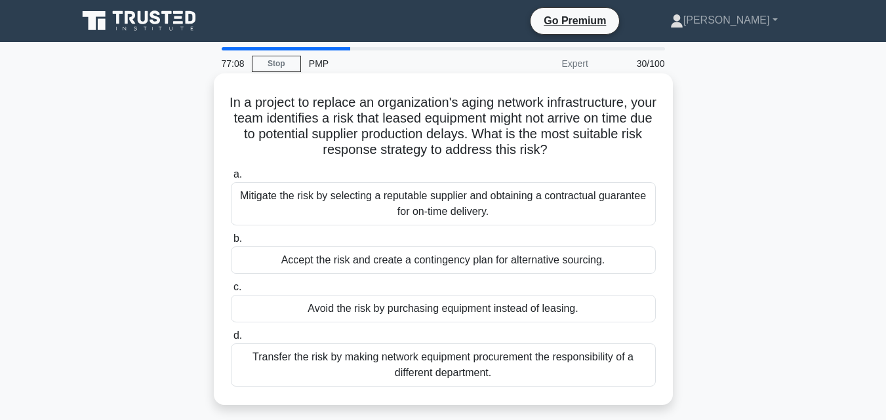
click at [542, 201] on div "Mitigate the risk by selecting a reputable supplier and obtaining a contractual…" at bounding box center [443, 203] width 425 height 43
click at [231, 179] on input "a. Mitigate the risk by selecting a reputable supplier and obtaining a contract…" at bounding box center [231, 174] width 0 height 9
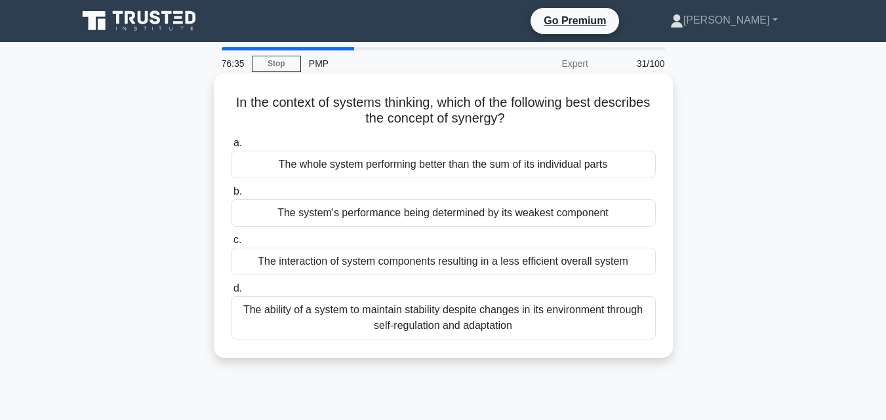
click at [459, 317] on div "The ability of a system to maintain stability despite changes in its environmen…" at bounding box center [443, 317] width 425 height 43
click at [231, 293] on input "d. The ability of a system to maintain stability despite changes in its environ…" at bounding box center [231, 289] width 0 height 9
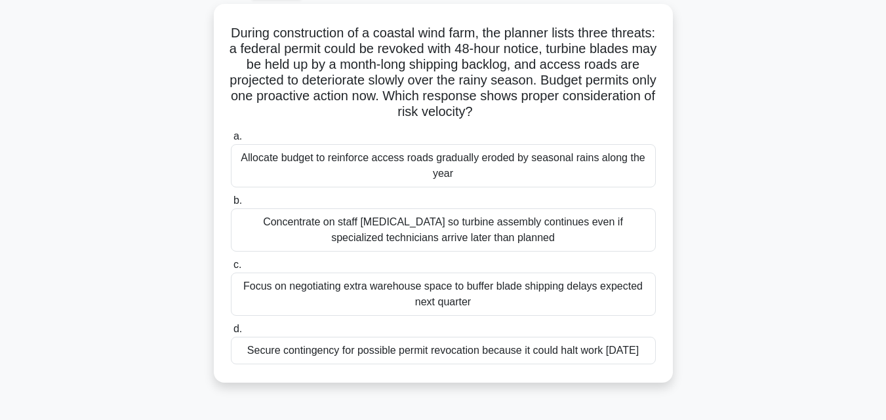
scroll to position [73, 0]
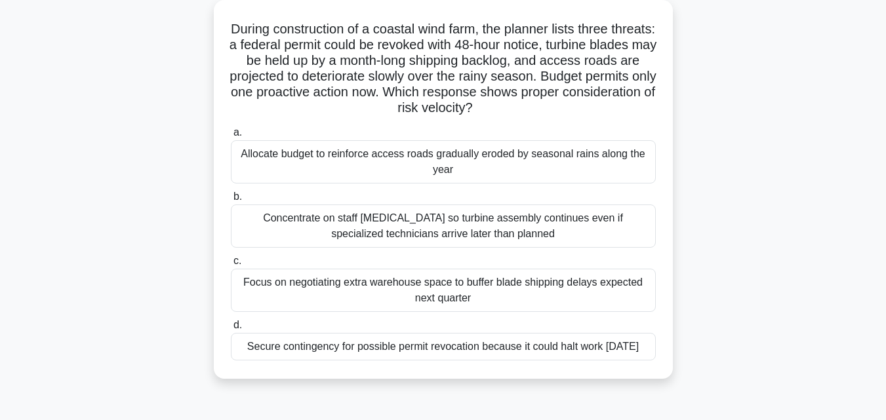
click at [400, 350] on div "Secure contingency for possible permit revocation because it could halt work wi…" at bounding box center [443, 347] width 425 height 28
click at [231, 330] on input "d. Secure contingency for possible permit revocation because it could halt work…" at bounding box center [231, 325] width 0 height 9
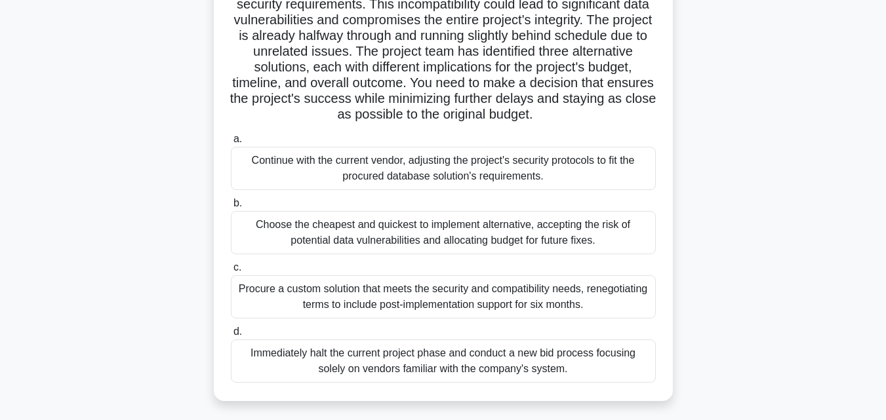
scroll to position [149, 0]
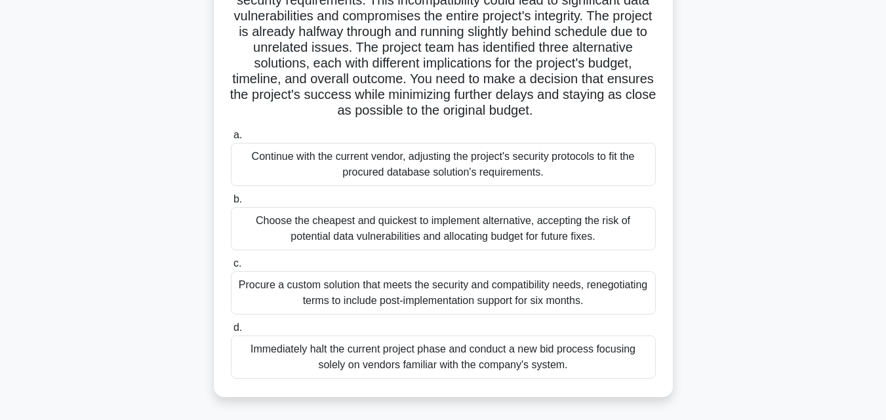
click at [415, 178] on div "Continue with the current vendor, adjusting the project's security protocols to…" at bounding box center [443, 164] width 425 height 43
click at [231, 140] on input "a. Continue with the current vendor, adjusting the project's security protocols…" at bounding box center [231, 135] width 0 height 9
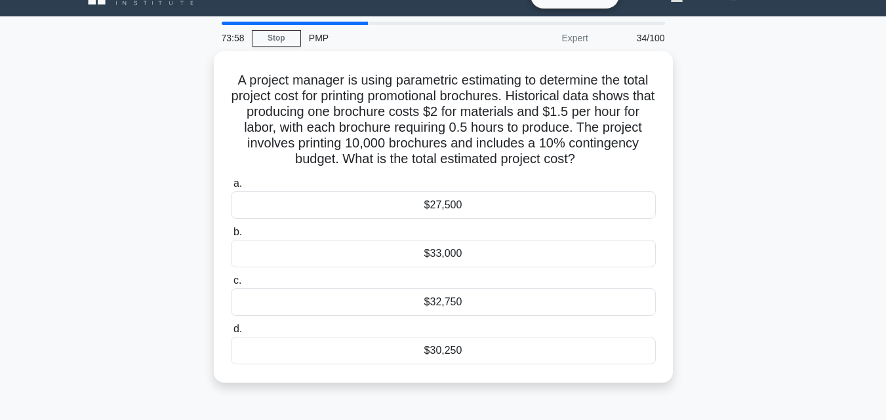
scroll to position [0, 0]
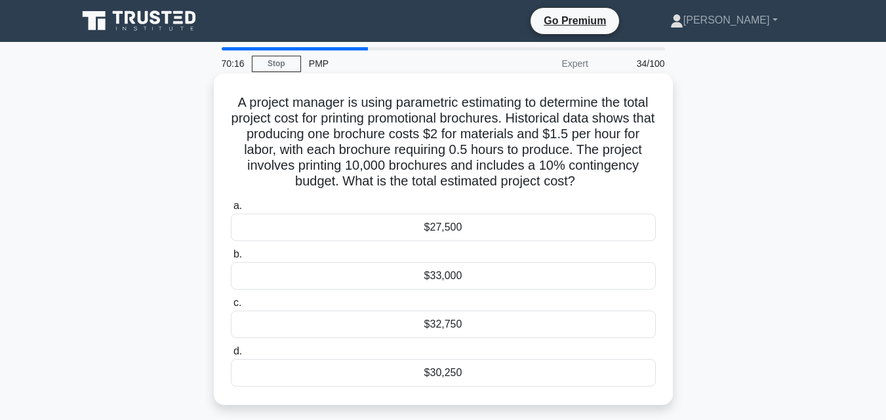
click at [440, 368] on div "$30,250" at bounding box center [443, 373] width 425 height 28
click at [231, 356] on input "d. $30,250" at bounding box center [231, 351] width 0 height 9
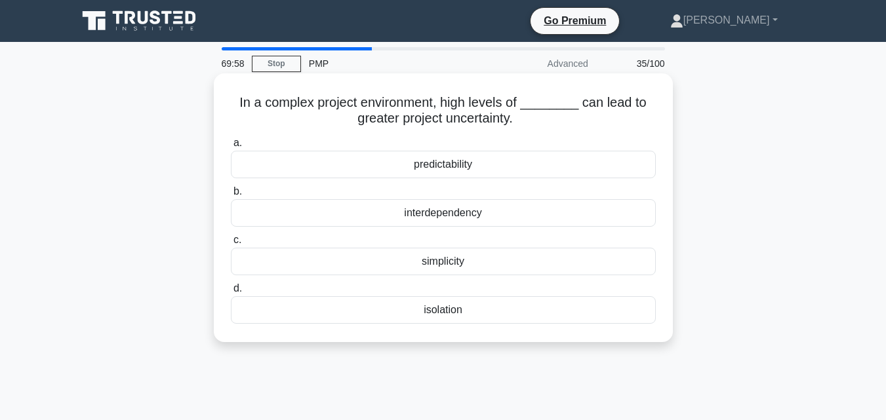
click at [455, 162] on div "predictability" at bounding box center [443, 165] width 425 height 28
click at [231, 148] on input "a. predictability" at bounding box center [231, 143] width 0 height 9
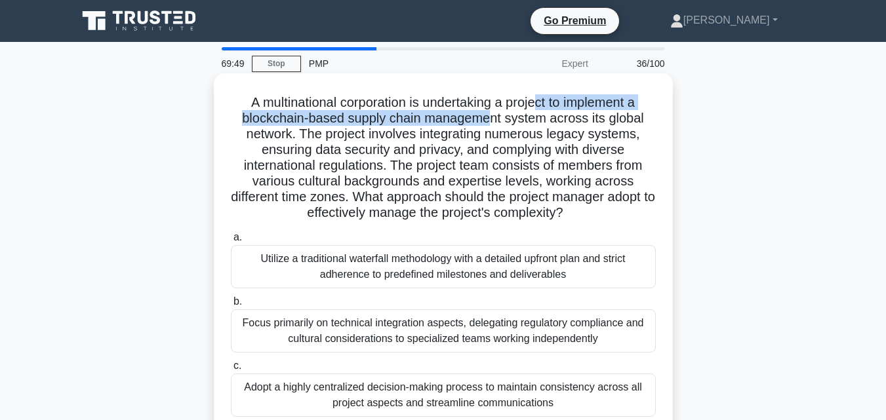
drag, startPoint x: 489, startPoint y: 111, endPoint x: 543, endPoint y: 104, distance: 54.3
click at [543, 104] on h5 "A multinational corporation is undertaking a project to implement a blockchain-…" at bounding box center [442, 157] width 427 height 127
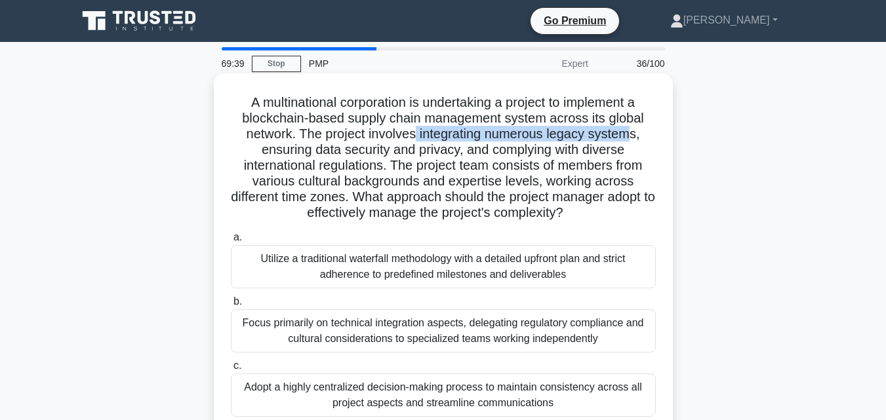
drag, startPoint x: 418, startPoint y: 133, endPoint x: 637, endPoint y: 138, distance: 219.0
click at [637, 138] on h5 "A multinational corporation is undertaking a project to implement a blockchain-…" at bounding box center [442, 157] width 427 height 127
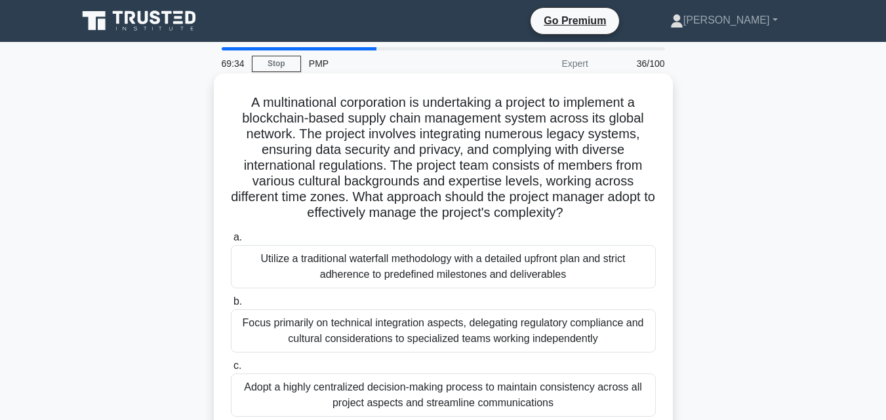
click at [357, 172] on h5 "A multinational corporation is undertaking a project to implement a blockchain-…" at bounding box center [442, 157] width 427 height 127
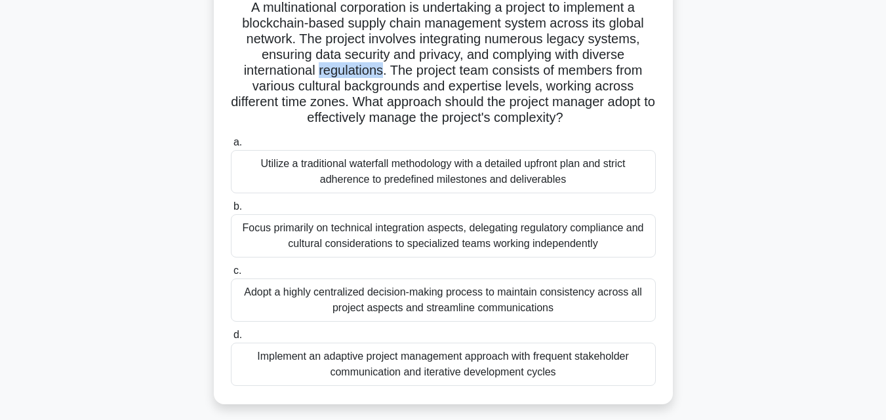
scroll to position [100, 0]
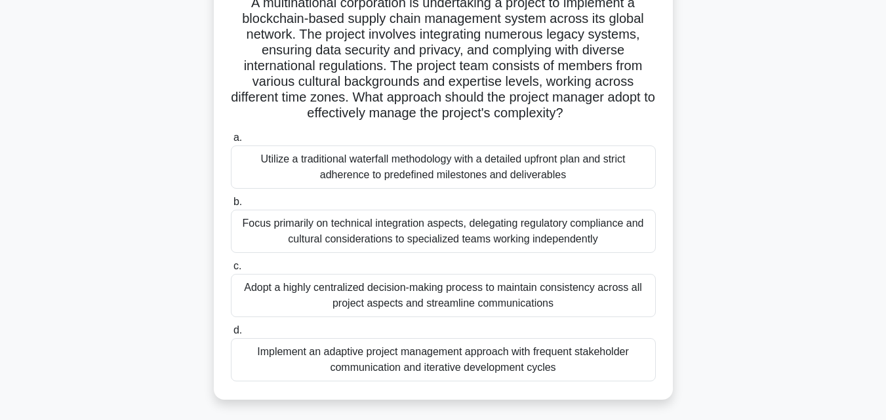
click at [406, 360] on div "Implement an adaptive project management approach with frequent stakeholder com…" at bounding box center [443, 359] width 425 height 43
click at [231, 335] on input "d. Implement an adaptive project management approach with frequent stakeholder …" at bounding box center [231, 330] width 0 height 9
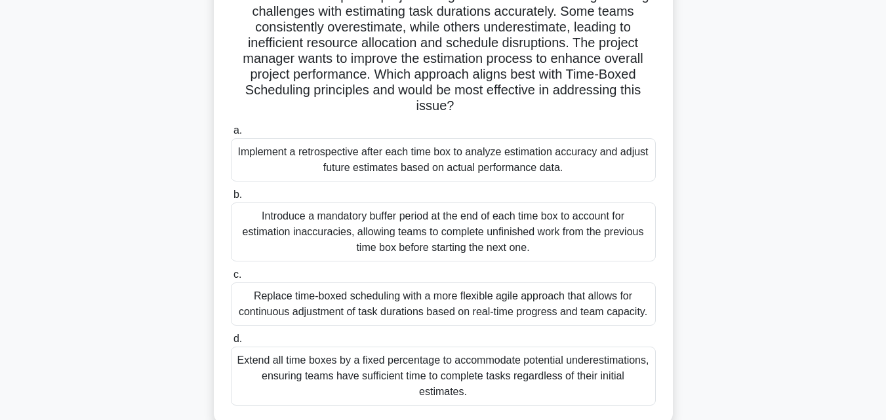
scroll to position [115, 0]
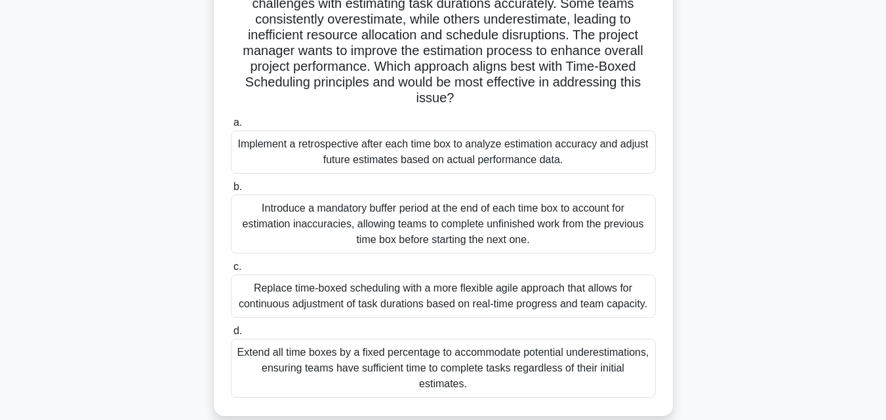
click at [519, 153] on div "Implement a retrospective after each time box to analyze estimation accuracy an…" at bounding box center [443, 151] width 425 height 43
click at [231, 127] on input "a. Implement a retrospective after each time box to analyze estimation accuracy…" at bounding box center [231, 123] width 0 height 9
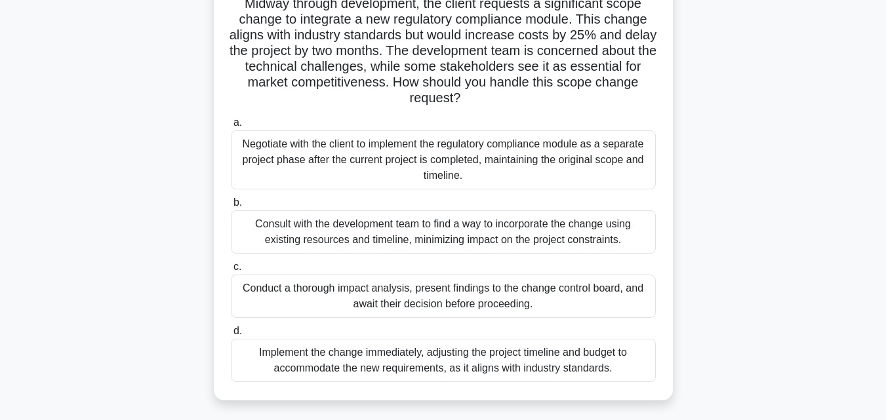
click at [423, 300] on div "Conduct a thorough impact analysis, present findings to the change control boar…" at bounding box center [443, 296] width 425 height 43
click at [231, 271] on input "c. Conduct a thorough impact analysis, present findings to the change control b…" at bounding box center [231, 267] width 0 height 9
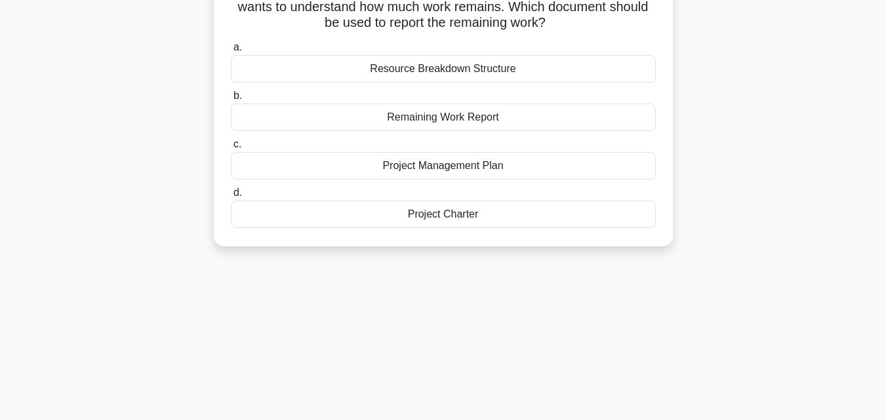
scroll to position [0, 0]
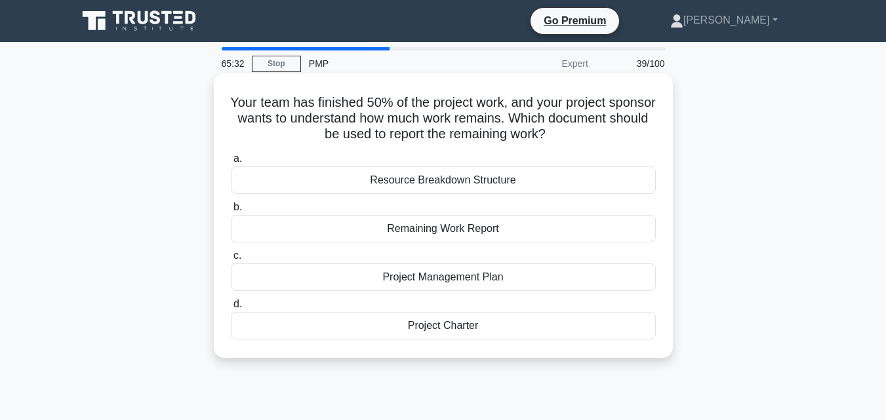
click at [515, 226] on div "Remaining Work Report" at bounding box center [443, 229] width 425 height 28
click at [231, 212] on input "b. Remaining Work Report" at bounding box center [231, 207] width 0 height 9
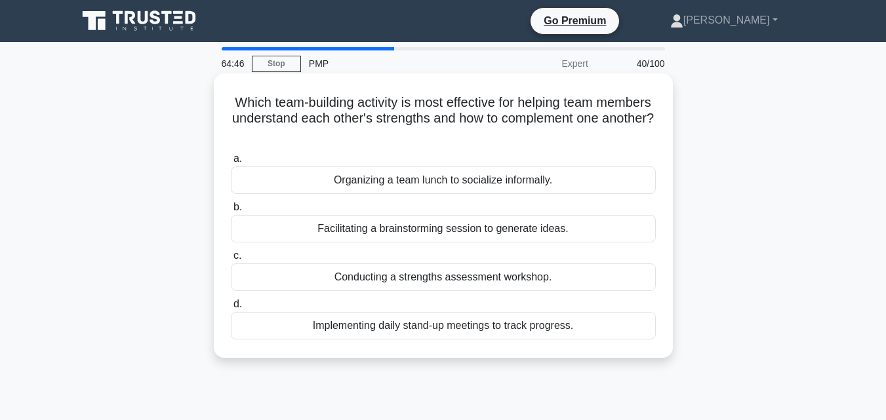
click at [397, 279] on div "Conducting a strengths assessment workshop." at bounding box center [443, 278] width 425 height 28
click at [231, 260] on input "c. Conducting a strengths assessment workshop." at bounding box center [231, 256] width 0 height 9
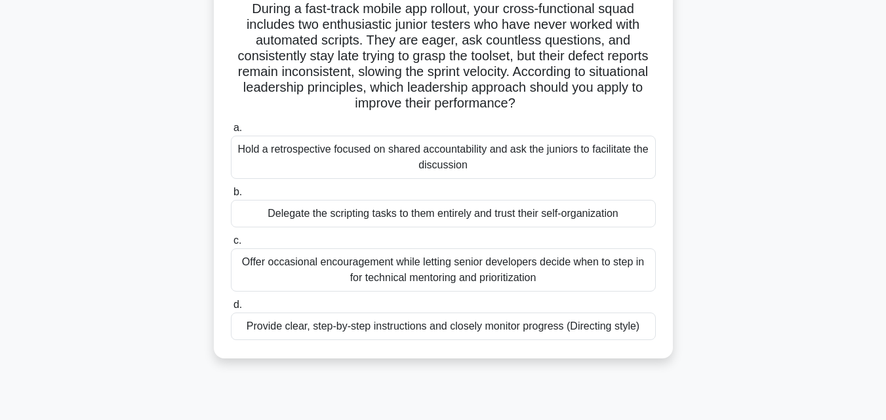
scroll to position [108, 0]
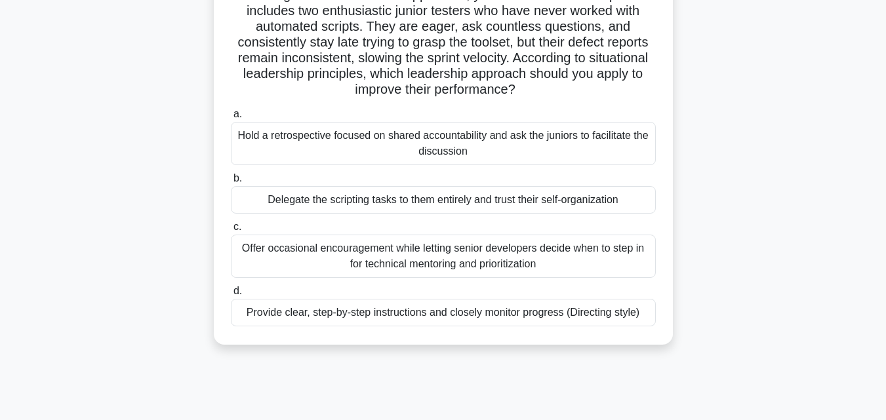
click at [551, 317] on div "Provide clear, step-by-step instructions and closely monitor progress (Directin…" at bounding box center [443, 313] width 425 height 28
click at [231, 296] on input "d. Provide clear, step-by-step instructions and closely monitor progress (Direc…" at bounding box center [231, 291] width 0 height 9
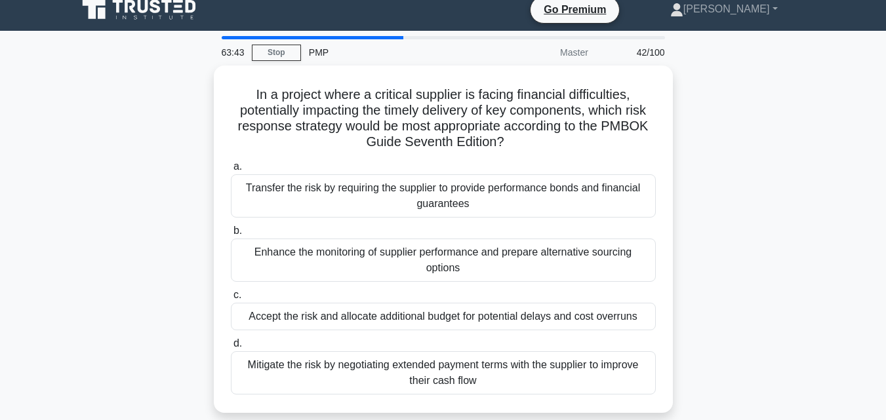
scroll to position [0, 0]
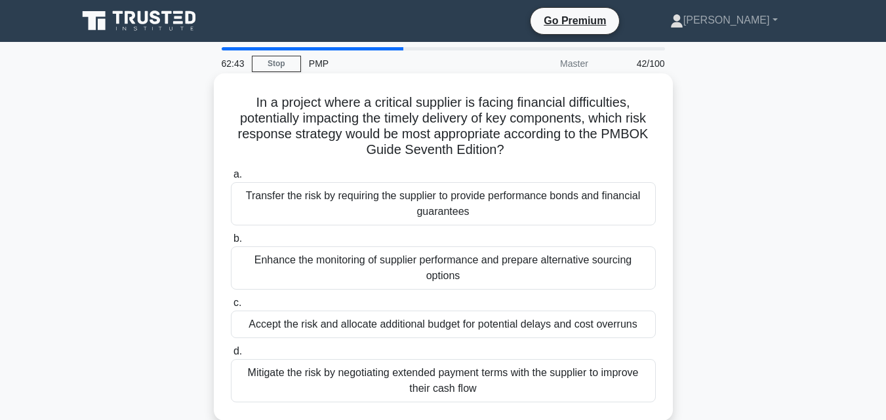
click at [443, 376] on div "Mitigate the risk by negotiating extended payment terms with the supplier to im…" at bounding box center [443, 380] width 425 height 43
click at [231, 356] on input "d. Mitigate the risk by negotiating extended payment terms with the supplier to…" at bounding box center [231, 351] width 0 height 9
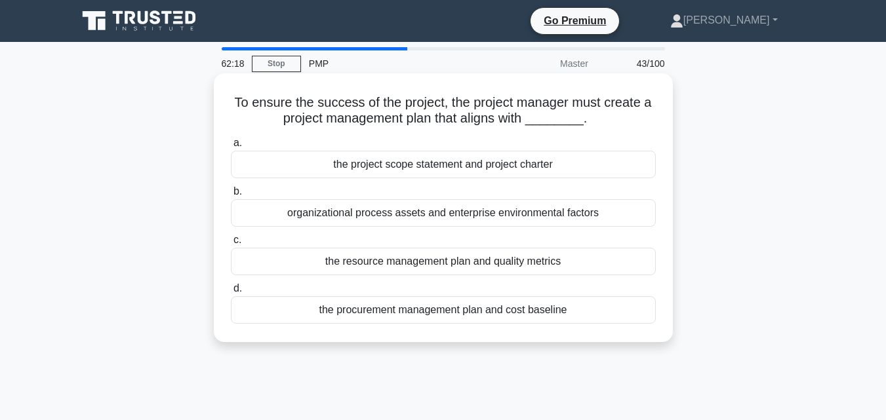
click at [418, 167] on div "the project scope statement and project charter" at bounding box center [443, 165] width 425 height 28
click at [231, 148] on input "a. the project scope statement and project charter" at bounding box center [231, 143] width 0 height 9
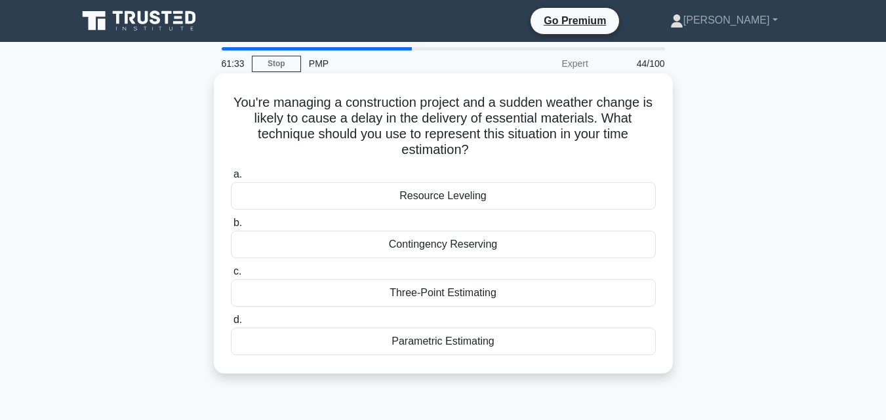
click at [470, 199] on div "Resource Leveling" at bounding box center [443, 196] width 425 height 28
click at [231, 179] on input "a. Resource Leveling" at bounding box center [231, 174] width 0 height 9
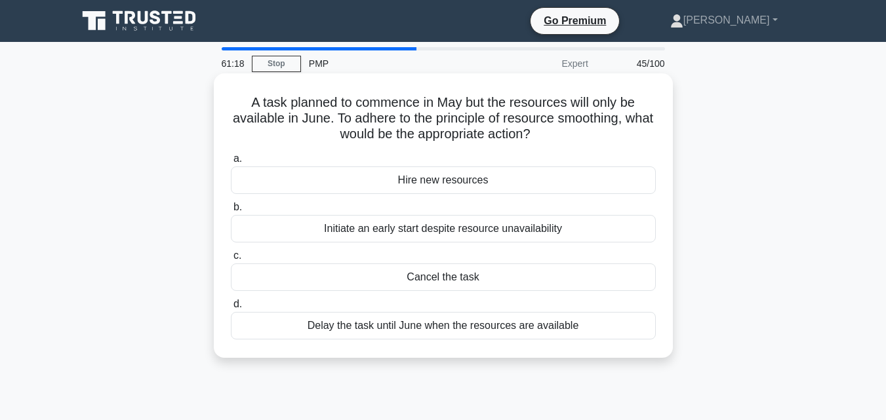
click at [463, 126] on h5 "A task planned to commence in May but the resources will only be available in J…" at bounding box center [442, 118] width 427 height 49
click at [463, 184] on div "Hire new resources" at bounding box center [443, 181] width 425 height 28
click at [231, 163] on input "a. Hire new resources" at bounding box center [231, 159] width 0 height 9
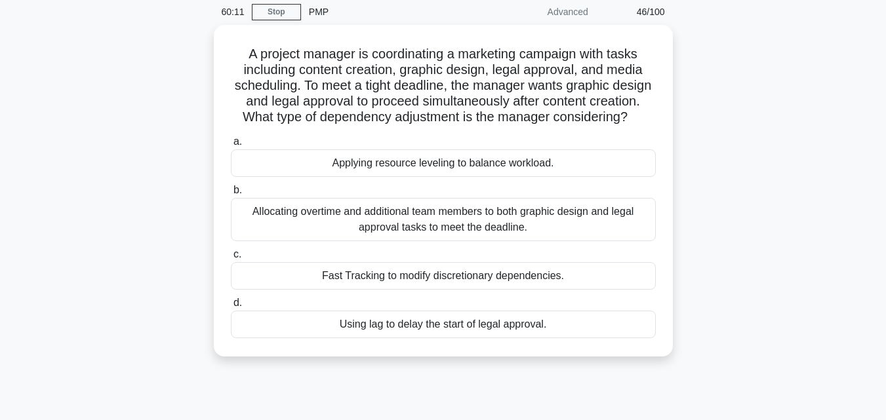
scroll to position [54, 0]
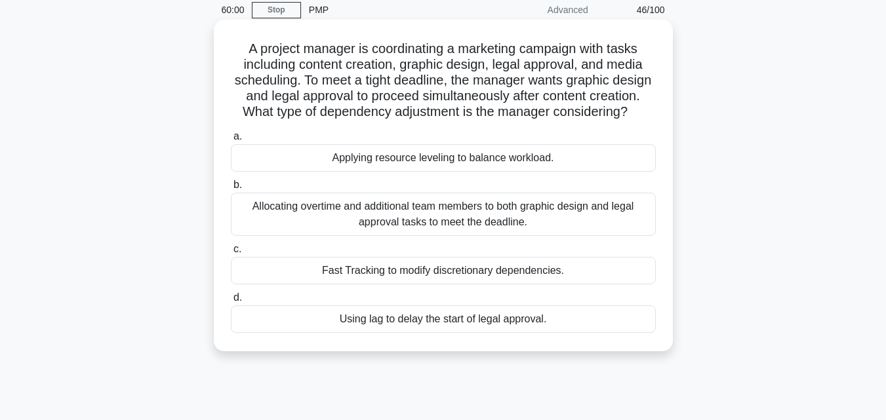
click at [503, 285] on div "Fast Tracking to modify discretionary dependencies." at bounding box center [443, 271] width 425 height 28
click at [231, 254] on input "c. Fast Tracking to modify discretionary dependencies." at bounding box center [231, 249] width 0 height 9
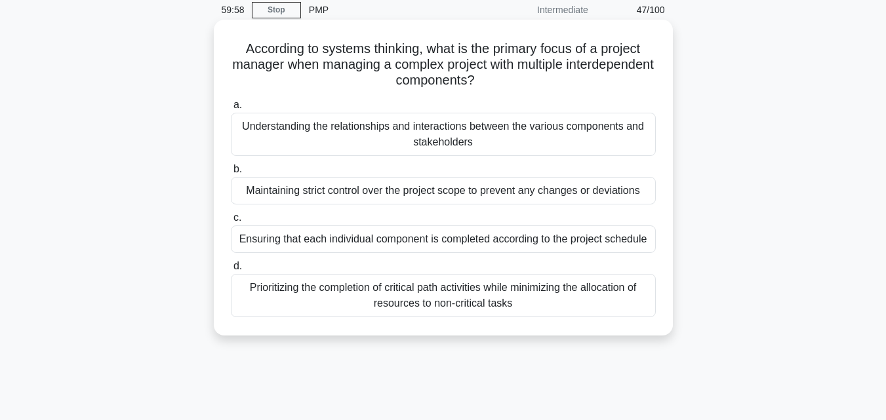
scroll to position [0, 0]
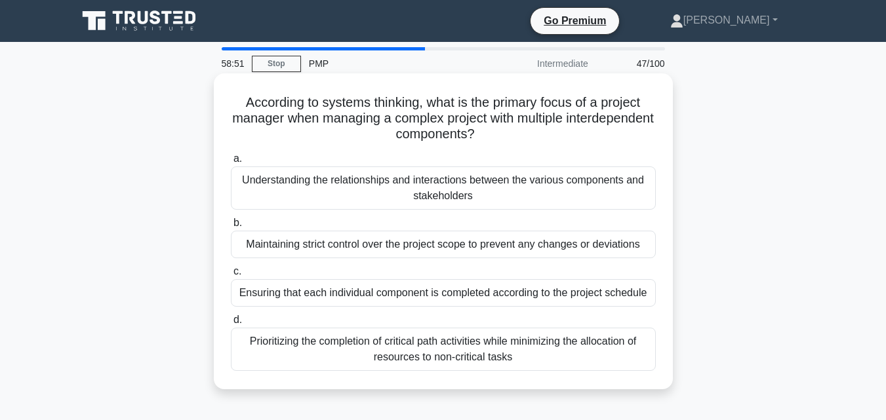
click at [423, 295] on div "Ensuring that each individual component is completed according to the project s…" at bounding box center [443, 293] width 425 height 28
click at [231, 276] on input "c. Ensuring that each individual component is completed according to the projec…" at bounding box center [231, 271] width 0 height 9
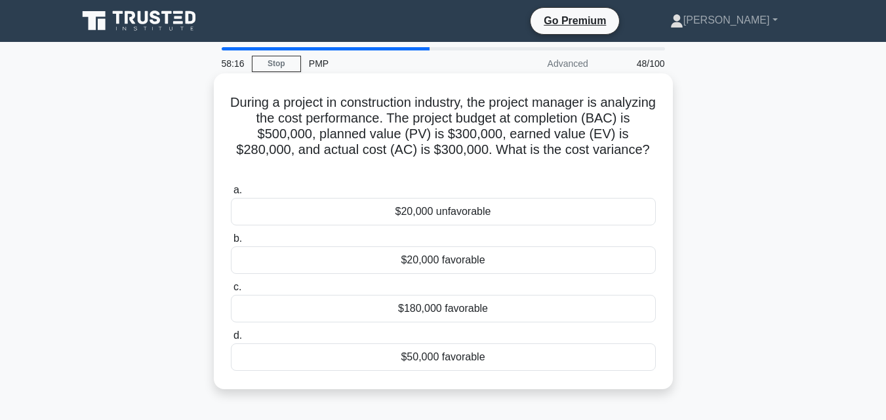
click at [435, 217] on div "$20,000 unfavorable" at bounding box center [443, 212] width 425 height 28
click at [231, 195] on input "a. $20,000 unfavorable" at bounding box center [231, 190] width 0 height 9
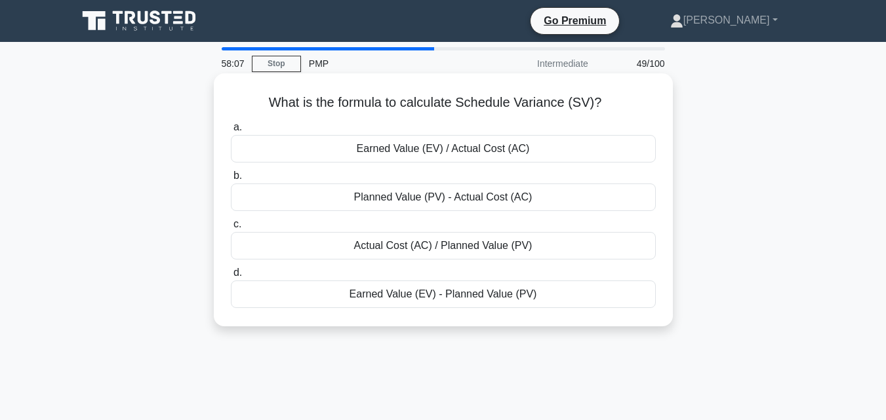
click at [416, 296] on div "Earned Value (EV) - Planned Value (PV)" at bounding box center [443, 295] width 425 height 28
click at [231, 277] on input "d. Earned Value (EV) - Planned Value (PV)" at bounding box center [231, 273] width 0 height 9
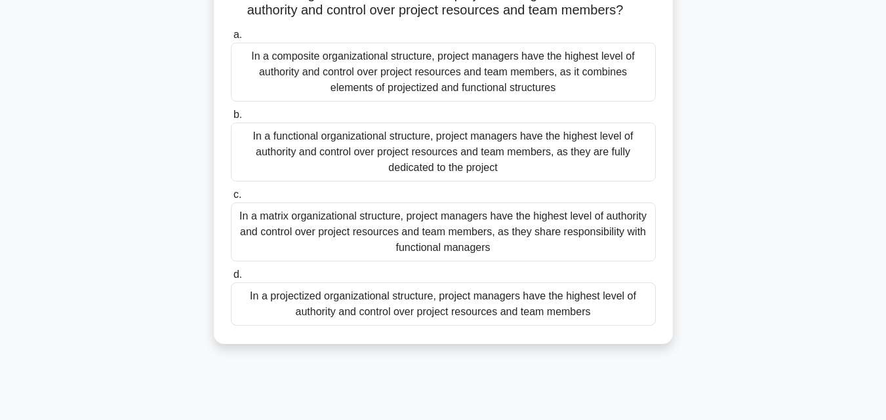
scroll to position [112, 0]
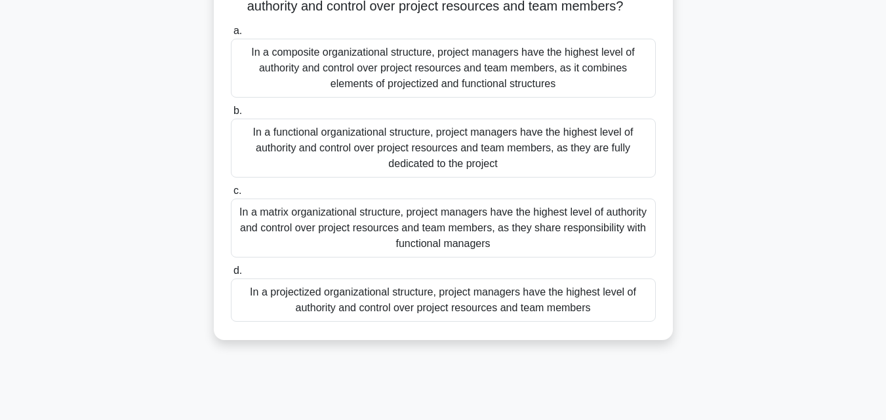
click at [394, 298] on div "In a projectized organizational structure, project managers have the highest le…" at bounding box center [443, 300] width 425 height 43
click at [231, 275] on input "d. In a projectized organizational structure, project managers have the highest…" at bounding box center [231, 271] width 0 height 9
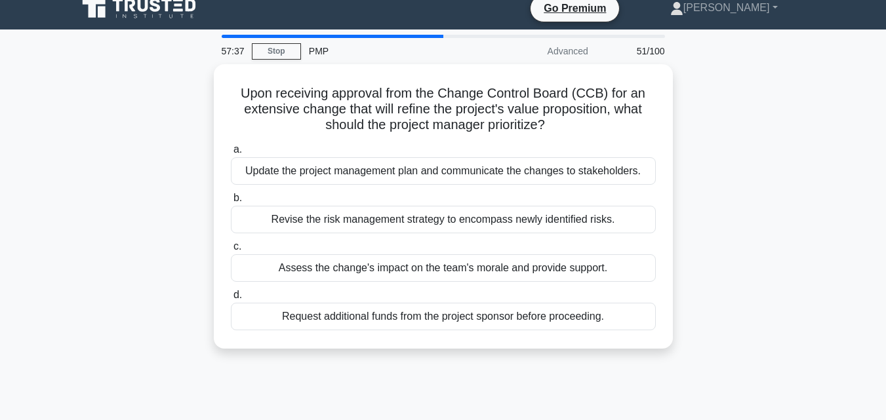
scroll to position [0, 0]
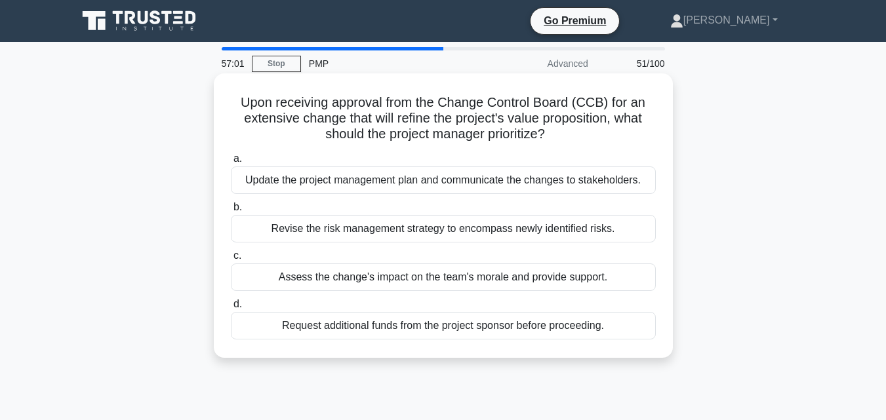
click at [399, 180] on div "Update the project management plan and communicate the changes to stakeholders." at bounding box center [443, 181] width 425 height 28
click at [231, 163] on input "a. Update the project management plan and communicate the changes to stakeholde…" at bounding box center [231, 159] width 0 height 9
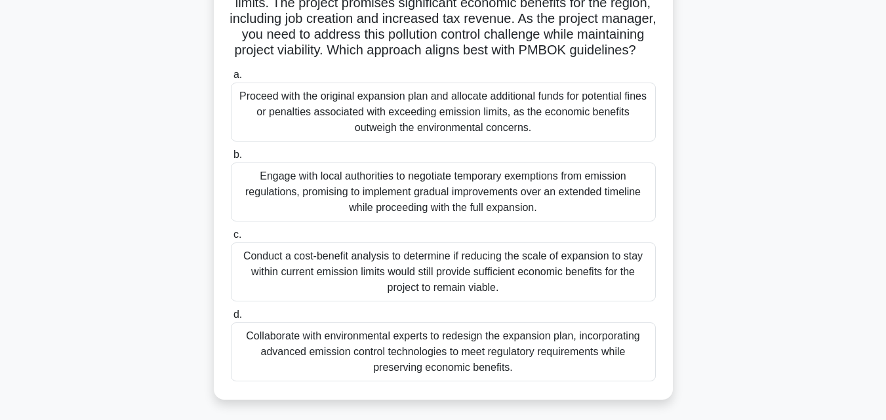
scroll to position [168, 0]
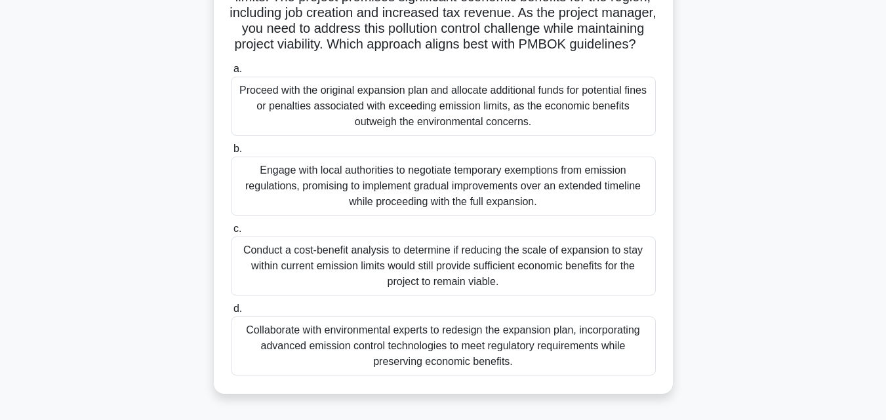
click at [564, 366] on div "Collaborate with environmental experts to redesign the expansion plan, incorpor…" at bounding box center [443, 346] width 425 height 59
click at [231, 313] on input "d. Collaborate with environmental experts to redesign the expansion plan, incor…" at bounding box center [231, 309] width 0 height 9
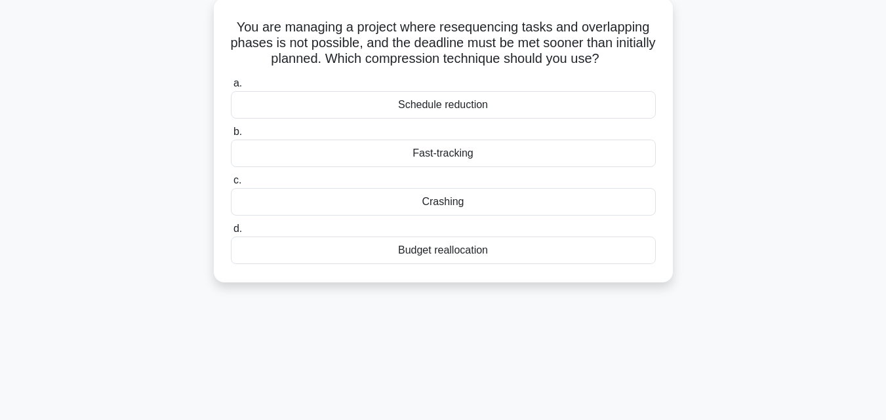
scroll to position [0, 0]
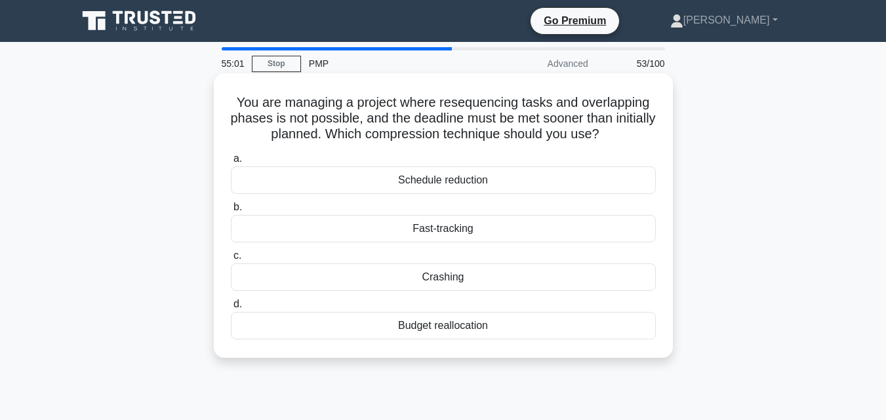
click at [452, 277] on div "Crashing" at bounding box center [443, 278] width 425 height 28
click at [231, 260] on input "c. Crashing" at bounding box center [231, 256] width 0 height 9
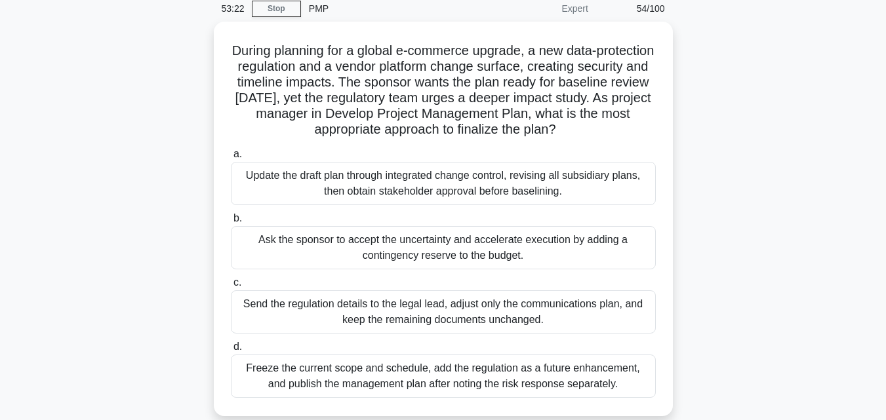
scroll to position [50, 0]
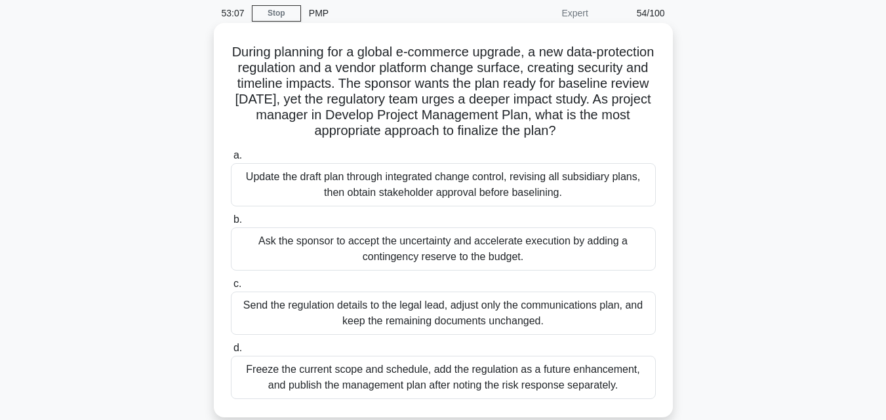
click at [507, 245] on div "Ask the sponsor to accept the uncertainty and accelerate execution by adding a …" at bounding box center [443, 248] width 425 height 43
click at [231, 224] on input "b. Ask the sponsor to accept the uncertainty and accelerate execution by adding…" at bounding box center [231, 220] width 0 height 9
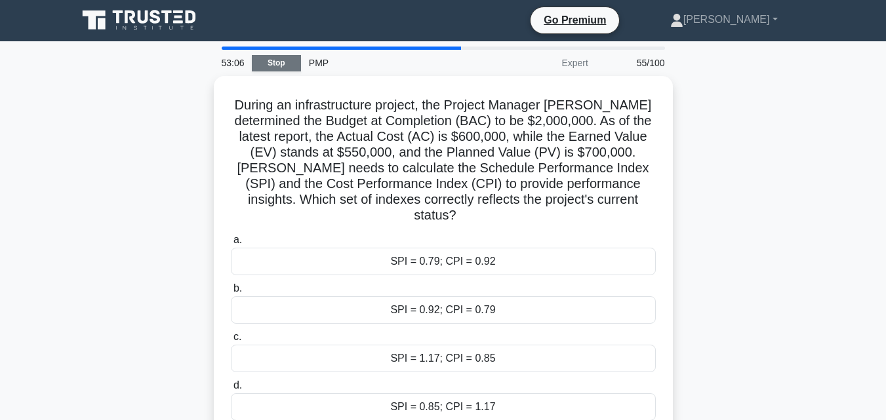
scroll to position [0, 0]
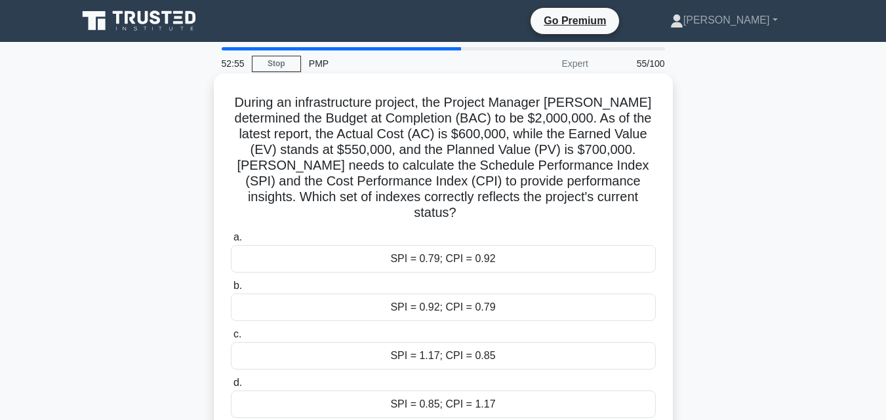
click at [529, 132] on h5 "During an infrastructure project, the Project Manager John determined the Budge…" at bounding box center [442, 157] width 427 height 127
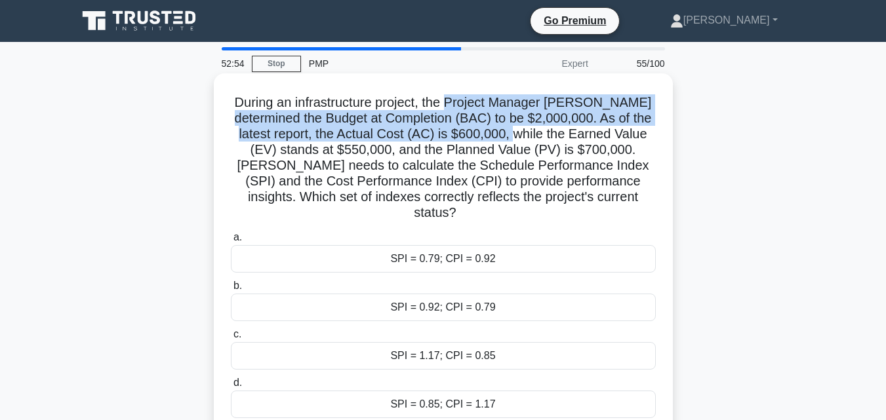
drag, startPoint x: 529, startPoint y: 132, endPoint x: 474, endPoint y: 102, distance: 63.1
click at [474, 102] on h5 "During an infrastructure project, the Project Manager John determined the Budge…" at bounding box center [442, 157] width 427 height 127
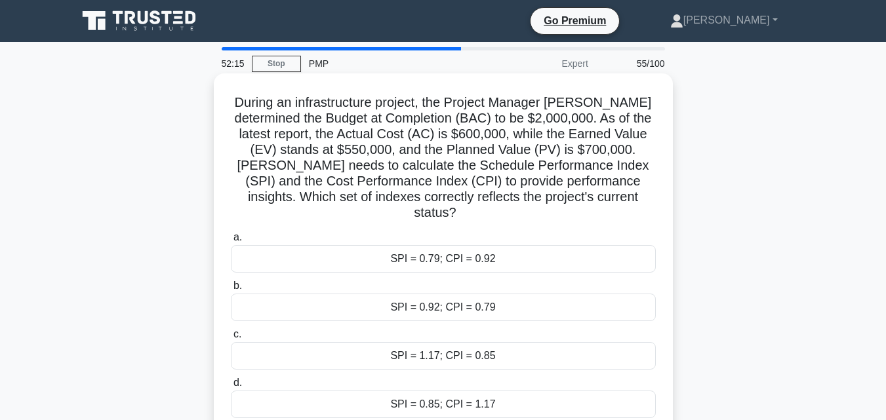
click at [384, 245] on div "SPI = 0.79; CPI = 0.92" at bounding box center [443, 259] width 425 height 28
click at [231, 239] on input "a. SPI = 0.79; CPI = 0.92" at bounding box center [231, 237] width 0 height 9
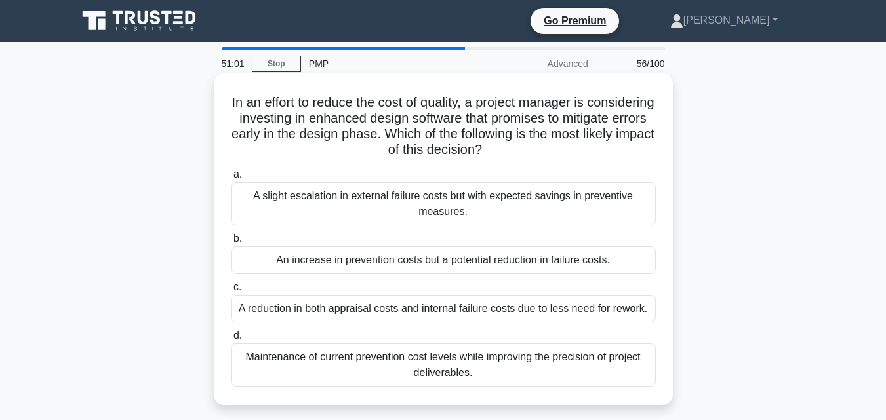
click at [521, 364] on div "Maintenance of current prevention cost levels while improving the precision of …" at bounding box center [443, 365] width 425 height 43
click at [231, 340] on input "d. Maintenance of current prevention cost levels while improving the precision …" at bounding box center [231, 336] width 0 height 9
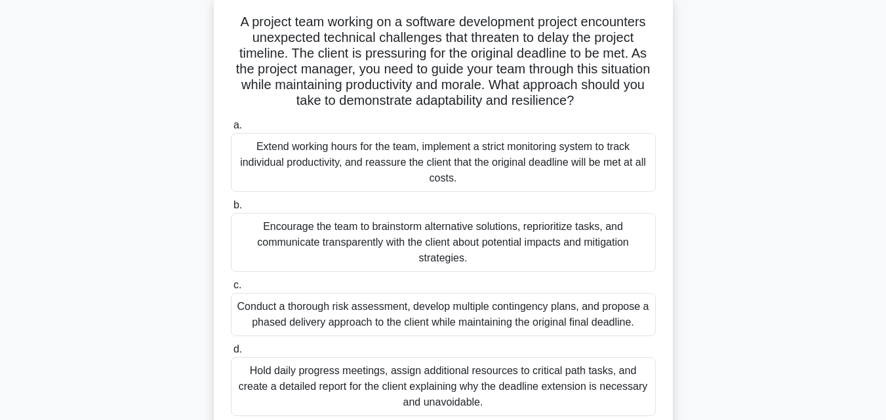
scroll to position [98, 0]
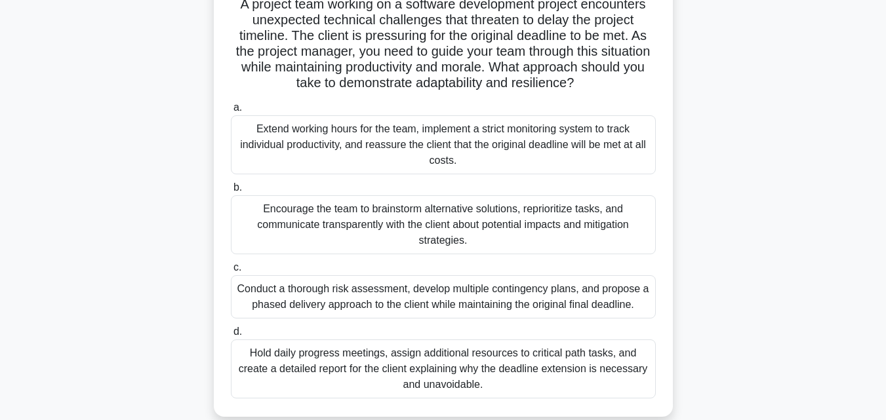
click at [585, 210] on div "Encourage the team to brainstorm alternative solutions, reprioritize tasks, and…" at bounding box center [443, 224] width 425 height 59
click at [231, 192] on input "b. Encourage the team to brainstorm alternative solutions, reprioritize tasks, …" at bounding box center [231, 188] width 0 height 9
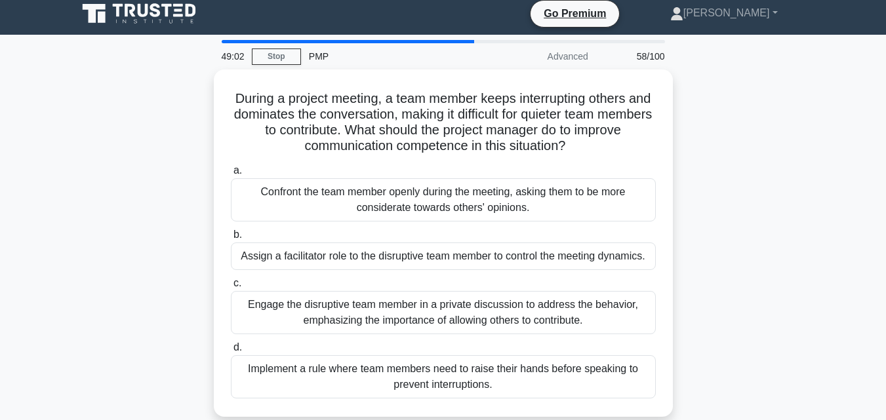
scroll to position [0, 0]
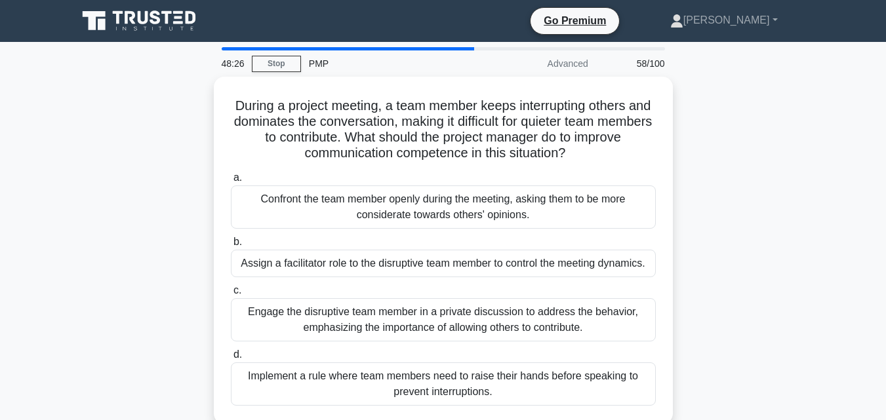
click at [831, 228] on main "48:26 Stop PMP Advanced 58/100 During a project meeting, a team member keeps in…" at bounding box center [443, 375] width 886 height 666
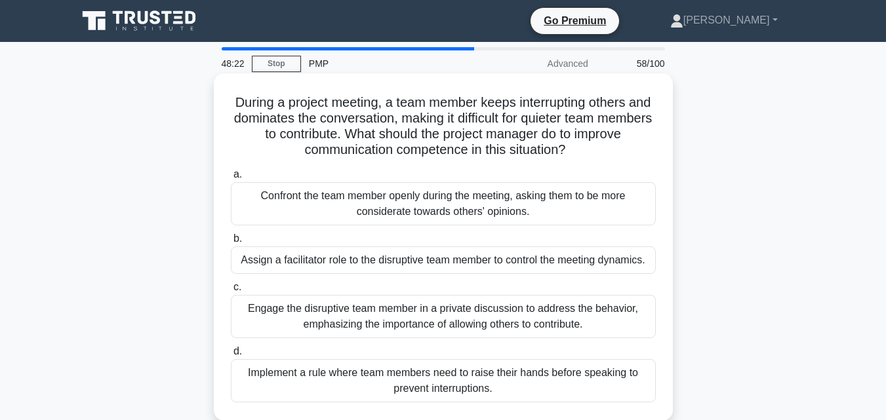
click at [528, 311] on div "Engage the disruptive team member in a private discussion to address the behavi…" at bounding box center [443, 316] width 425 height 43
click at [231, 292] on input "c. Engage the disruptive team member in a private discussion to address the beh…" at bounding box center [231, 287] width 0 height 9
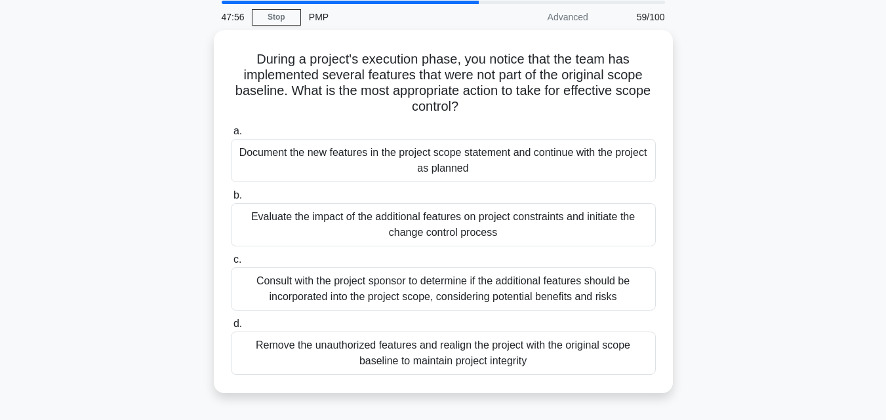
scroll to position [49, 0]
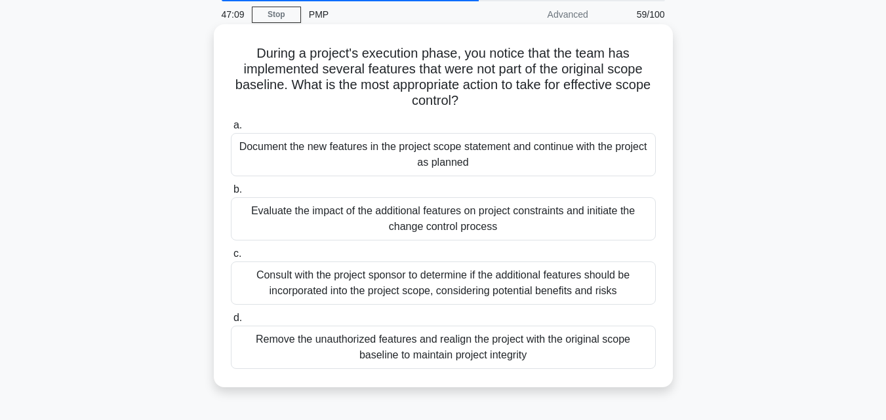
click at [606, 215] on div "Evaluate the impact of the additional features on project constraints and initi…" at bounding box center [443, 218] width 425 height 43
click at [231, 194] on input "b. Evaluate the impact of the additional features on project constraints and in…" at bounding box center [231, 190] width 0 height 9
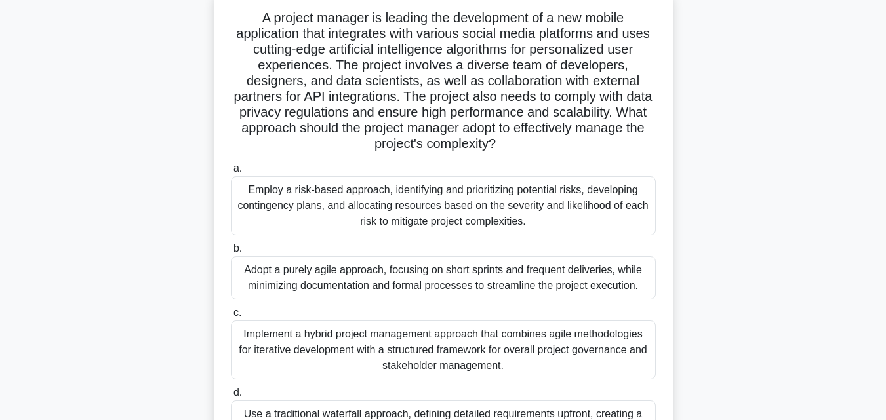
scroll to position [87, 0]
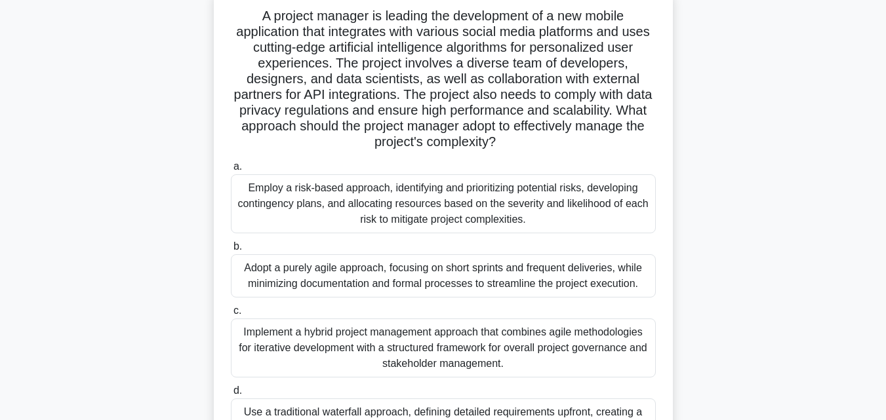
click at [510, 338] on div "Implement a hybrid project management approach that combines agile methodologie…" at bounding box center [443, 348] width 425 height 59
click at [231, 315] on input "c. Implement a hybrid project management approach that combines agile methodolo…" at bounding box center [231, 311] width 0 height 9
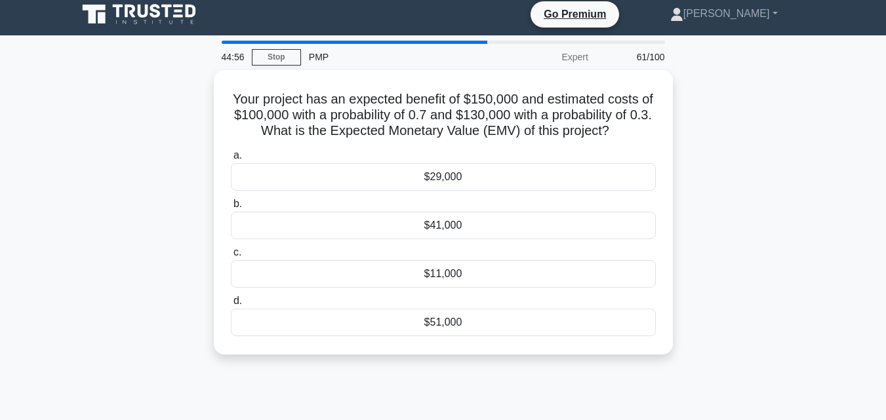
scroll to position [0, 0]
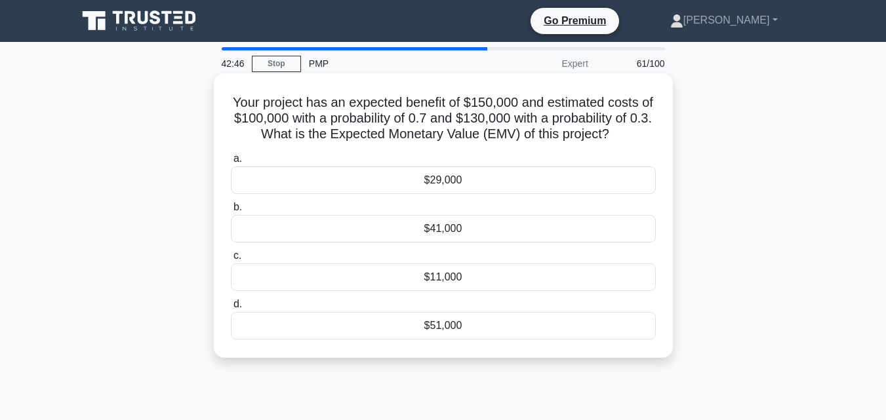
click at [465, 229] on div "$41,000" at bounding box center [443, 229] width 425 height 28
click at [231, 212] on input "b. $41,000" at bounding box center [231, 207] width 0 height 9
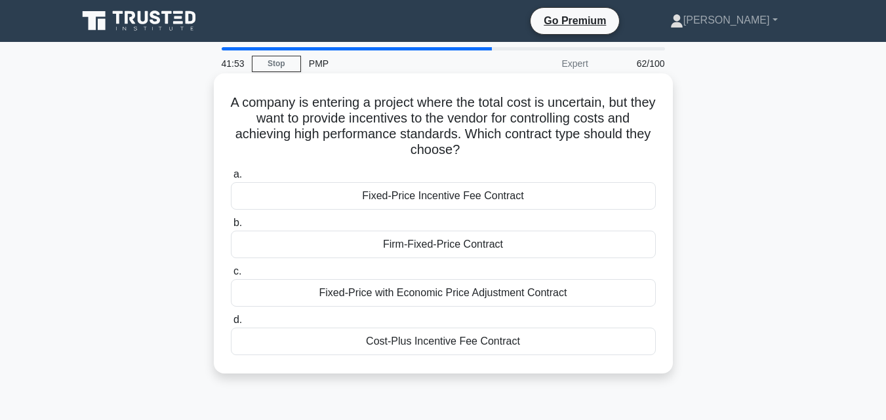
click at [420, 347] on div "Cost-Plus Incentive Fee Contract" at bounding box center [443, 342] width 425 height 28
click at [231, 325] on input "d. Cost-Plus Incentive Fee Contract" at bounding box center [231, 320] width 0 height 9
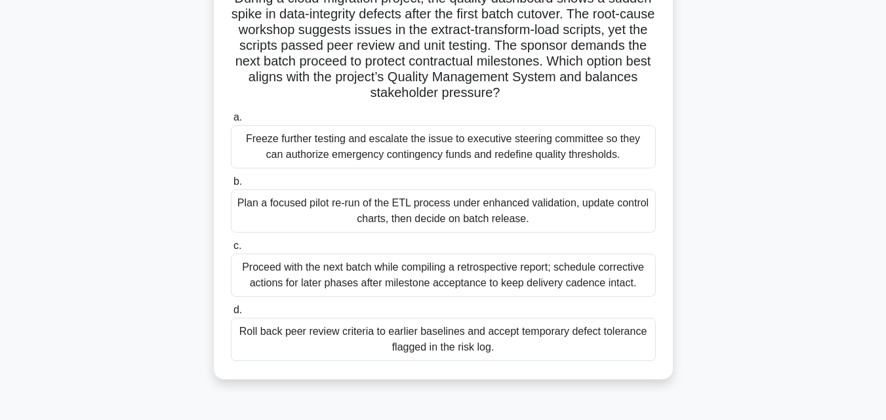
scroll to position [111, 0]
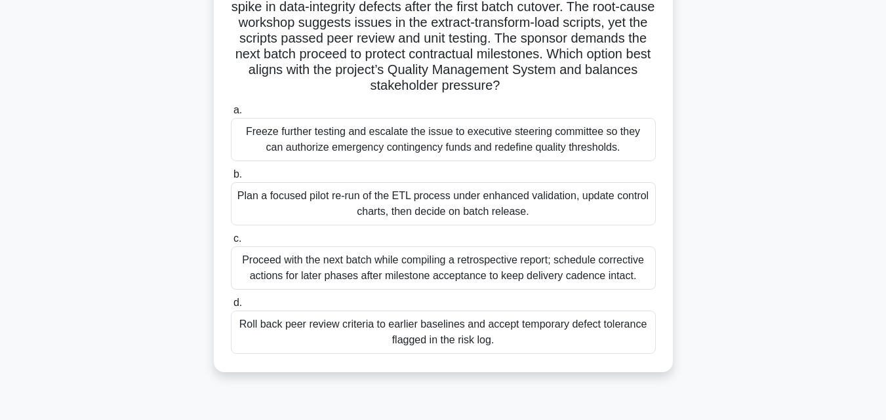
click at [540, 140] on div "Freeze further testing and escalate the issue to executive steering committee s…" at bounding box center [443, 139] width 425 height 43
click at [231, 115] on input "a. Freeze further testing and escalate the issue to executive steering committe…" at bounding box center [231, 110] width 0 height 9
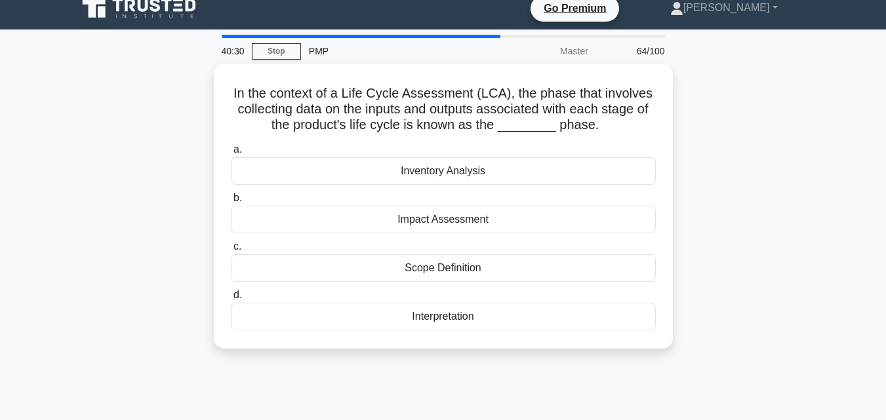
scroll to position [0, 0]
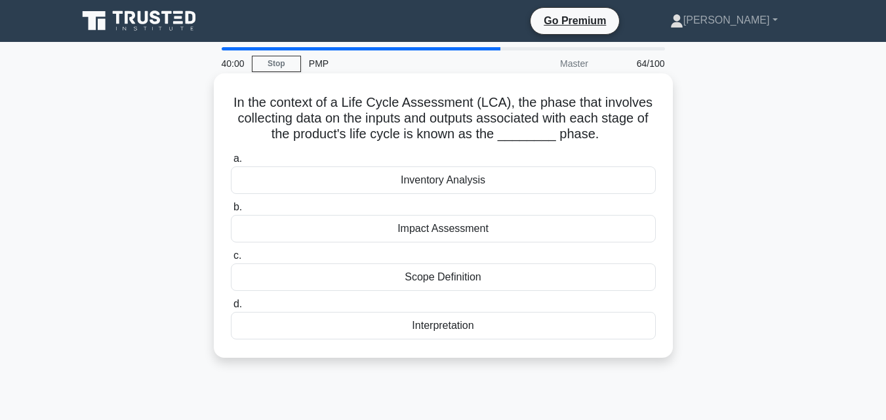
click at [522, 277] on div "Scope Definition" at bounding box center [443, 278] width 425 height 28
click at [231, 260] on input "c. Scope Definition" at bounding box center [231, 256] width 0 height 9
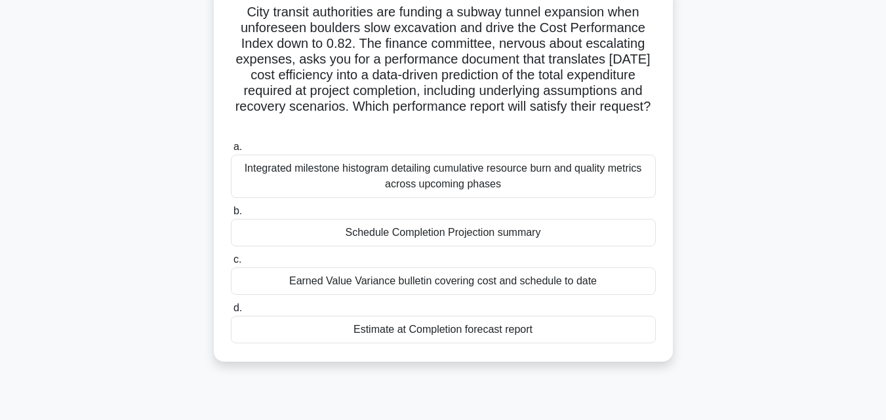
scroll to position [91, 0]
click at [481, 283] on div "Earned Value Variance bulletin covering cost and schedule to date" at bounding box center [443, 281] width 425 height 28
click at [231, 264] on input "c. Earned Value Variance bulletin covering cost and schedule to date" at bounding box center [231, 259] width 0 height 9
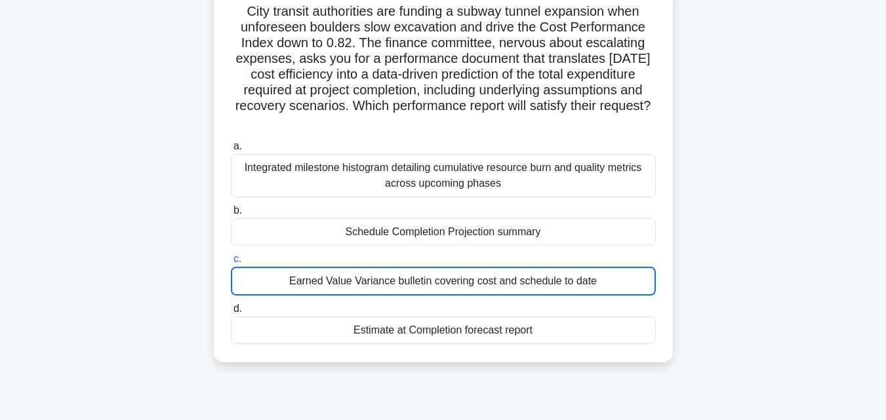
scroll to position [0, 0]
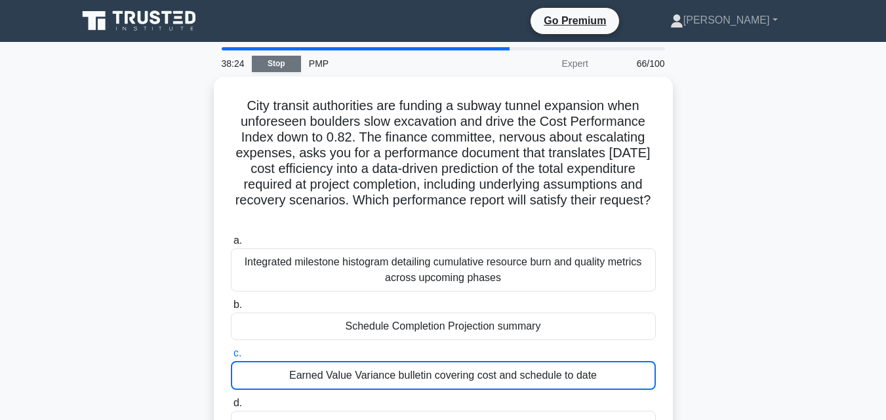
click at [259, 69] on link "Stop" at bounding box center [276, 64] width 49 height 16
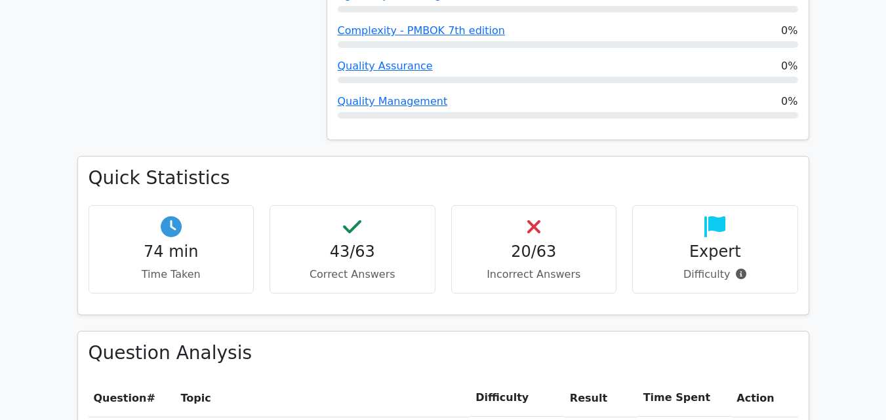
scroll to position [1652, 0]
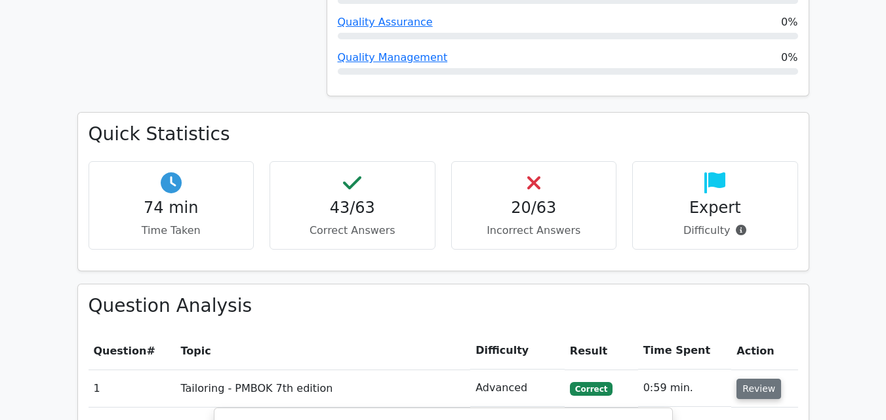
click at [764, 379] on button "Review" at bounding box center [758, 389] width 45 height 20
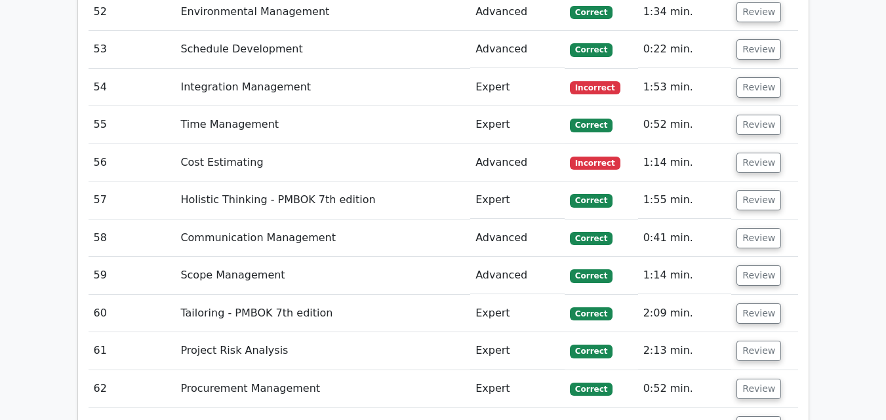
scroll to position [4564, 0]
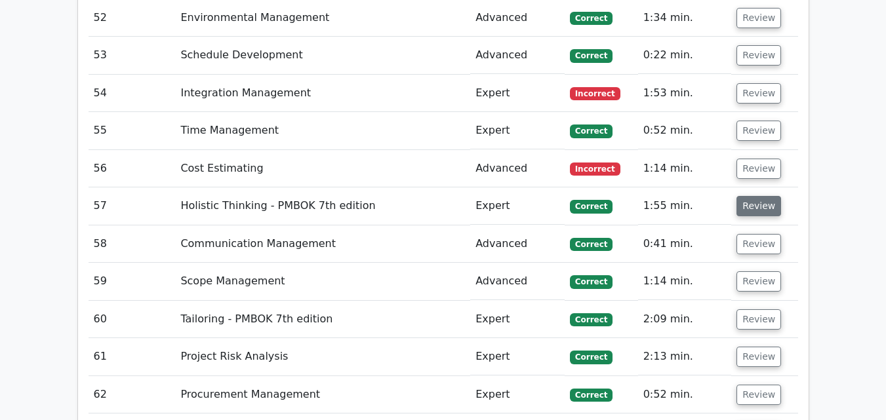
click at [744, 196] on button "Review" at bounding box center [758, 206] width 45 height 20
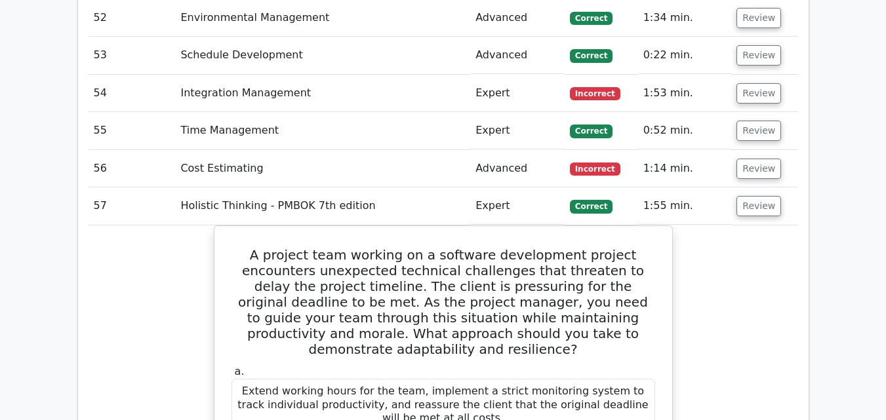
click at [740, 196] on button "Review" at bounding box center [758, 206] width 45 height 20
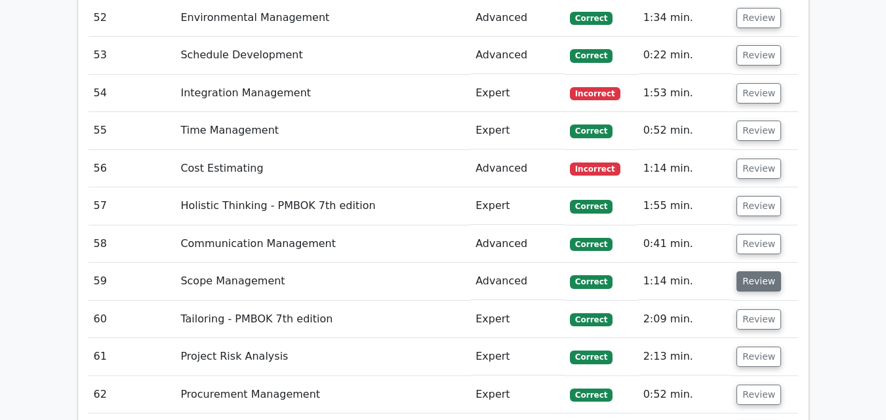
click at [749, 271] on button "Review" at bounding box center [758, 281] width 45 height 20
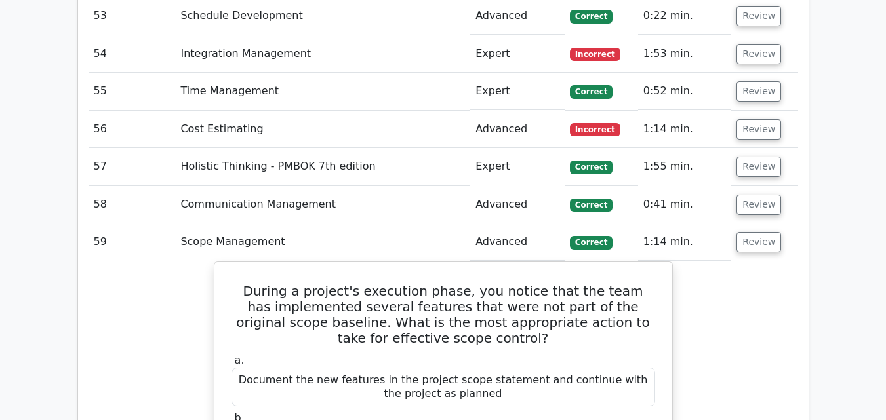
scroll to position [4639, 0]
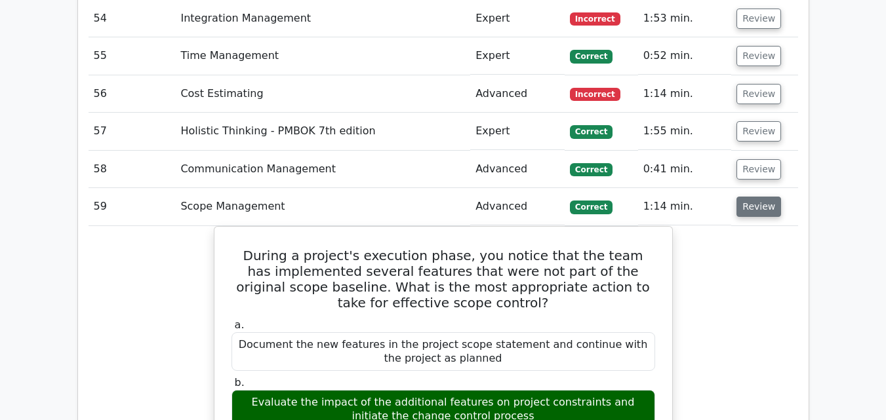
click at [760, 197] on button "Review" at bounding box center [758, 207] width 45 height 20
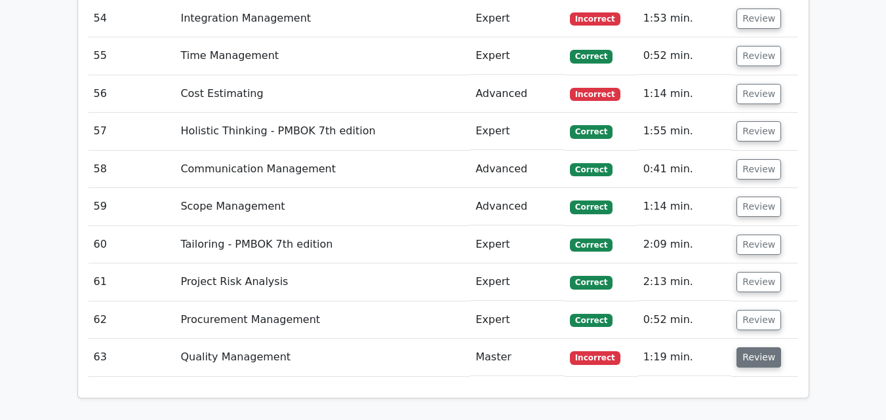
click at [763, 347] on button "Review" at bounding box center [758, 357] width 45 height 20
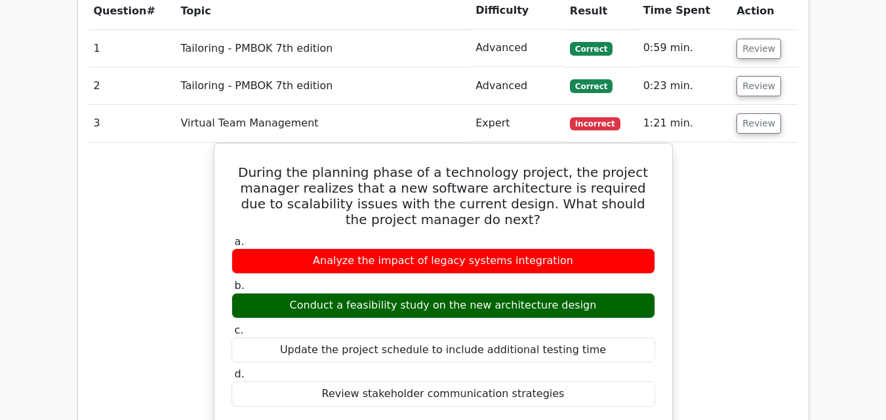
scroll to position [2027, 0]
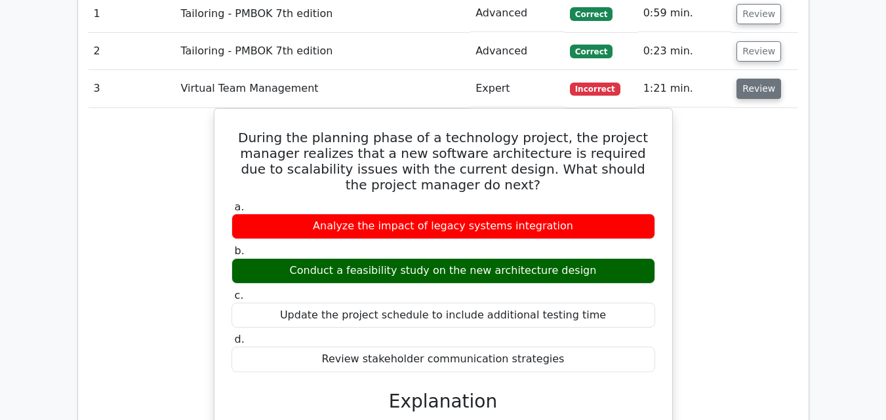
click at [763, 79] on button "Review" at bounding box center [758, 89] width 45 height 20
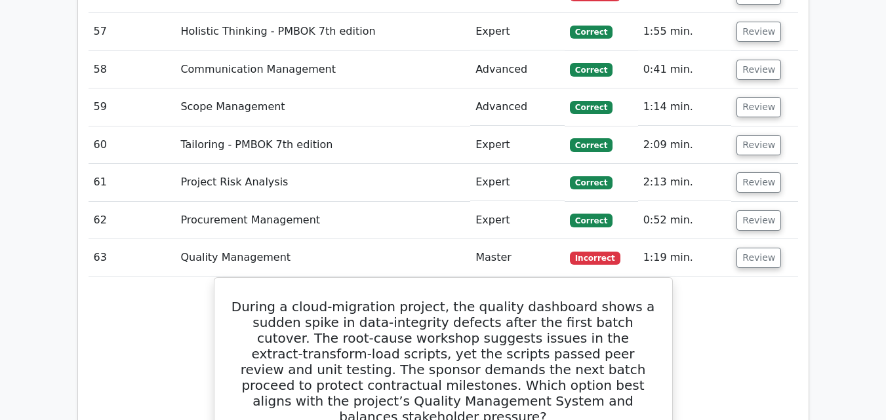
scroll to position [4114, 0]
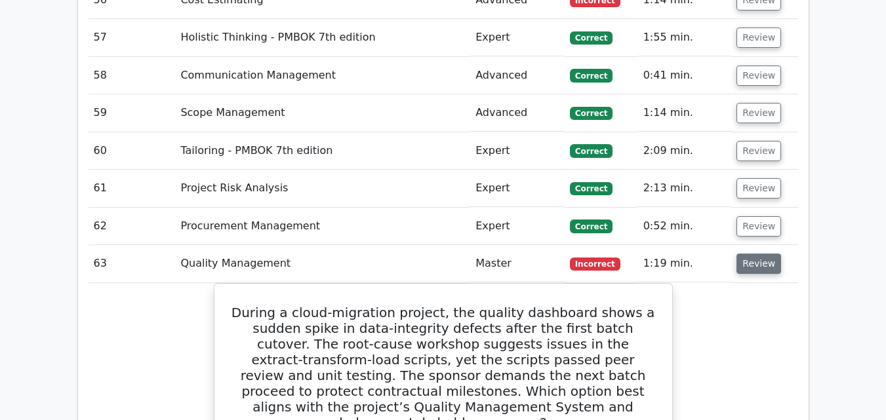
click at [757, 254] on button "Review" at bounding box center [758, 264] width 45 height 20
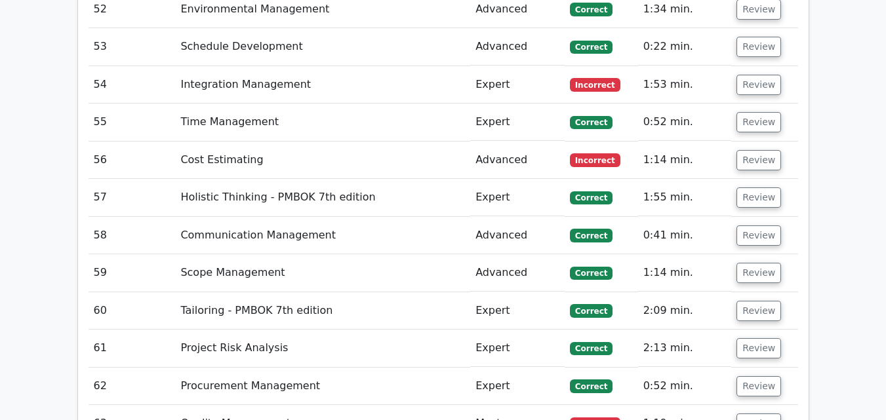
scroll to position [3924, 0]
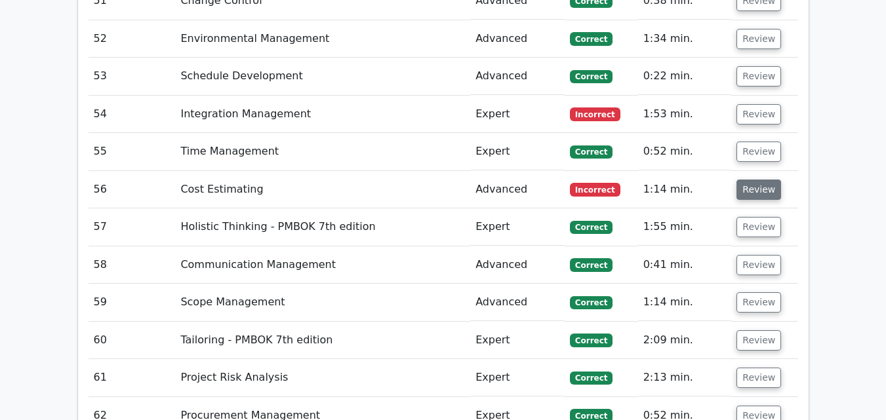
click at [754, 180] on button "Review" at bounding box center [758, 190] width 45 height 20
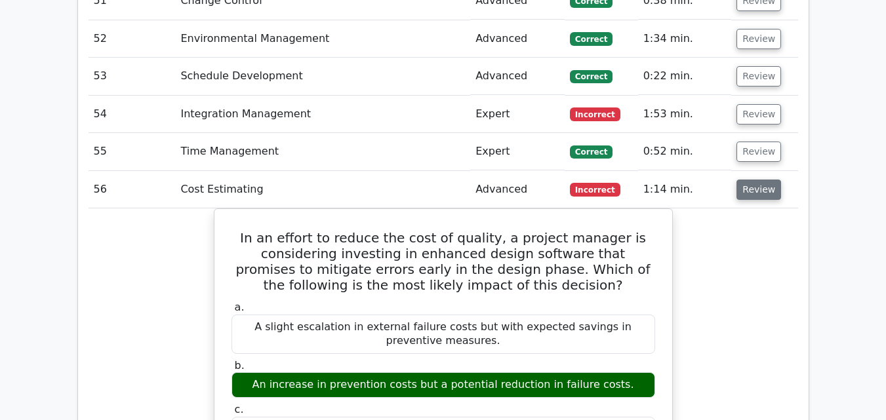
click at [754, 180] on button "Review" at bounding box center [758, 190] width 45 height 20
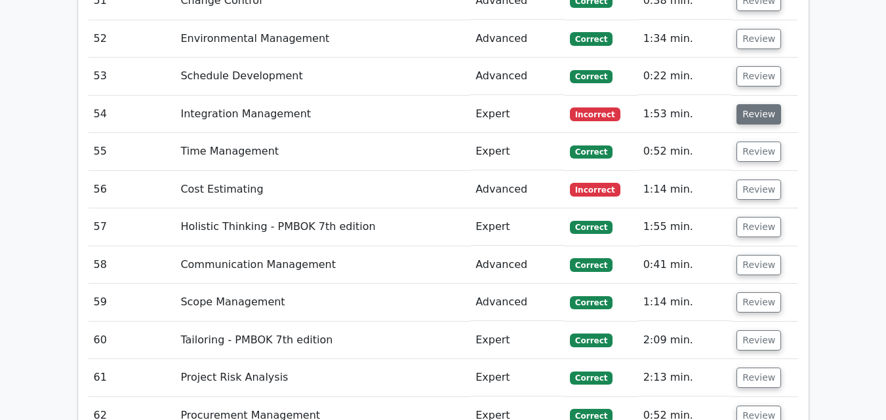
click at [741, 104] on button "Review" at bounding box center [758, 114] width 45 height 20
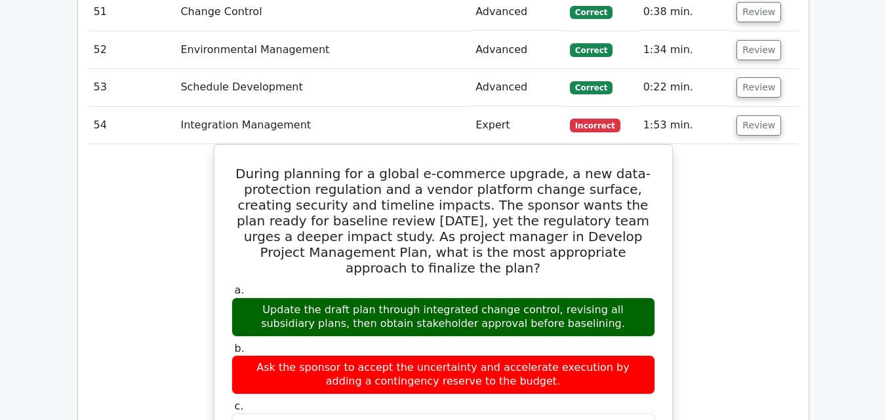
scroll to position [3912, 0]
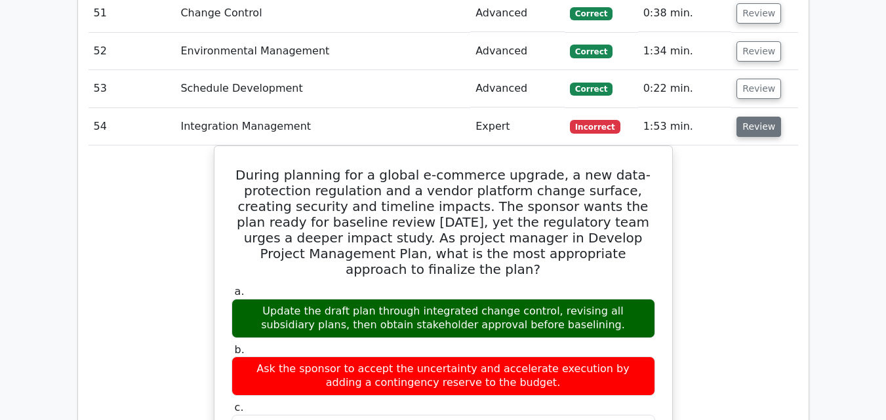
click at [745, 117] on button "Review" at bounding box center [758, 127] width 45 height 20
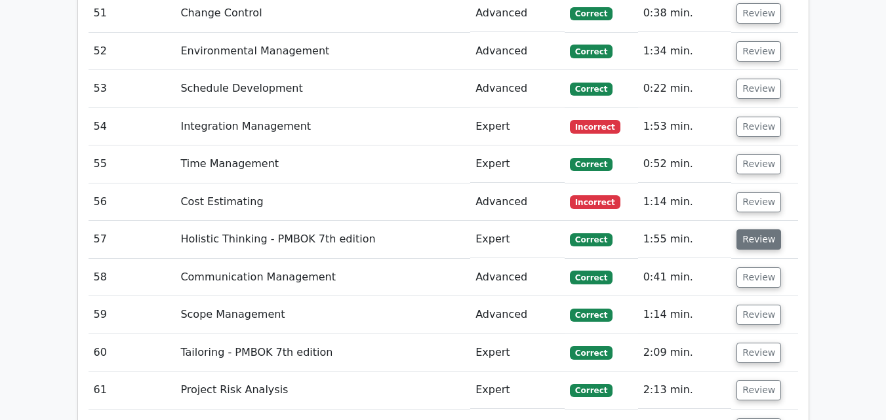
click at [751, 229] on button "Review" at bounding box center [758, 239] width 45 height 20
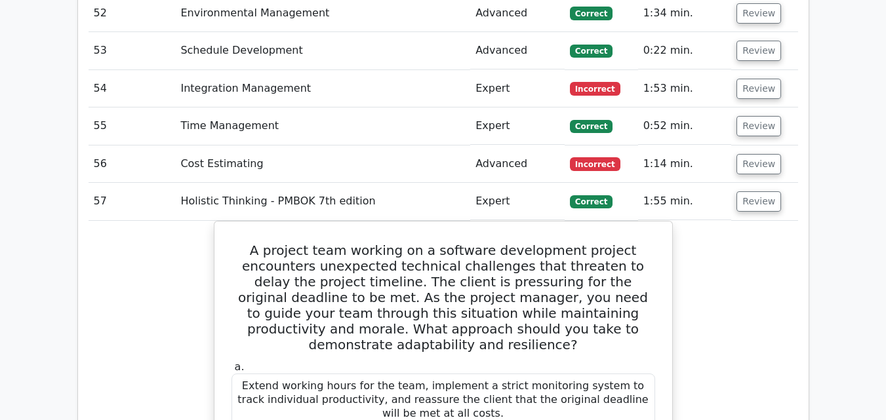
scroll to position [3964, 0]
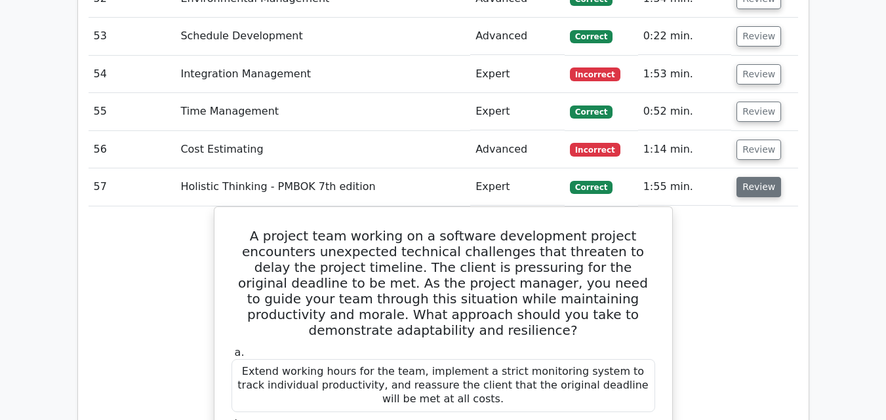
click at [759, 177] on button "Review" at bounding box center [758, 187] width 45 height 20
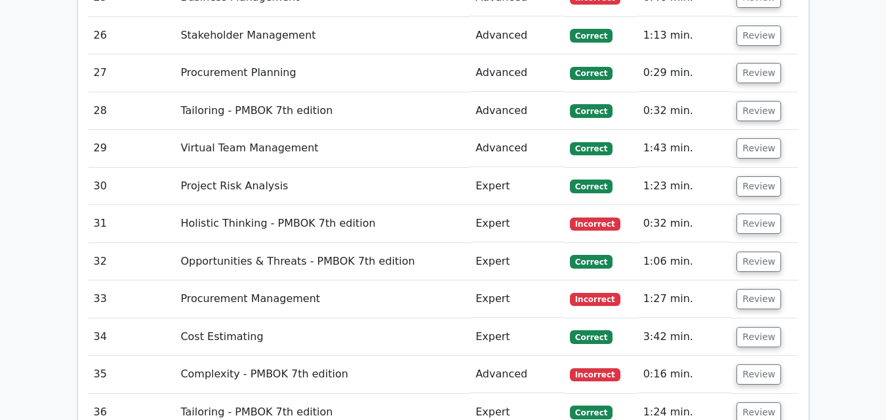
scroll to position [2942, 0]
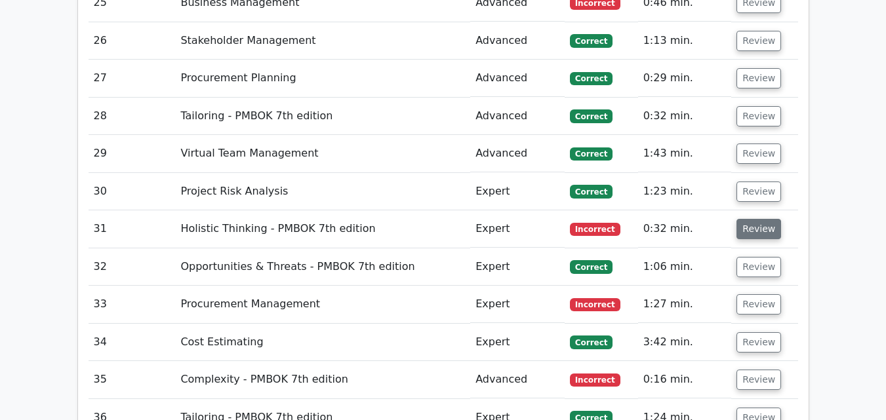
click at [765, 219] on button "Review" at bounding box center [758, 229] width 45 height 20
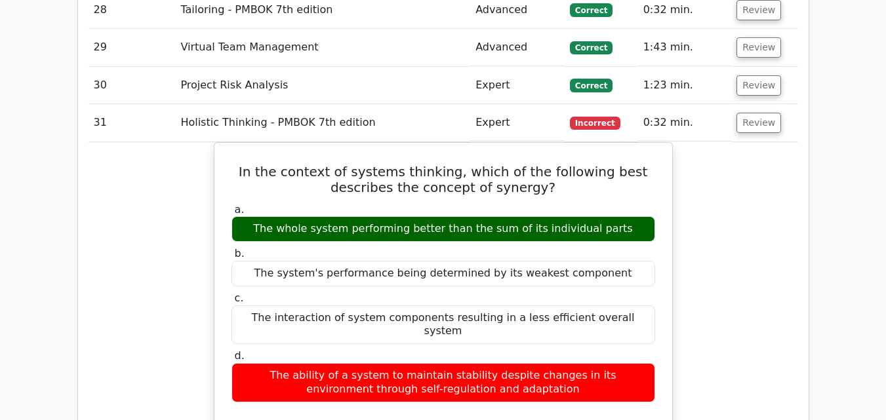
scroll to position [3021, 0]
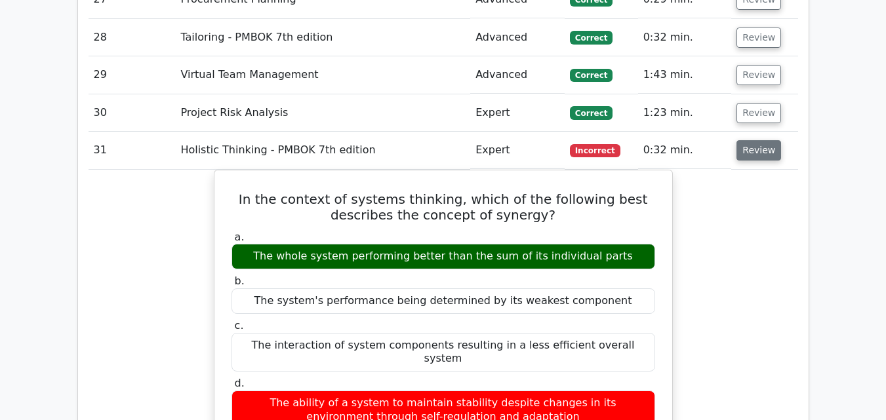
click at [758, 140] on button "Review" at bounding box center [758, 150] width 45 height 20
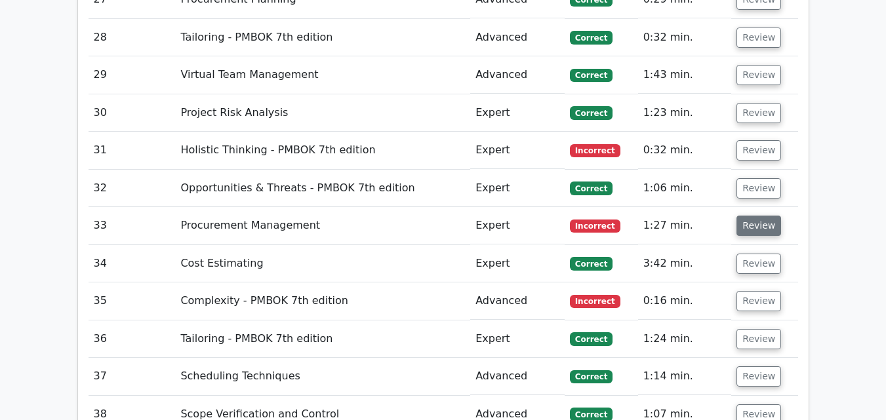
click at [763, 216] on button "Review" at bounding box center [758, 226] width 45 height 20
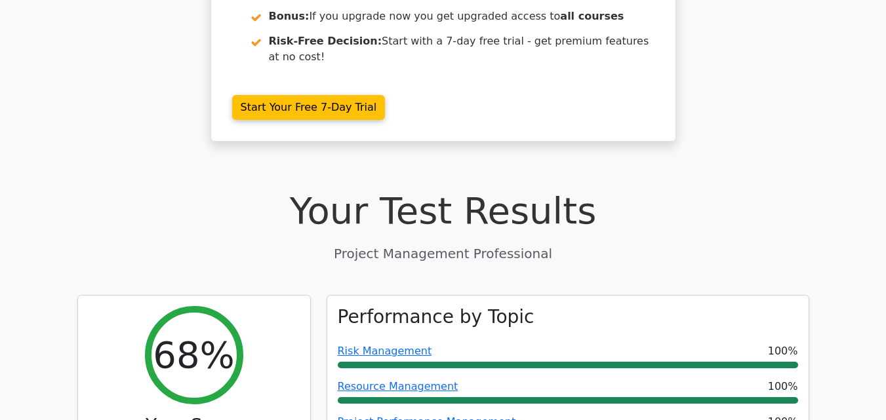
scroll to position [0, 0]
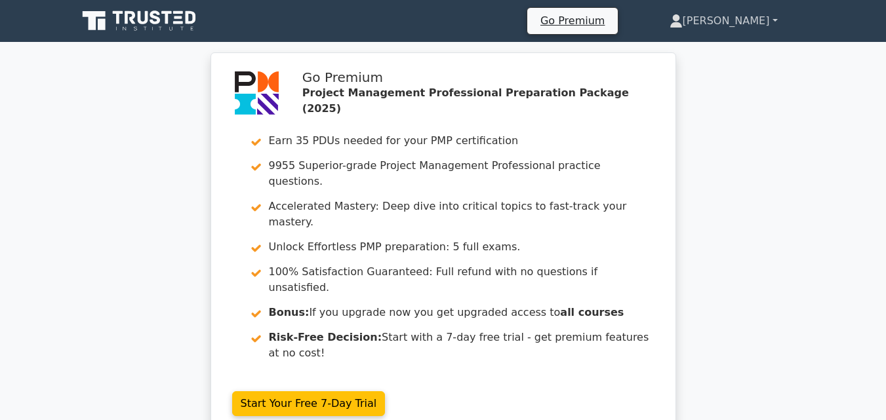
click at [754, 22] on link "[PERSON_NAME]" at bounding box center [723, 21] width 171 height 26
click at [762, 18] on link "[PERSON_NAME]" at bounding box center [723, 21] width 171 height 26
click at [772, 22] on link "[PERSON_NAME]" at bounding box center [723, 21] width 171 height 26
click at [742, 56] on link "Profile" at bounding box center [691, 51] width 104 height 21
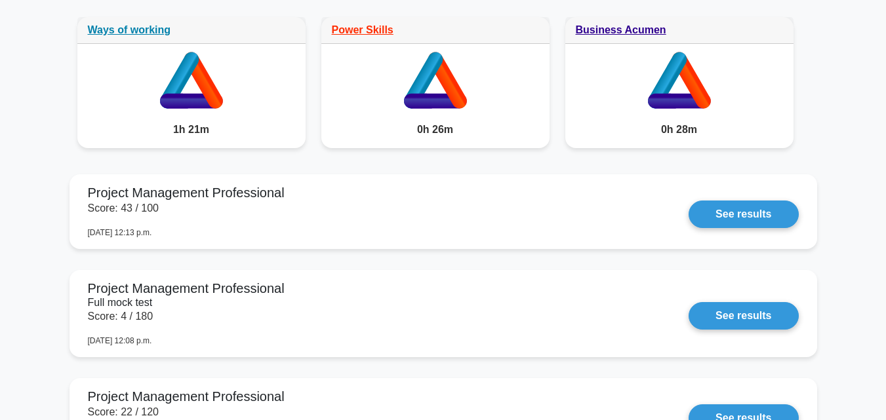
scroll to position [1142, 0]
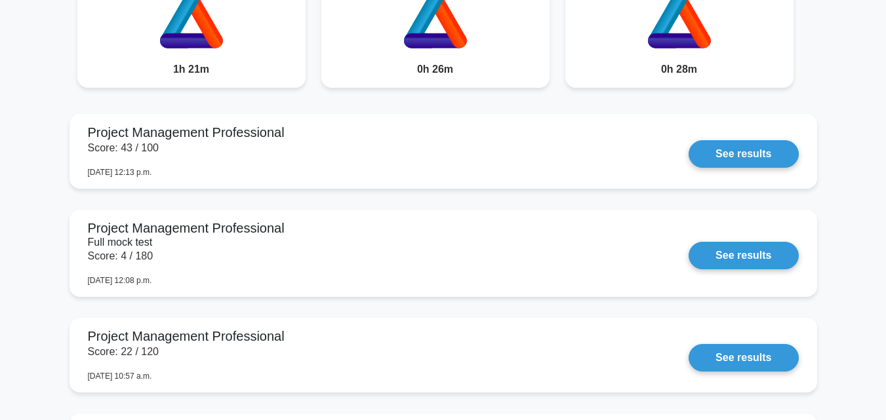
click at [797, 200] on html "Go Premium [PERSON_NAME]" at bounding box center [443, 261] width 886 height 2806
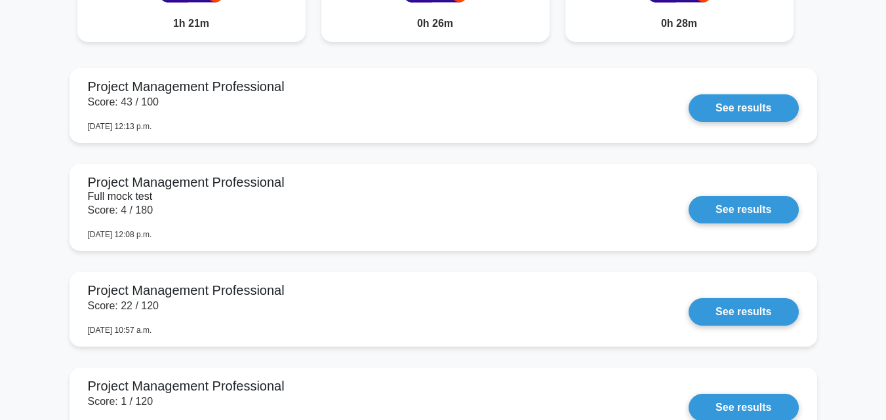
scroll to position [1193, 0]
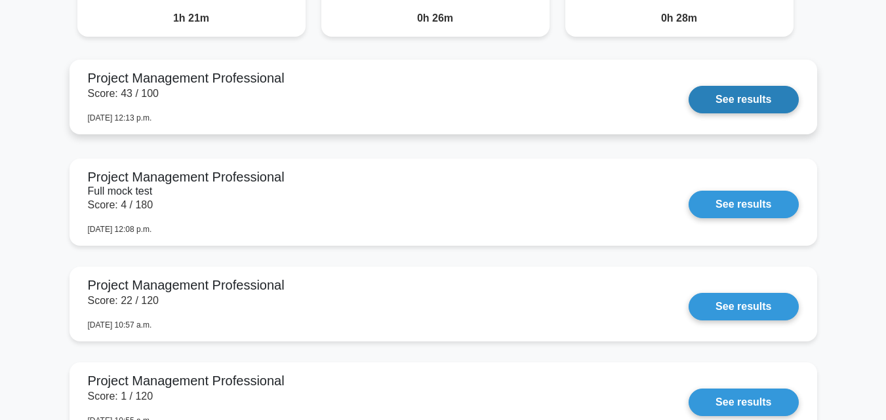
click at [747, 108] on link "See results" at bounding box center [742, 100] width 109 height 28
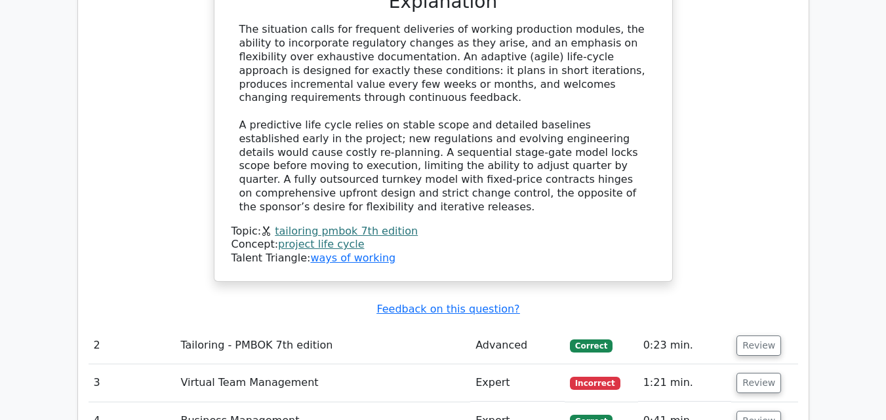
scroll to position [2434, 0]
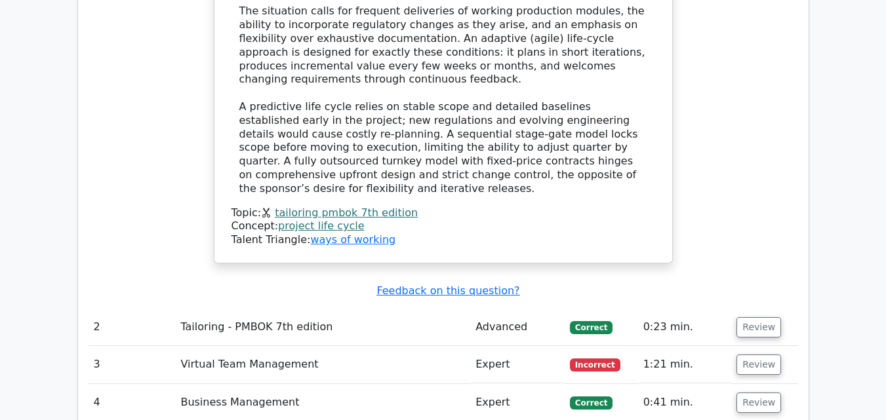
drag, startPoint x: 888, startPoint y: 29, endPoint x: 873, endPoint y: 199, distance: 171.1
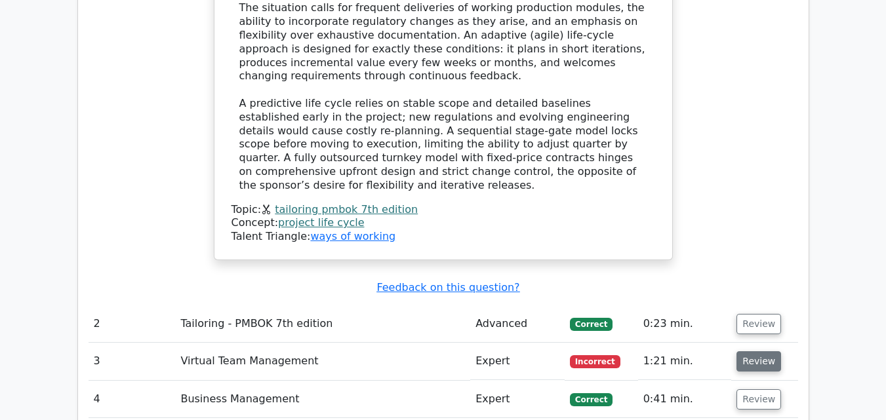
click at [745, 351] on button "Review" at bounding box center [758, 361] width 45 height 20
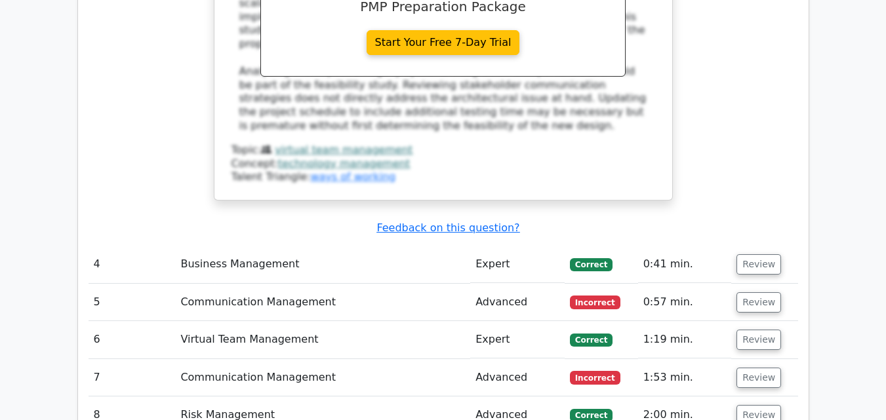
scroll to position [3233, 0]
